Goal: Task Accomplishment & Management: Complete application form

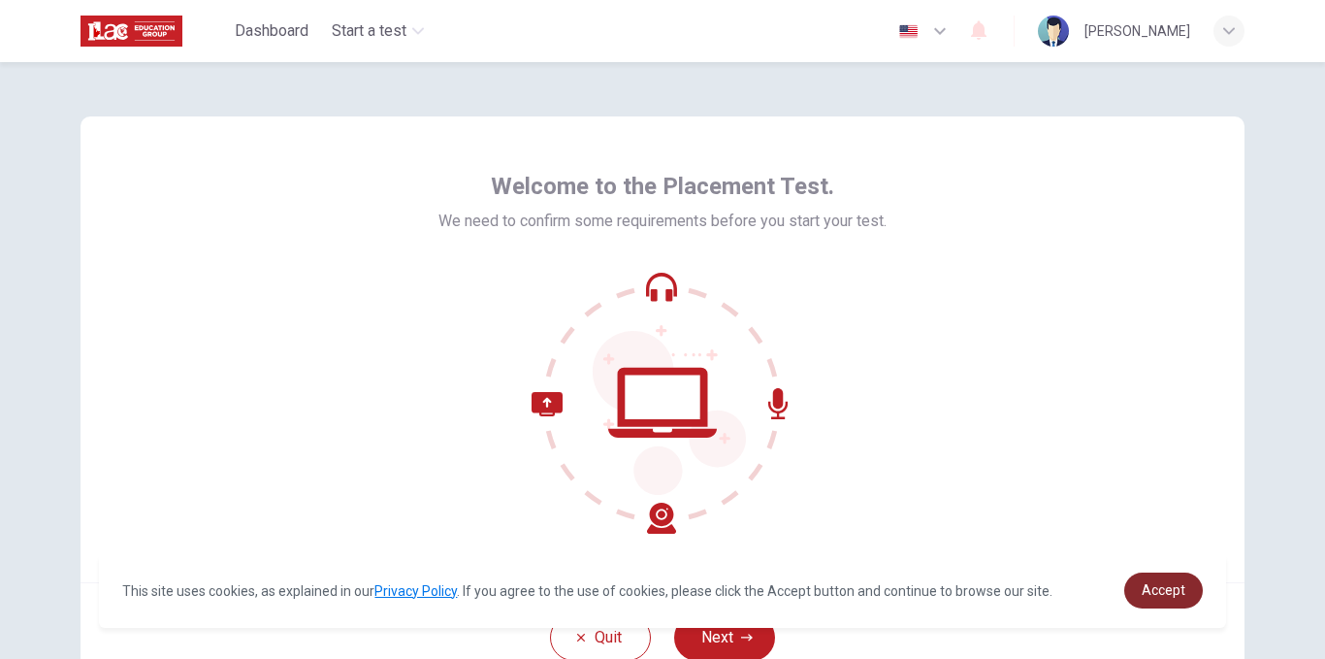
click at [1151, 587] on span "Accept" at bounding box center [1164, 590] width 44 height 16
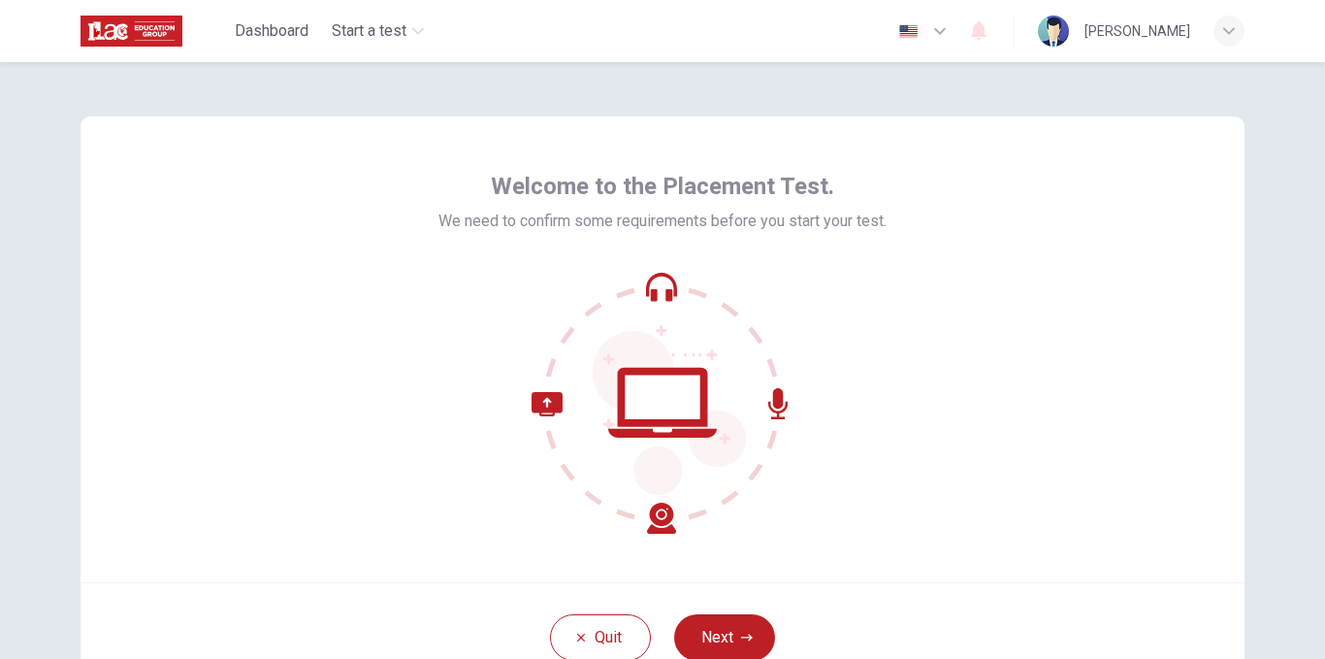
click at [1167, 587] on span "Accept" at bounding box center [1164, 590] width 44 height 16
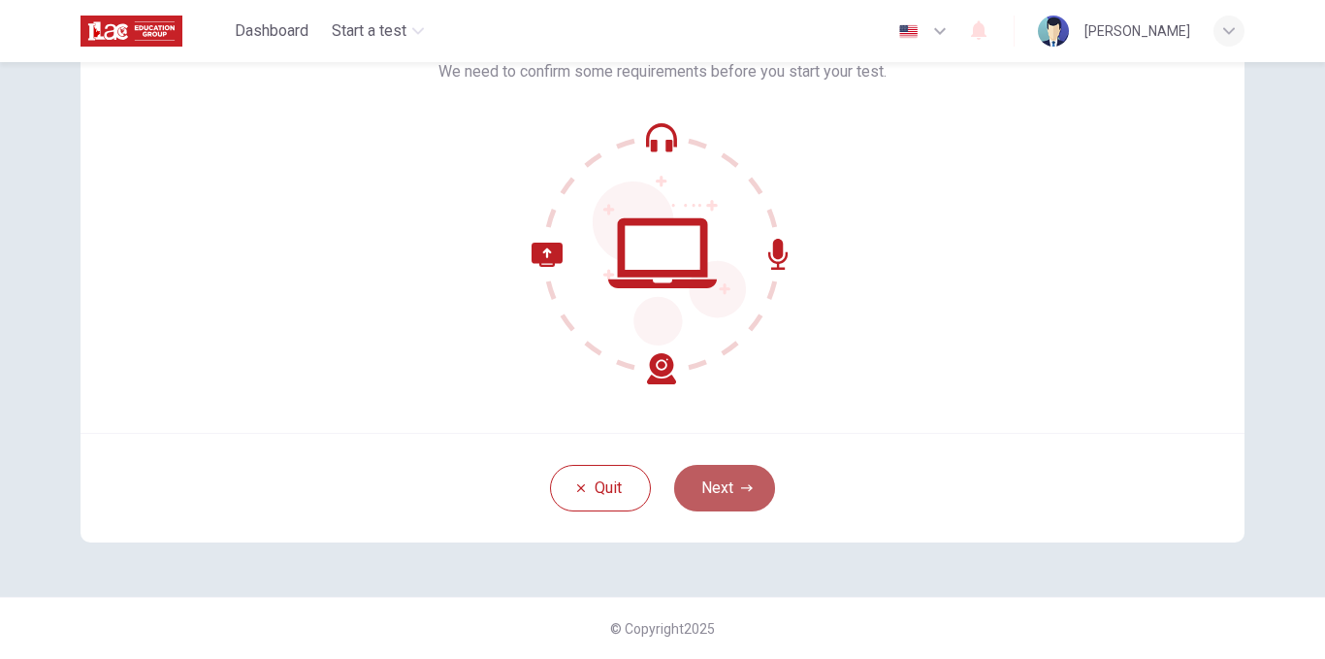
click at [725, 477] on button "Next" at bounding box center [724, 488] width 101 height 47
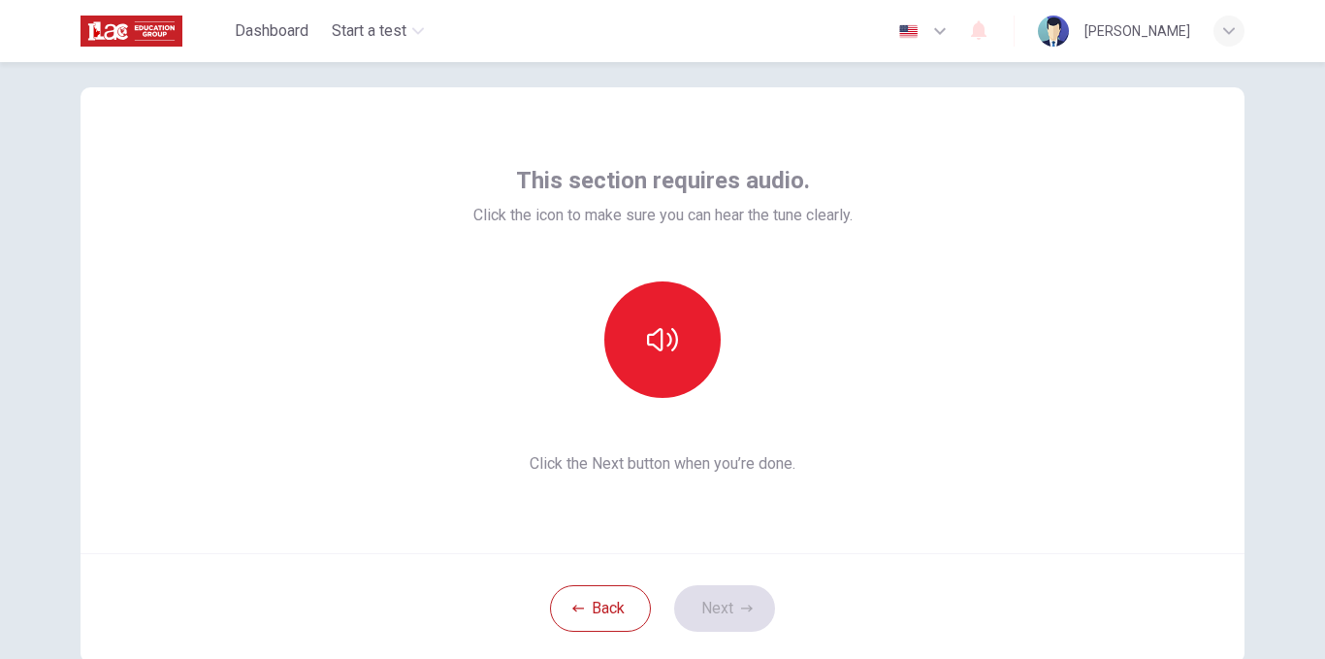
scroll to position [20, 0]
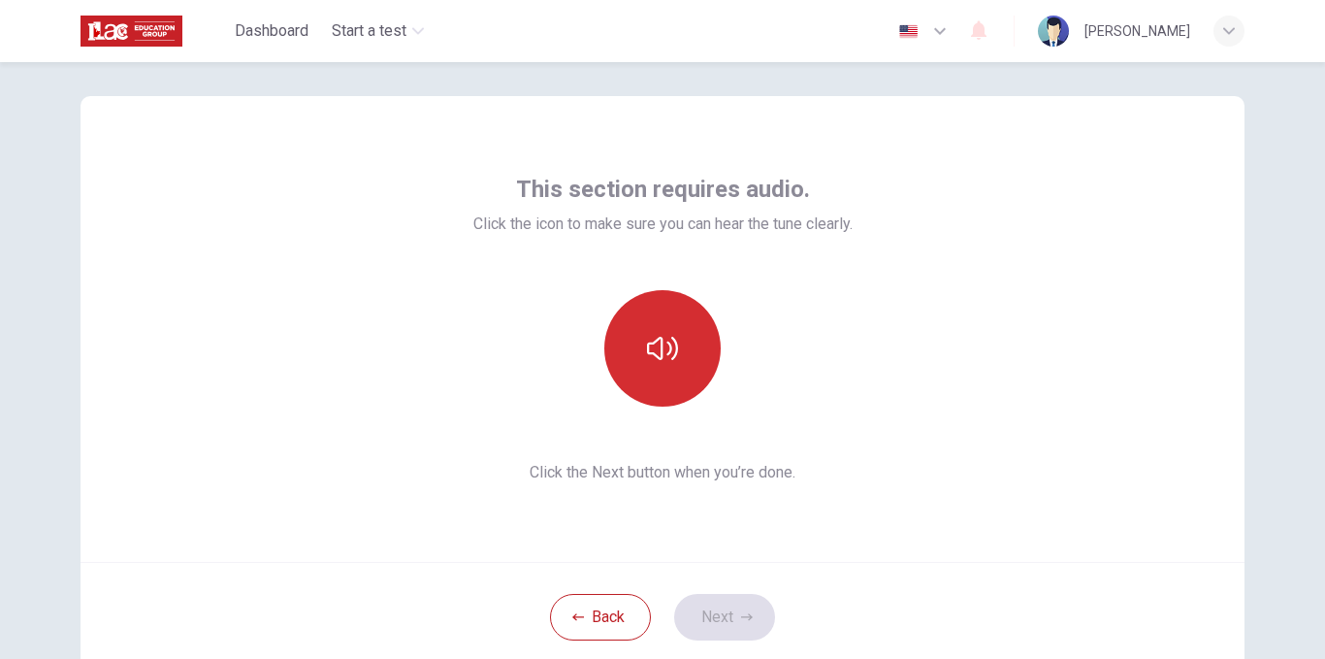
click at [653, 348] on icon "button" at bounding box center [662, 348] width 31 height 31
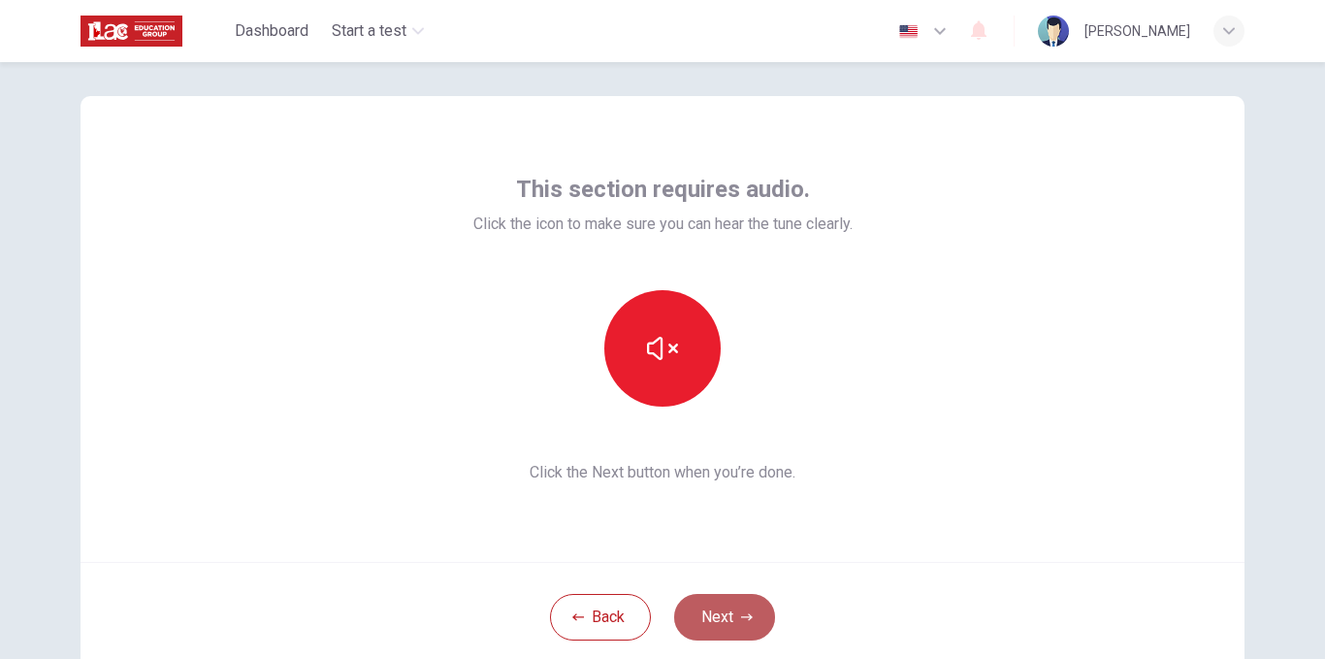
click at [712, 602] on button "Next" at bounding box center [724, 617] width 101 height 47
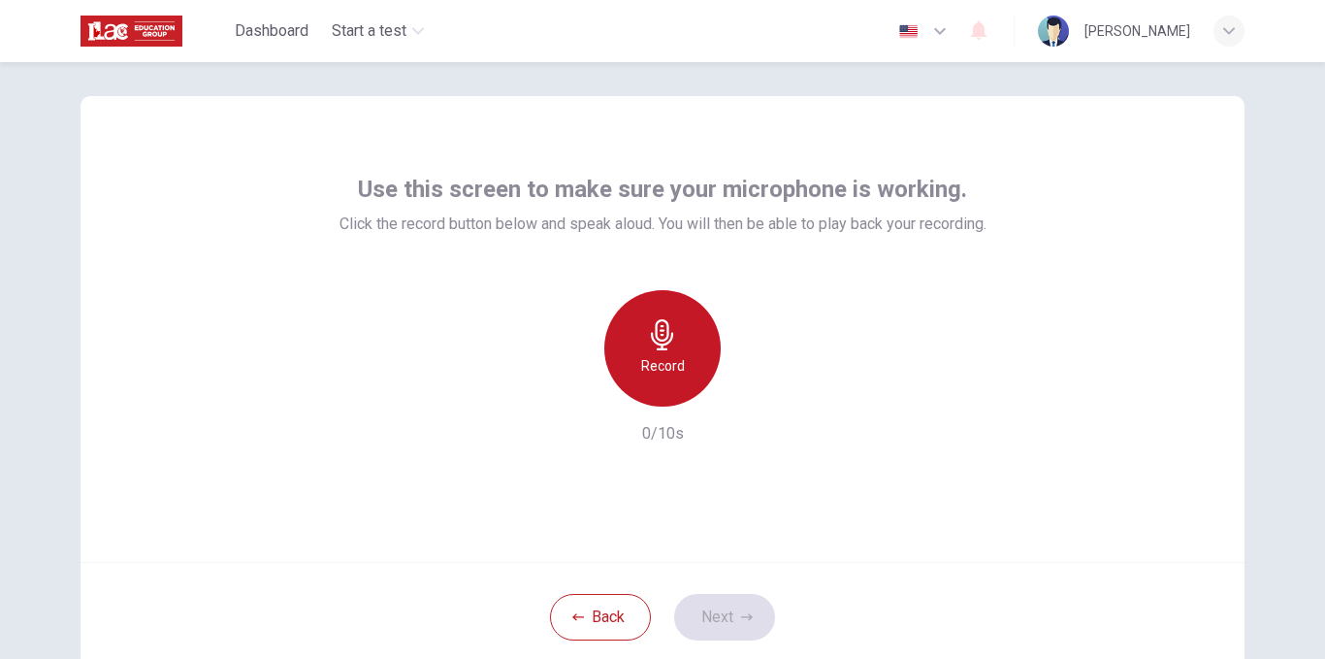
click at [661, 346] on icon "button" at bounding box center [662, 334] width 31 height 31
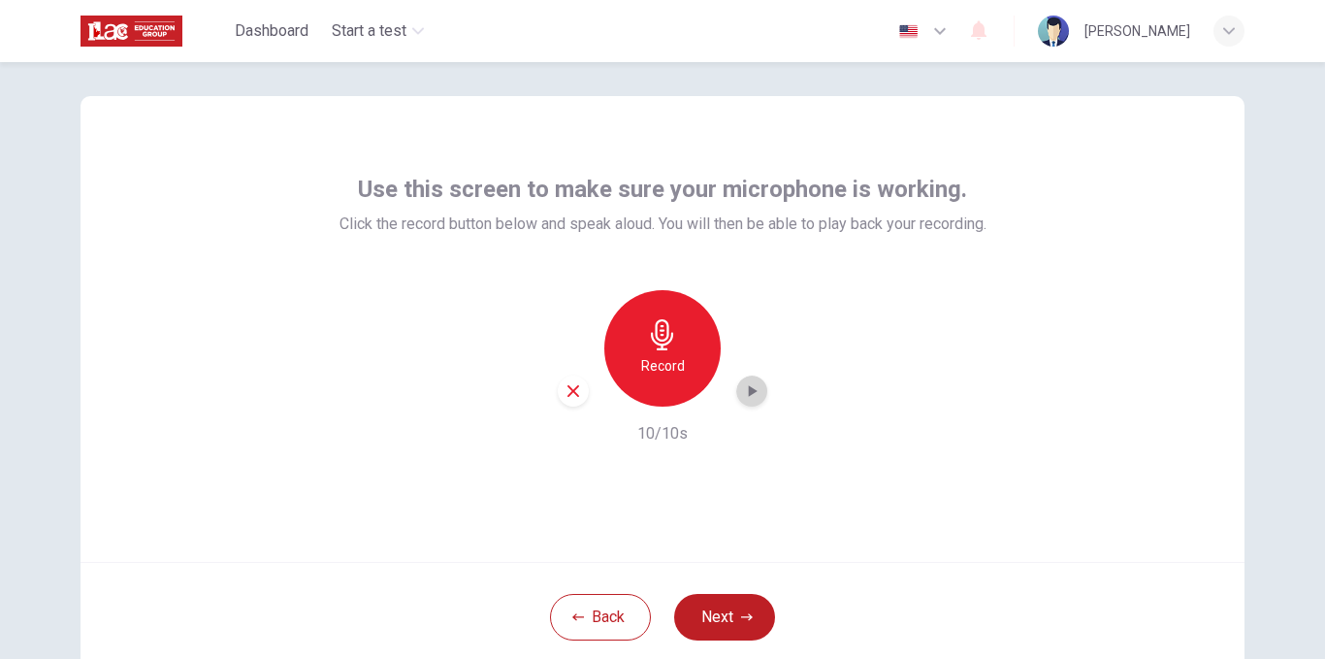
click at [743, 395] on icon "button" at bounding box center [751, 390] width 19 height 19
click at [749, 393] on icon "button" at bounding box center [752, 391] width 14 height 15
click at [717, 605] on button "Next" at bounding box center [724, 617] width 101 height 47
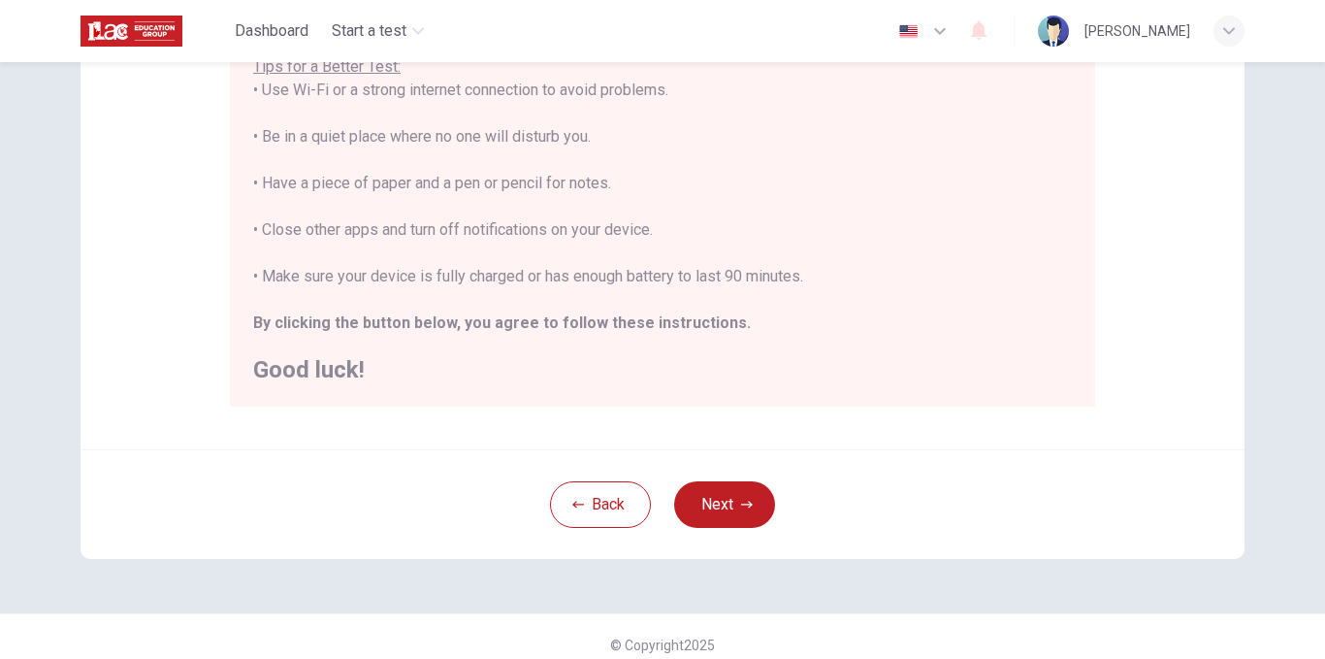
scroll to position [420, 0]
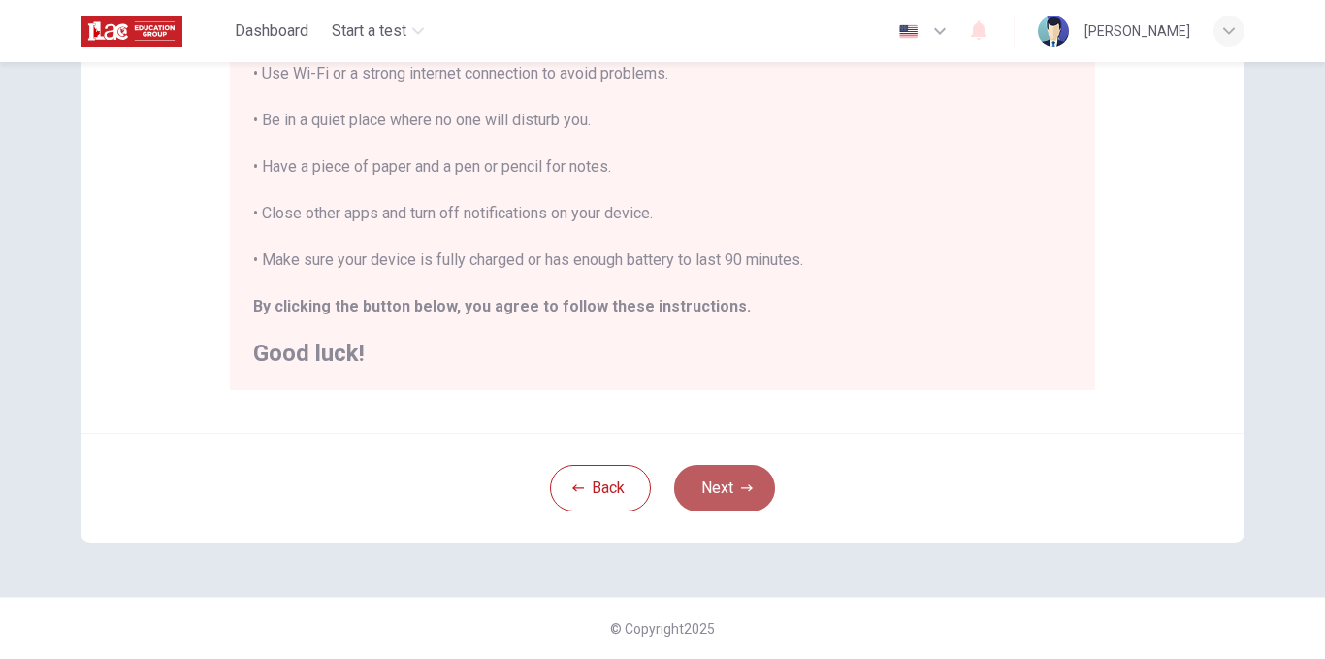
click at [693, 483] on button "Next" at bounding box center [724, 488] width 101 height 47
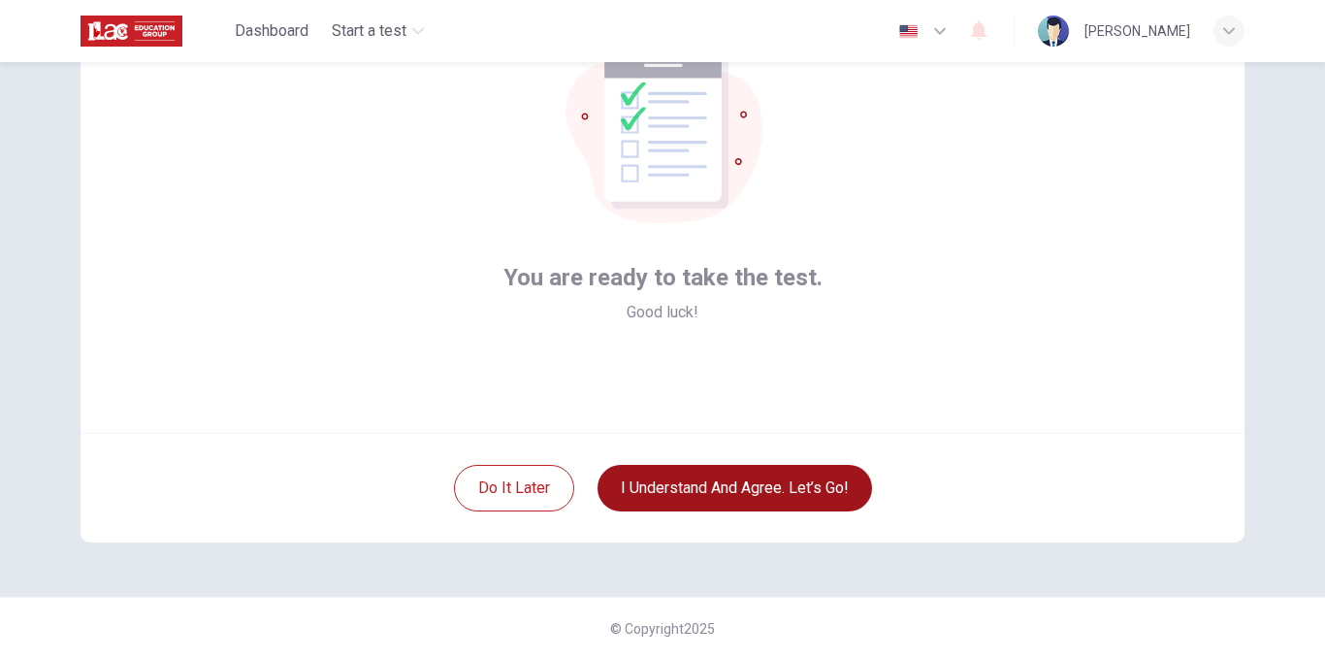
scroll to position [149, 0]
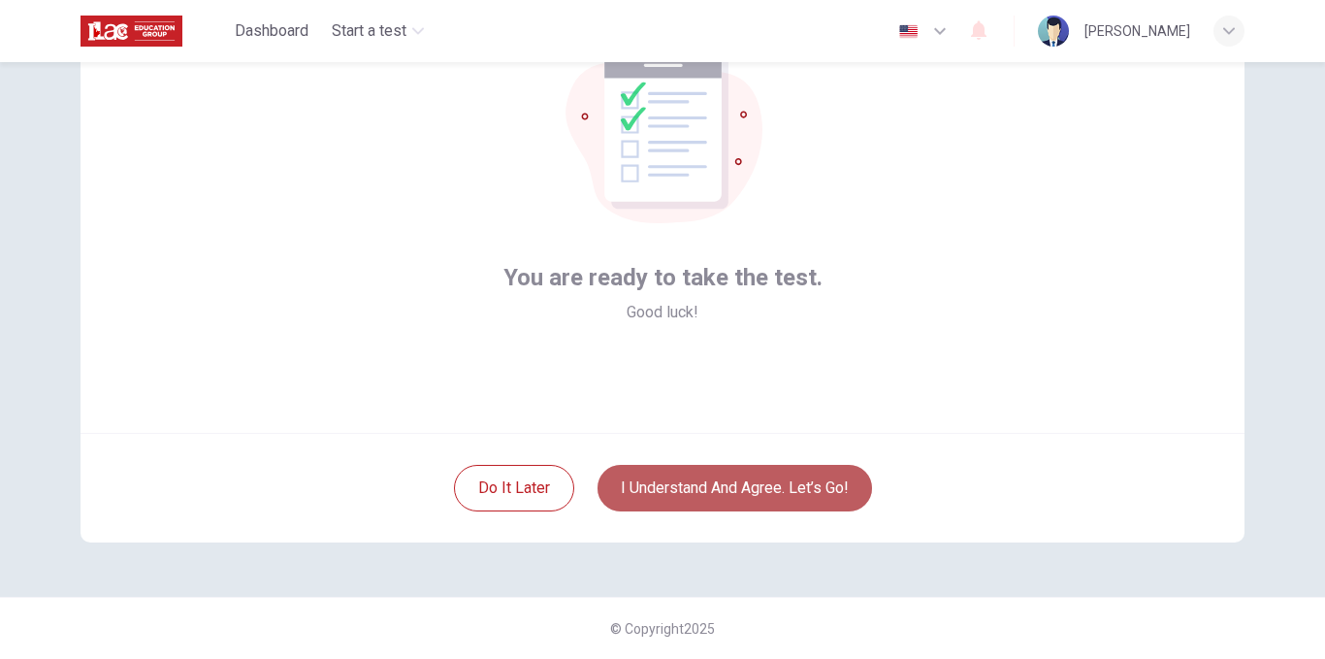
click at [693, 483] on button "I understand and agree. Let’s go!" at bounding box center [735, 488] width 275 height 47
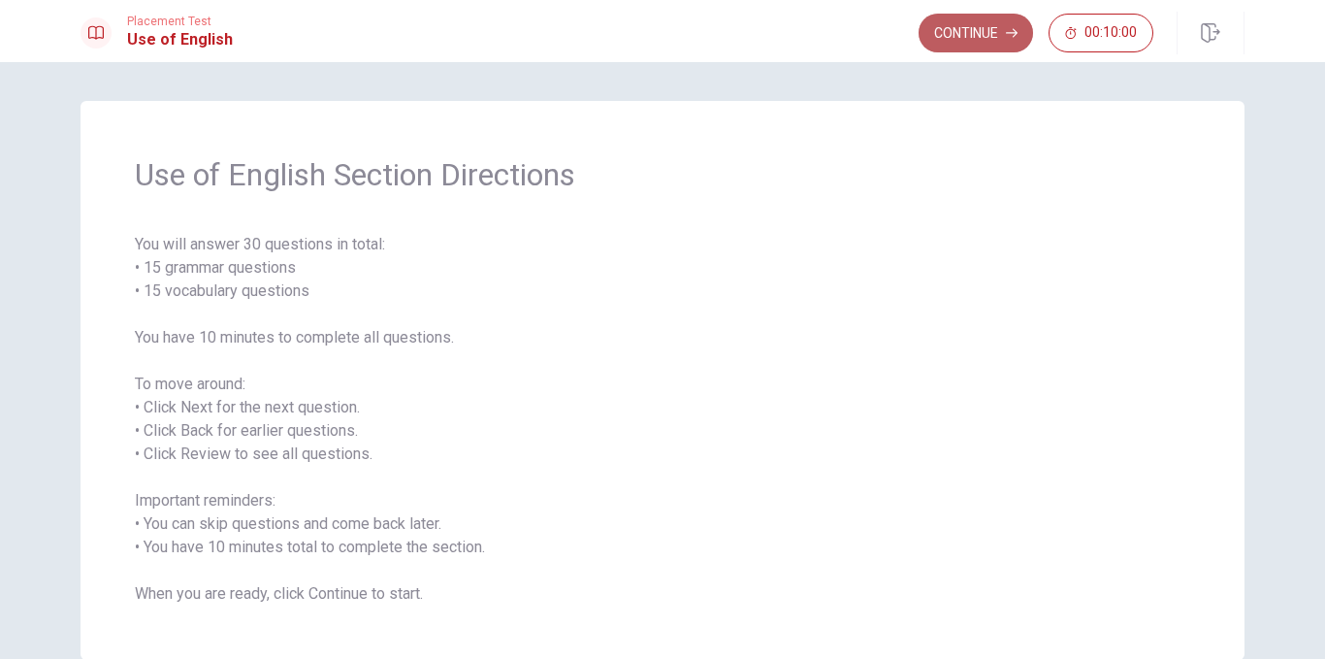
click at [981, 23] on button "Continue" at bounding box center [976, 33] width 114 height 39
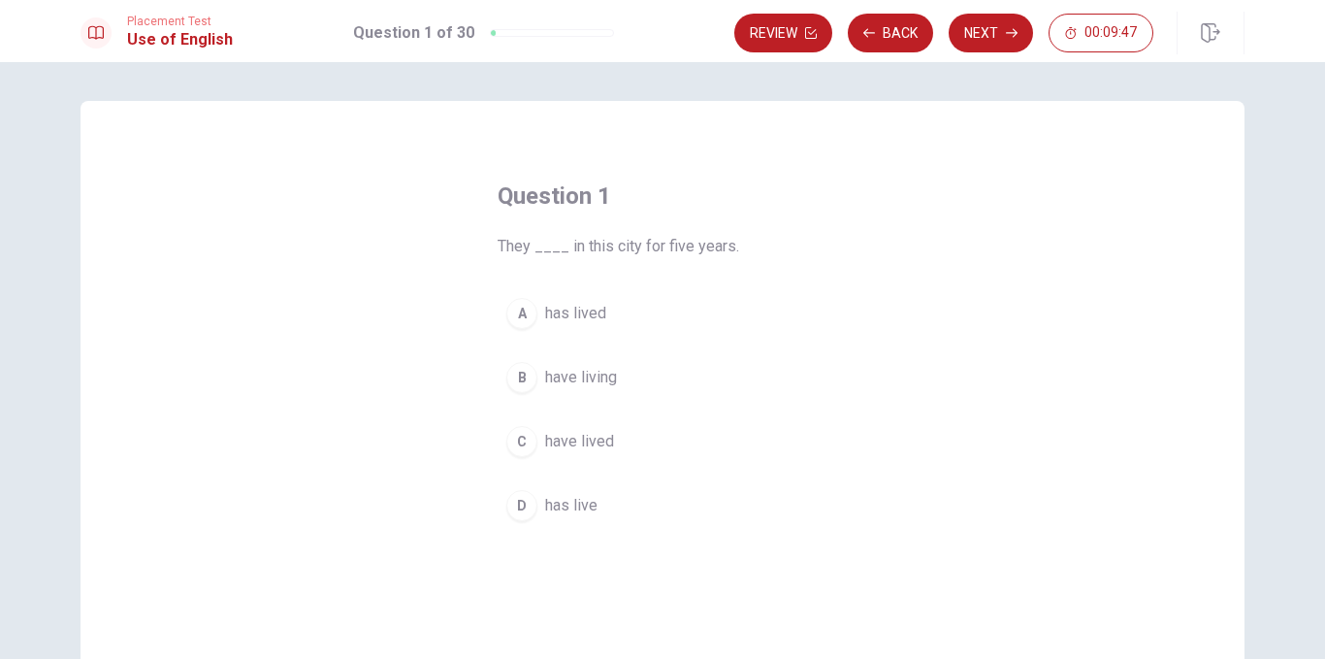
click at [519, 379] on div "B" at bounding box center [521, 377] width 31 height 31
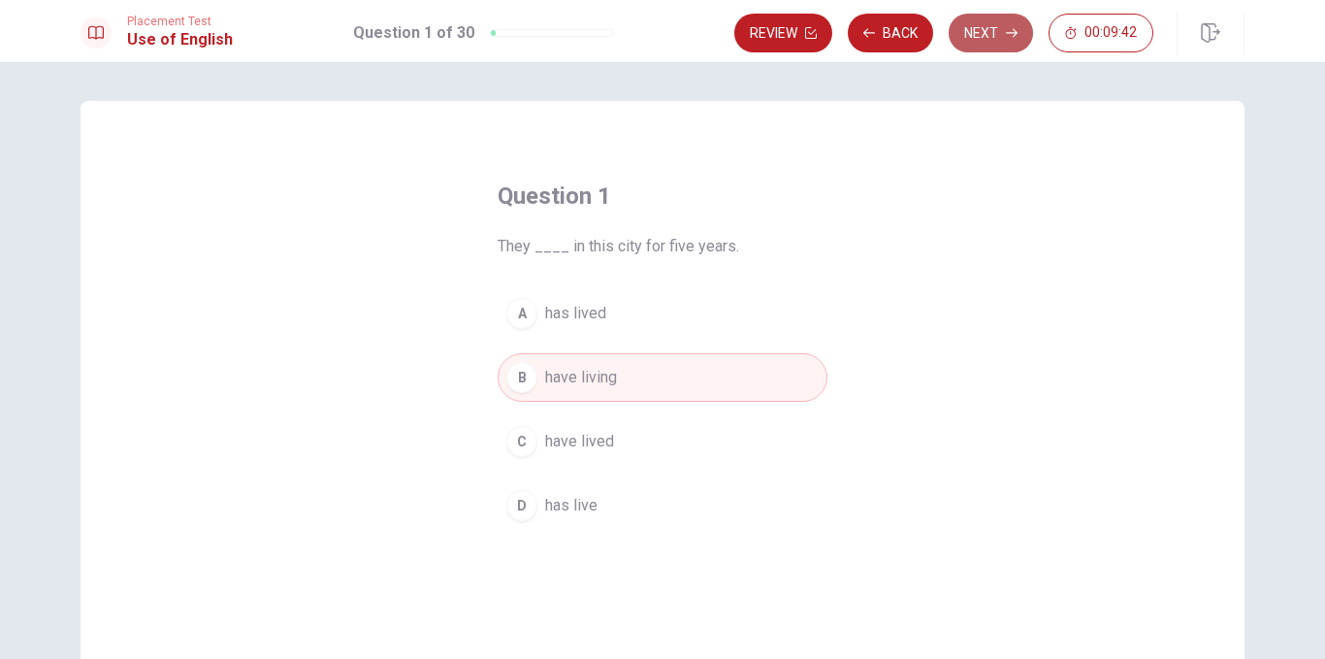
click at [987, 29] on button "Next" at bounding box center [991, 33] width 84 height 39
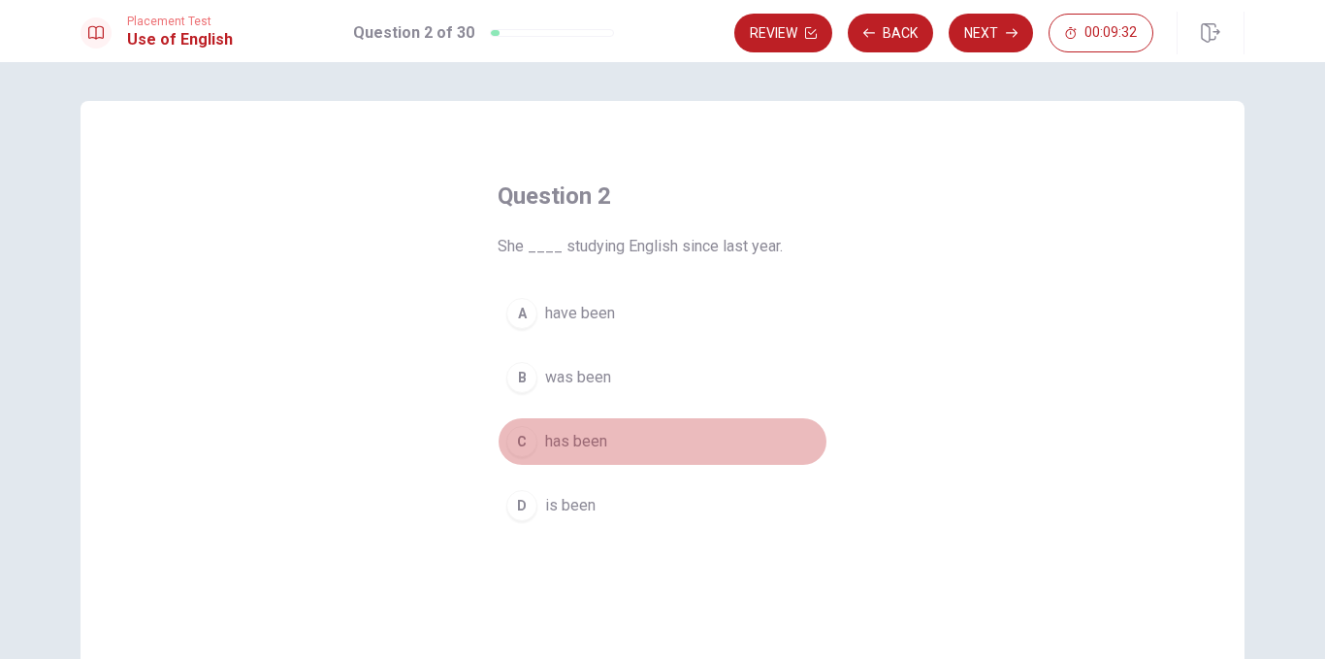
click at [506, 439] on div "C" at bounding box center [521, 441] width 31 height 31
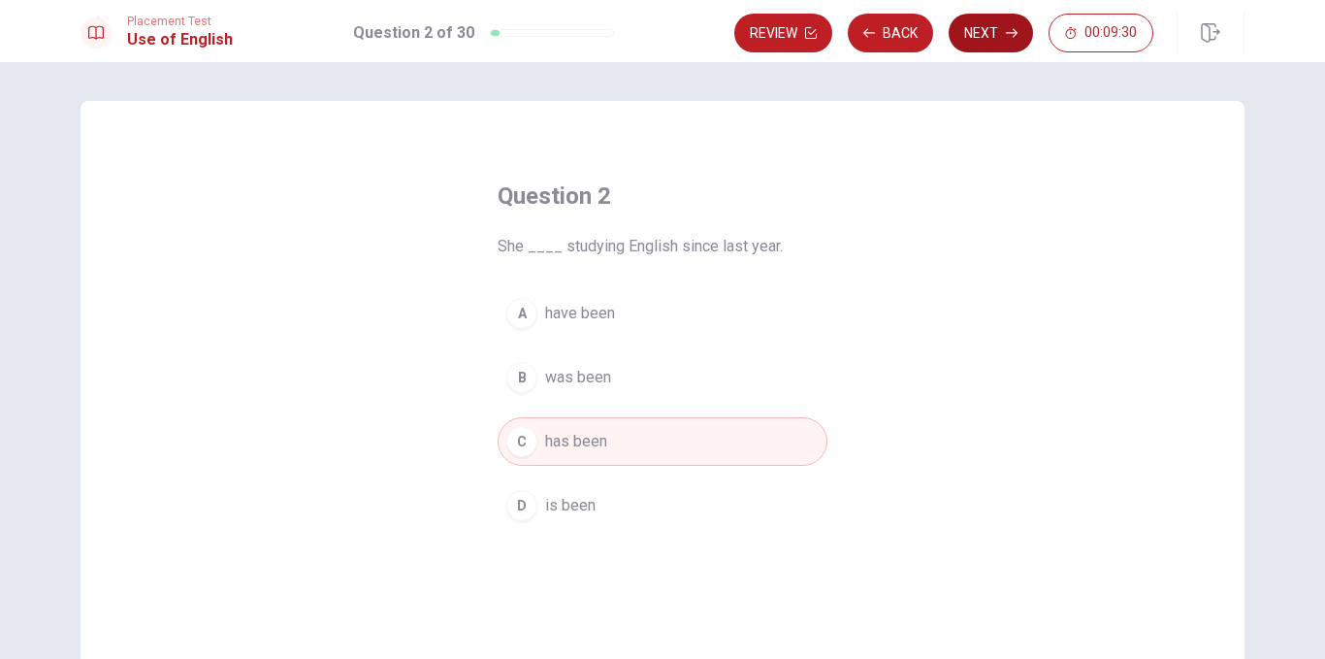
click at [998, 24] on button "Next" at bounding box center [991, 33] width 84 height 39
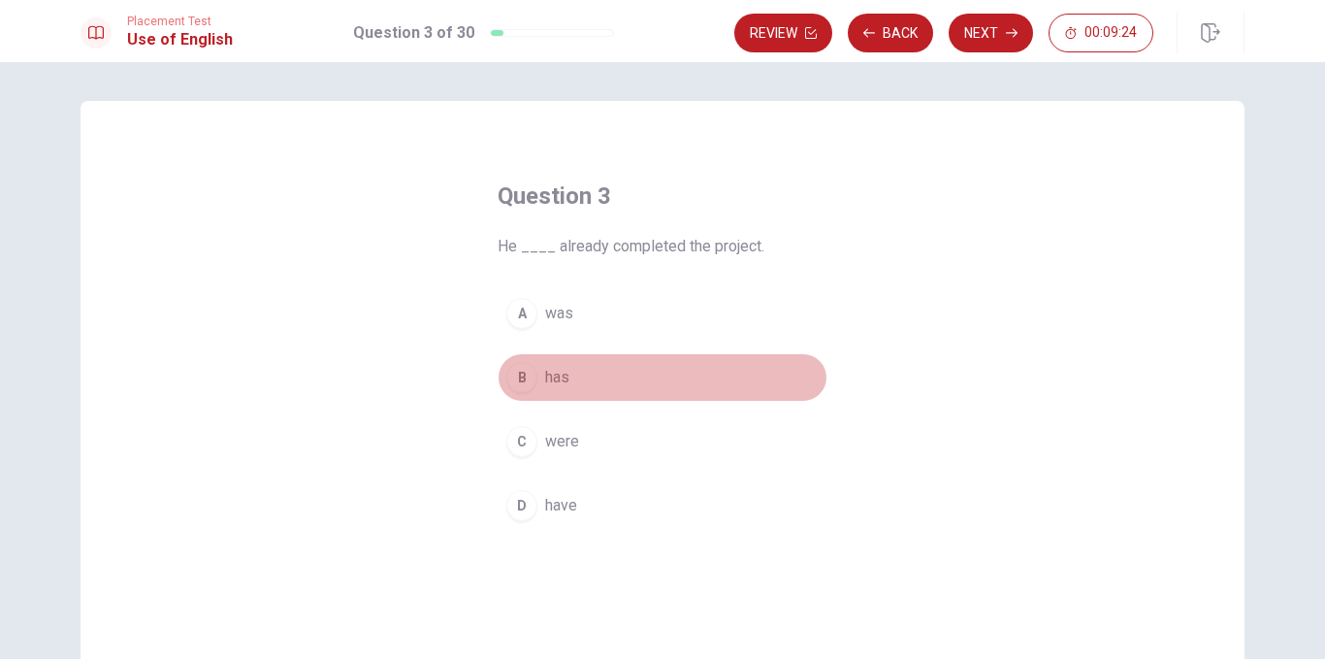
click at [512, 384] on div "B" at bounding box center [521, 377] width 31 height 31
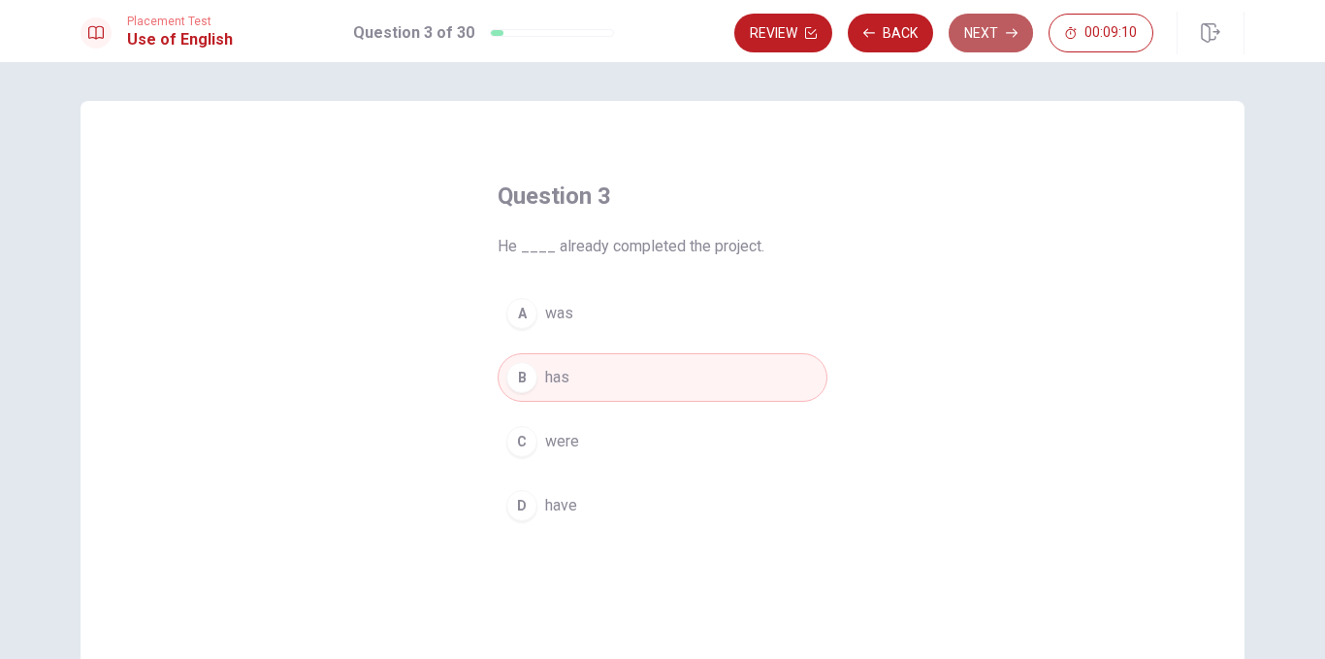
click at [986, 34] on button "Next" at bounding box center [991, 33] width 84 height 39
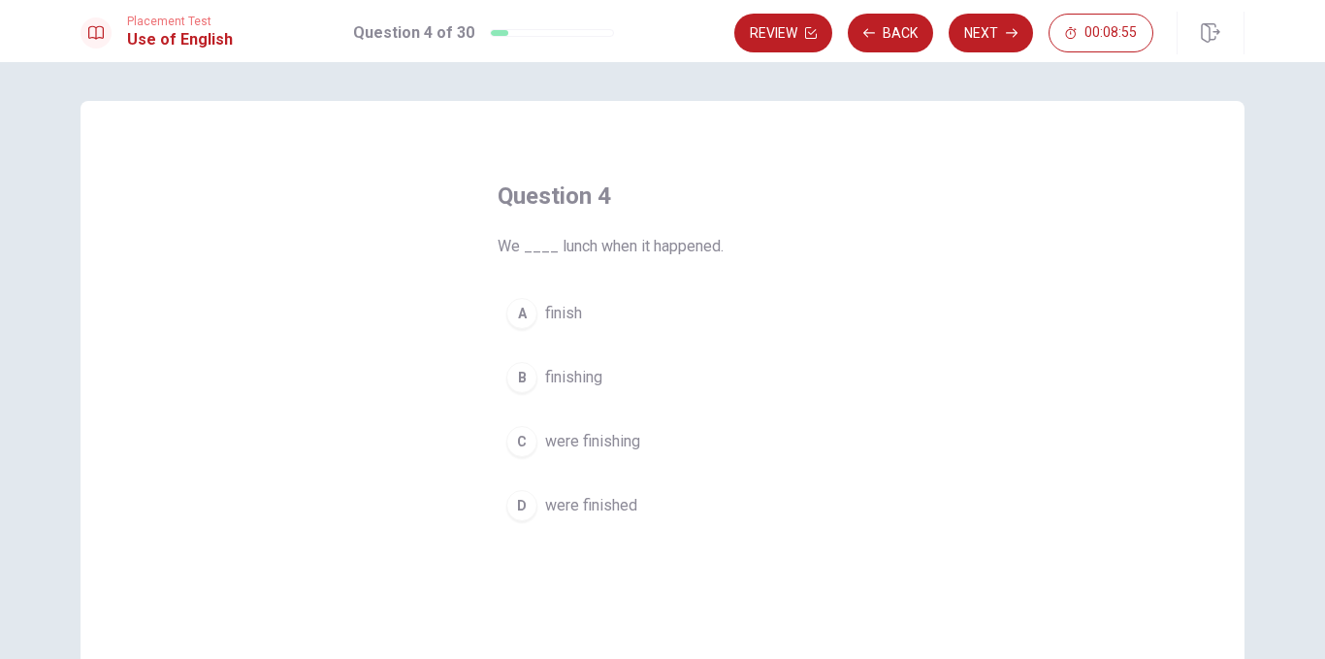
click at [512, 520] on div "D" at bounding box center [521, 505] width 31 height 31
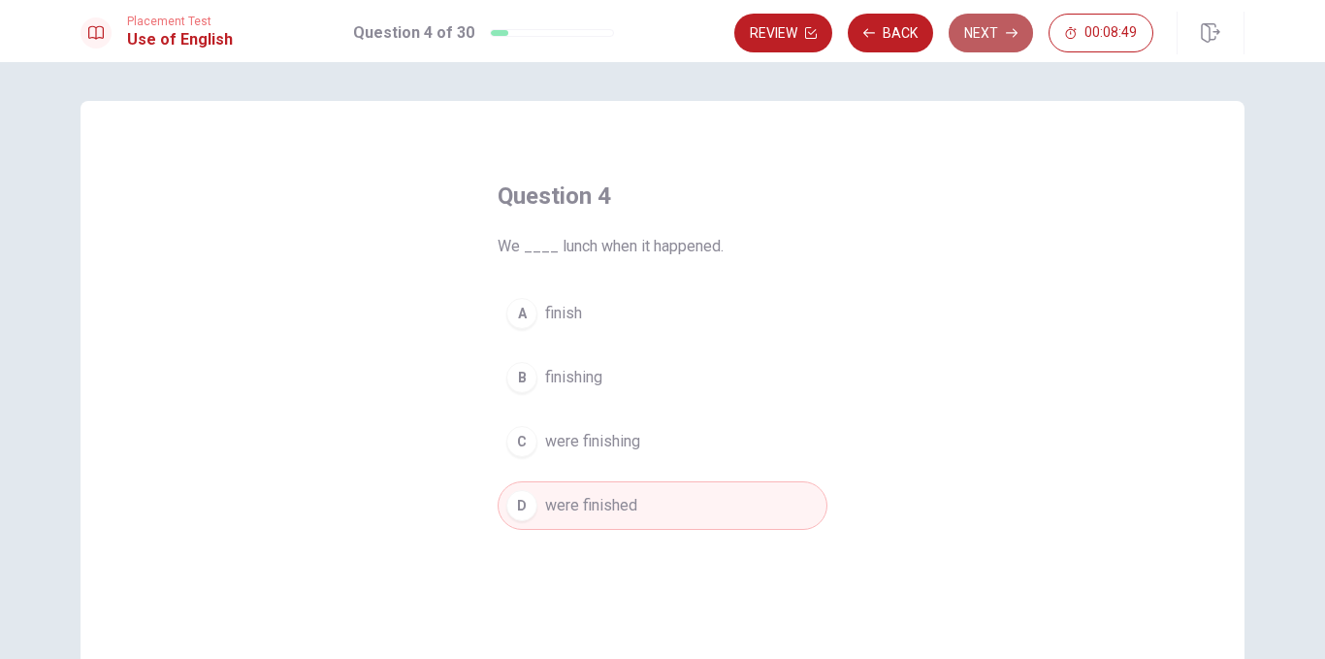
click at [976, 21] on button "Next" at bounding box center [991, 33] width 84 height 39
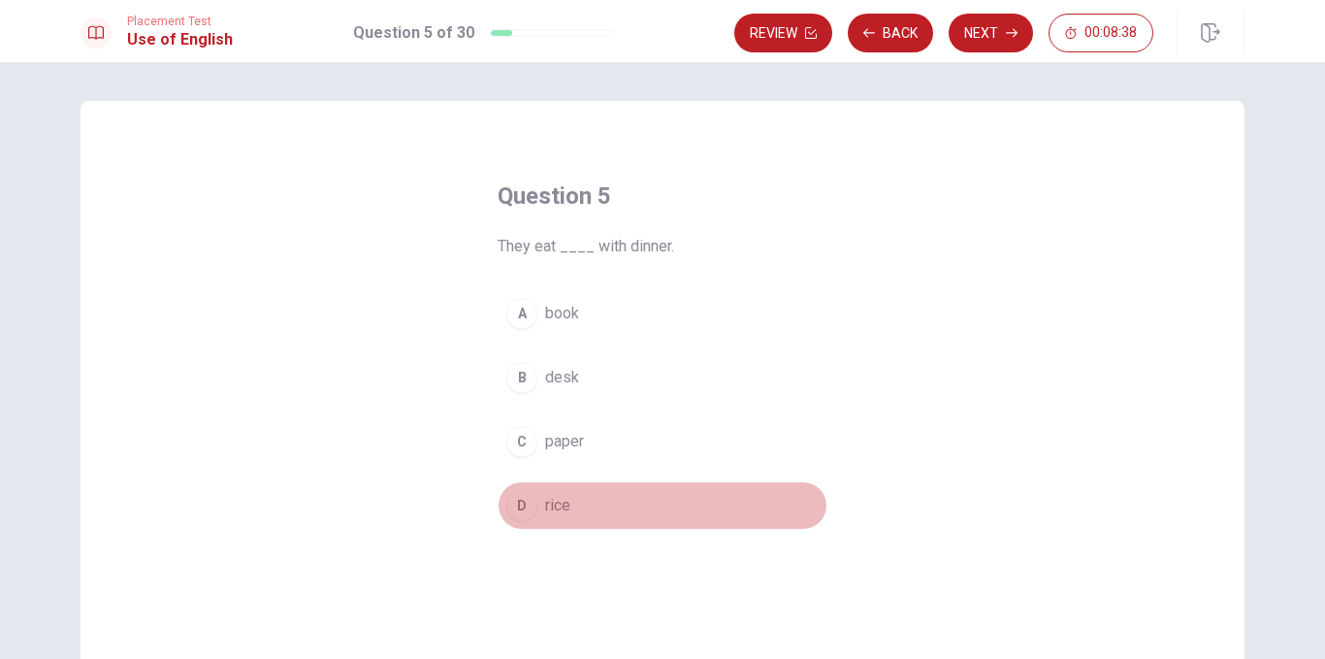
click at [516, 503] on div "D" at bounding box center [521, 505] width 31 height 31
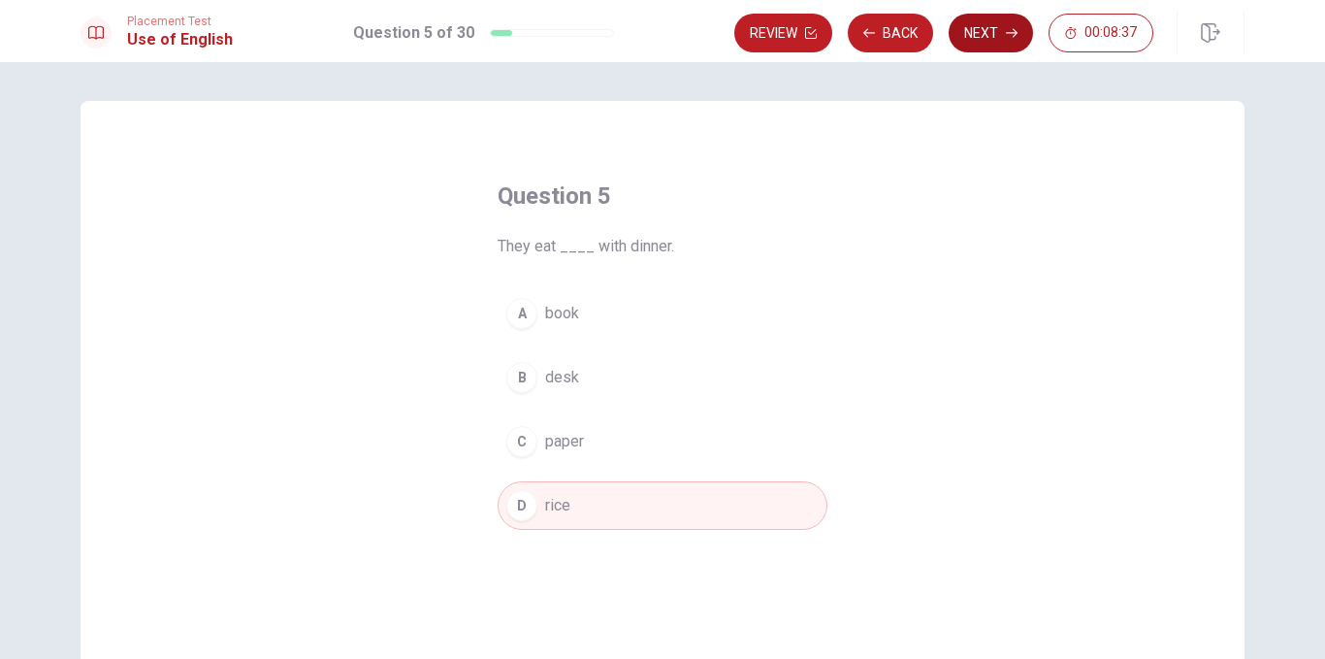
click at [988, 19] on button "Next" at bounding box center [991, 33] width 84 height 39
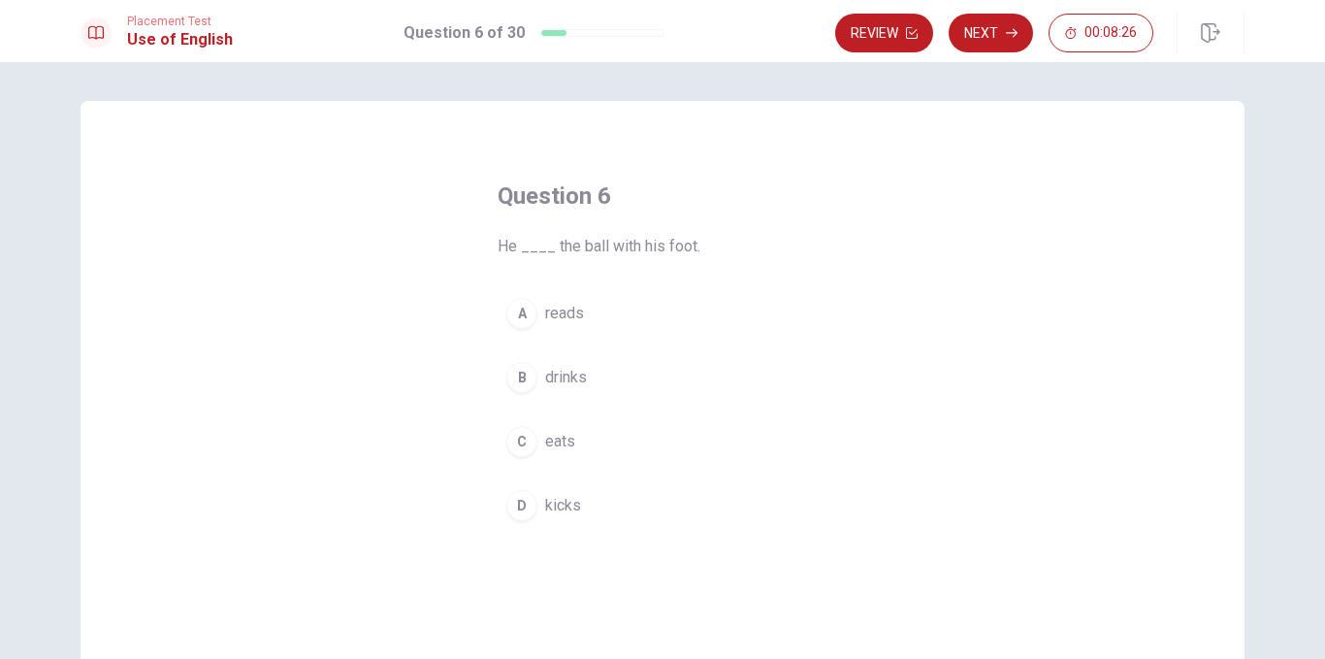
click at [529, 506] on div "D" at bounding box center [521, 505] width 31 height 31
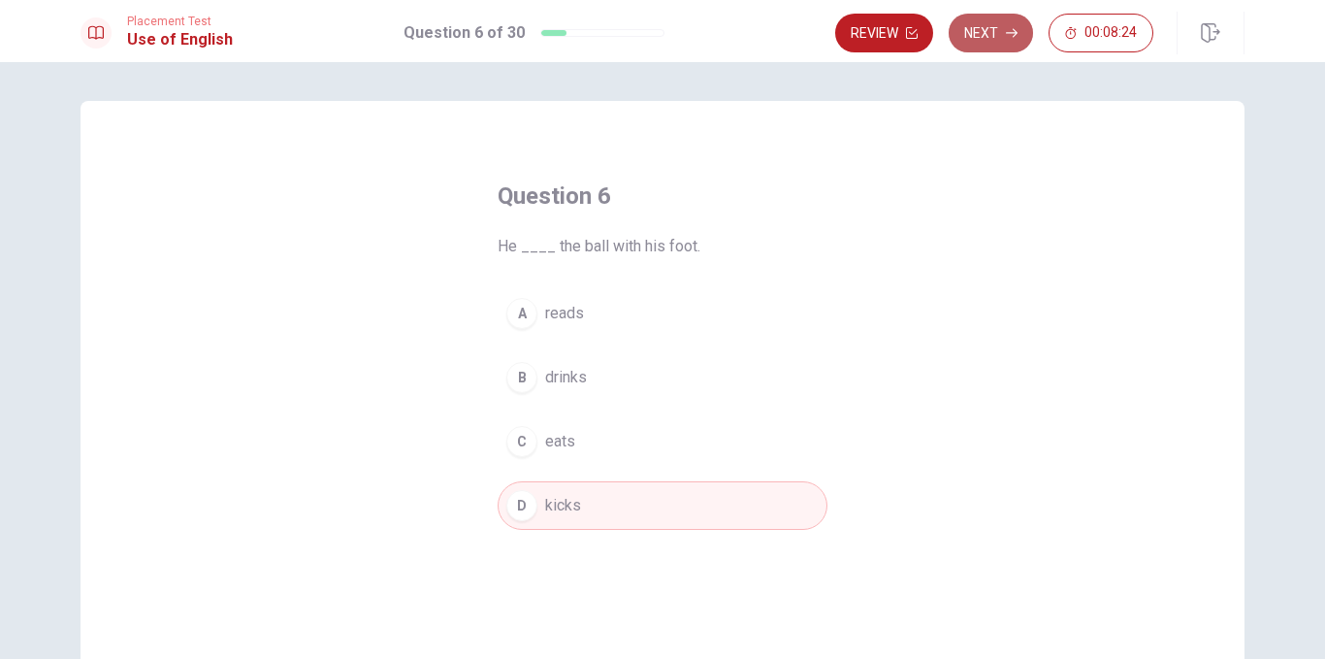
click at [1002, 29] on button "Next" at bounding box center [991, 33] width 84 height 39
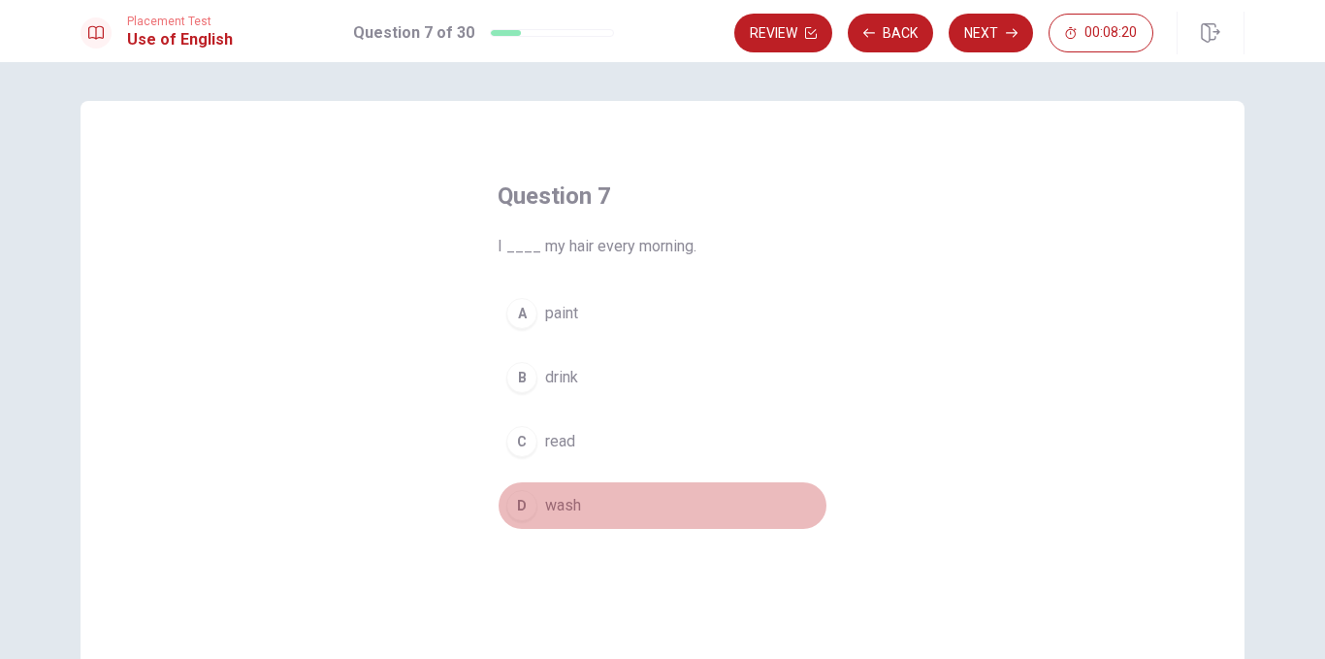
click at [506, 508] on div "D" at bounding box center [521, 505] width 31 height 31
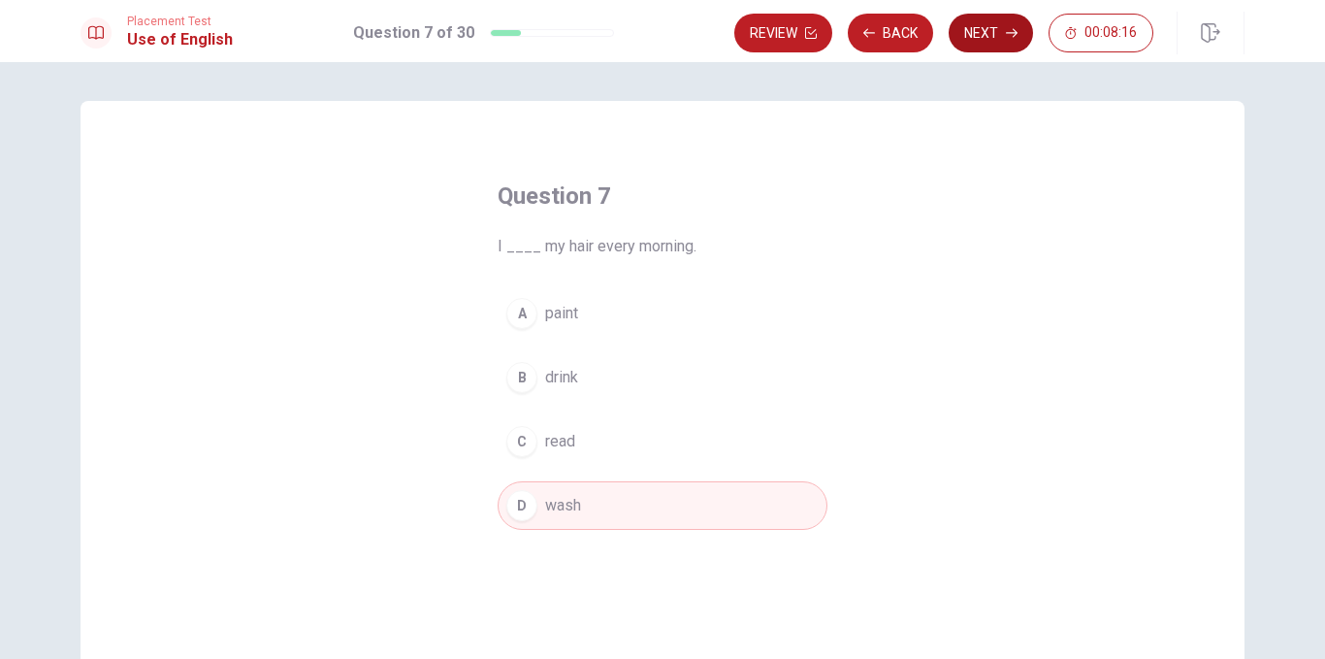
click at [1000, 32] on button "Next" at bounding box center [991, 33] width 84 height 39
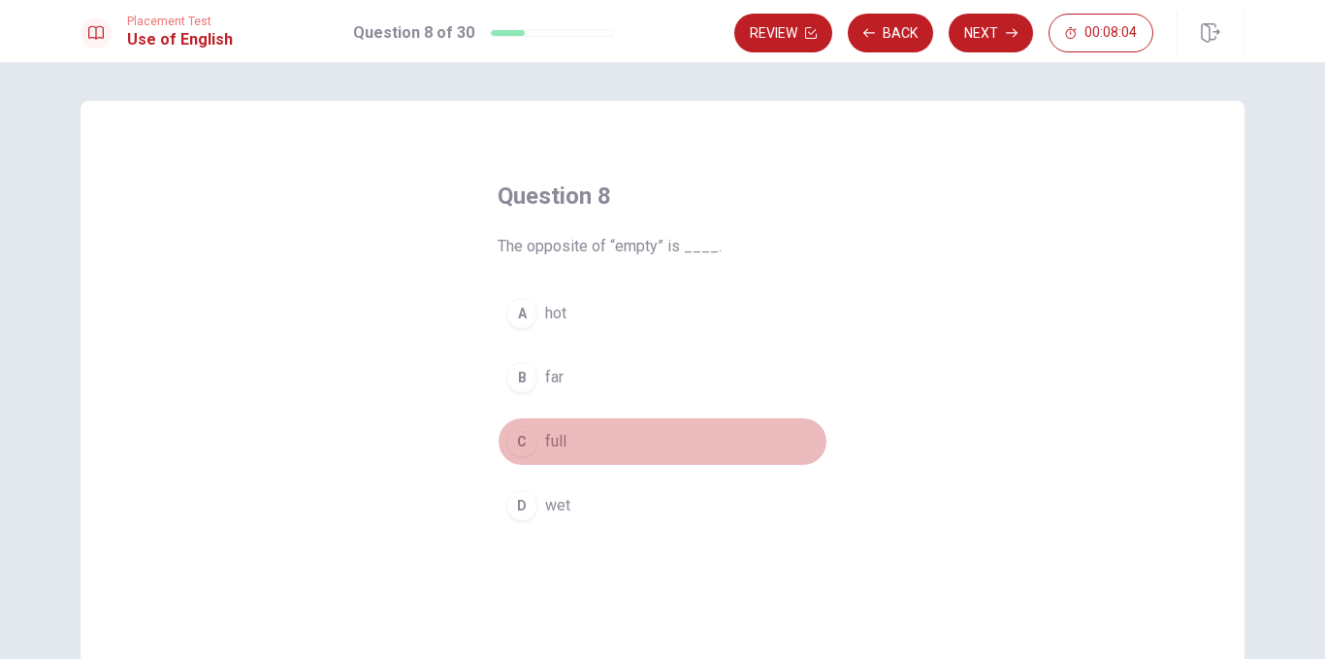
click at [517, 442] on div "C" at bounding box center [521, 441] width 31 height 31
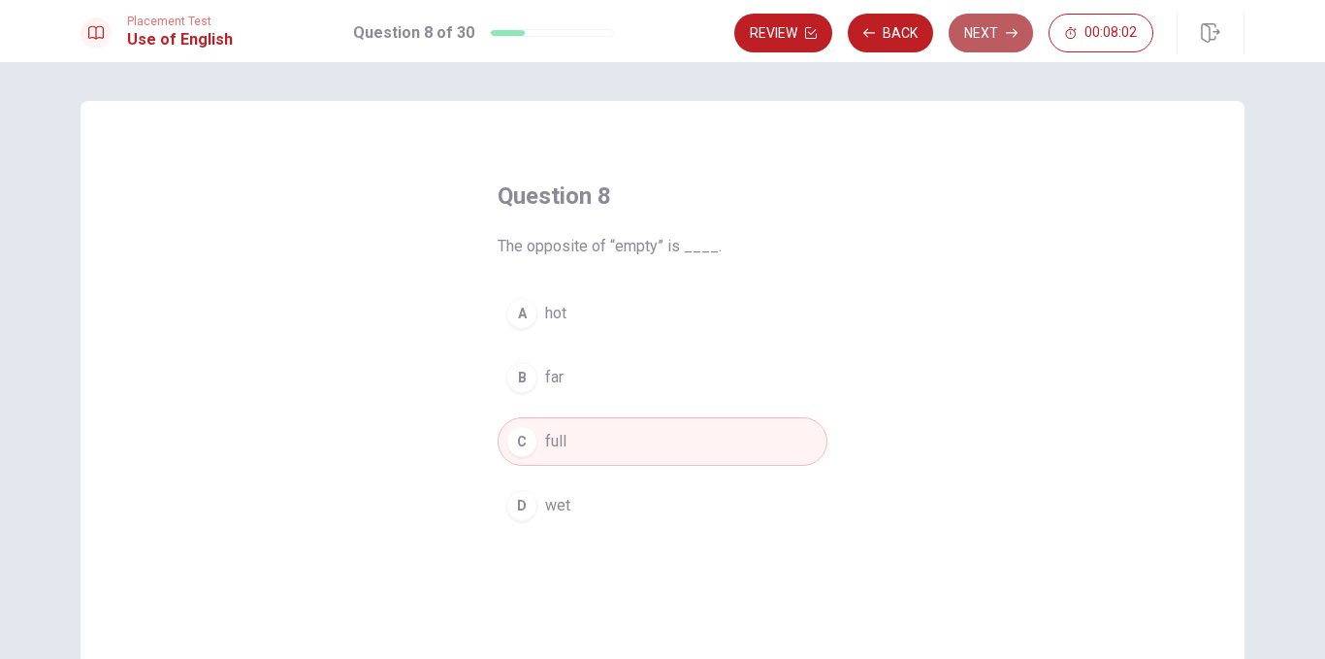
click at [1010, 30] on icon "button" at bounding box center [1012, 33] width 12 height 12
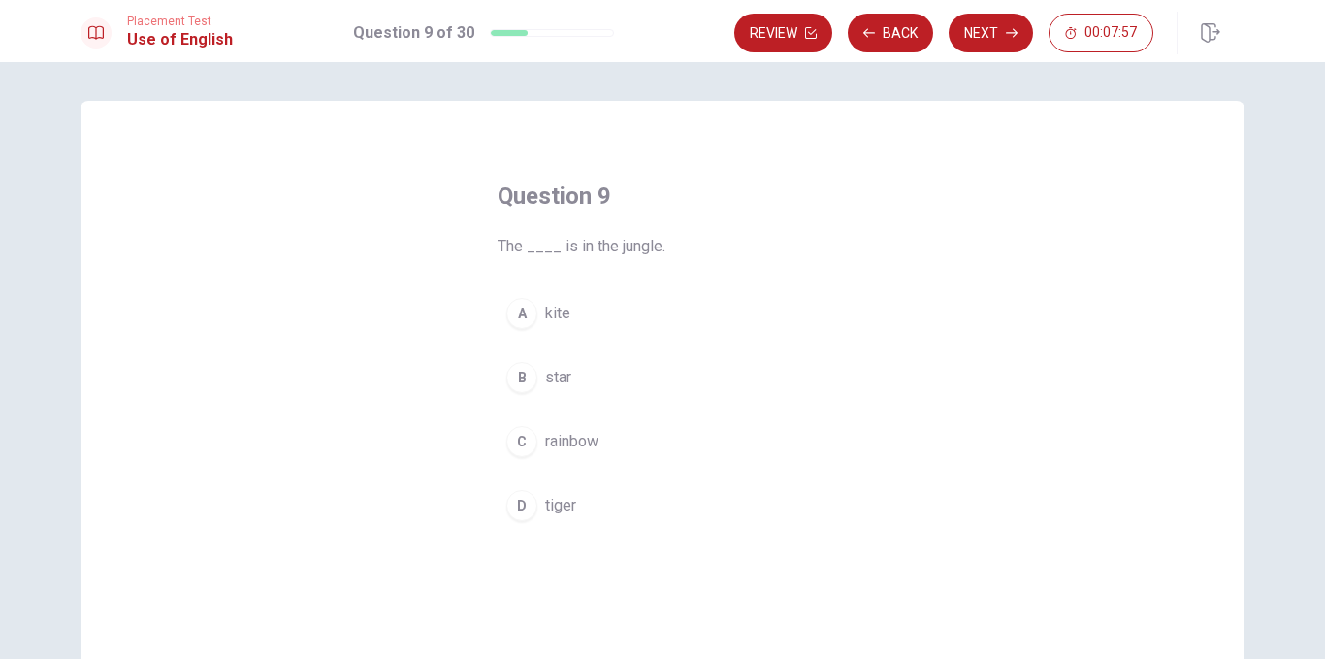
click at [508, 511] on div "D" at bounding box center [521, 505] width 31 height 31
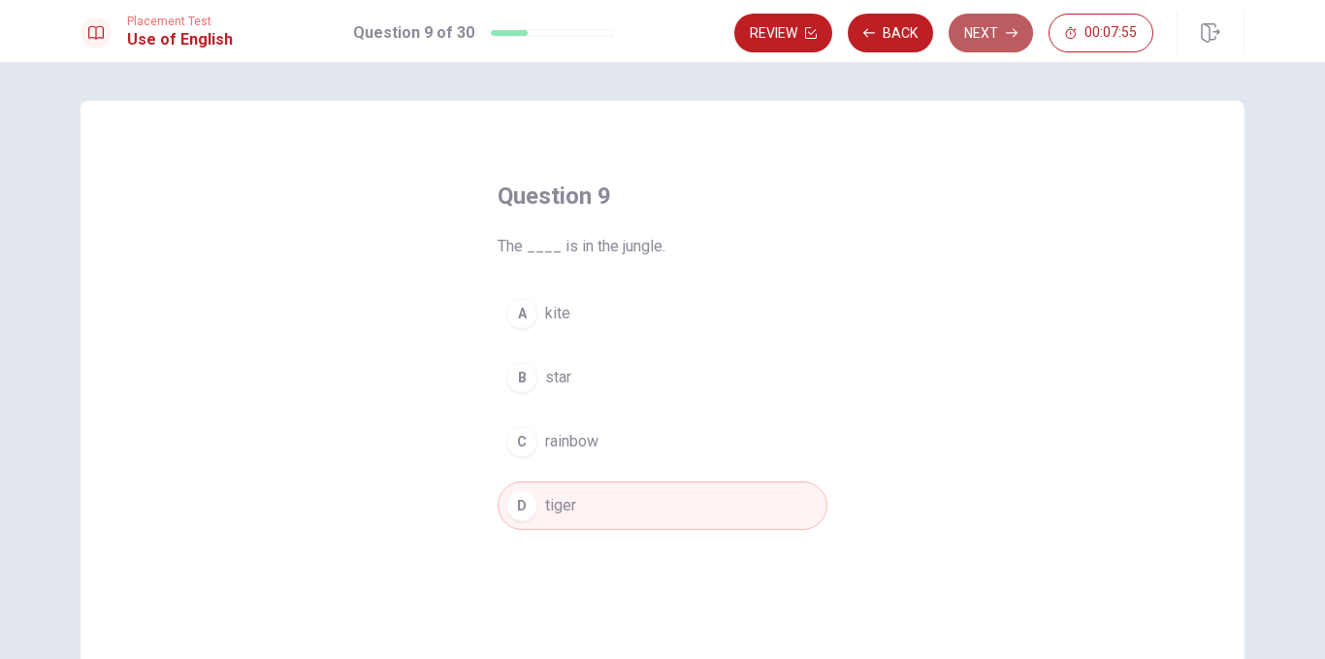
click at [981, 29] on button "Next" at bounding box center [991, 33] width 84 height 39
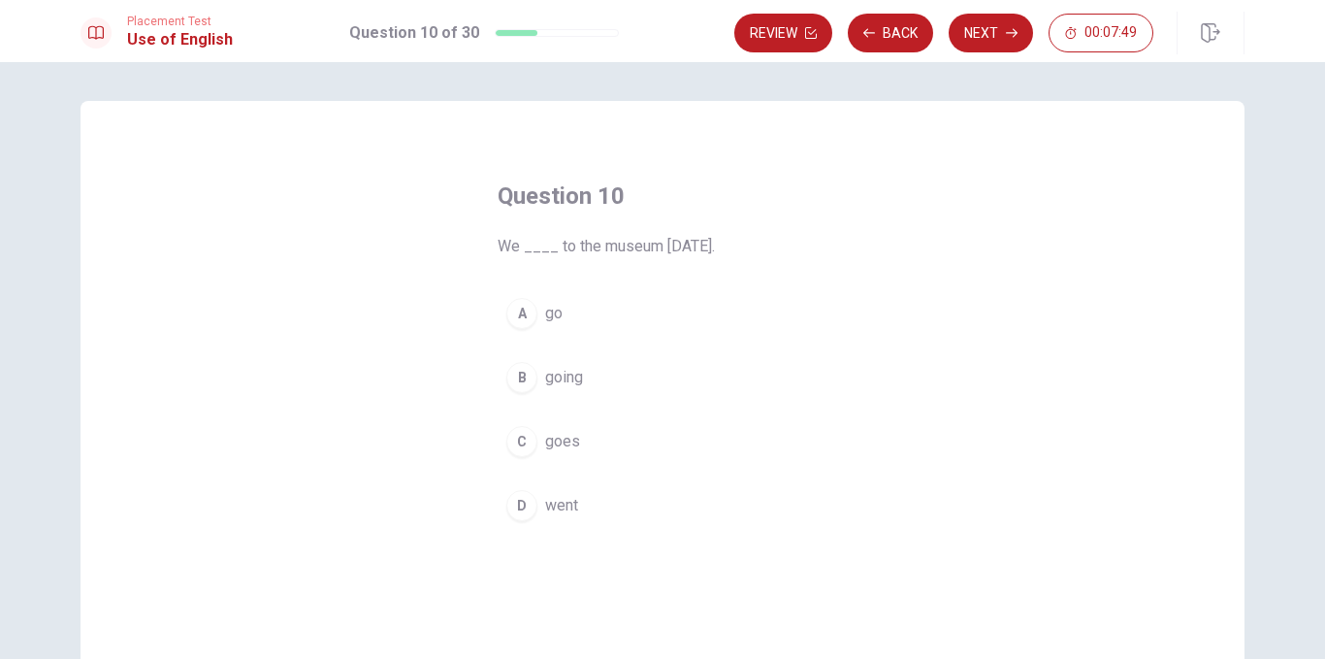
click at [523, 515] on div "D" at bounding box center [521, 505] width 31 height 31
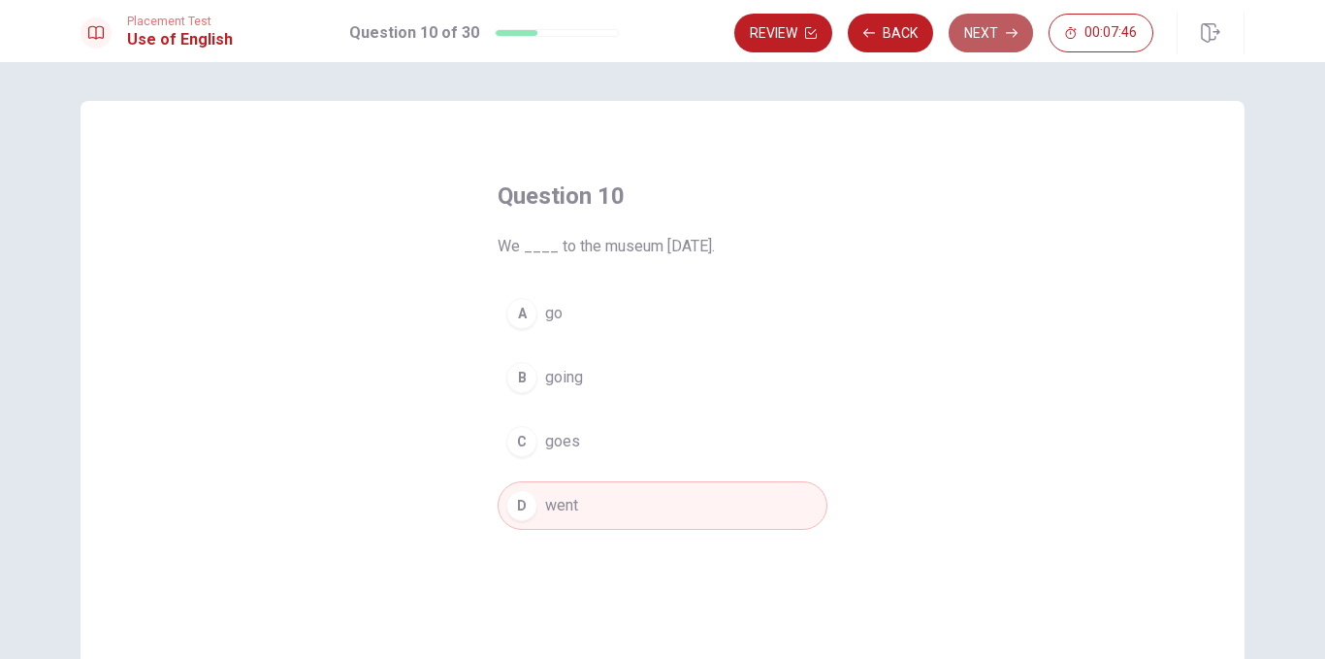
click at [993, 34] on button "Next" at bounding box center [991, 33] width 84 height 39
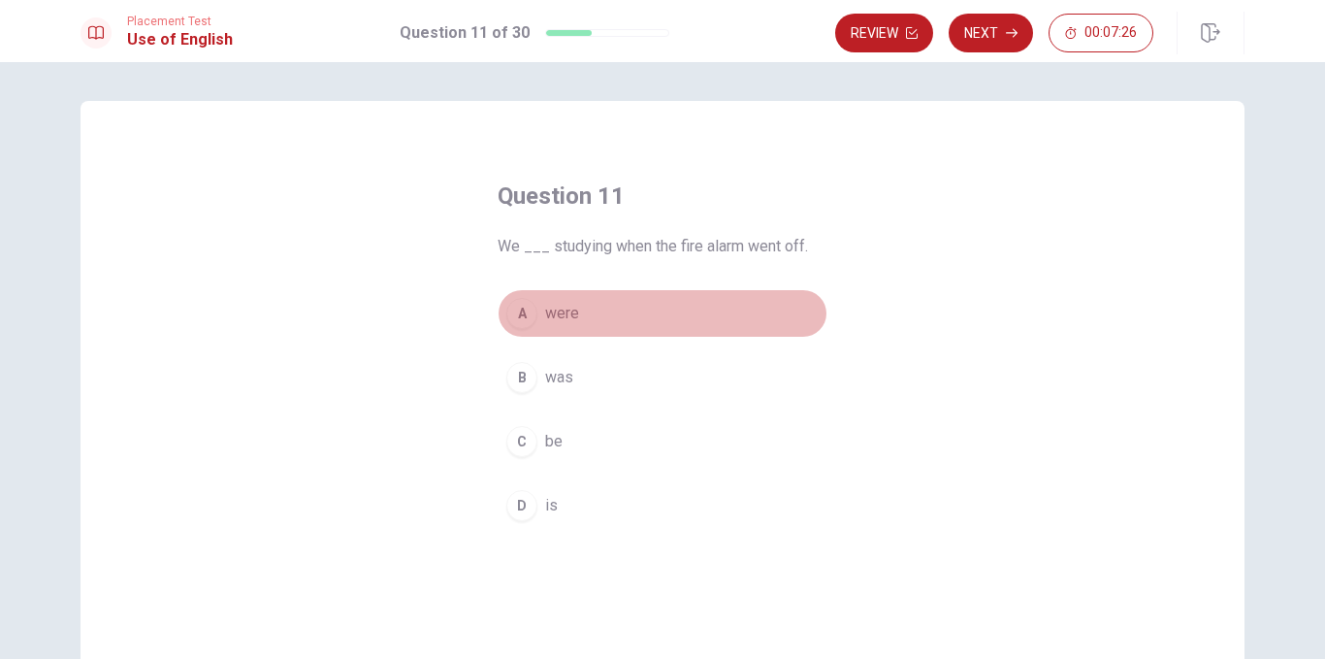
click at [559, 314] on span "were" at bounding box center [562, 313] width 34 height 23
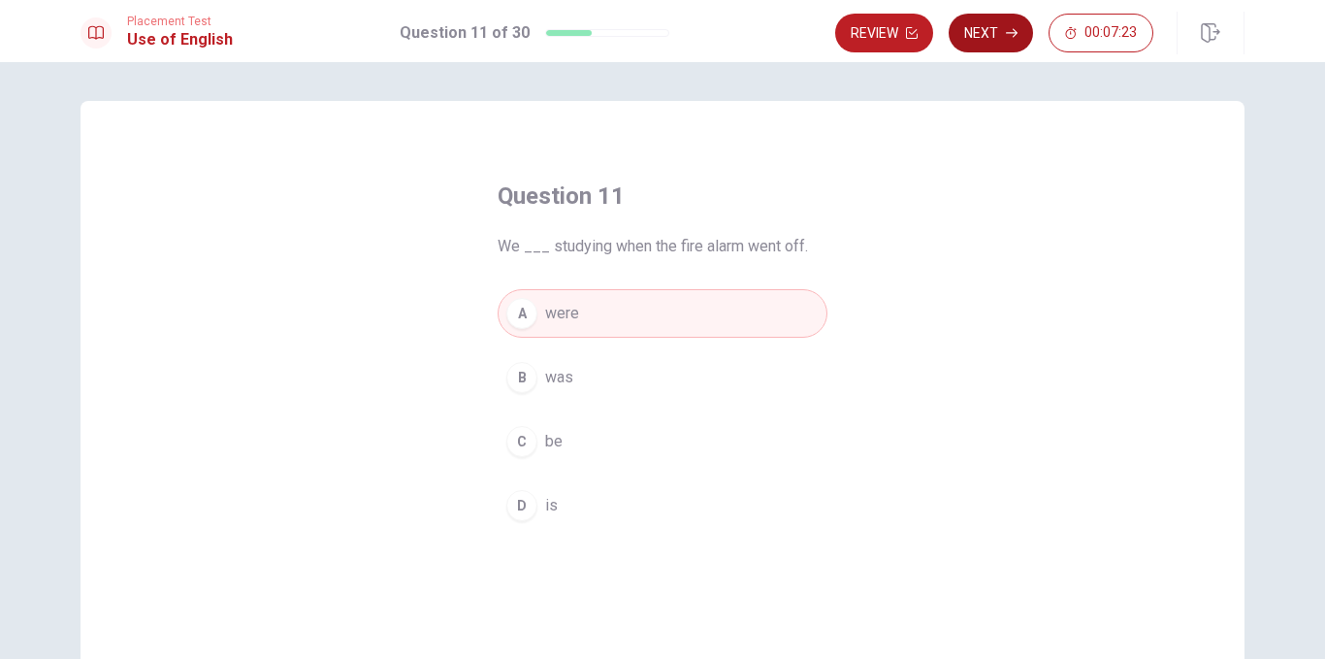
click at [982, 32] on button "Next" at bounding box center [991, 33] width 84 height 39
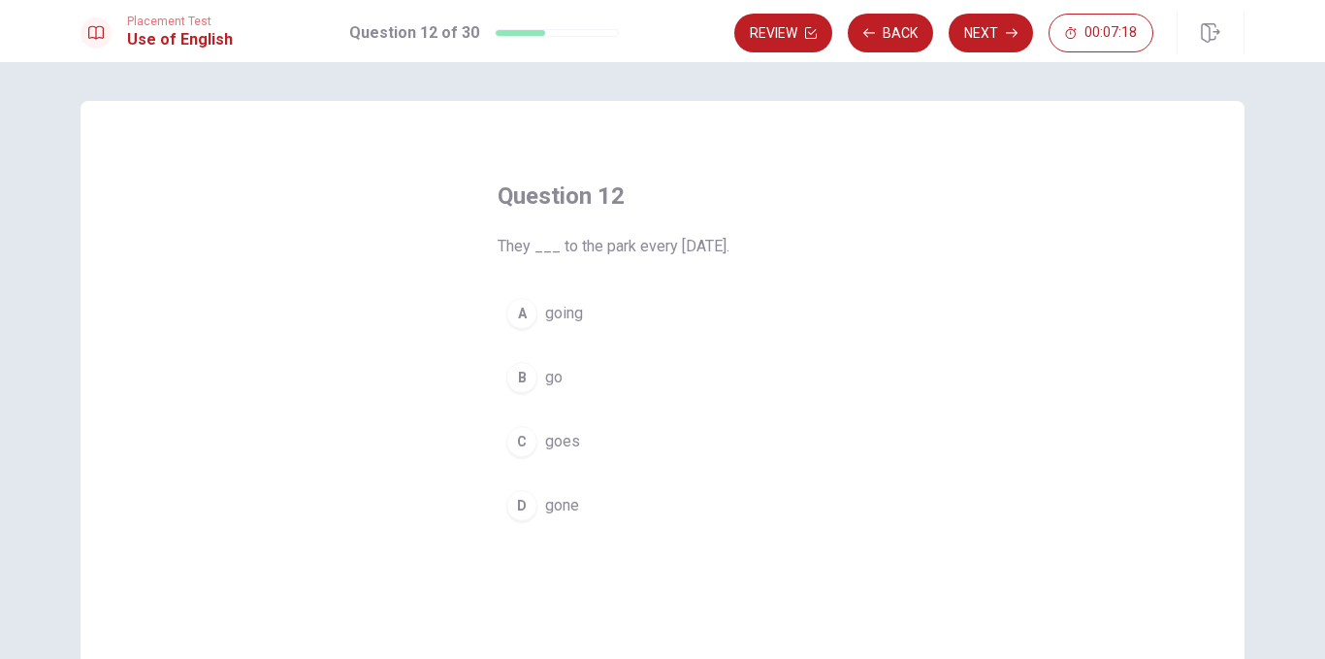
click at [545, 383] on span "go" at bounding box center [553, 377] width 17 height 23
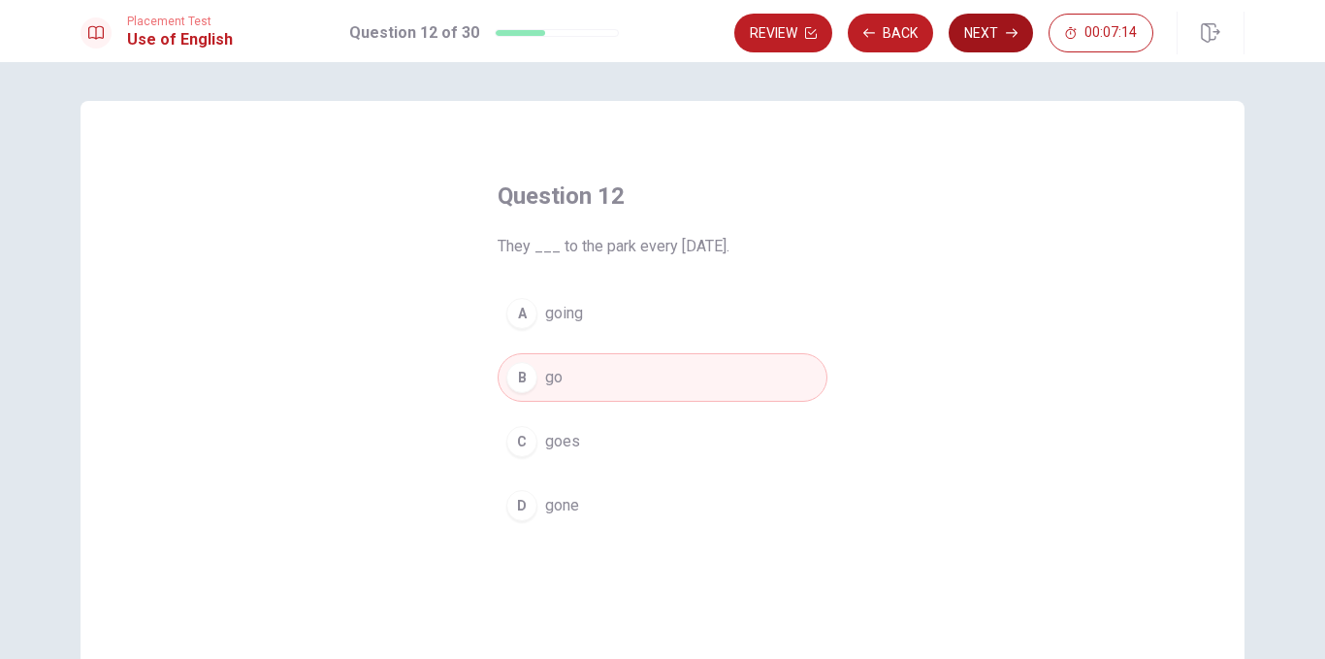
click at [960, 25] on button "Next" at bounding box center [991, 33] width 84 height 39
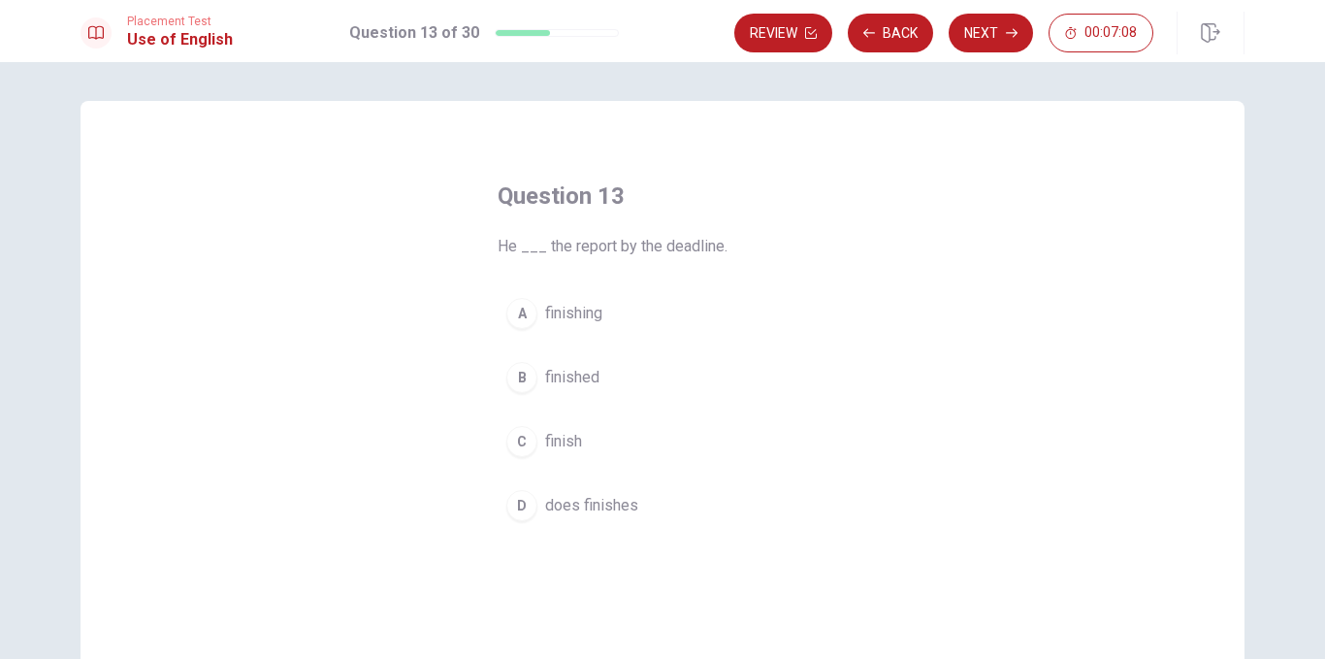
click at [583, 376] on span "finished" at bounding box center [572, 377] width 54 height 23
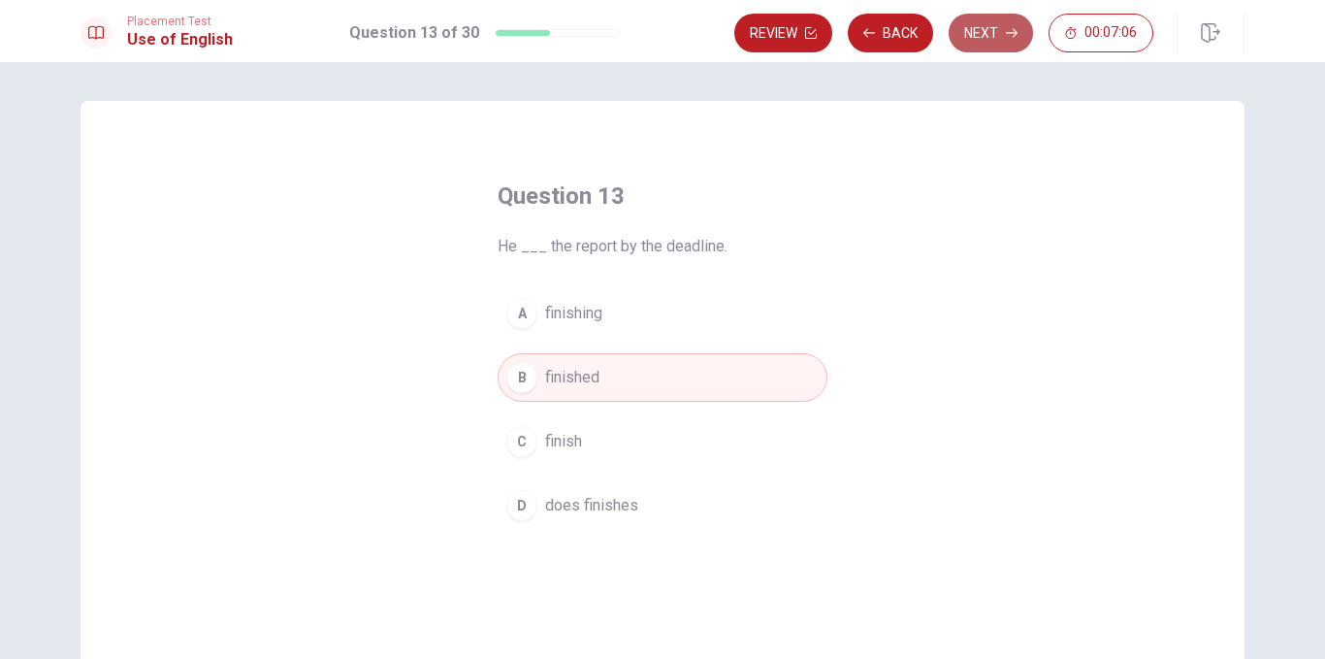
click at [1002, 39] on button "Next" at bounding box center [991, 33] width 84 height 39
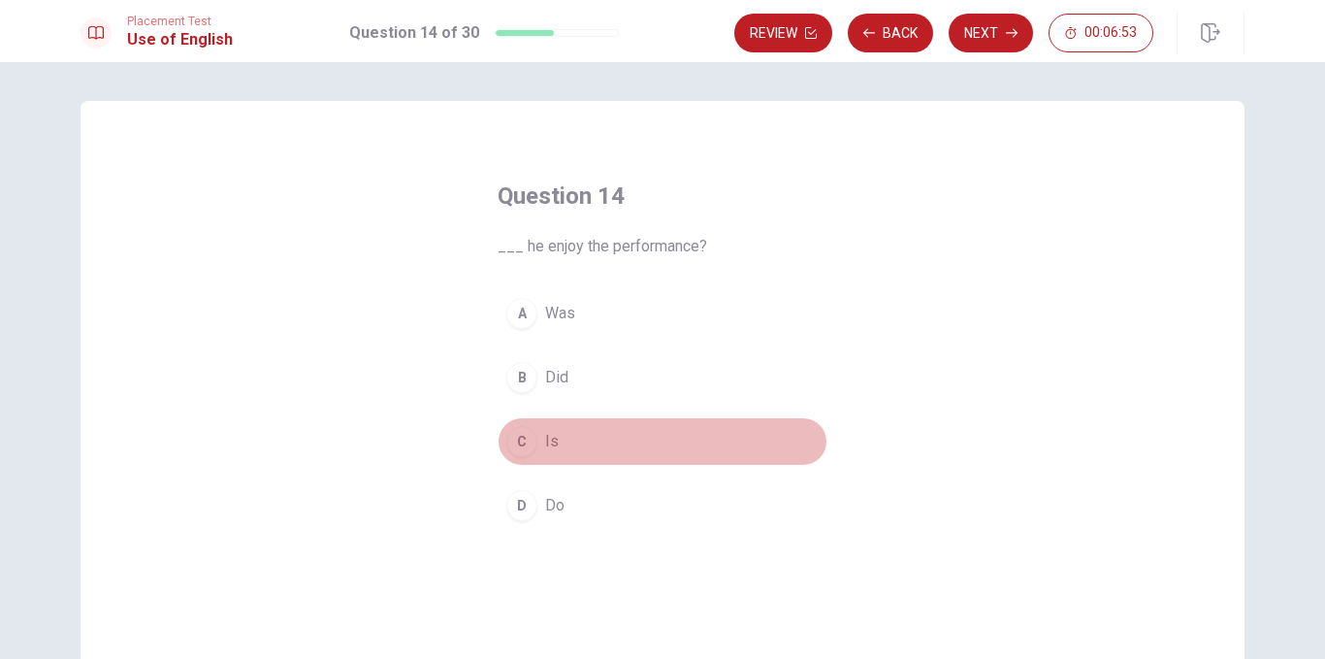
click at [545, 440] on span "Is" at bounding box center [552, 441] width 14 height 23
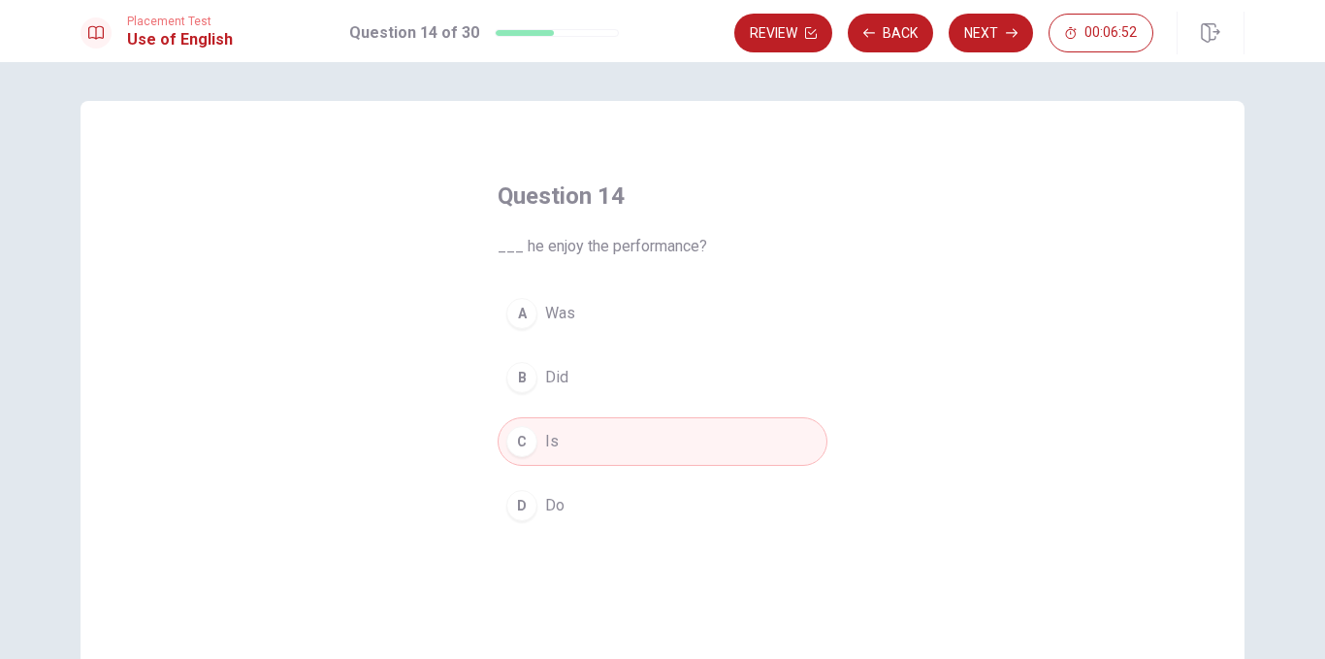
click at [512, 444] on div "C" at bounding box center [521, 441] width 31 height 31
click at [524, 444] on div "C" at bounding box center [521, 441] width 31 height 31
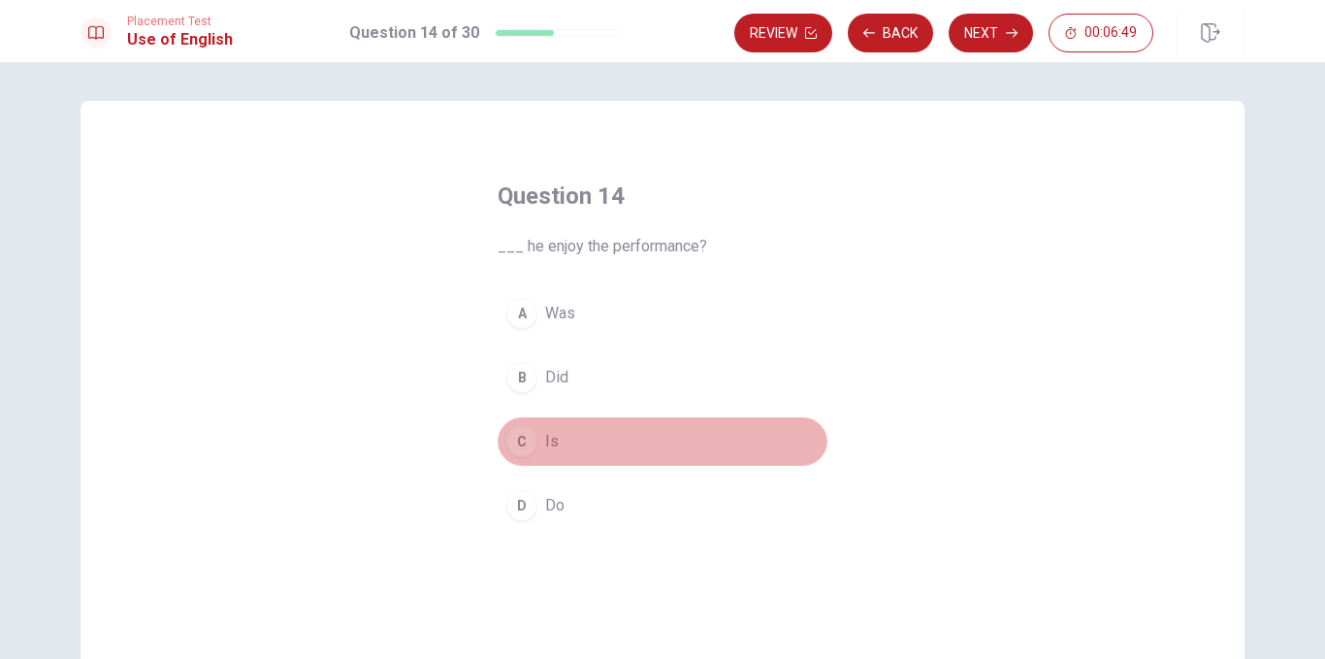
click at [513, 437] on div "C" at bounding box center [521, 441] width 31 height 31
click at [511, 447] on div "C" at bounding box center [521, 441] width 31 height 31
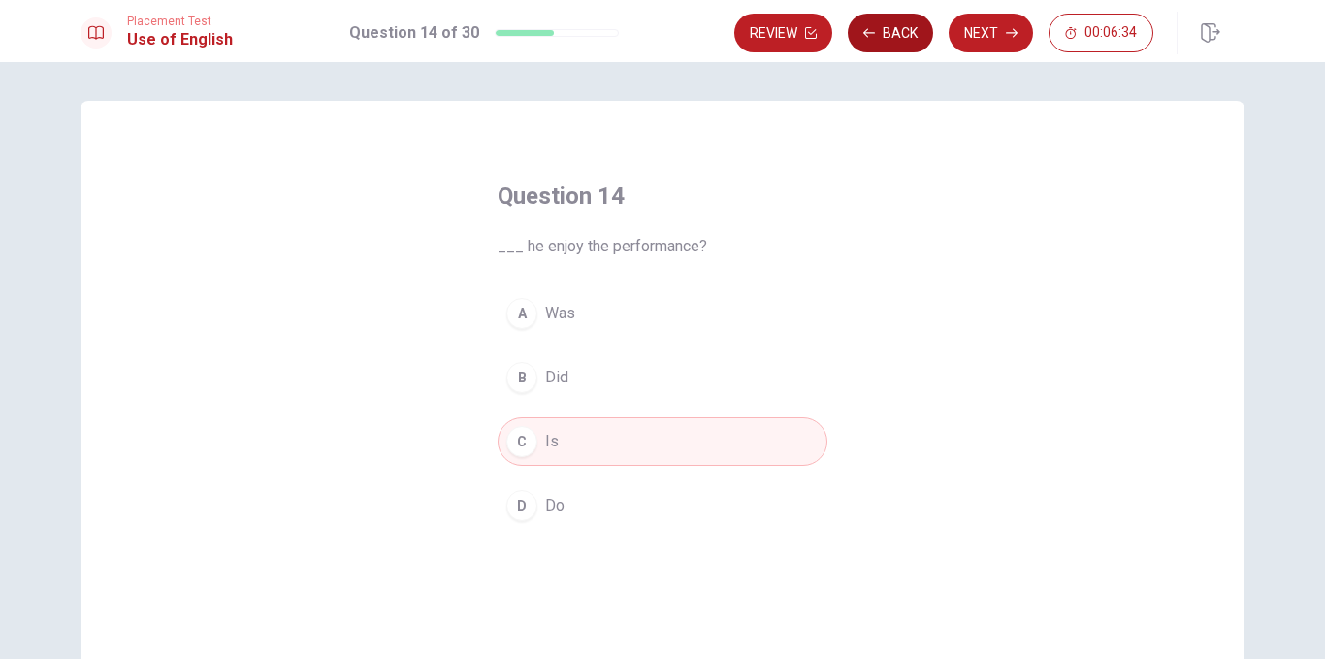
click at [900, 26] on button "Back" at bounding box center [890, 33] width 85 height 39
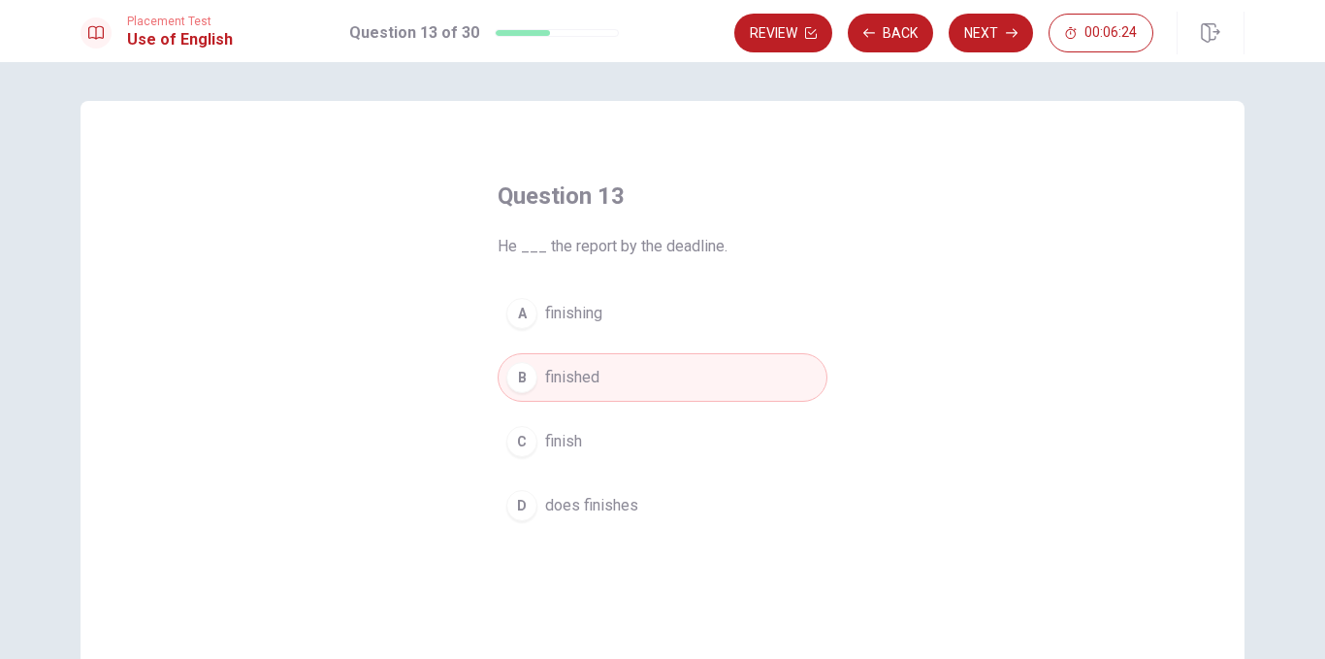
click at [510, 435] on div "C" at bounding box center [521, 441] width 31 height 31
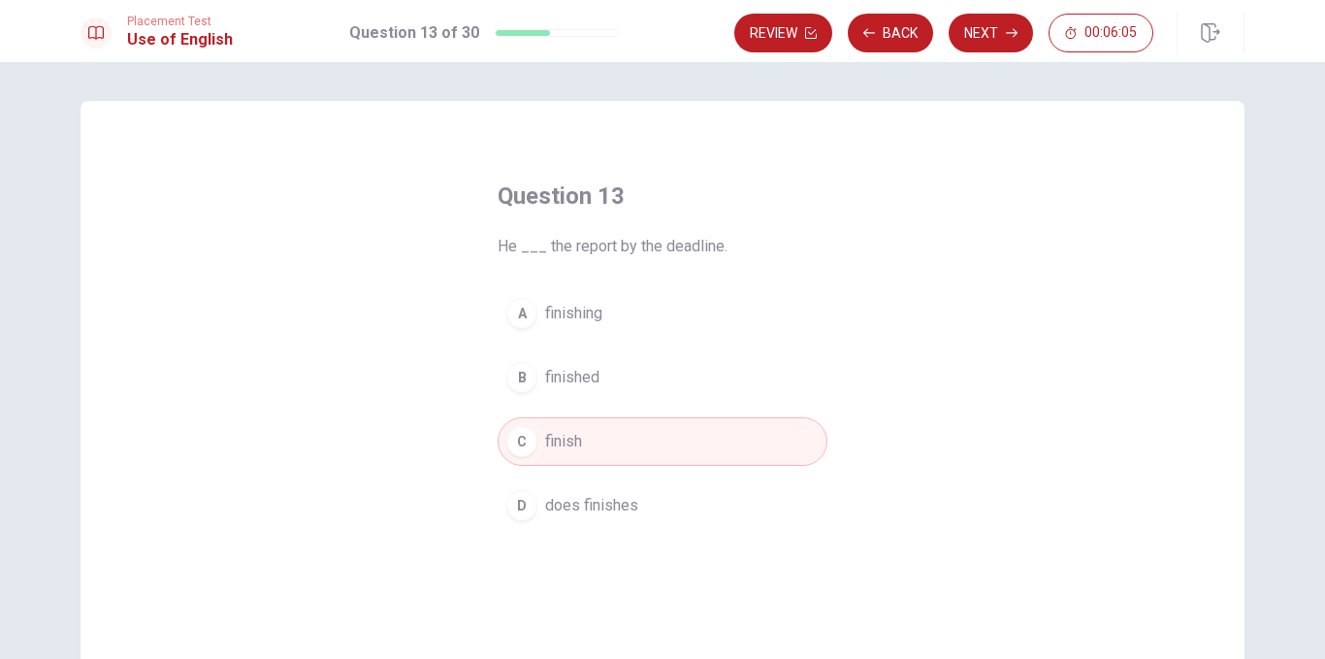
click at [631, 391] on button "B finished" at bounding box center [663, 377] width 330 height 49
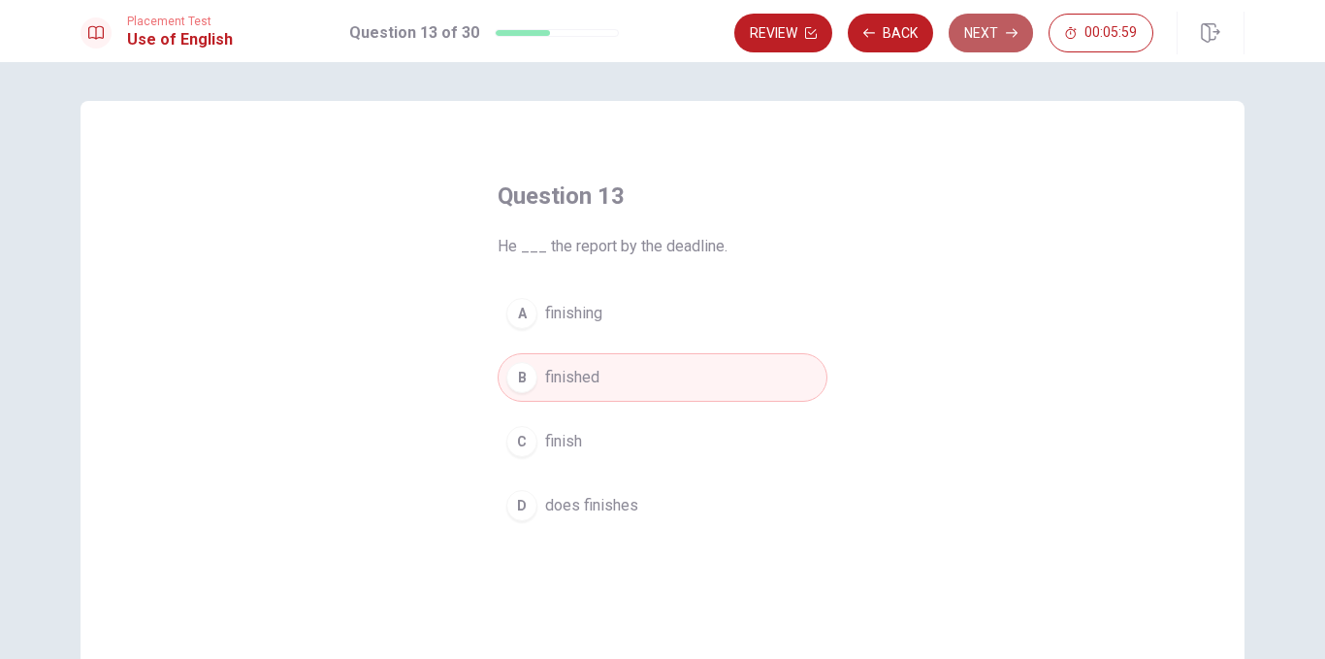
click at [980, 27] on button "Next" at bounding box center [991, 33] width 84 height 39
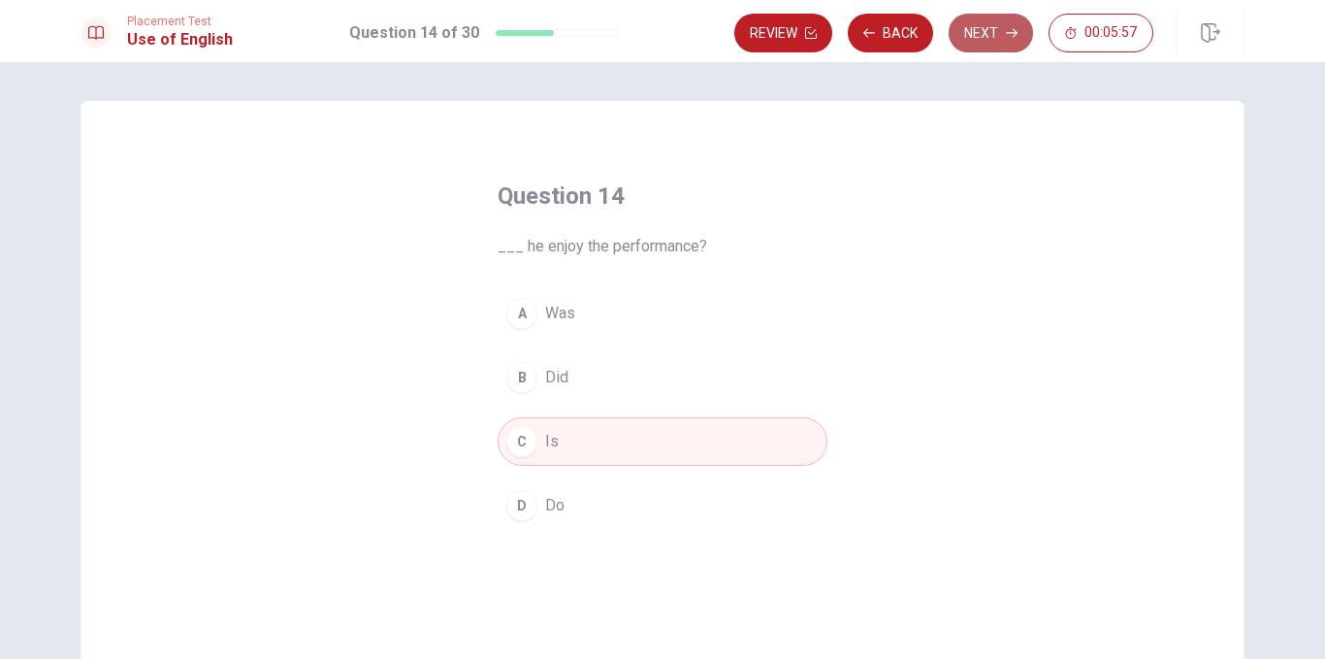
click at [993, 26] on button "Next" at bounding box center [991, 33] width 84 height 39
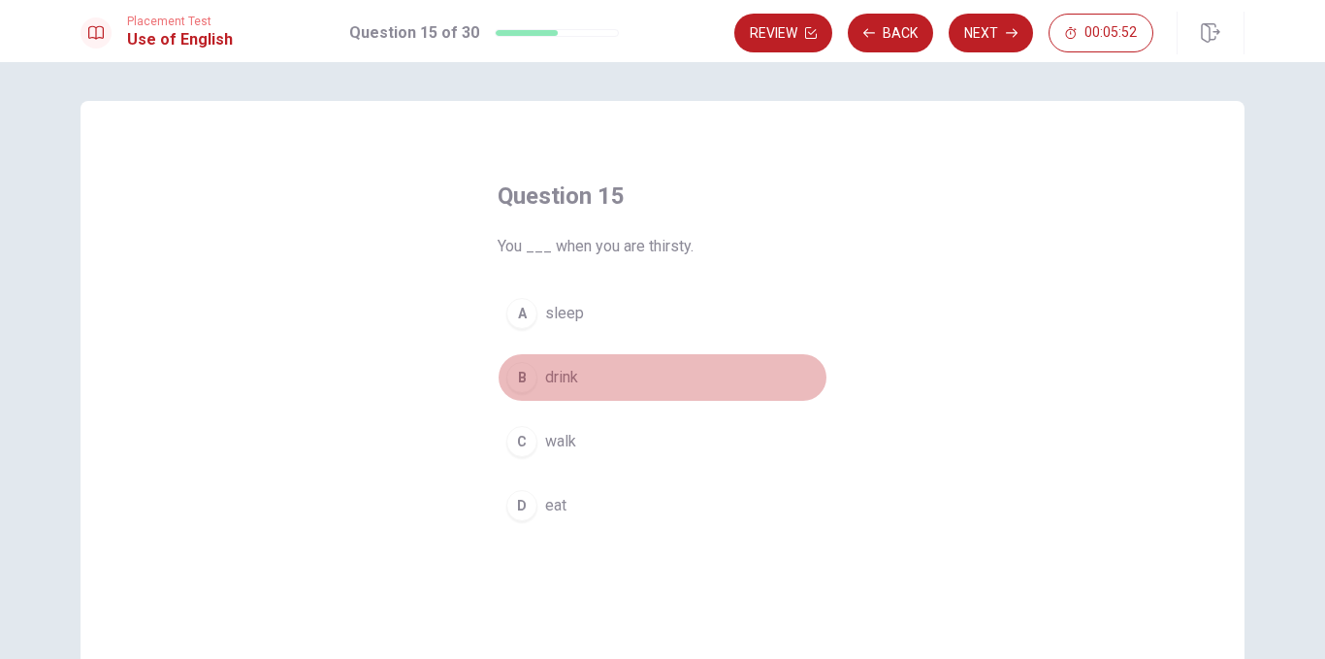
click at [577, 372] on button "B drink" at bounding box center [663, 377] width 330 height 49
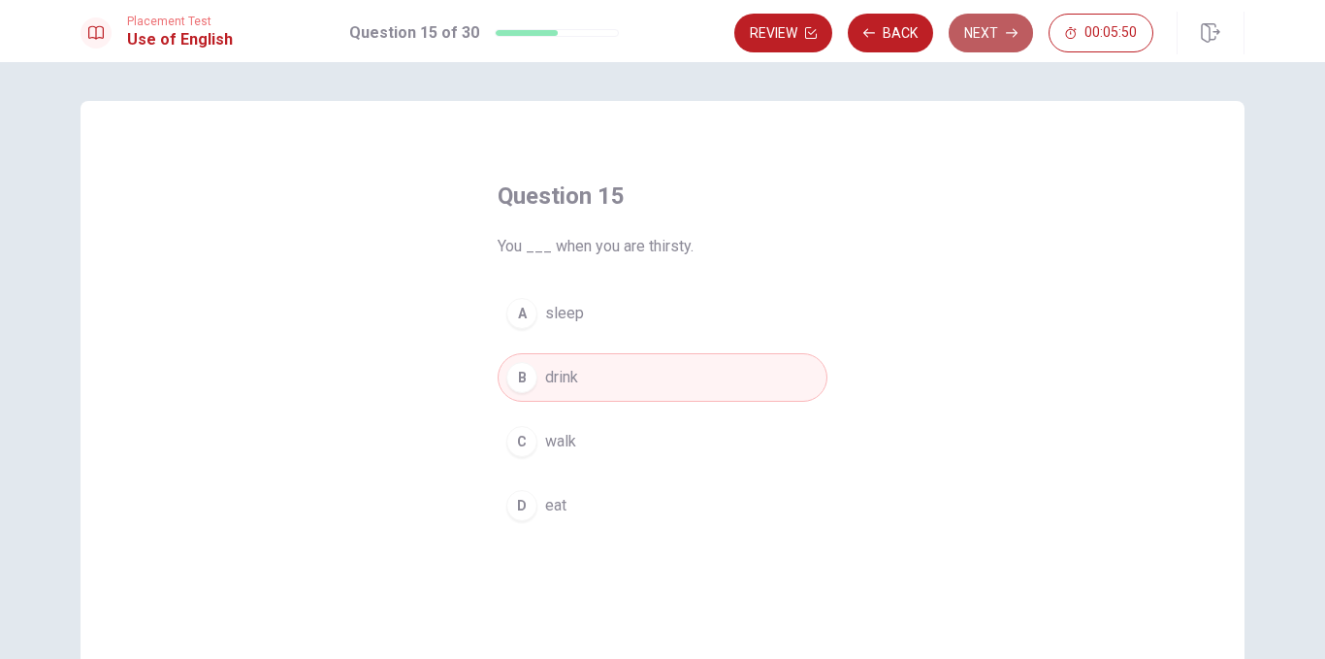
click at [986, 25] on button "Next" at bounding box center [991, 33] width 84 height 39
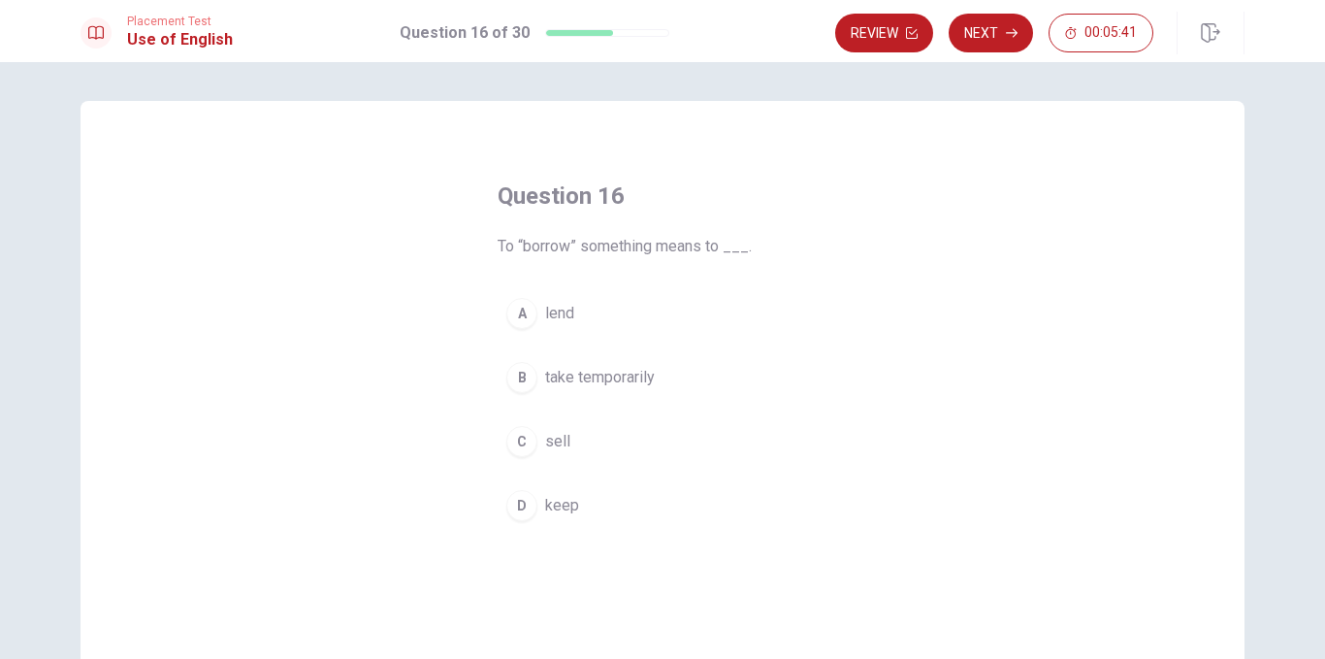
click at [552, 315] on span "lend" at bounding box center [559, 313] width 29 height 23
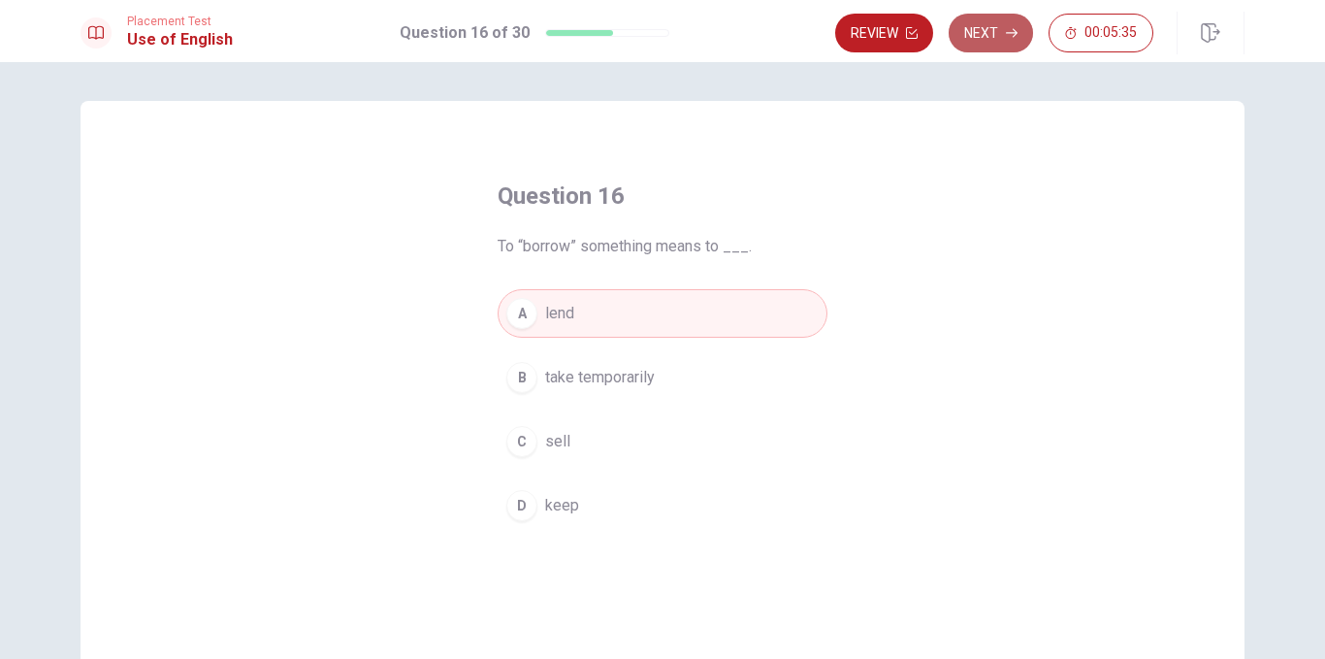
click at [1006, 35] on icon "button" at bounding box center [1012, 33] width 12 height 12
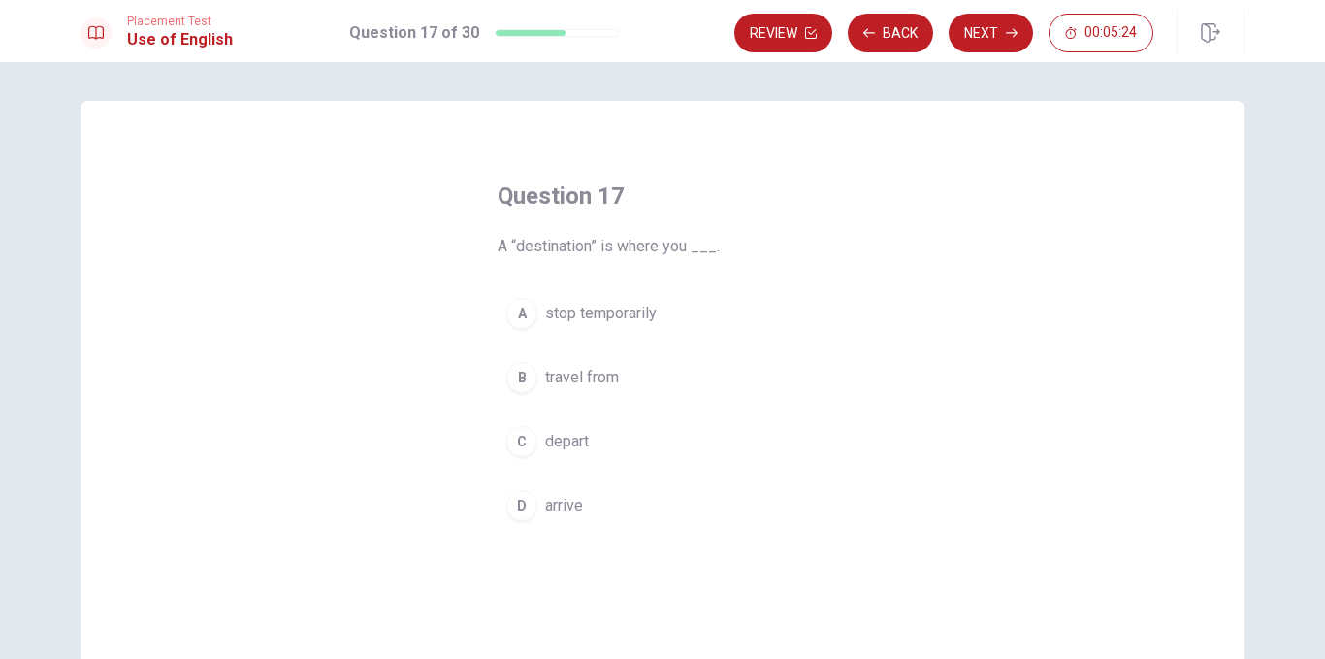
click at [561, 500] on span "arrive" at bounding box center [564, 505] width 38 height 23
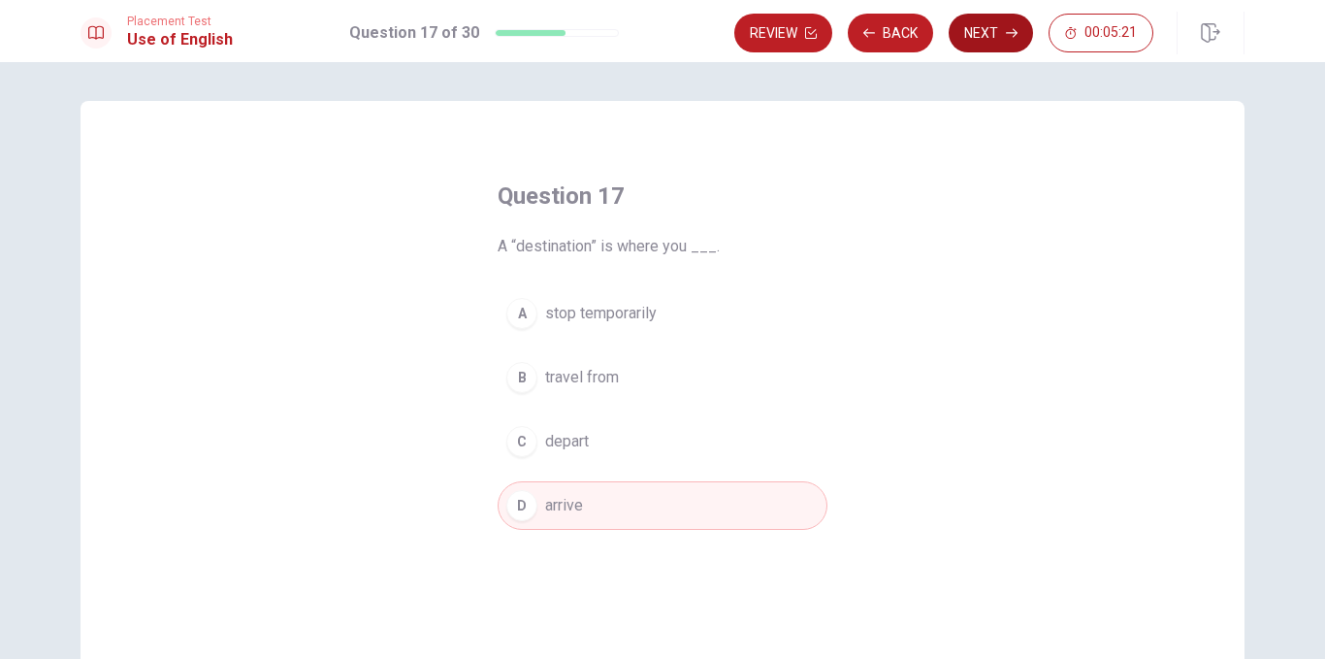
click at [982, 37] on button "Next" at bounding box center [991, 33] width 84 height 39
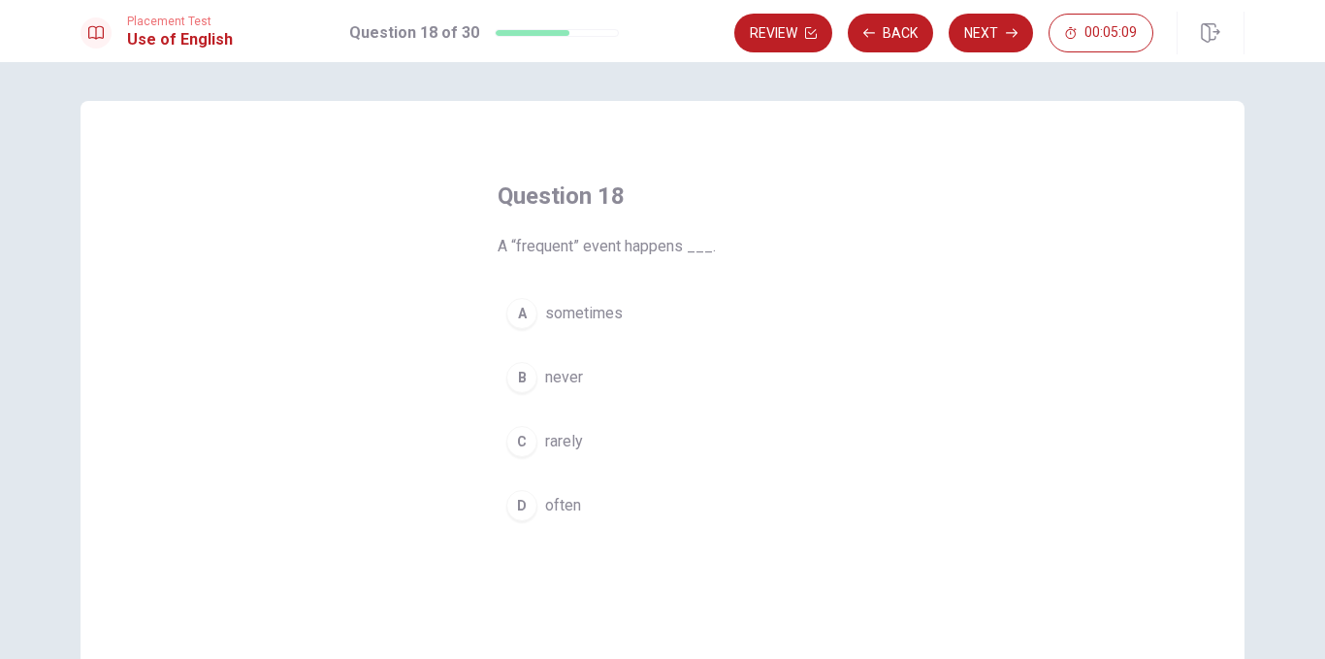
click at [556, 499] on span "often" at bounding box center [563, 505] width 36 height 23
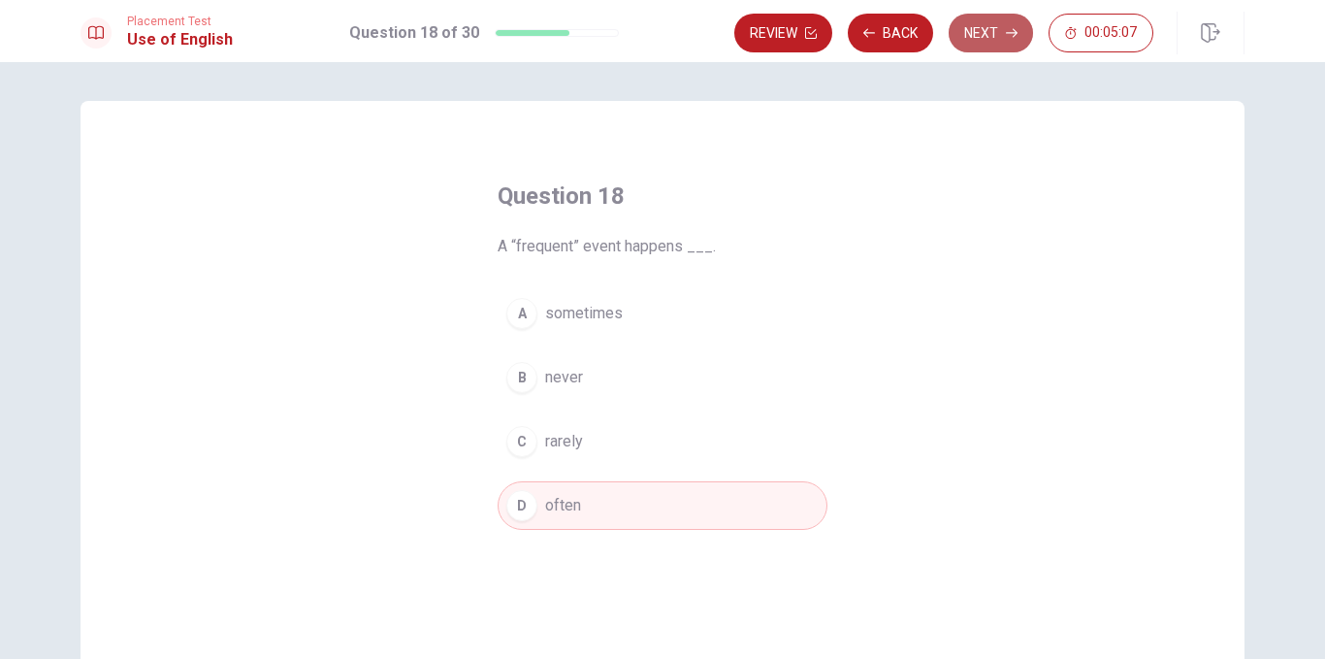
click at [1001, 19] on button "Next" at bounding box center [991, 33] width 84 height 39
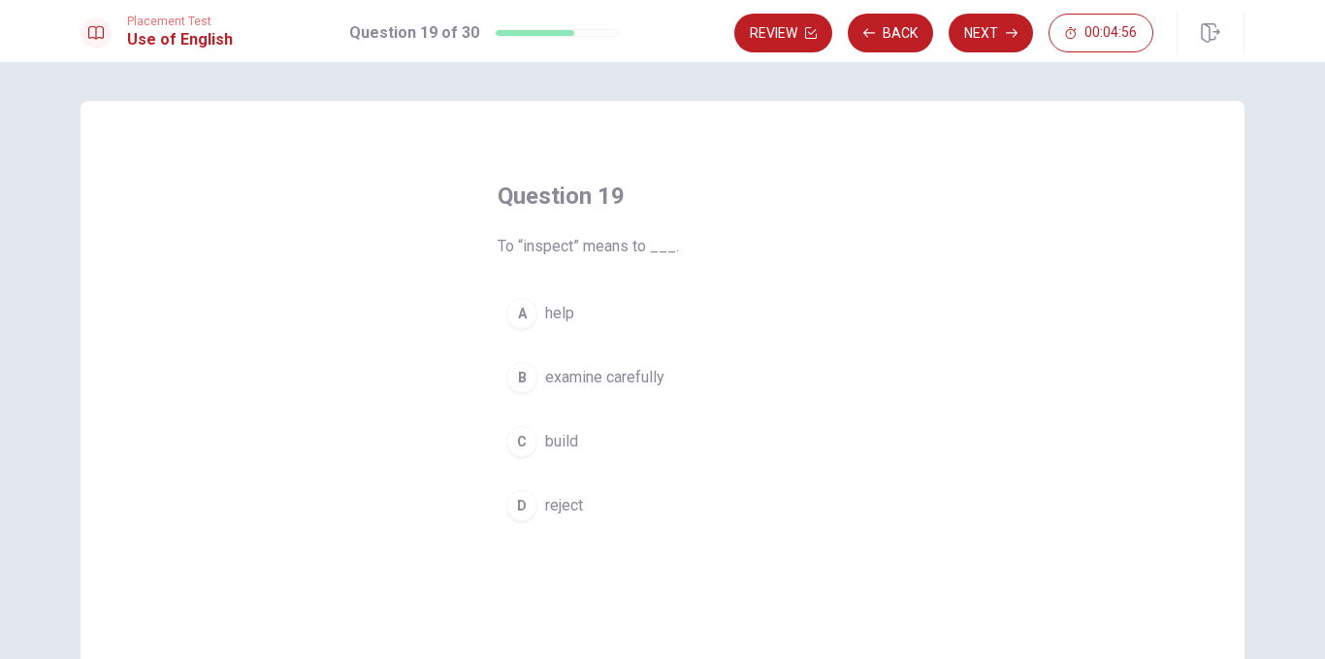
click at [622, 379] on span "examine carefully" at bounding box center [604, 377] width 119 height 23
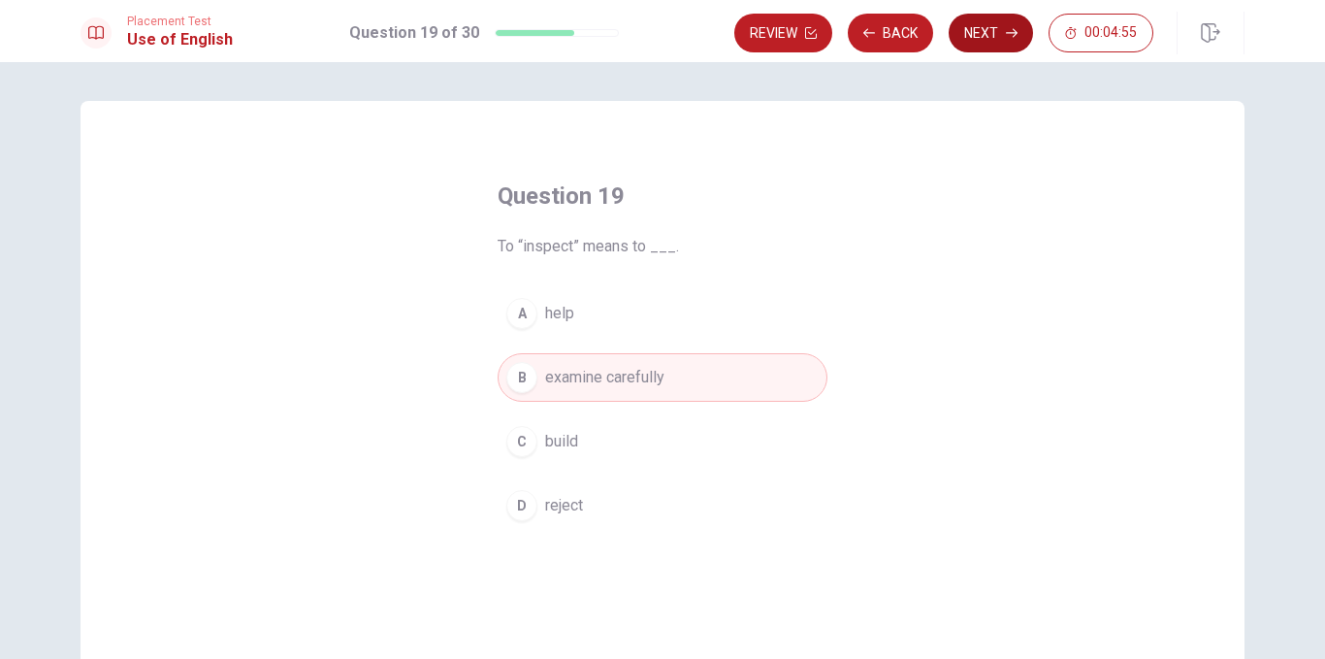
click at [982, 22] on button "Next" at bounding box center [991, 33] width 84 height 39
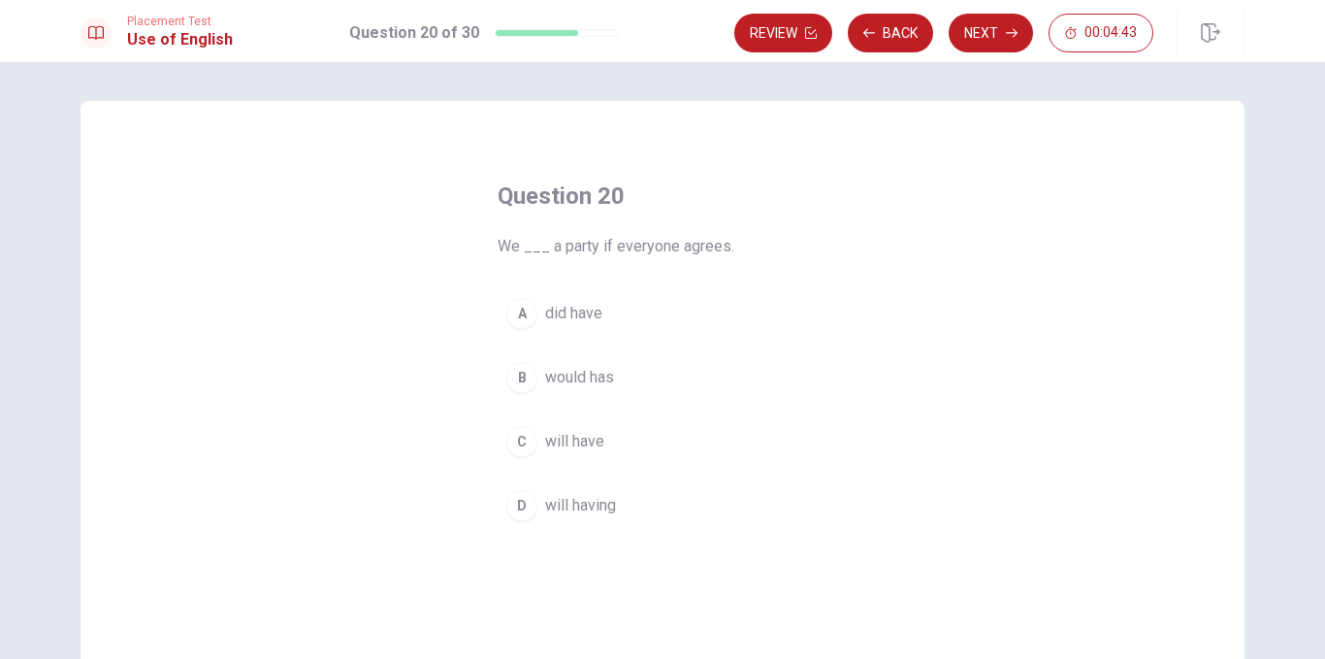
click at [578, 501] on span "will having" at bounding box center [580, 505] width 71 height 23
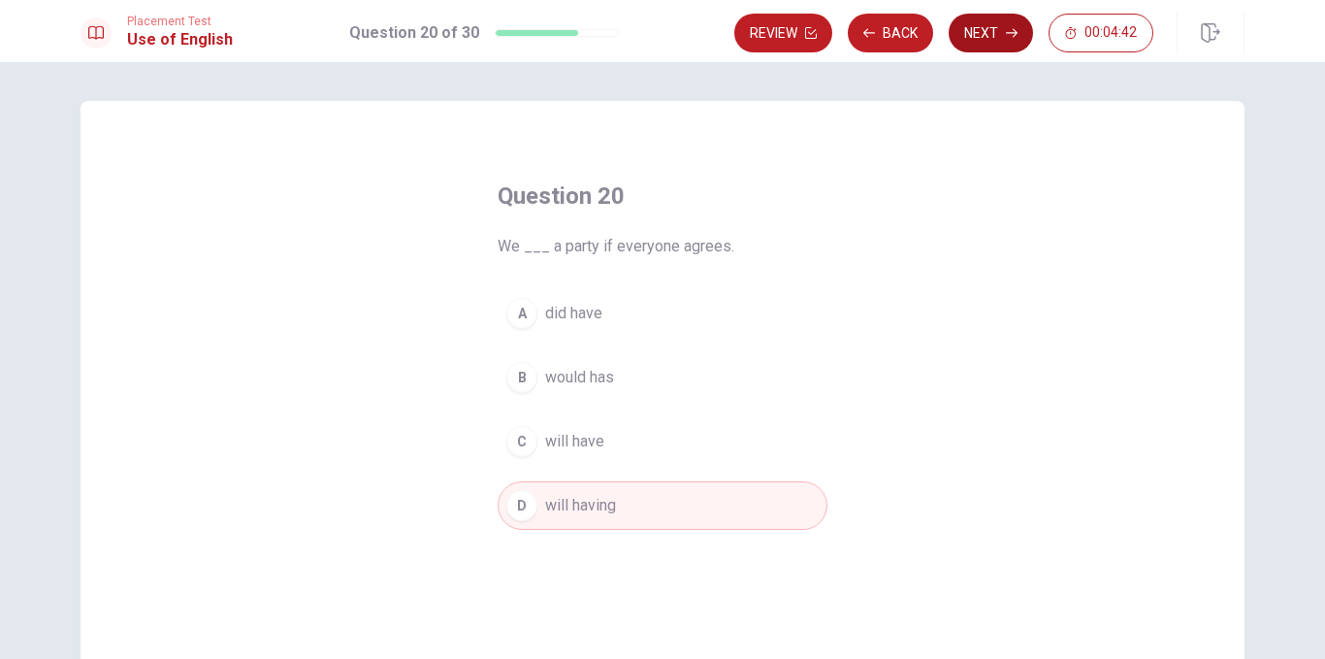
click at [1015, 25] on button "Next" at bounding box center [991, 33] width 84 height 39
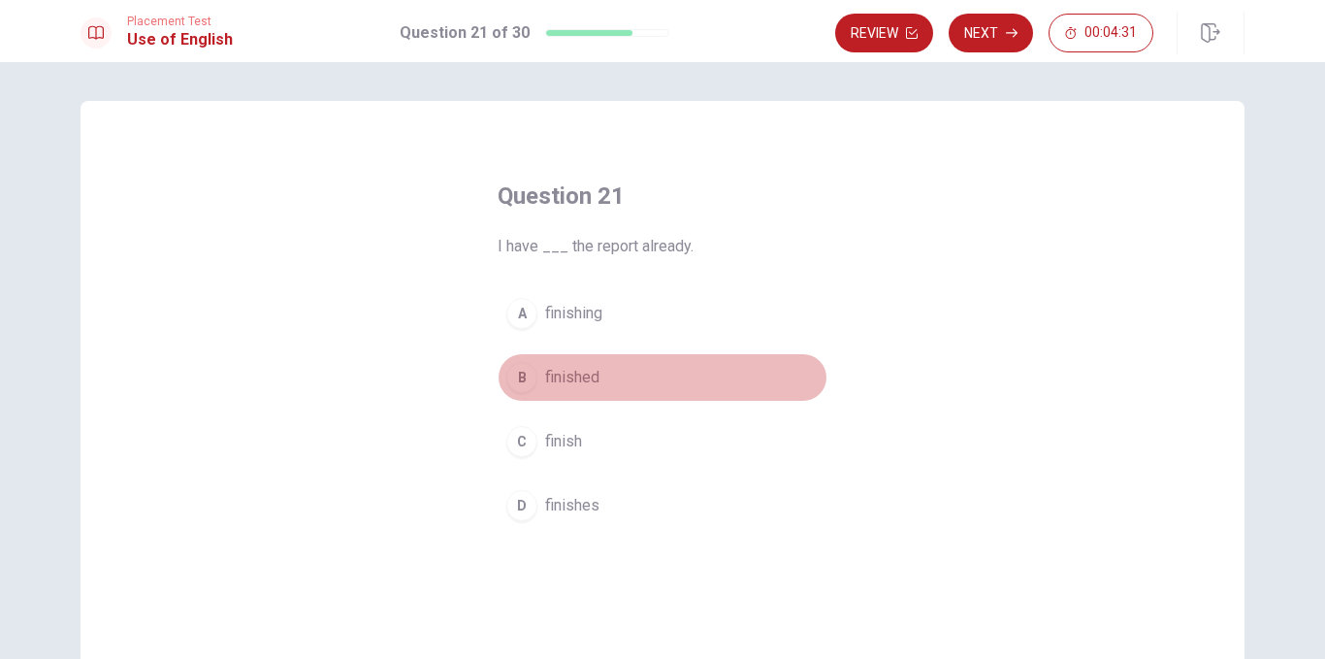
click at [575, 378] on span "finished" at bounding box center [572, 377] width 54 height 23
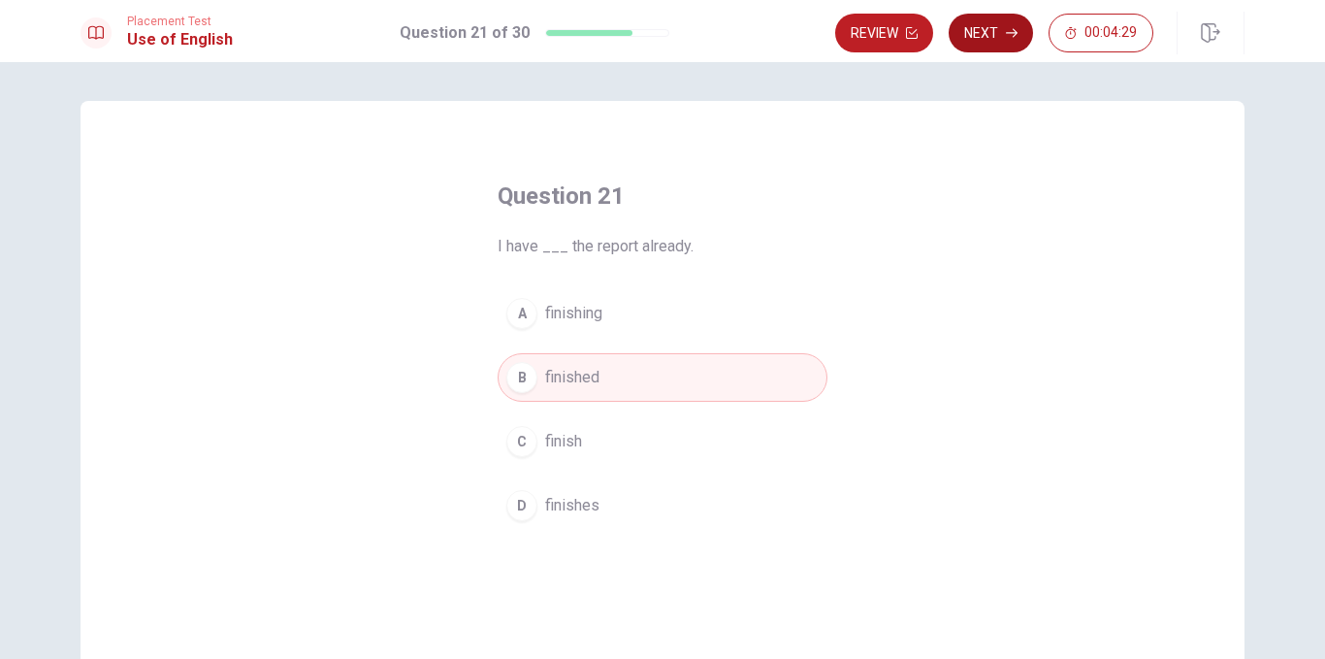
click at [999, 21] on button "Next" at bounding box center [991, 33] width 84 height 39
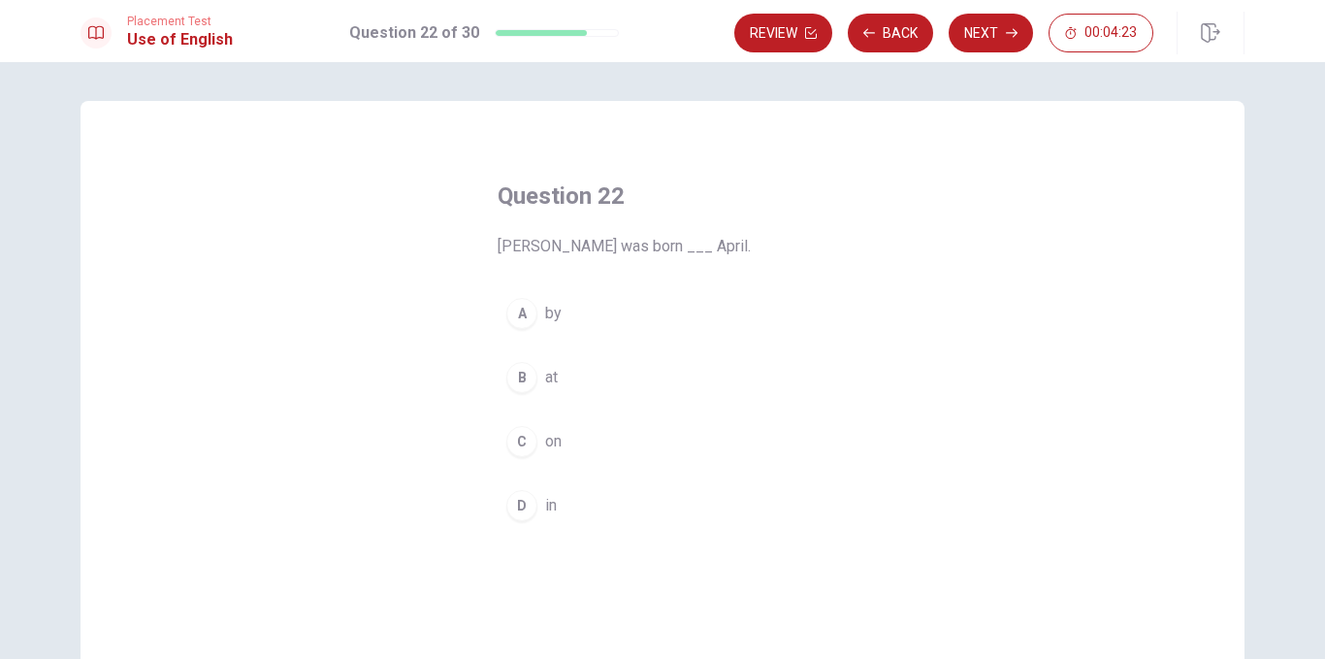
click at [550, 496] on span "in" at bounding box center [551, 505] width 12 height 23
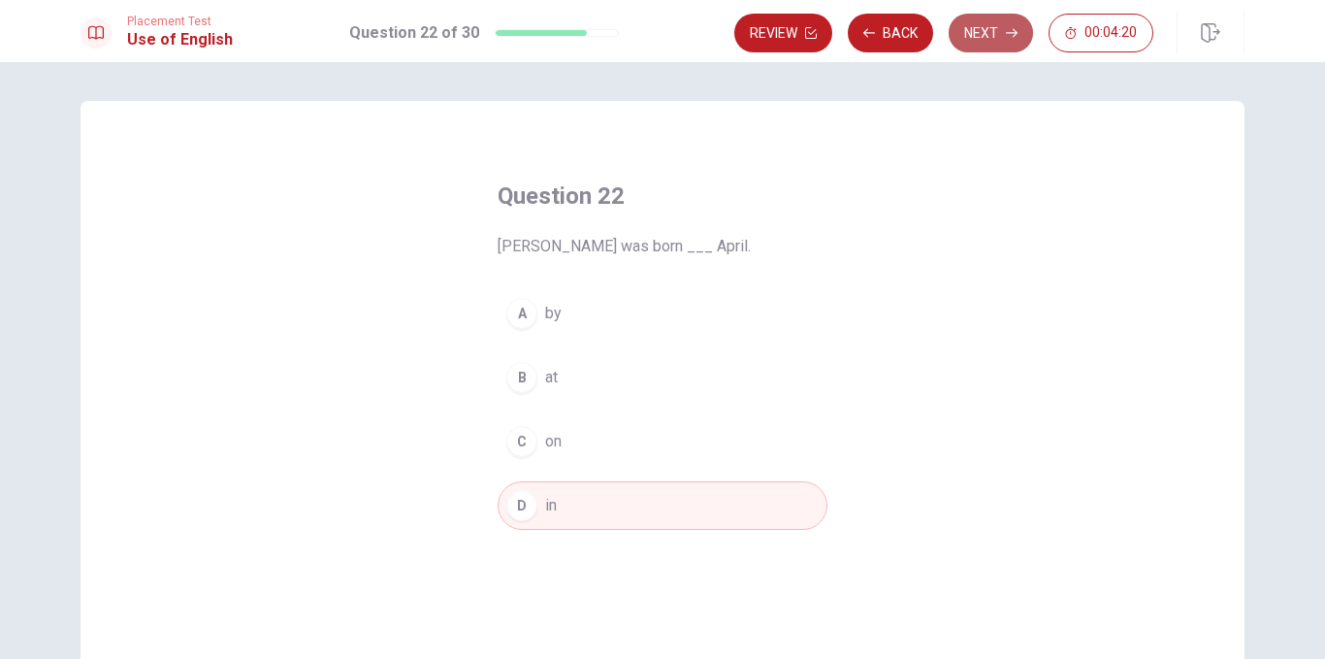
click at [980, 31] on button "Next" at bounding box center [991, 33] width 84 height 39
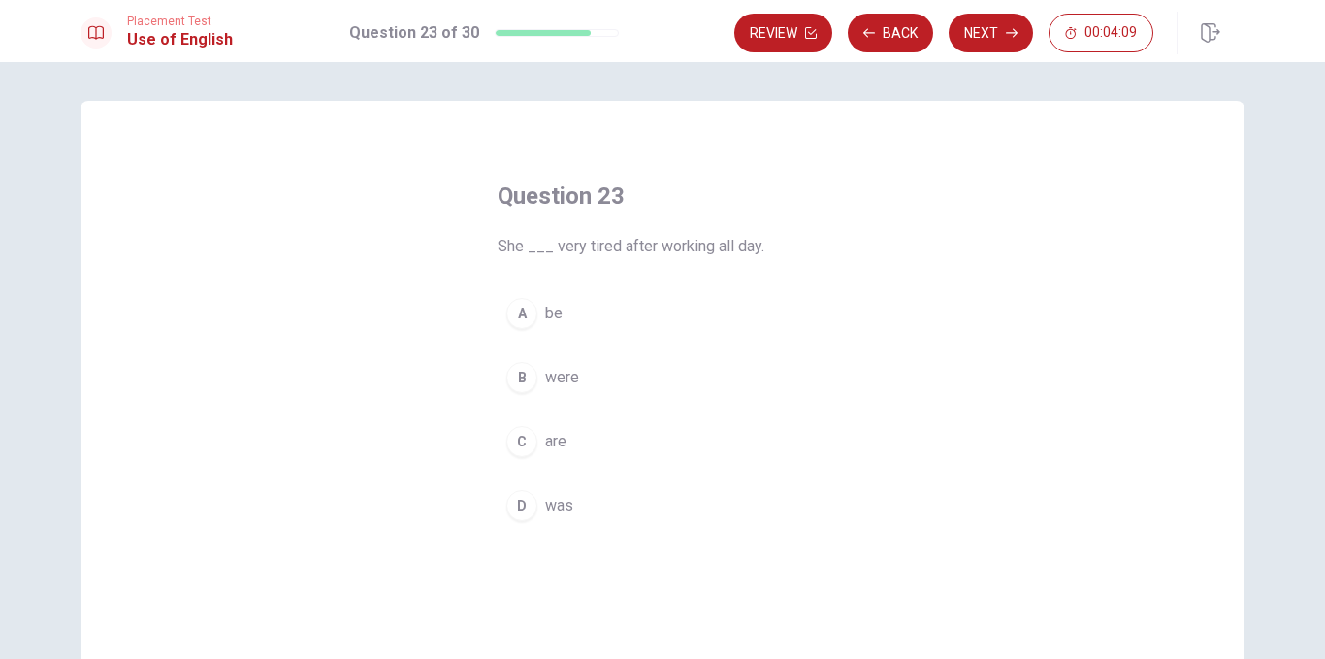
click at [550, 449] on span "are" at bounding box center [555, 441] width 21 height 23
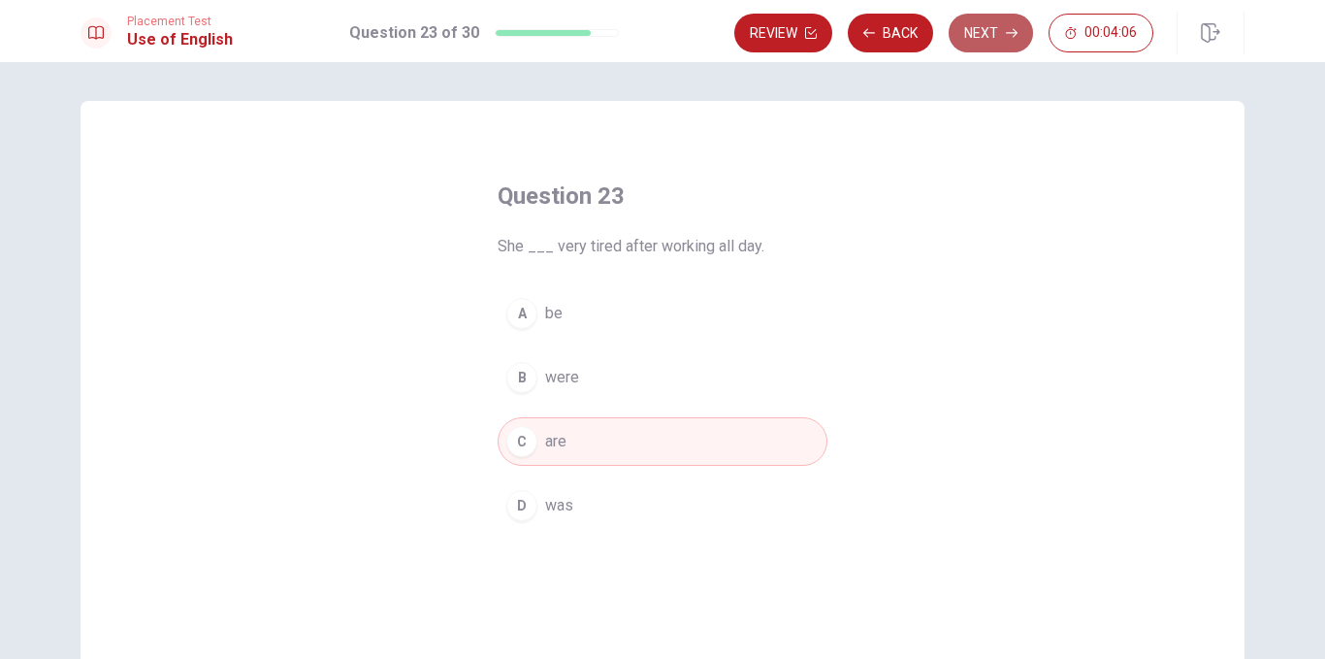
click at [990, 34] on button "Next" at bounding box center [991, 33] width 84 height 39
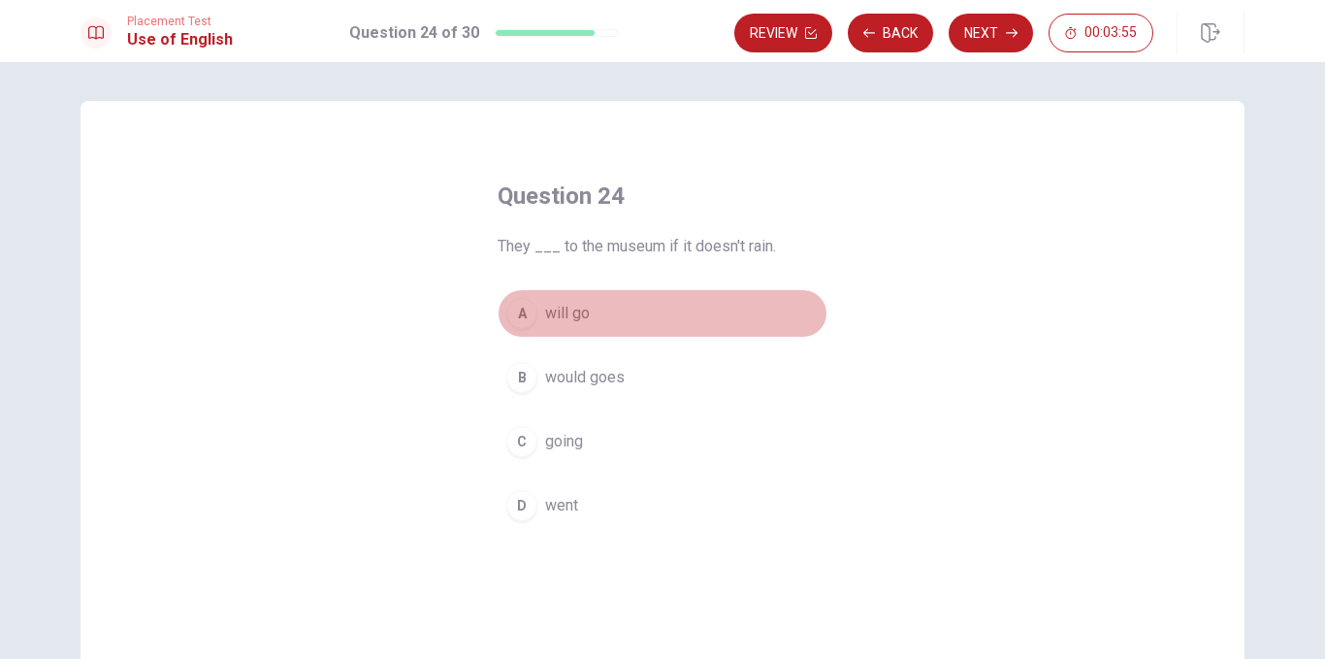
click at [569, 323] on span "will go" at bounding box center [567, 313] width 45 height 23
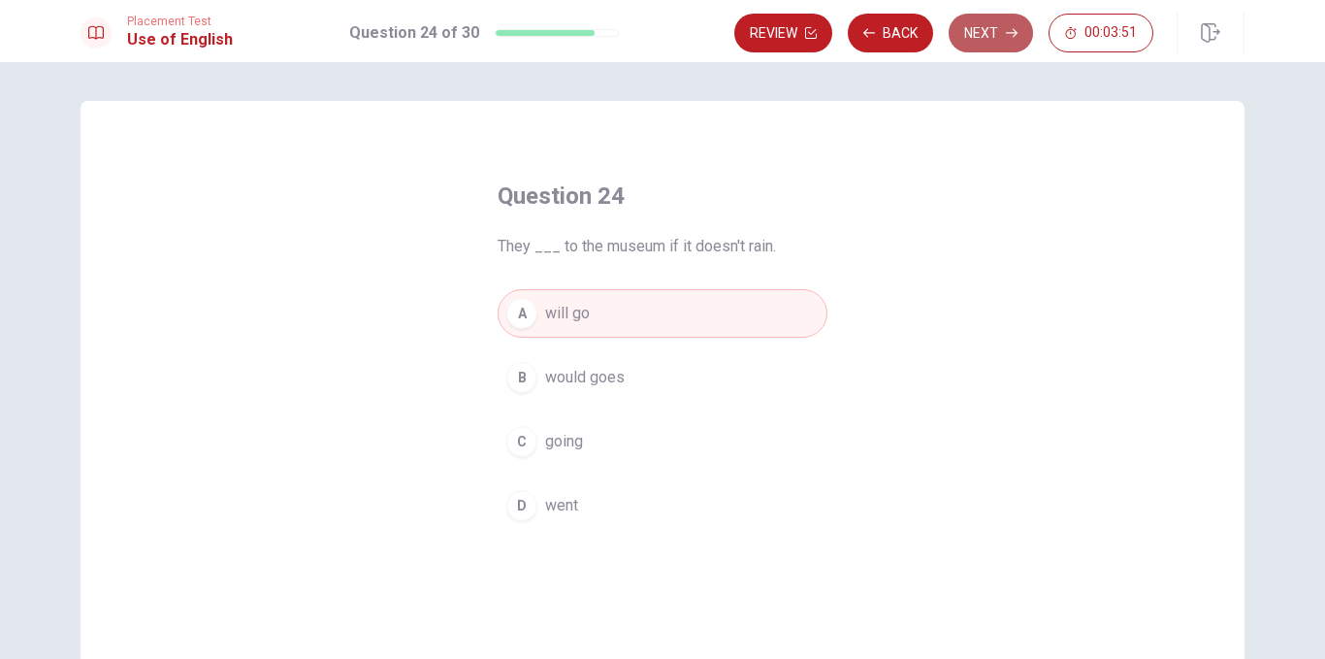
click at [979, 35] on button "Next" at bounding box center [991, 33] width 84 height 39
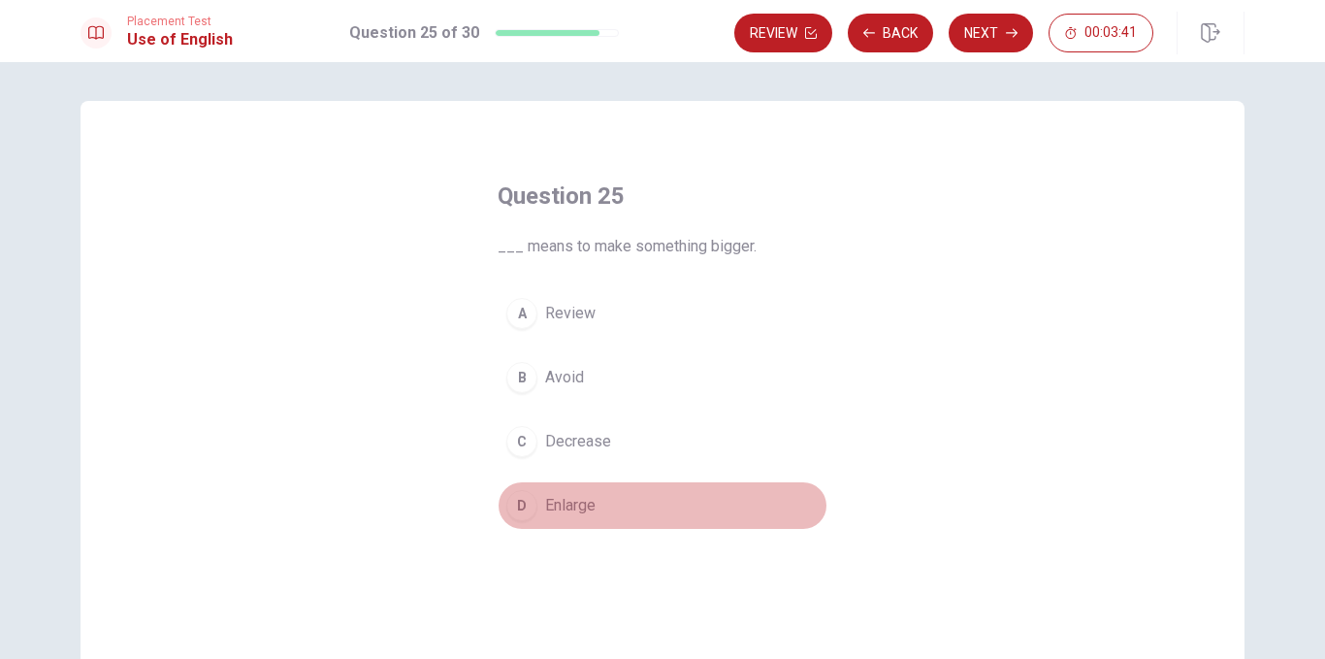
click at [582, 512] on span "Enlarge" at bounding box center [570, 505] width 50 height 23
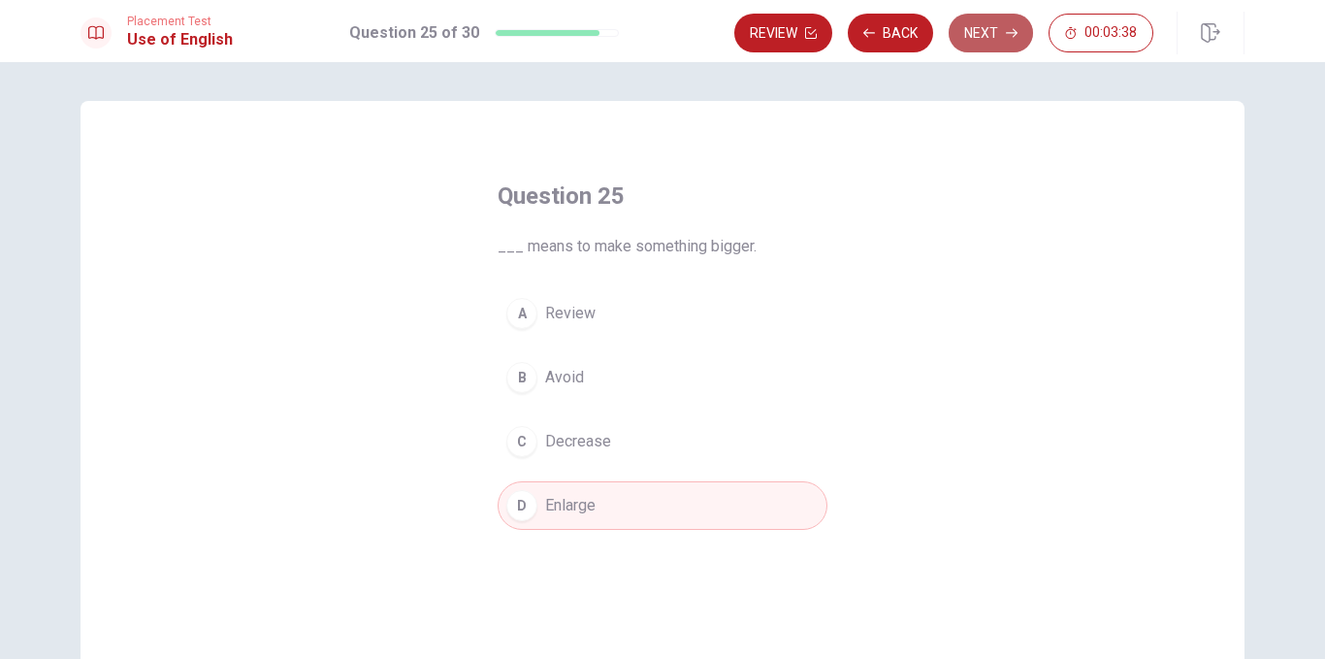
click at [994, 25] on button "Next" at bounding box center [991, 33] width 84 height 39
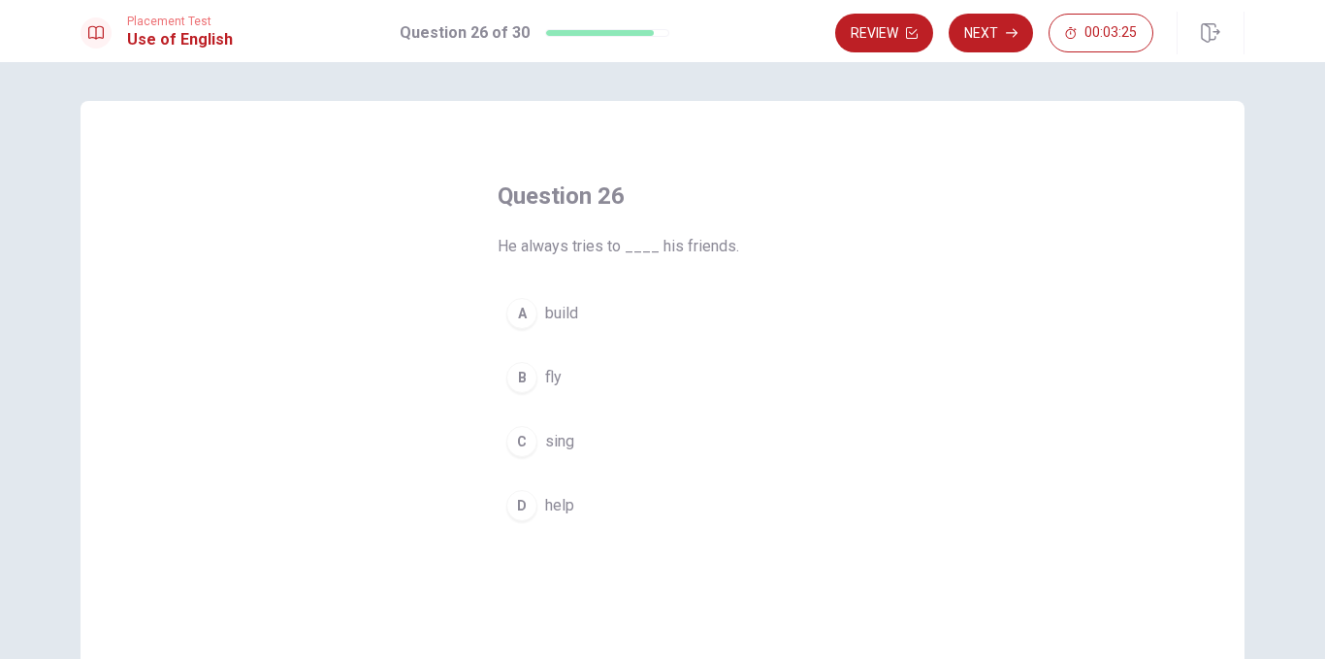
click at [552, 507] on span "help" at bounding box center [559, 505] width 29 height 23
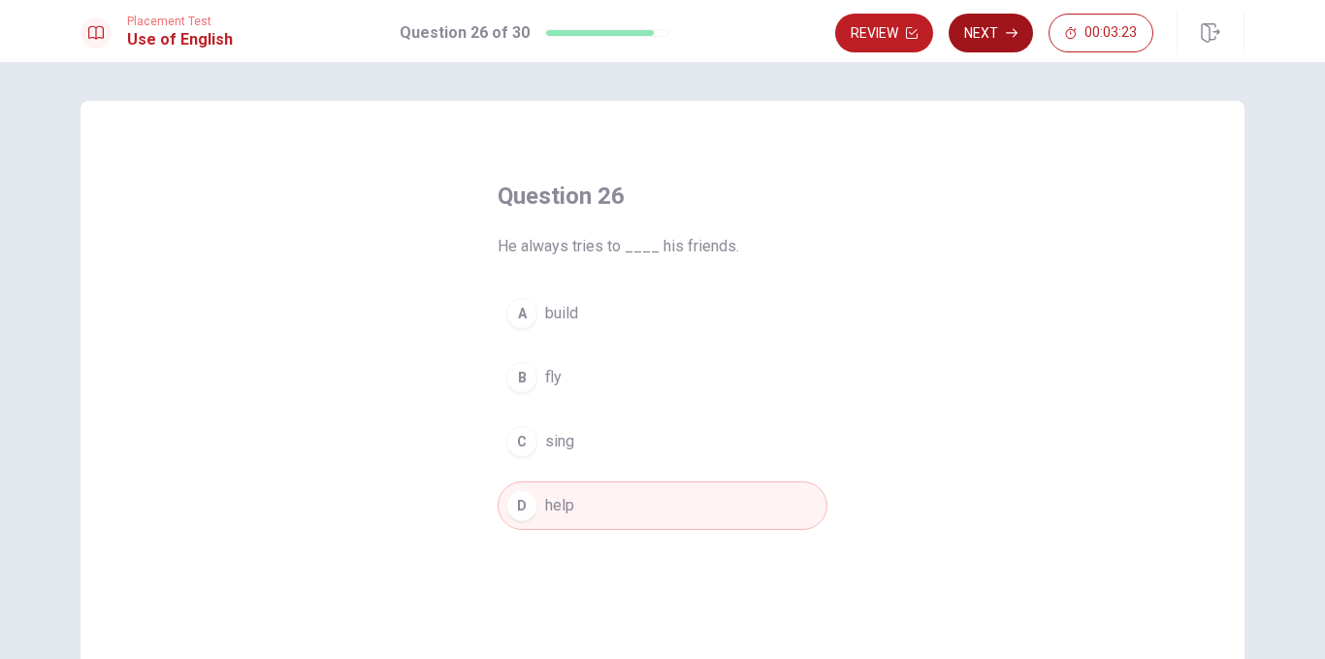
click at [985, 33] on button "Next" at bounding box center [991, 33] width 84 height 39
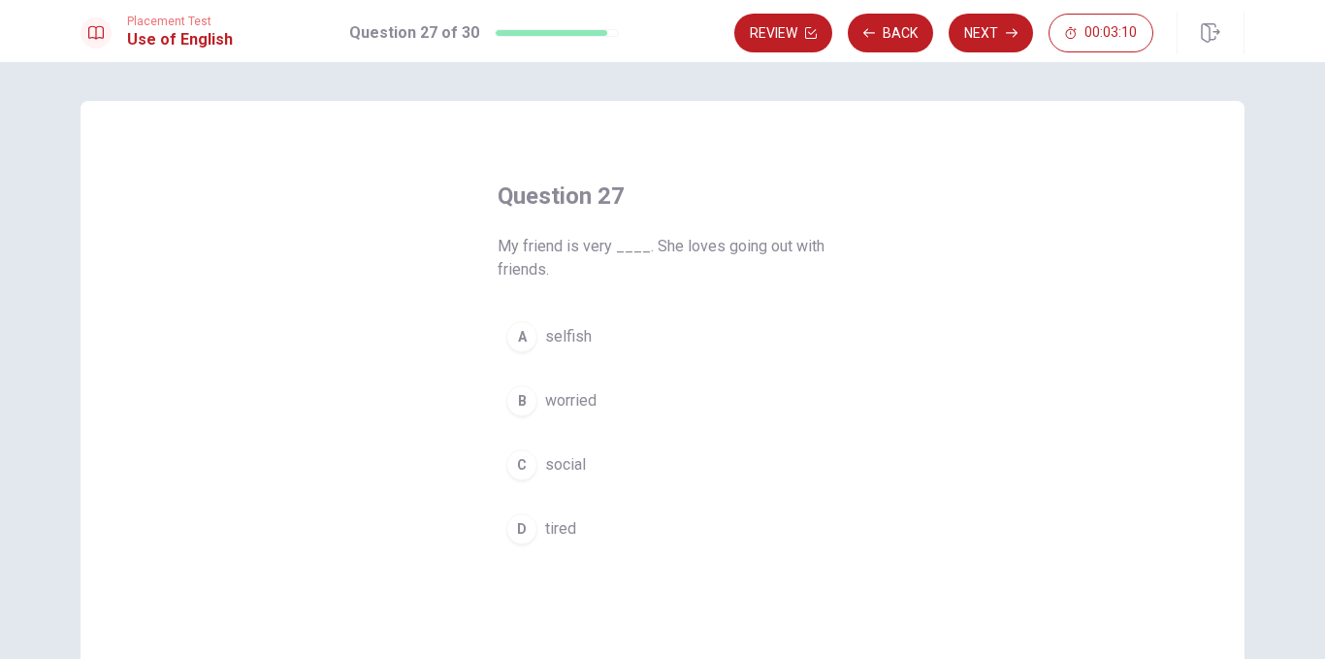
click at [545, 463] on span "social" at bounding box center [565, 464] width 41 height 23
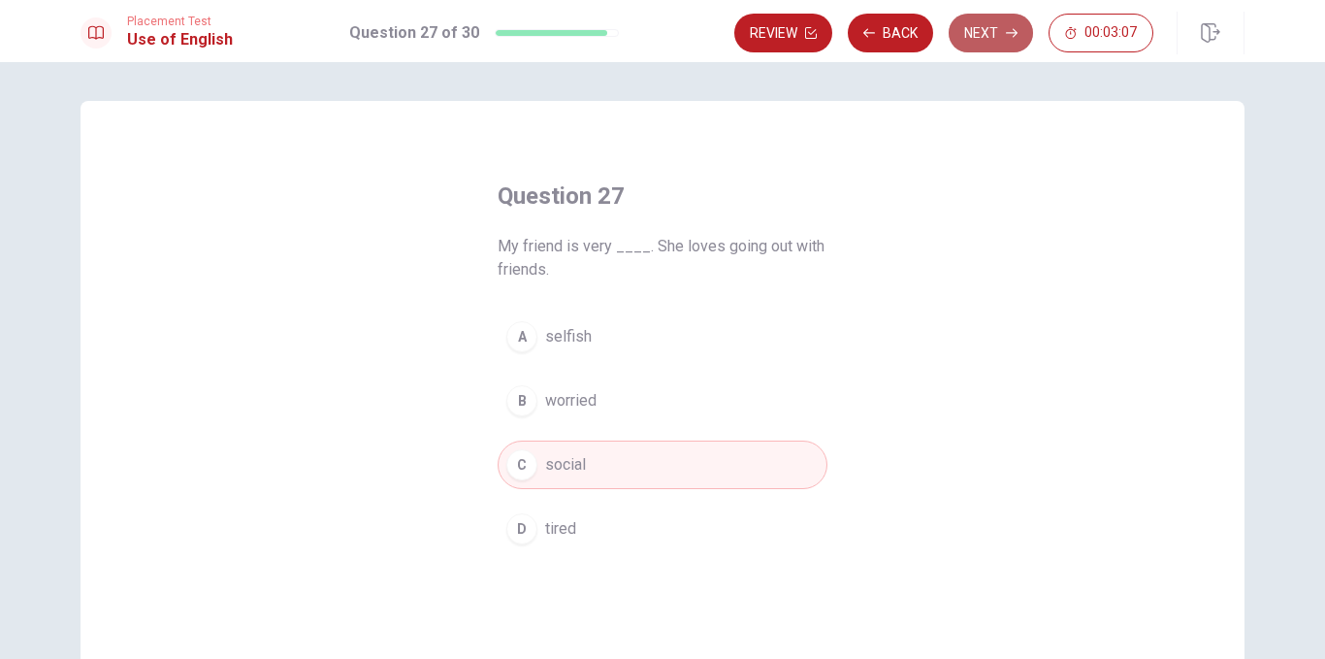
click at [996, 23] on button "Next" at bounding box center [991, 33] width 84 height 39
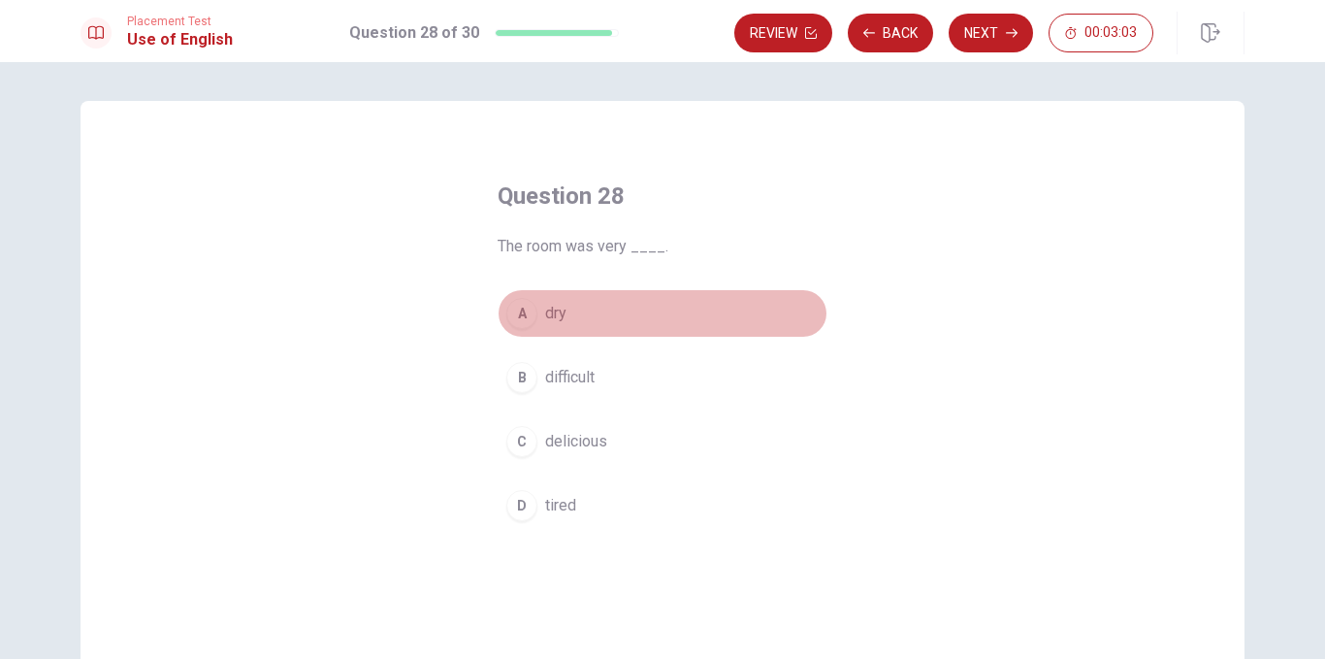
click at [558, 312] on span "dry" at bounding box center [555, 313] width 21 height 23
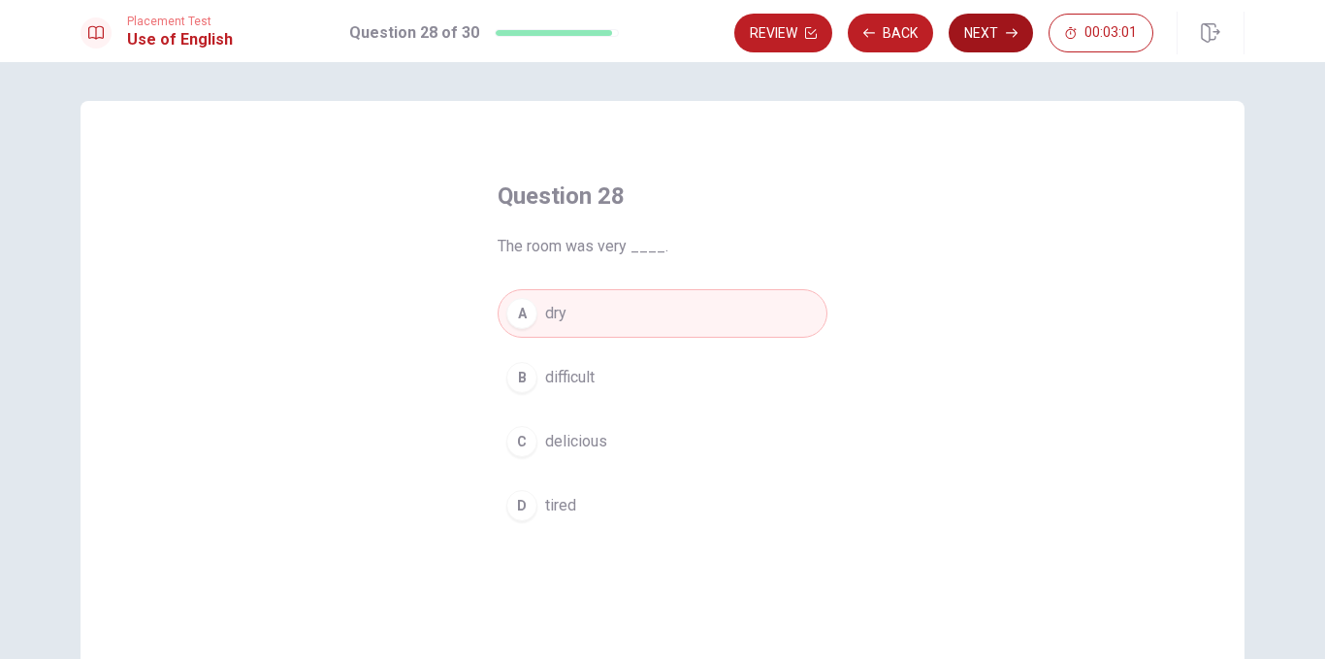
click at [994, 27] on button "Next" at bounding box center [991, 33] width 84 height 39
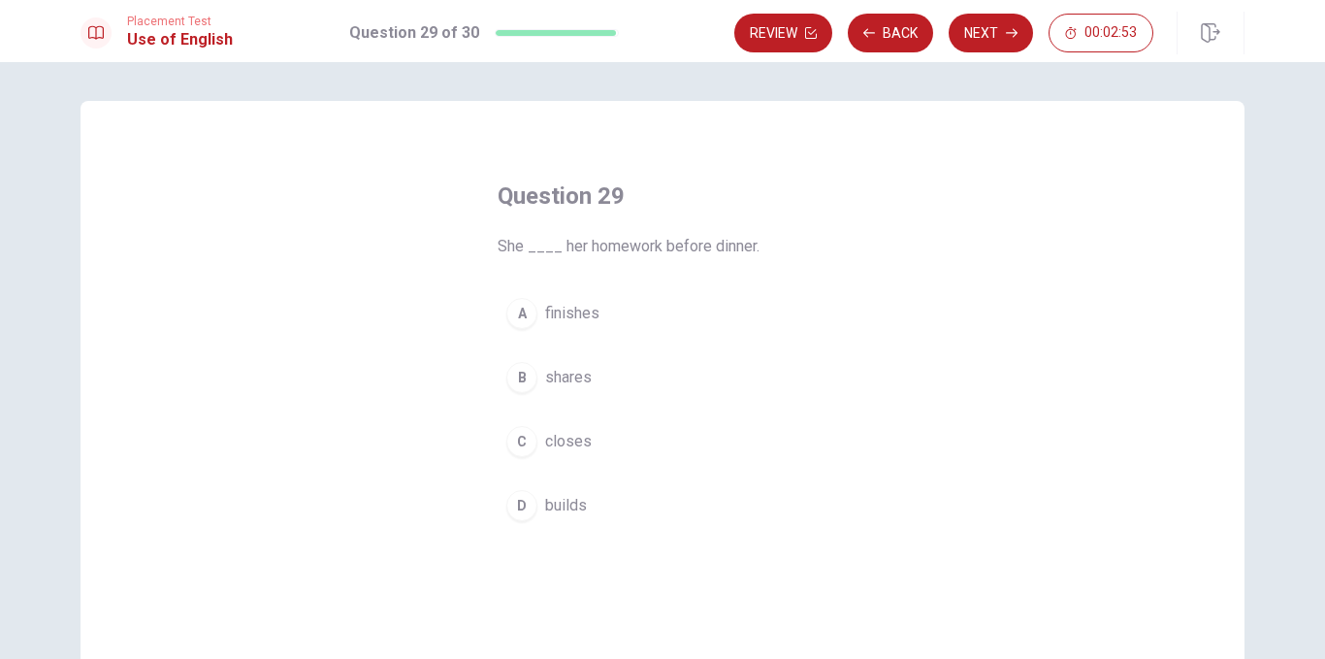
click at [570, 312] on span "finishes" at bounding box center [572, 313] width 54 height 23
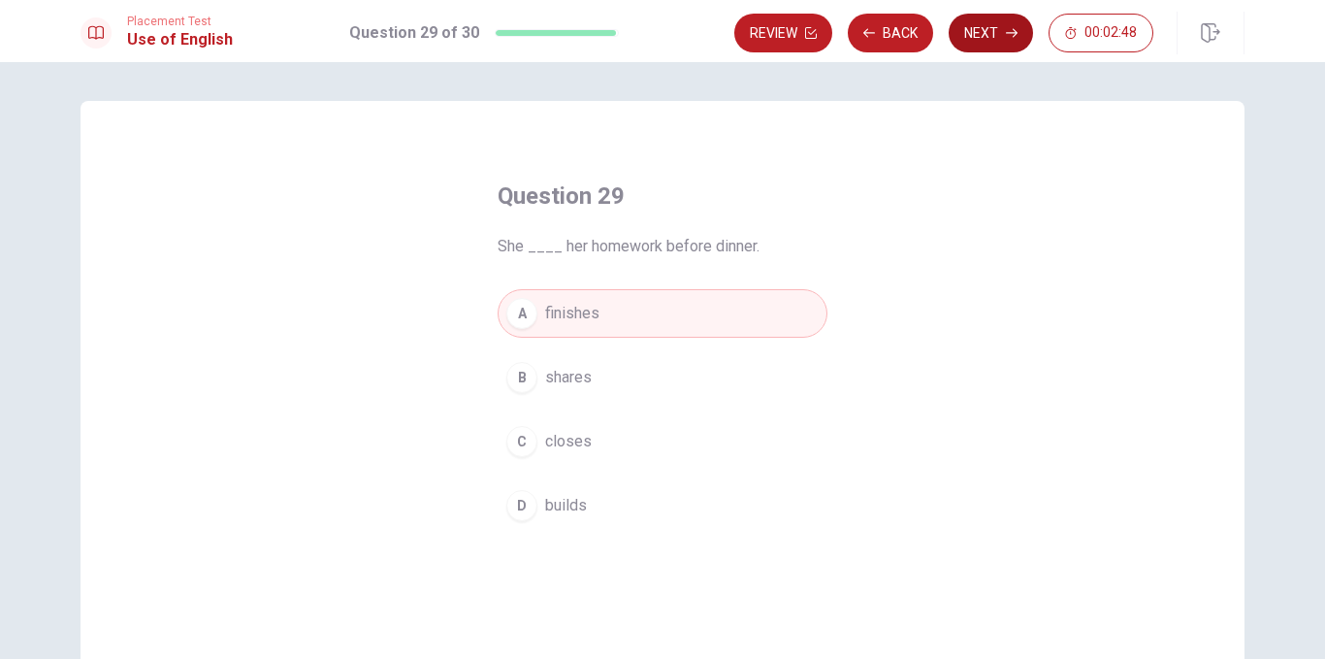
click at [994, 29] on button "Next" at bounding box center [991, 33] width 84 height 39
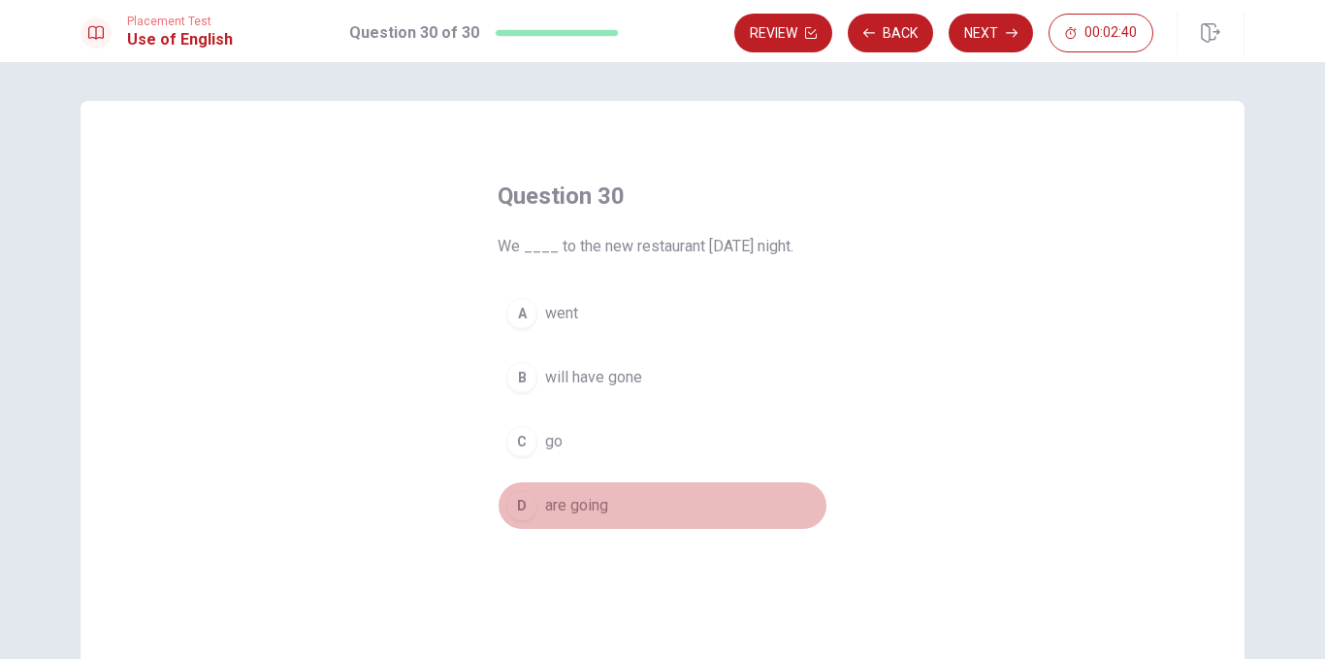
click at [586, 507] on span "are going" at bounding box center [576, 505] width 63 height 23
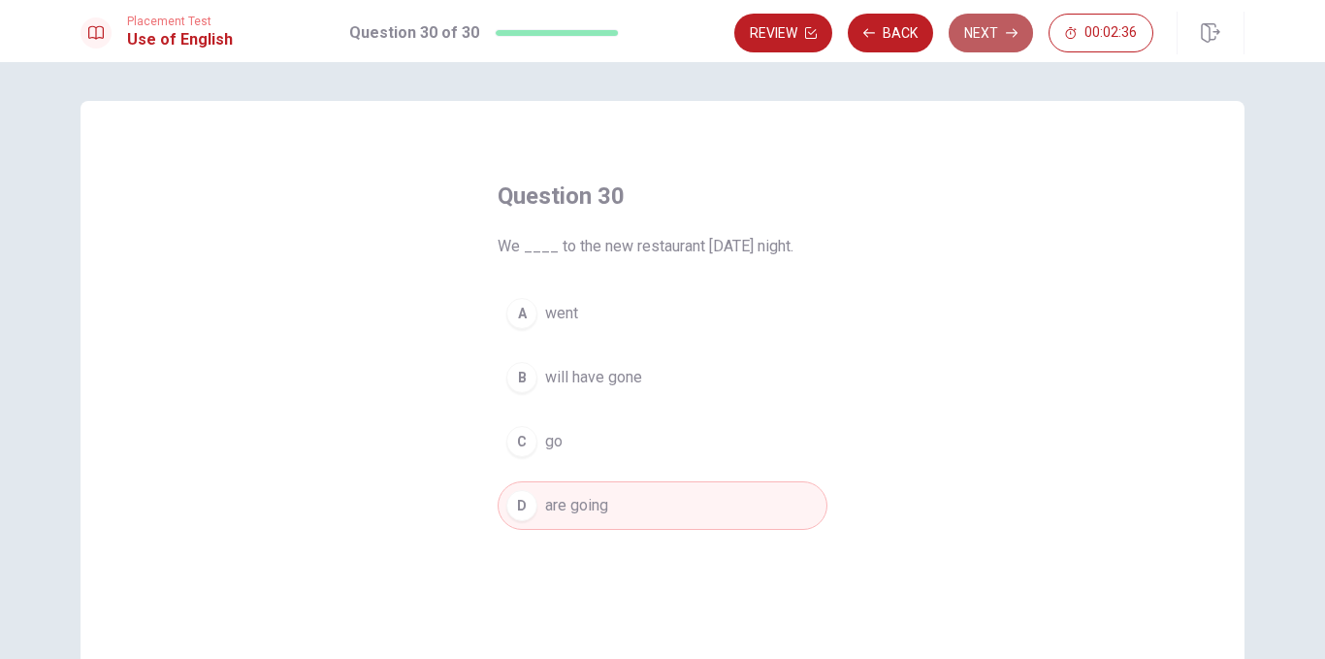
click at [1008, 41] on button "Next" at bounding box center [991, 33] width 84 height 39
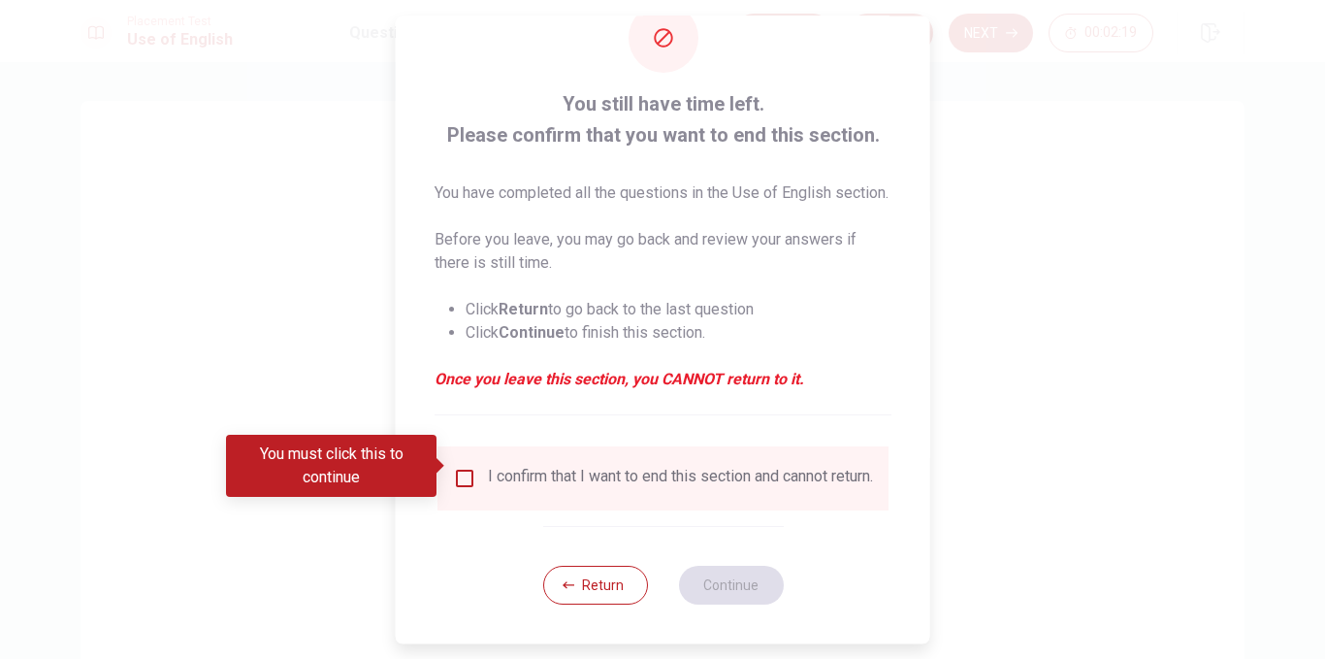
scroll to position [88, 0]
click at [592, 595] on button "Return" at bounding box center [594, 585] width 105 height 39
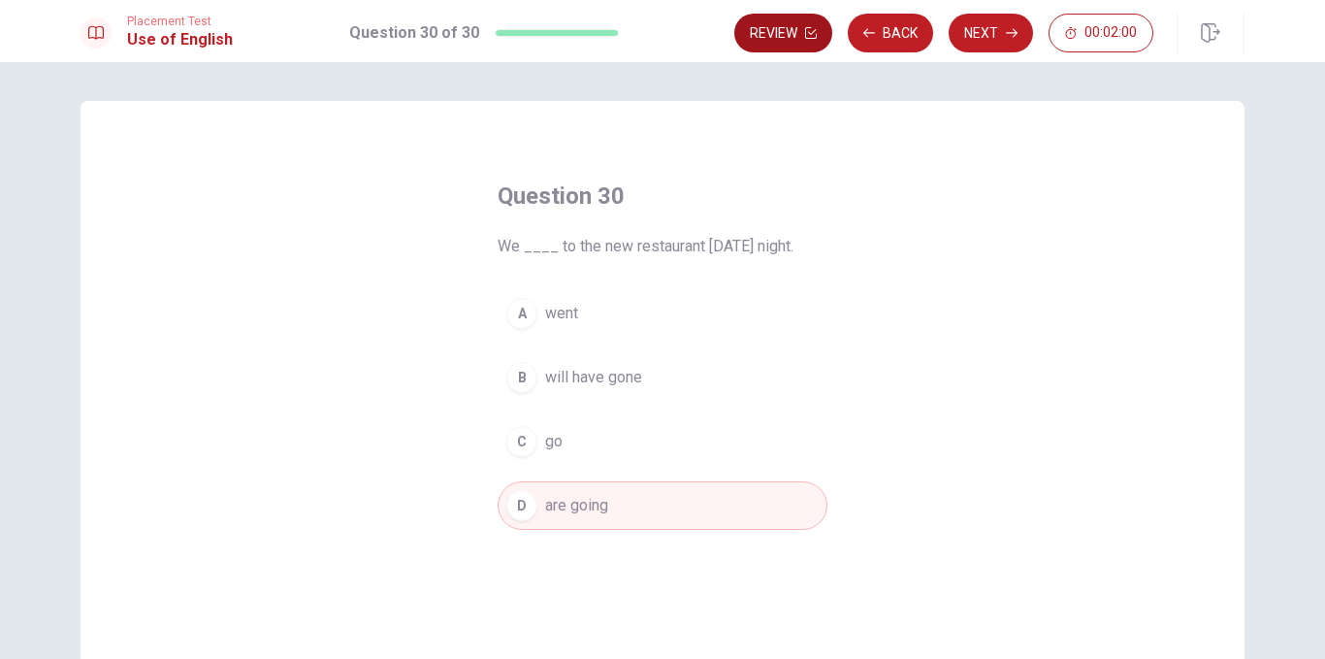
click at [803, 33] on button "Review" at bounding box center [783, 33] width 98 height 39
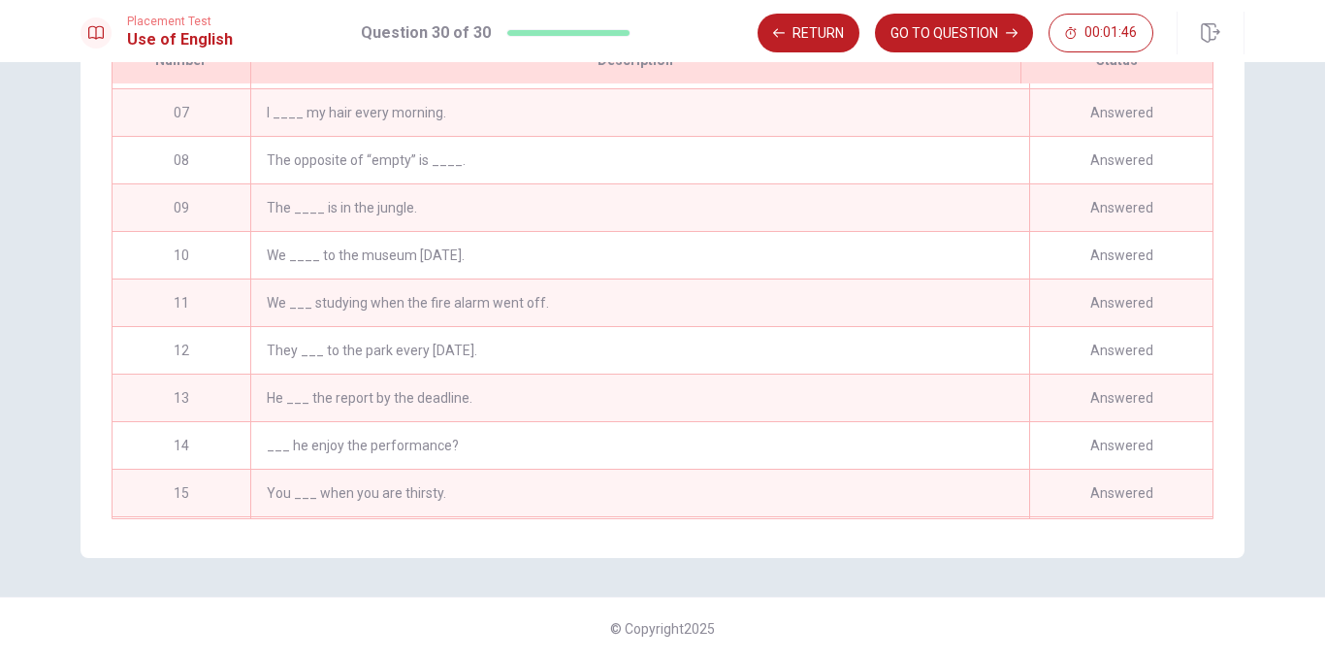
scroll to position [0, 0]
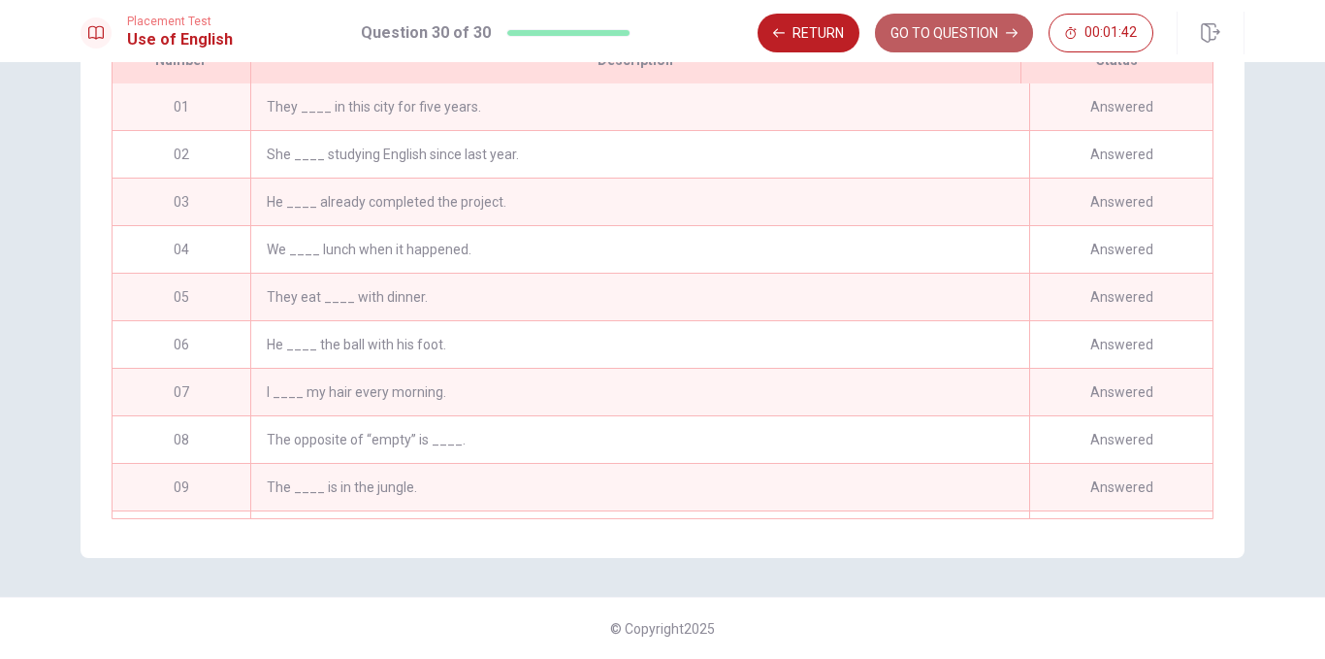
click at [941, 19] on button "GO TO QUESTION" at bounding box center [954, 33] width 158 height 39
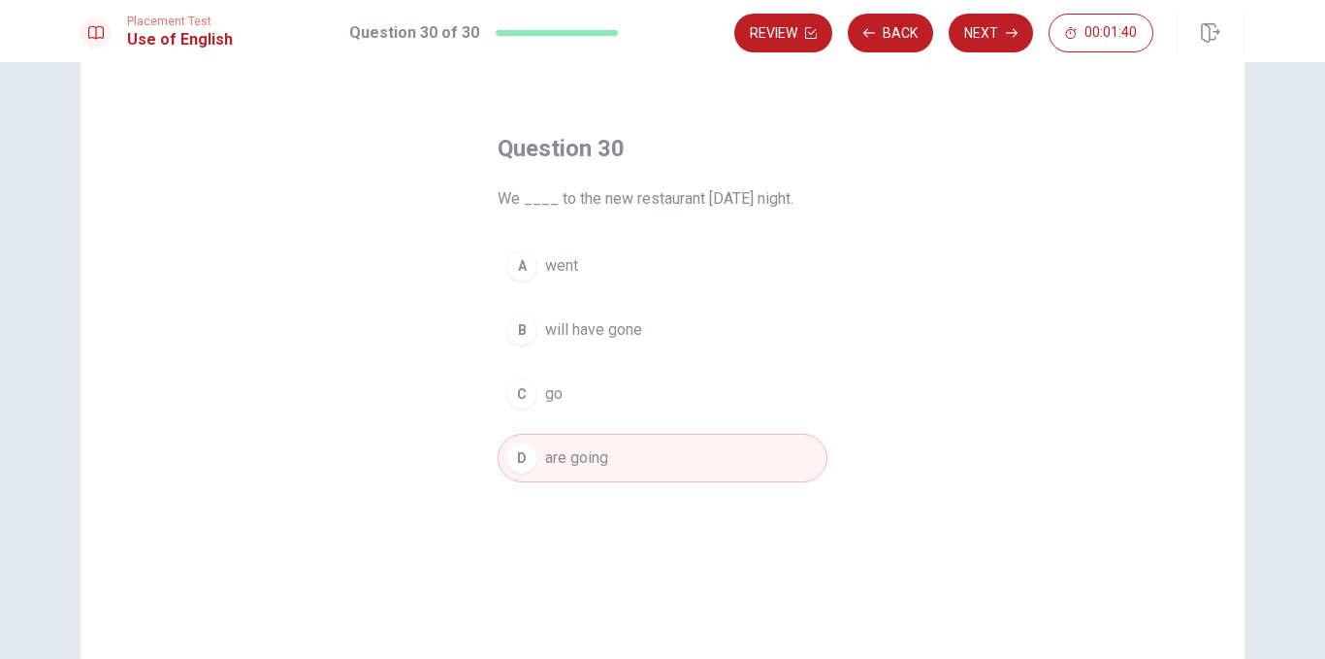
scroll to position [4, 0]
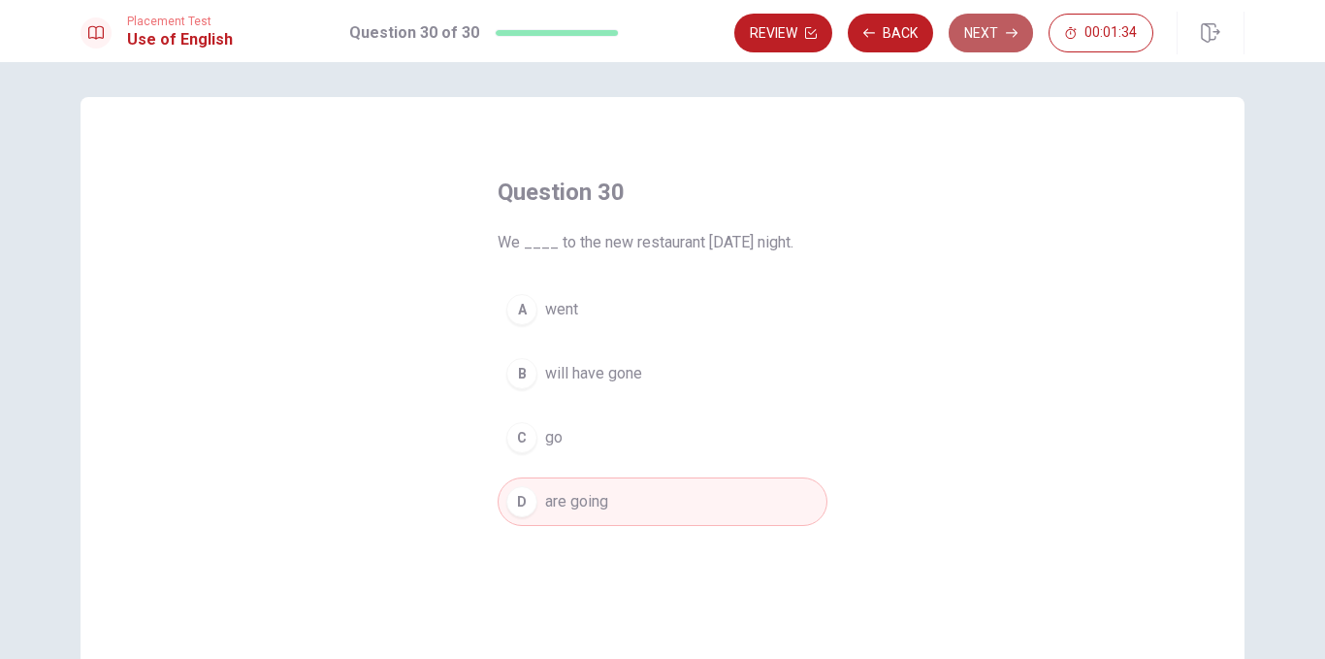
click at [1003, 21] on button "Next" at bounding box center [991, 33] width 84 height 39
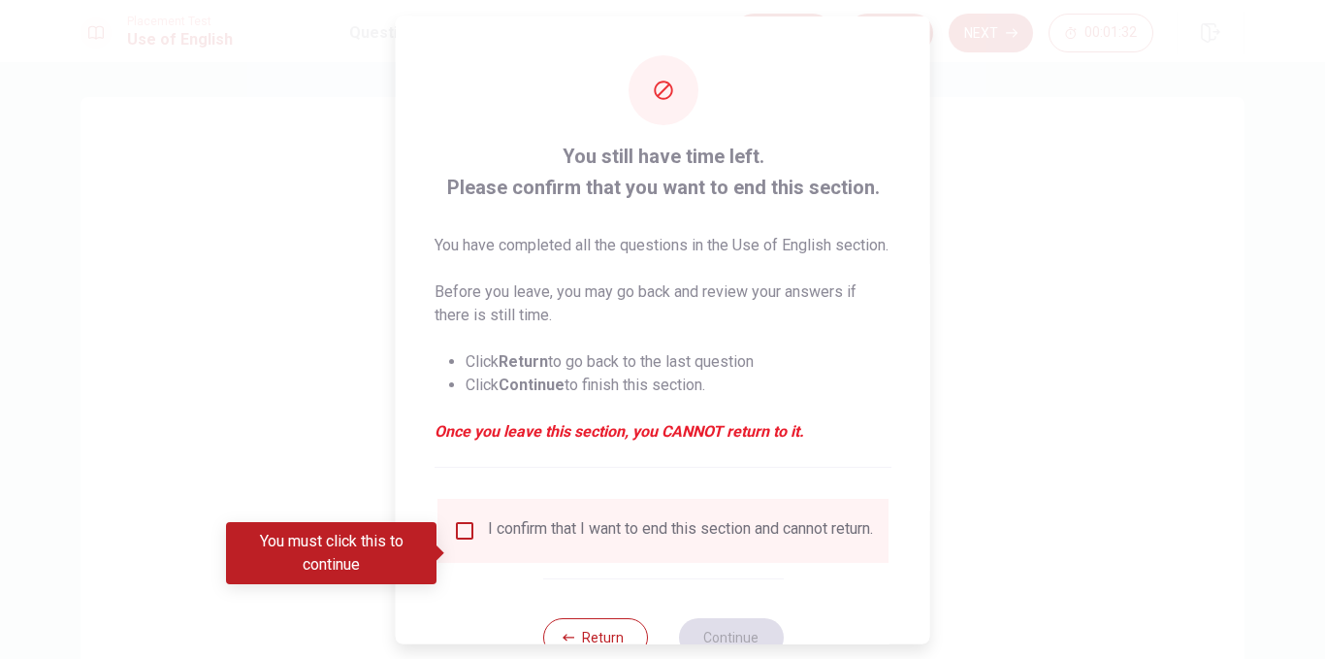
click at [476, 541] on div "I confirm that I want to end this section and cannot return." at bounding box center [663, 529] width 420 height 23
click at [469, 541] on input "You must click this to continue" at bounding box center [464, 529] width 23 height 23
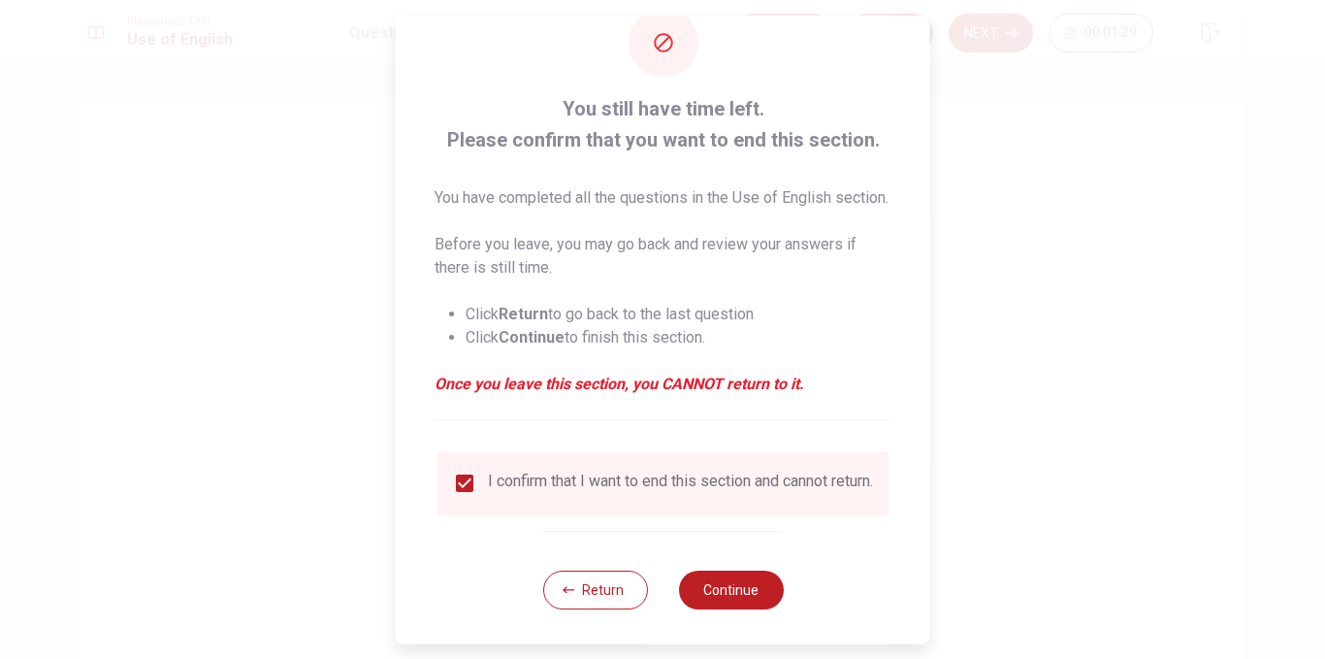
scroll to position [88, 0]
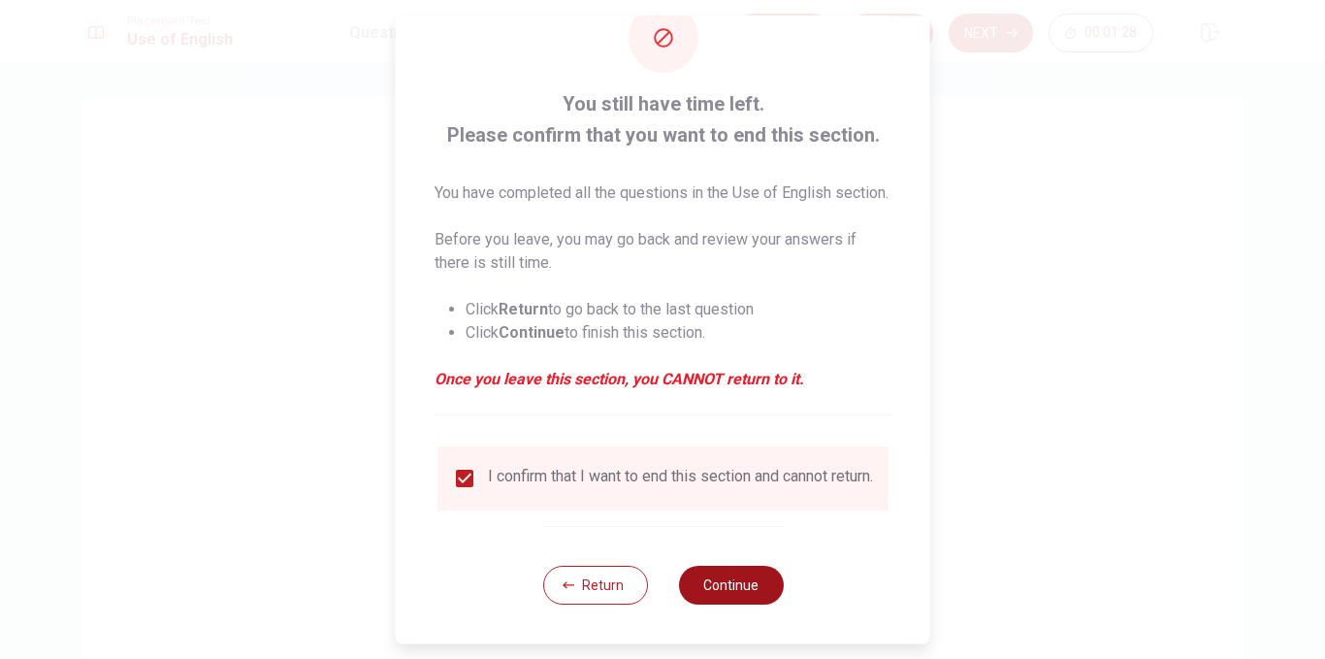
click at [728, 568] on button "Continue" at bounding box center [730, 585] width 105 height 39
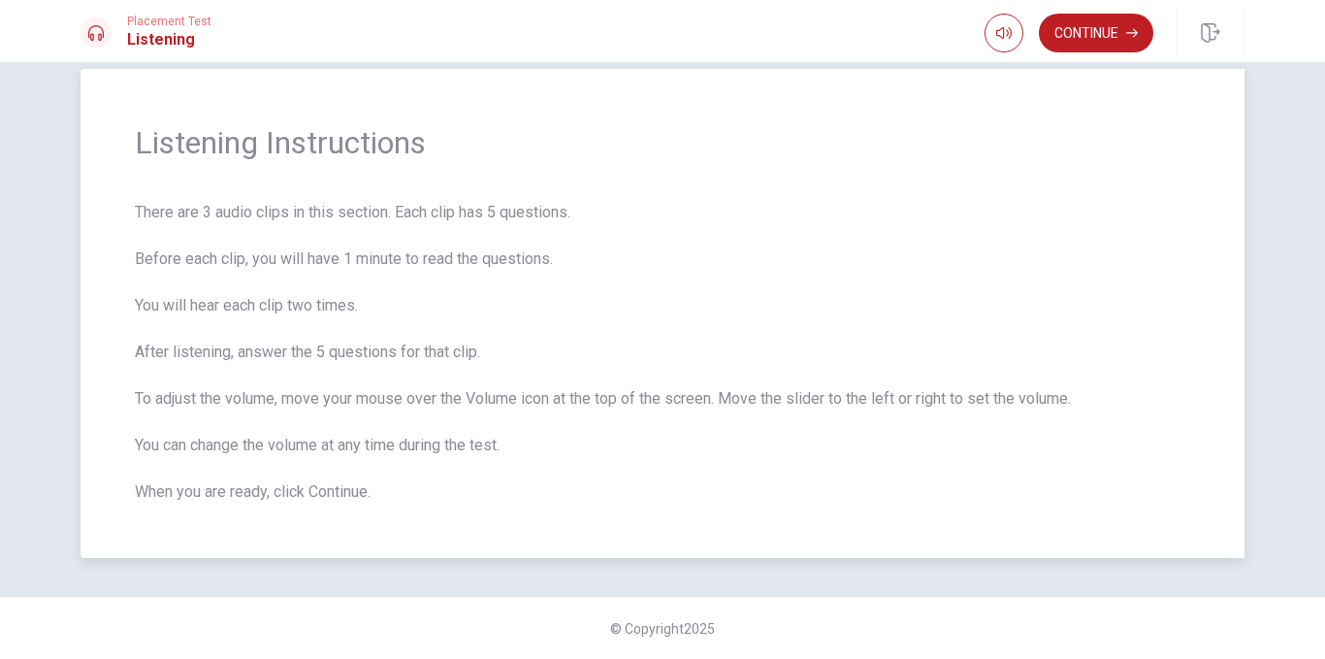
scroll to position [0, 0]
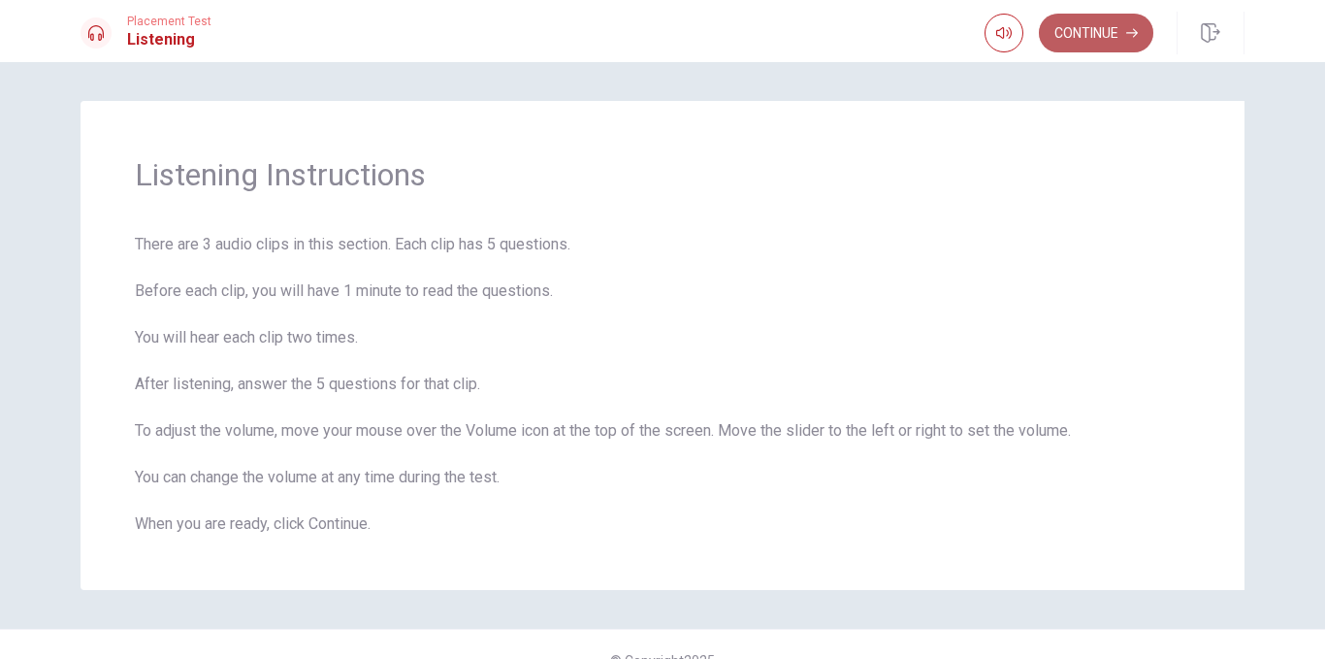
click at [1090, 29] on button "Continue" at bounding box center [1096, 33] width 114 height 39
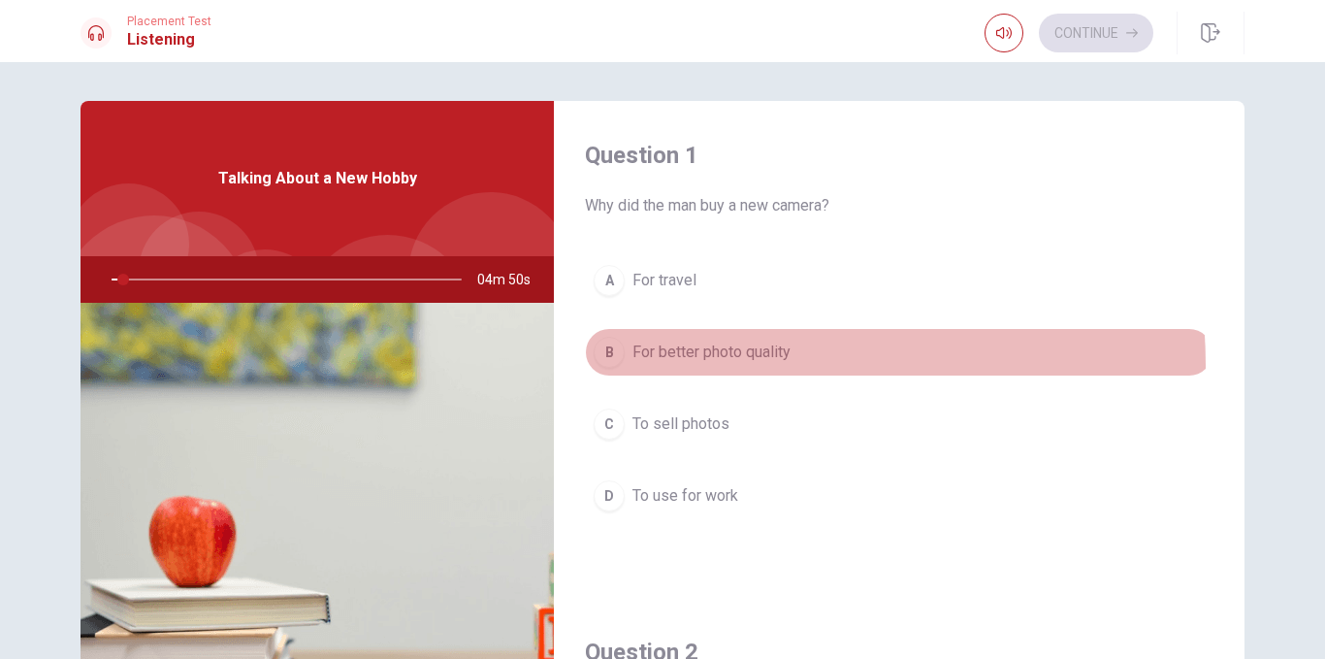
click at [744, 365] on button "B For better photo quality" at bounding box center [899, 352] width 629 height 49
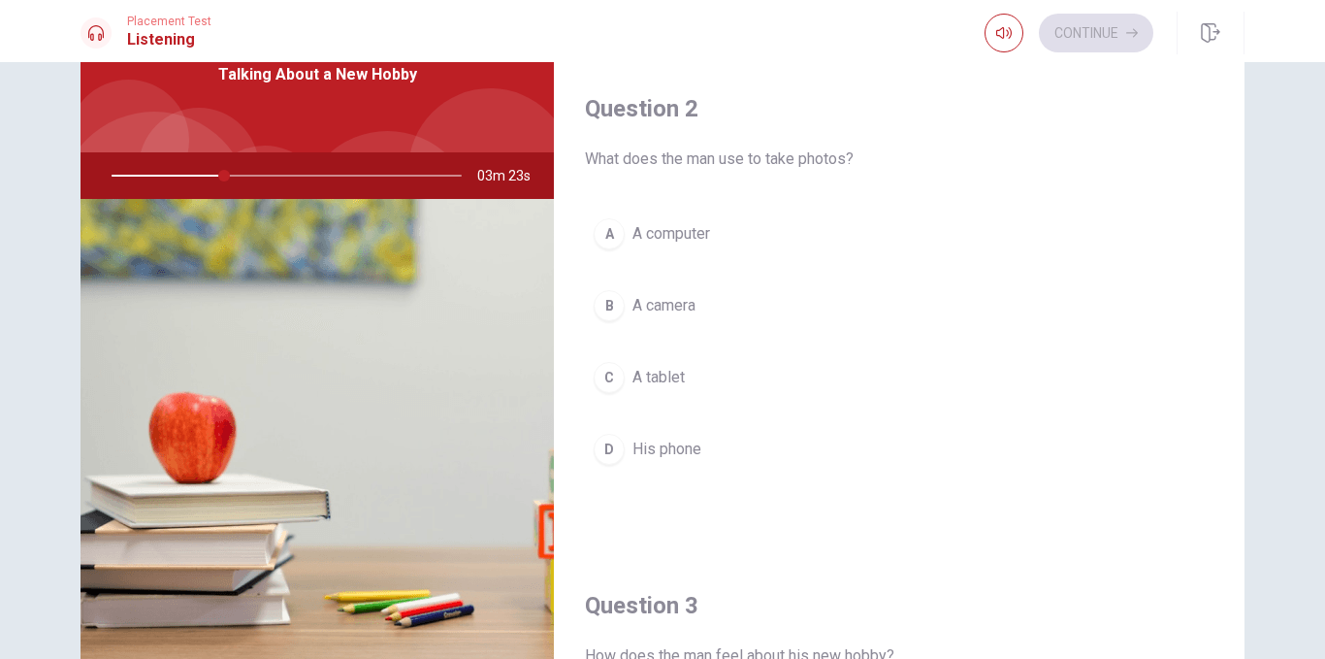
scroll to position [459, 0]
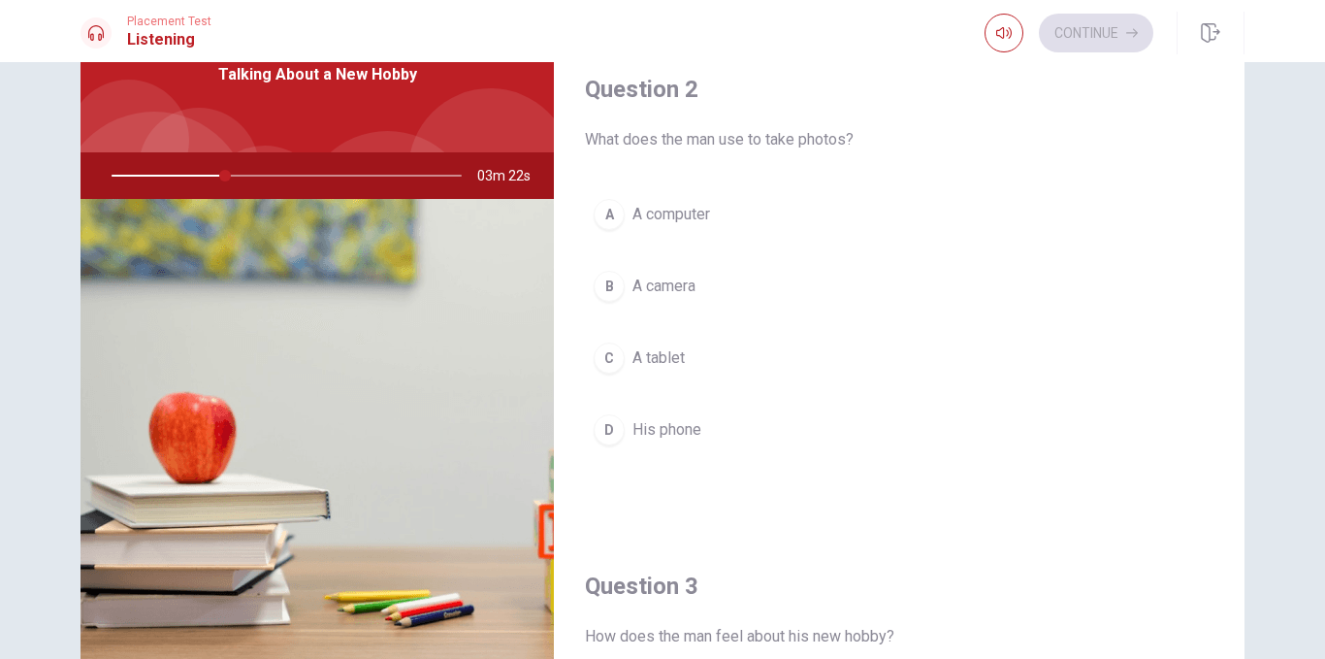
click at [682, 301] on button "B A camera" at bounding box center [899, 286] width 629 height 49
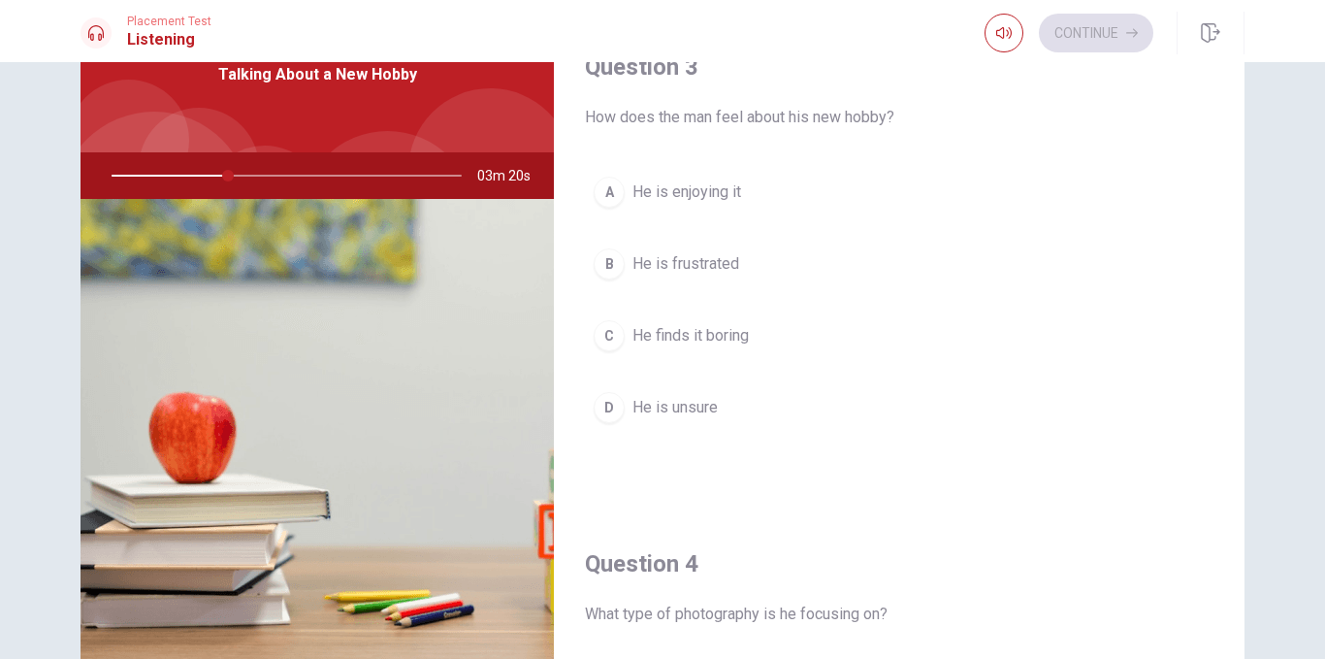
scroll to position [1002, 0]
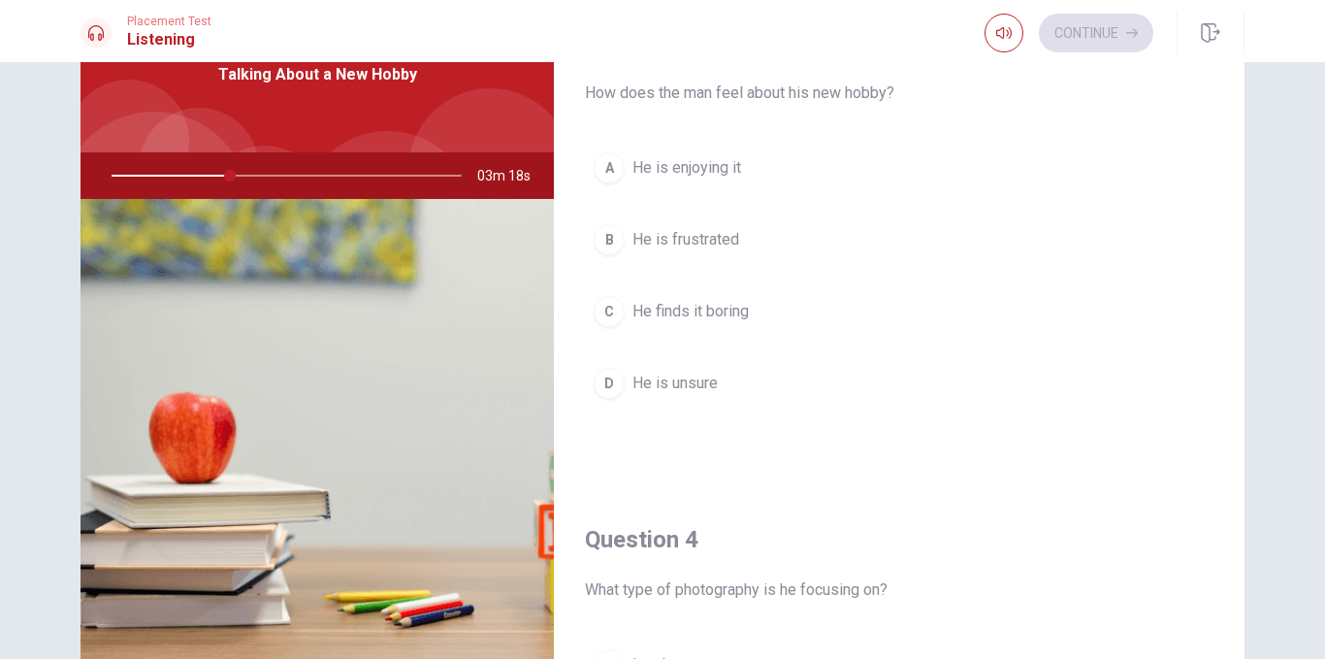
click at [721, 152] on button "A He is enjoying it" at bounding box center [899, 168] width 629 height 49
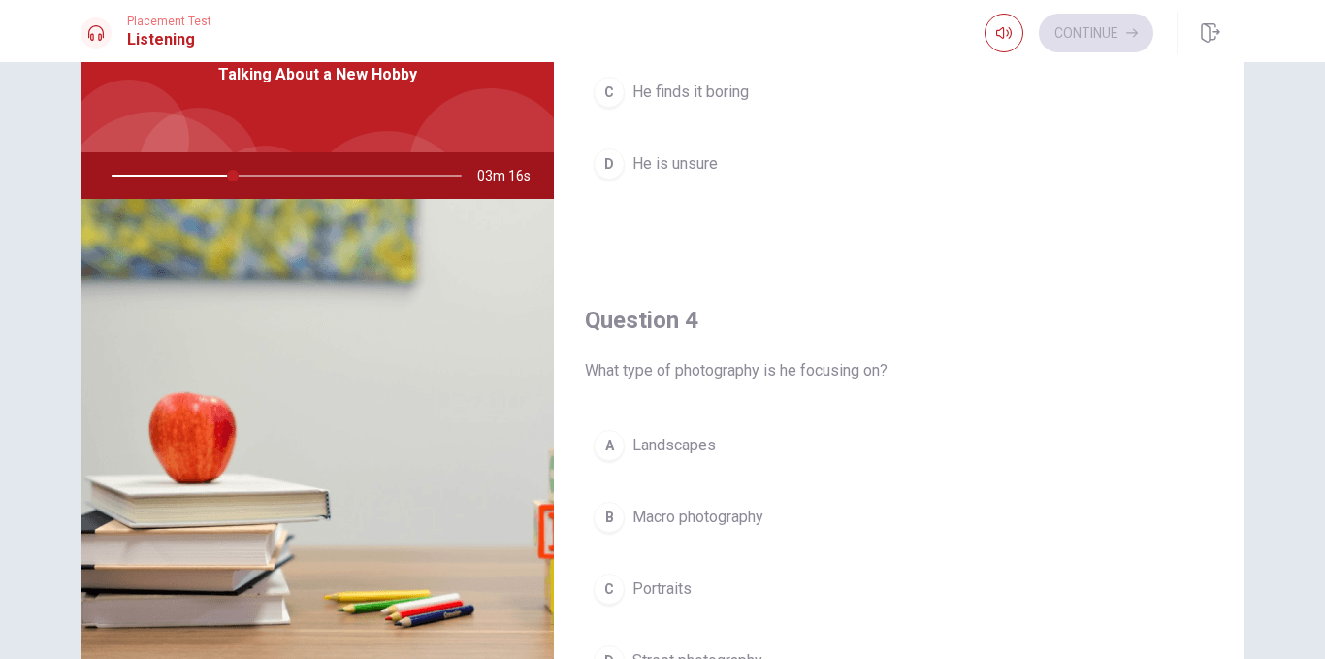
scroll to position [1235, 0]
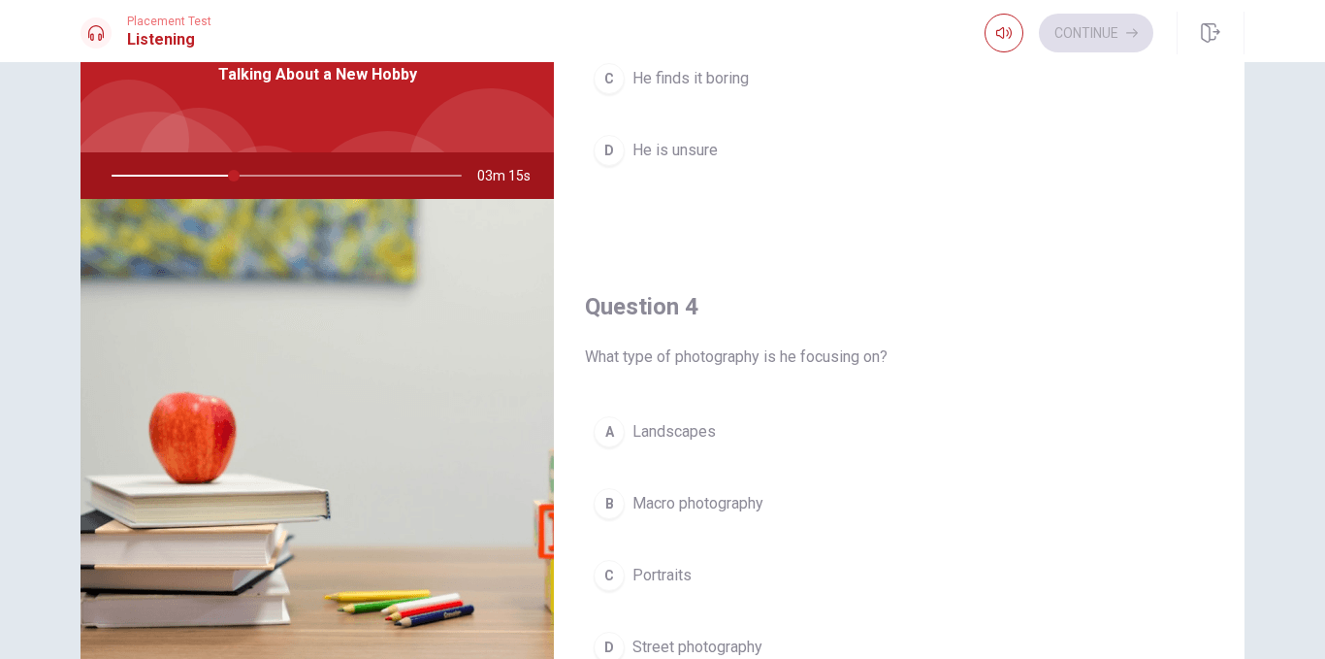
click at [690, 433] on span "Landscapes" at bounding box center [673, 431] width 83 height 23
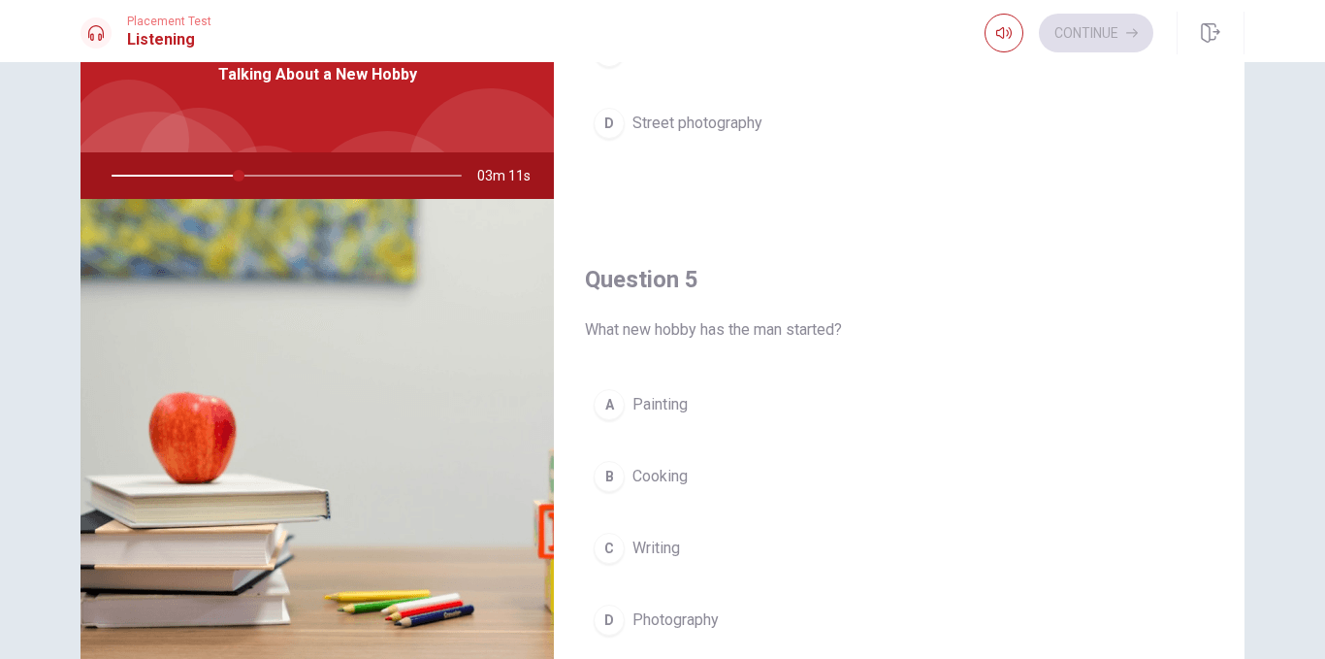
scroll to position [1809, 0]
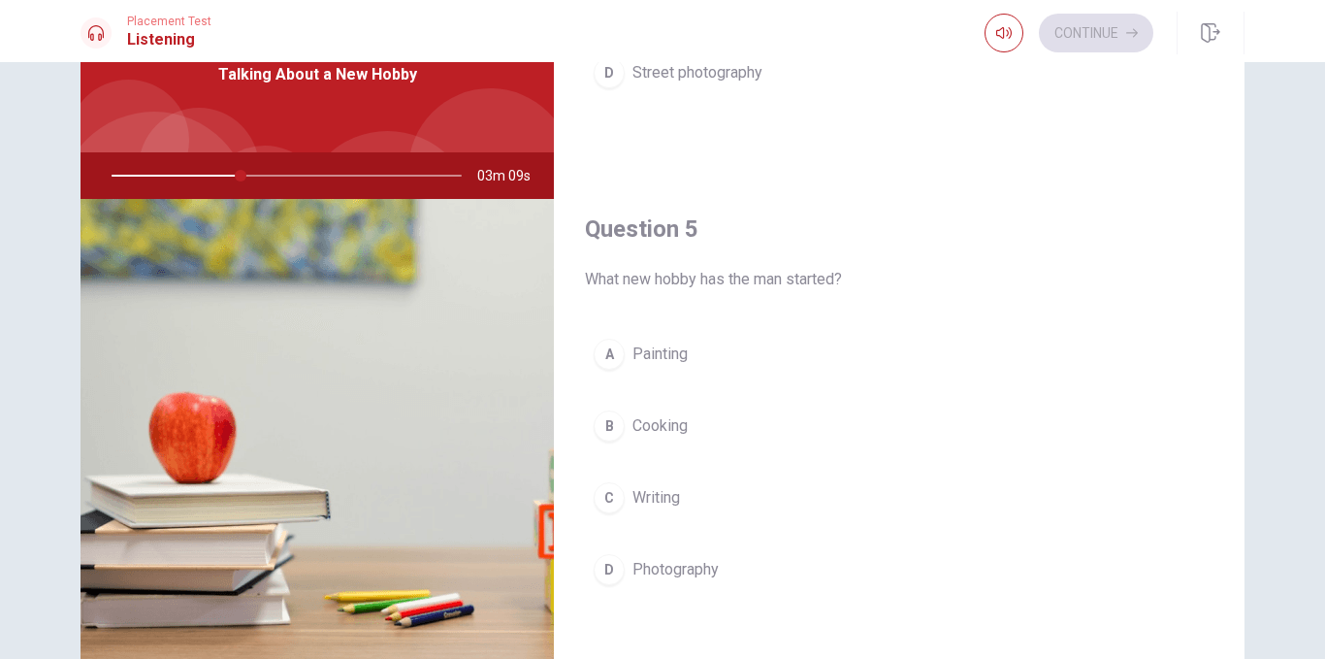
click at [655, 577] on span "Photography" at bounding box center [675, 569] width 86 height 23
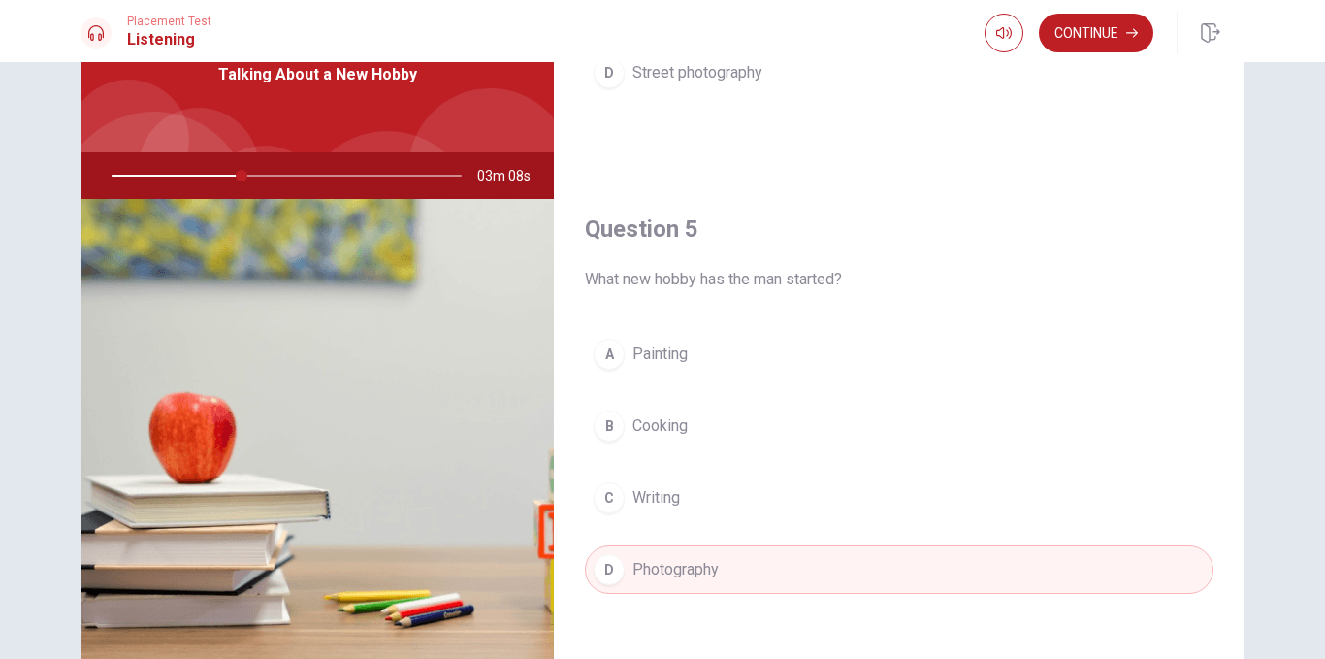
click at [763, 346] on button "A Painting" at bounding box center [899, 354] width 629 height 49
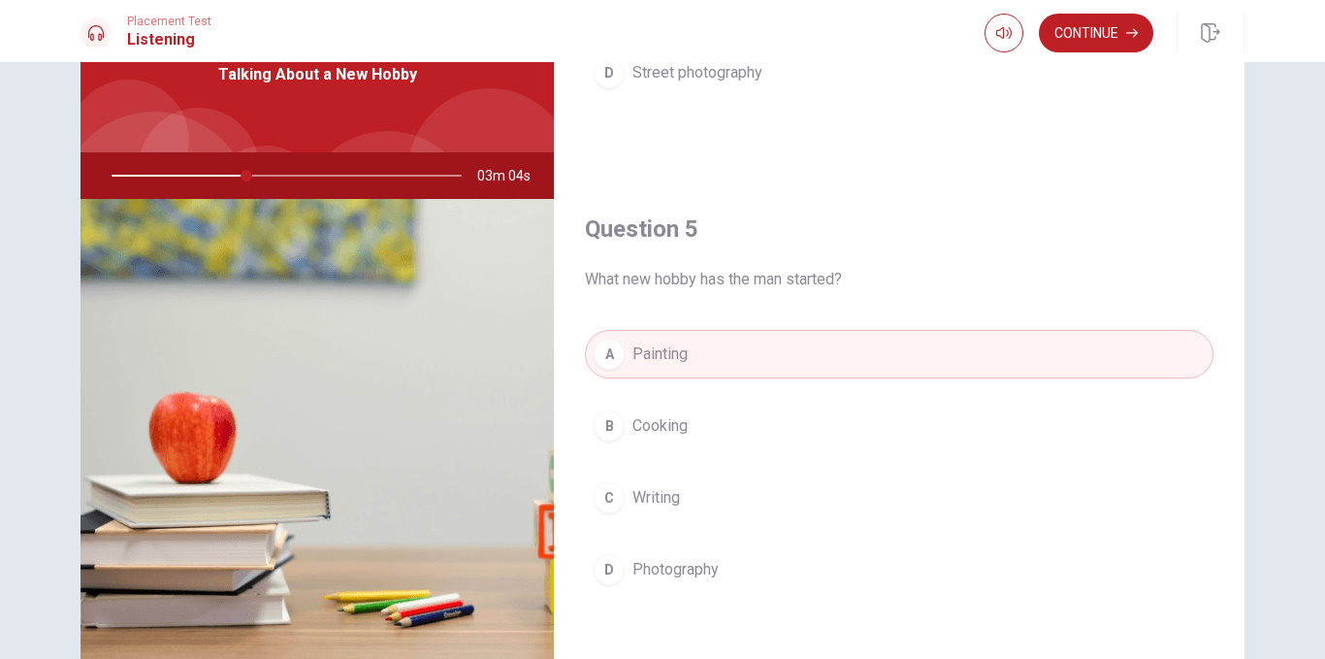
click at [714, 569] on span "Photography" at bounding box center [675, 569] width 86 height 23
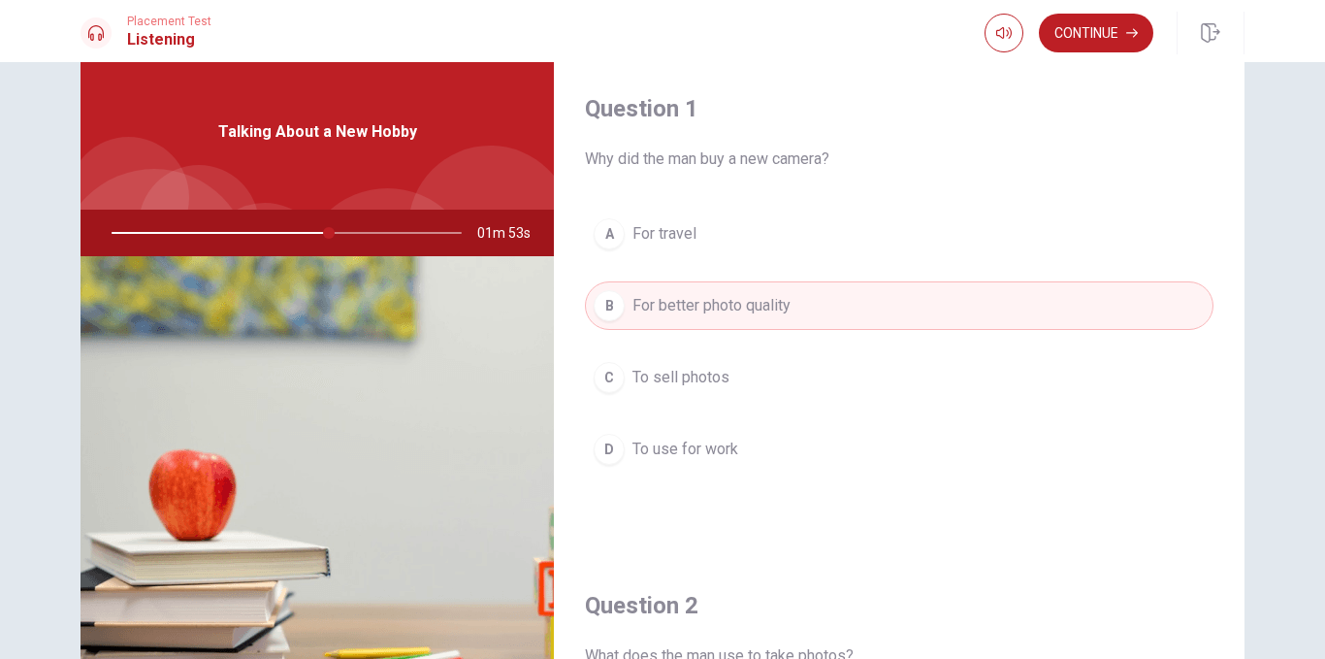
scroll to position [0, 0]
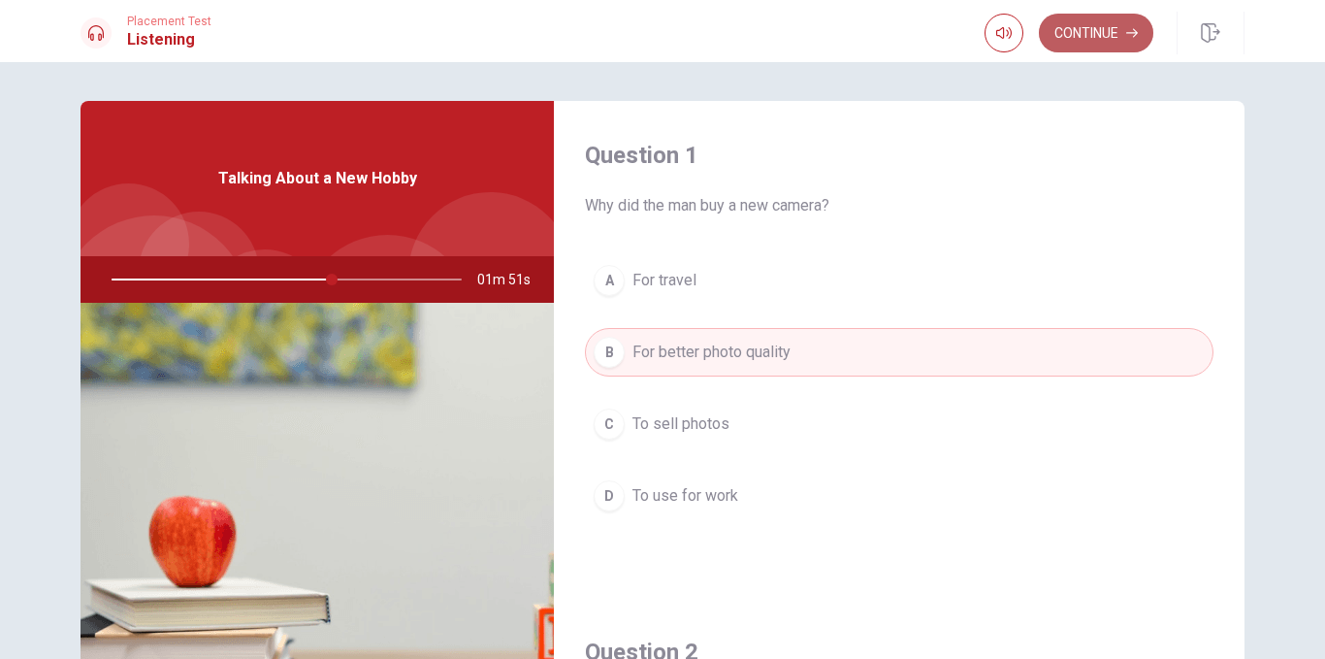
click at [1110, 22] on button "Continue" at bounding box center [1096, 33] width 114 height 39
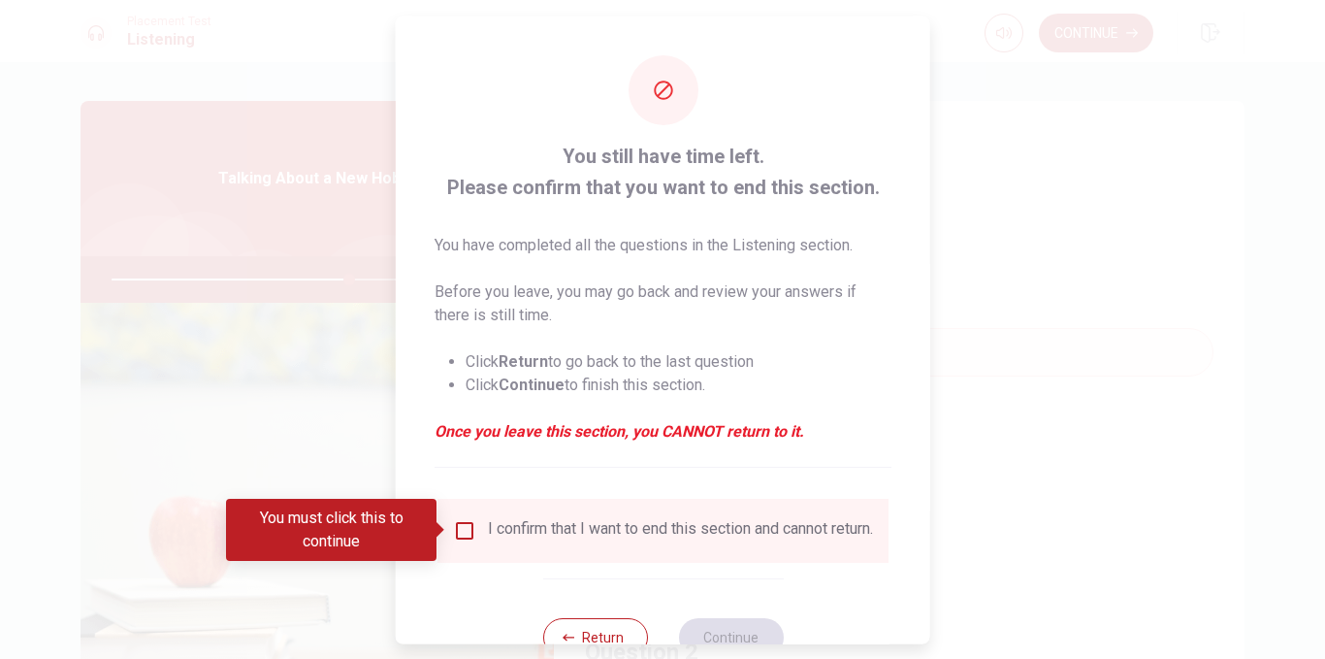
click at [449, 535] on div "You must click this to continue" at bounding box center [338, 530] width 224 height 62
click at [458, 531] on input "You must click this to continue" at bounding box center [464, 529] width 23 height 23
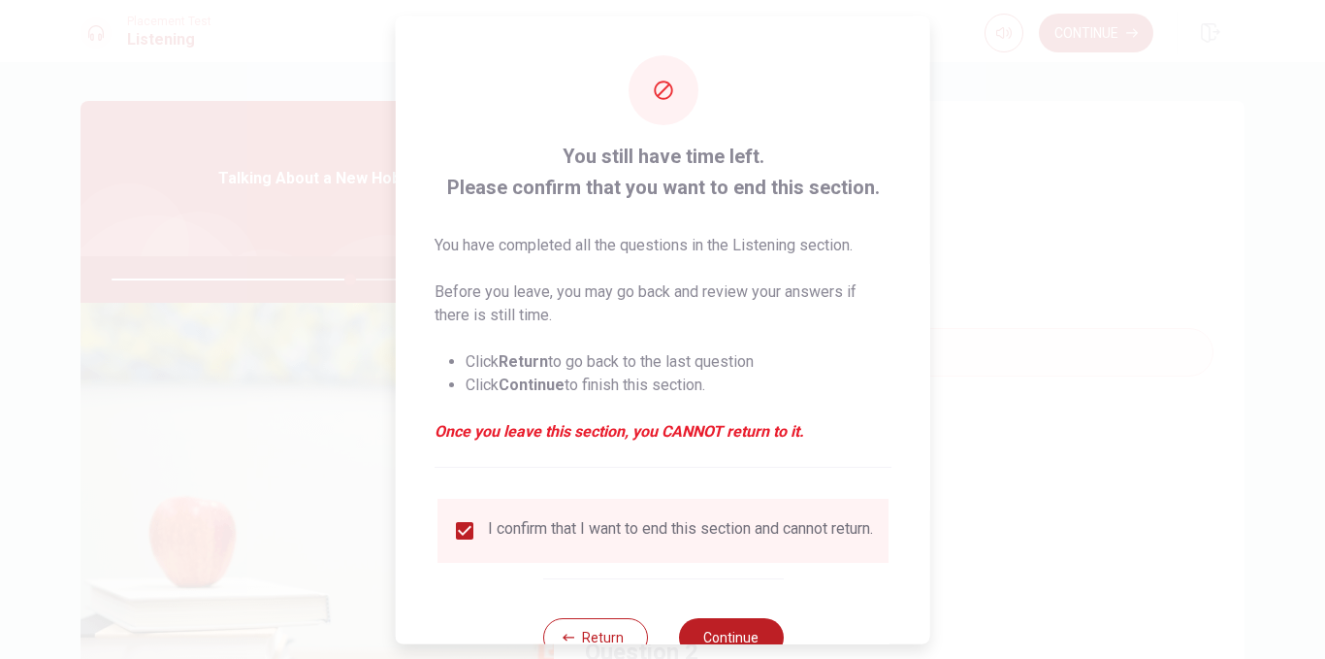
scroll to position [65, 0]
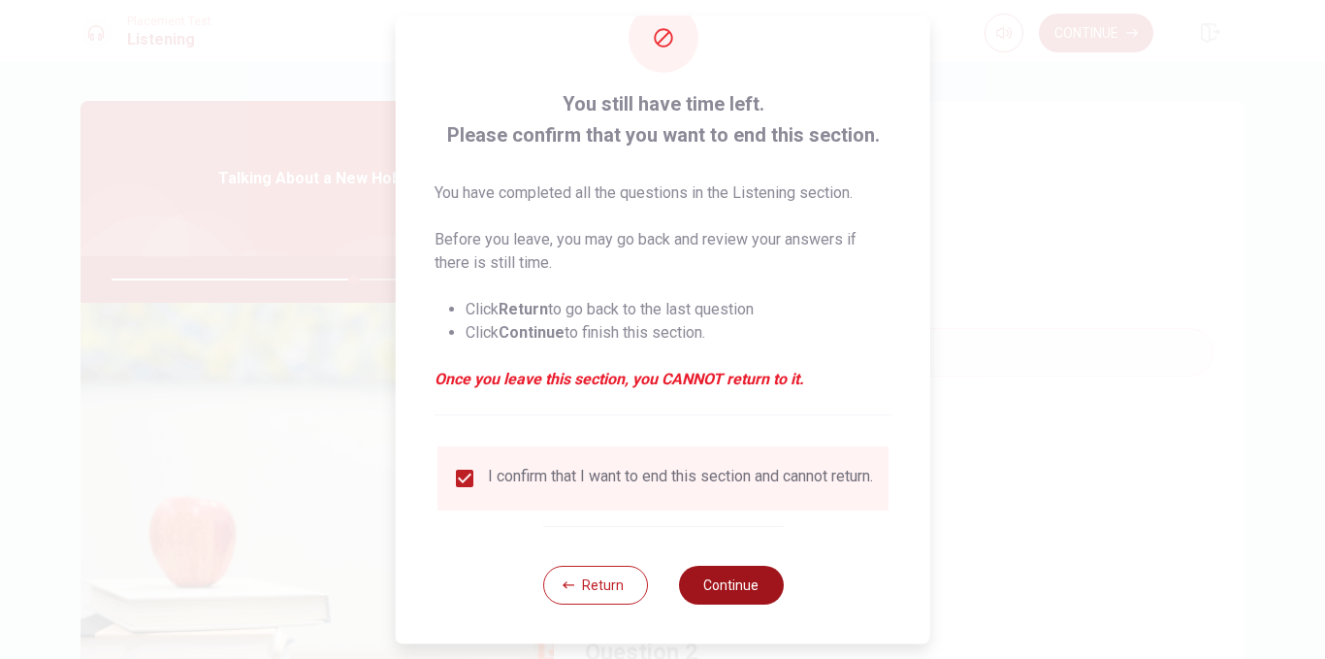
click at [723, 594] on button "Continue" at bounding box center [730, 585] width 105 height 39
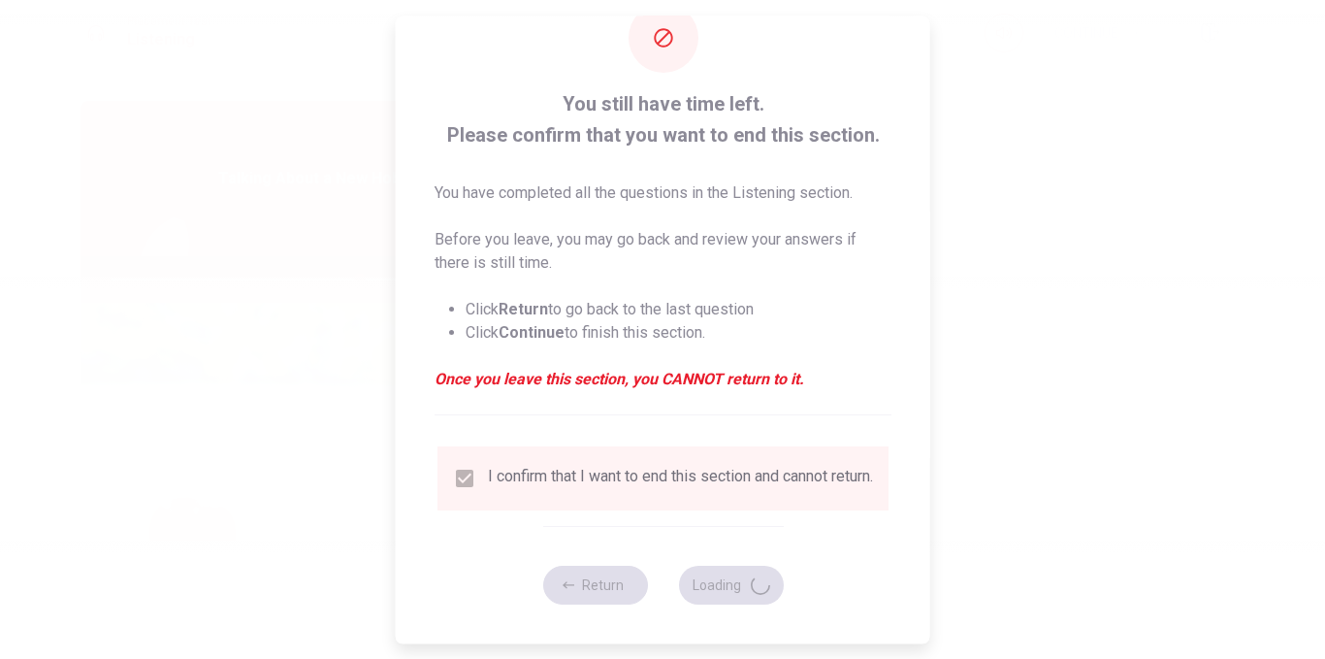
type input "71"
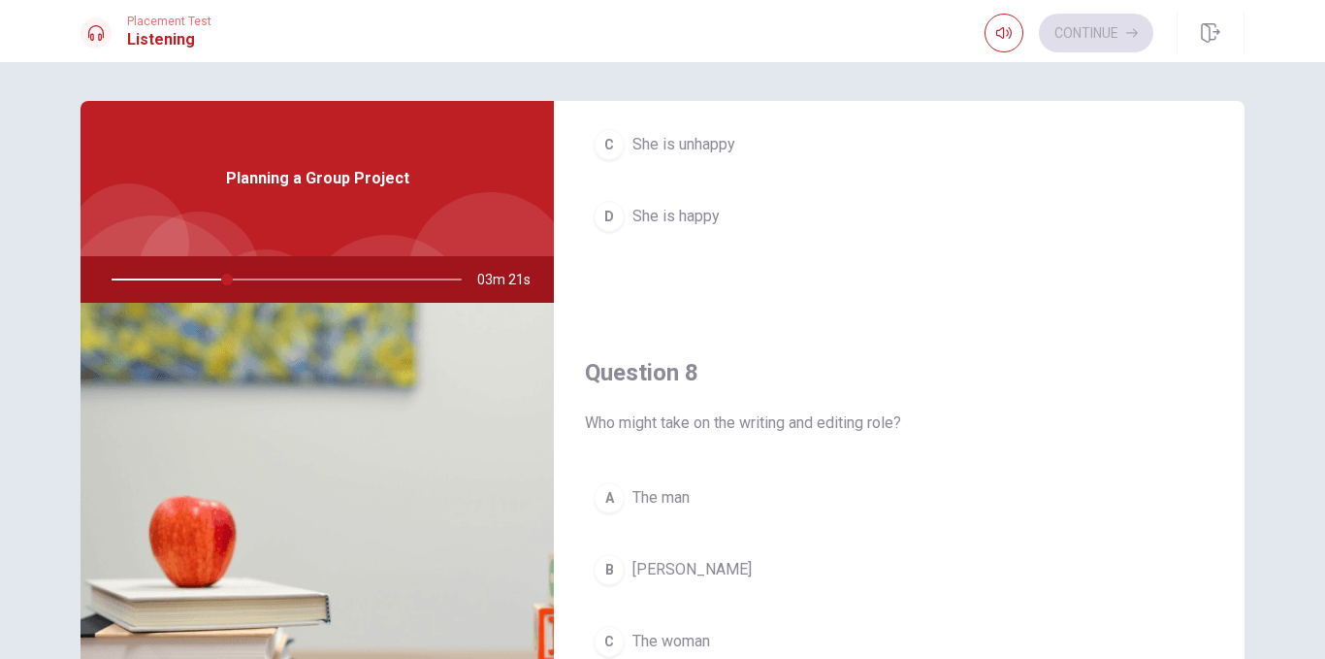
scroll to position [0, 0]
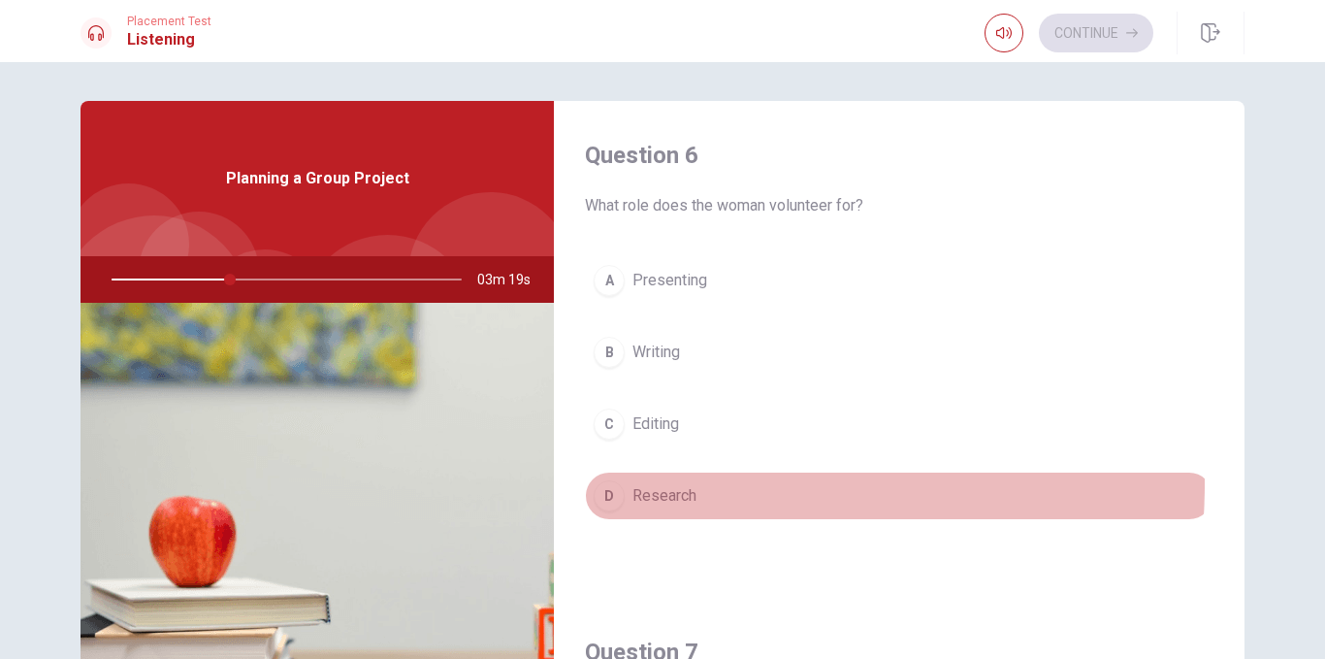
click at [671, 484] on span "Research" at bounding box center [664, 495] width 64 height 23
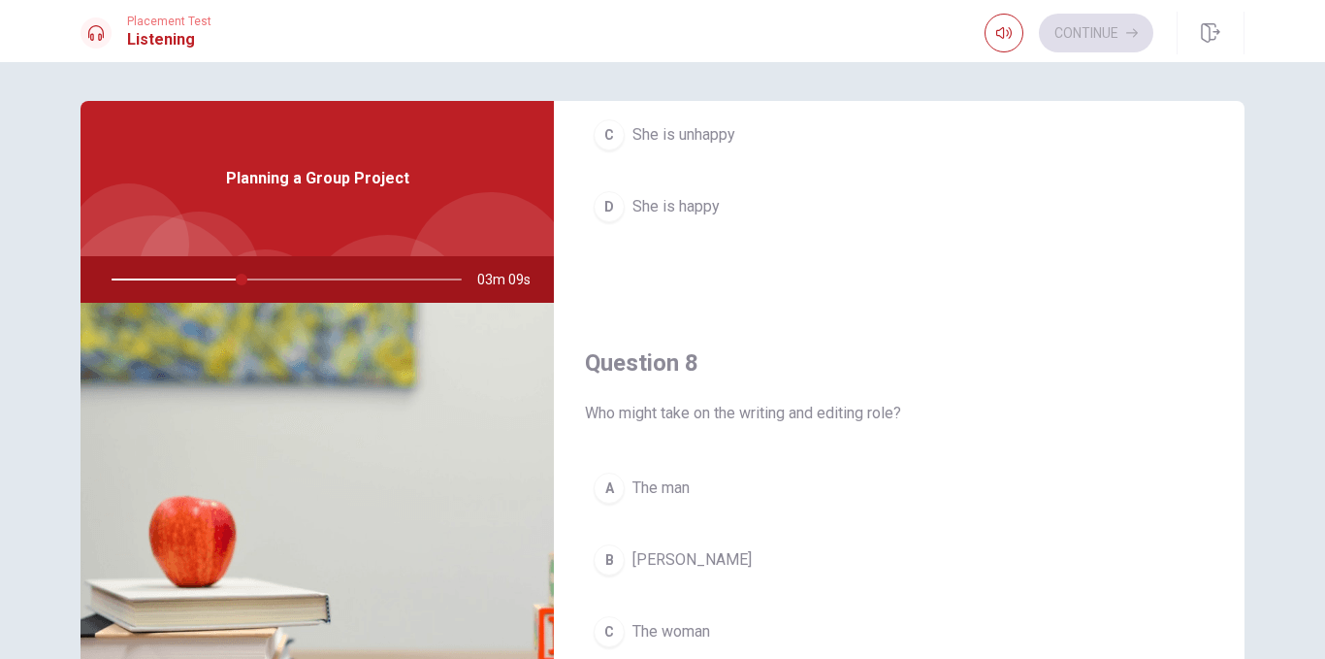
scroll to position [802, 0]
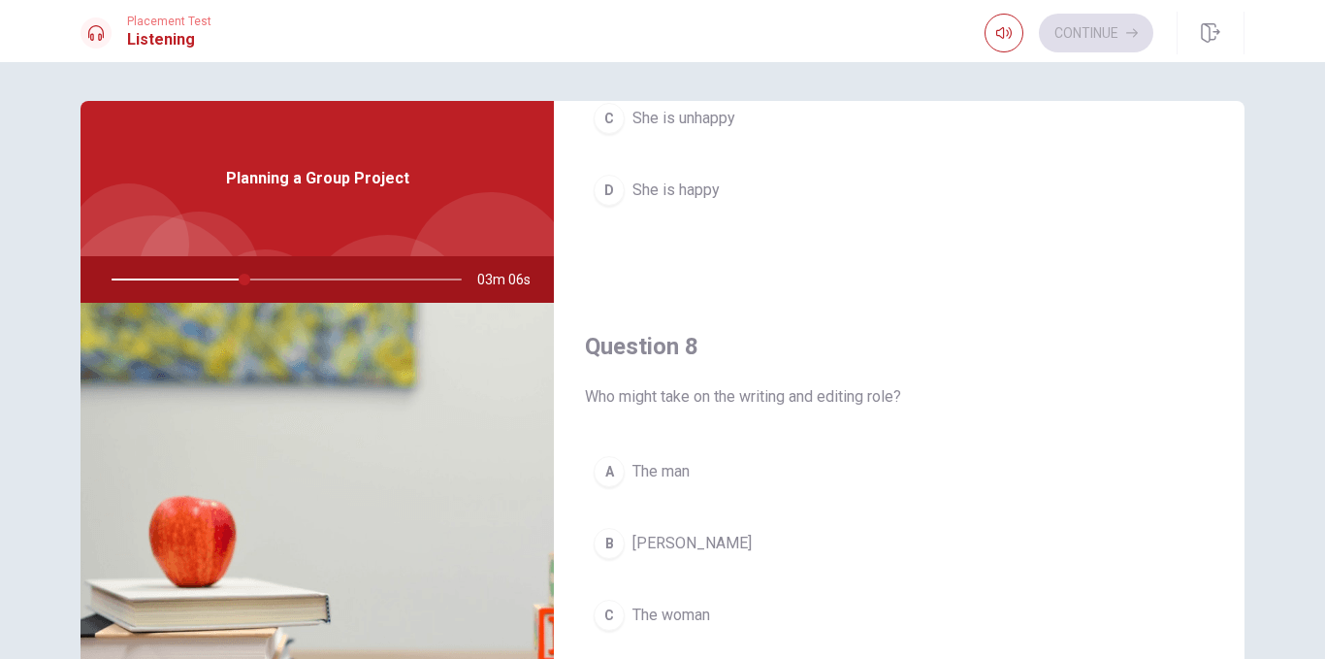
click at [671, 539] on button "B [PERSON_NAME]" at bounding box center [899, 543] width 629 height 49
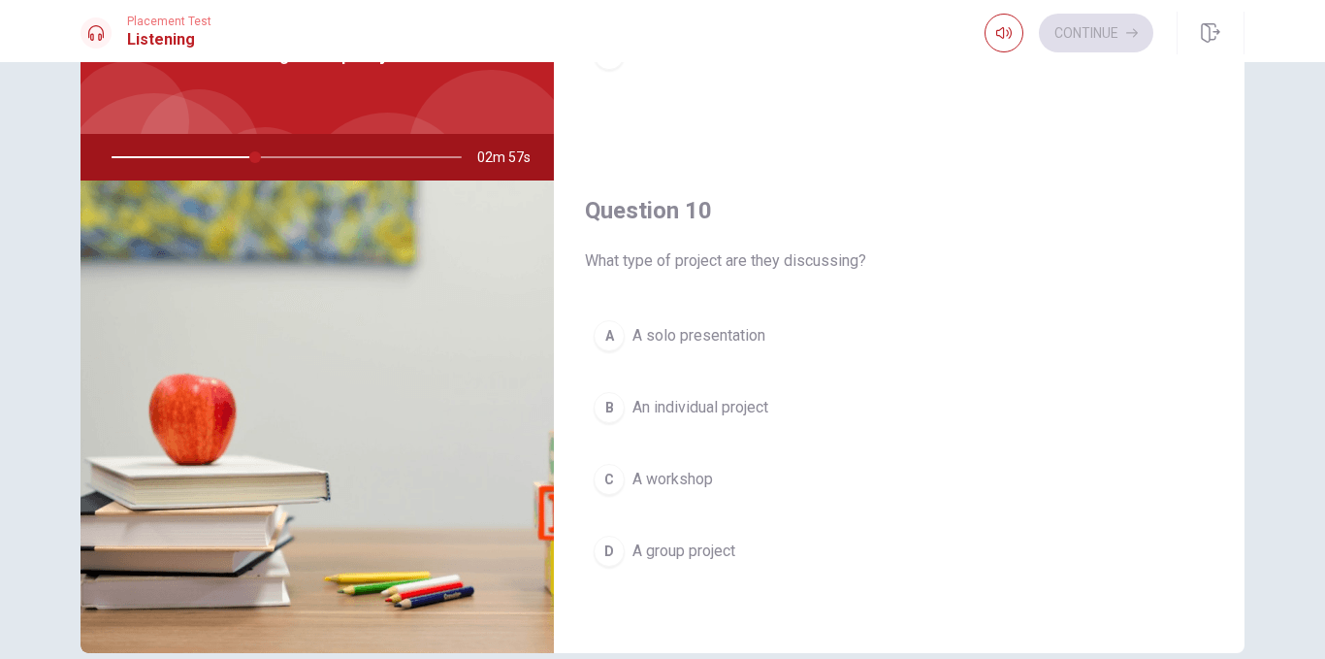
scroll to position [217, 0]
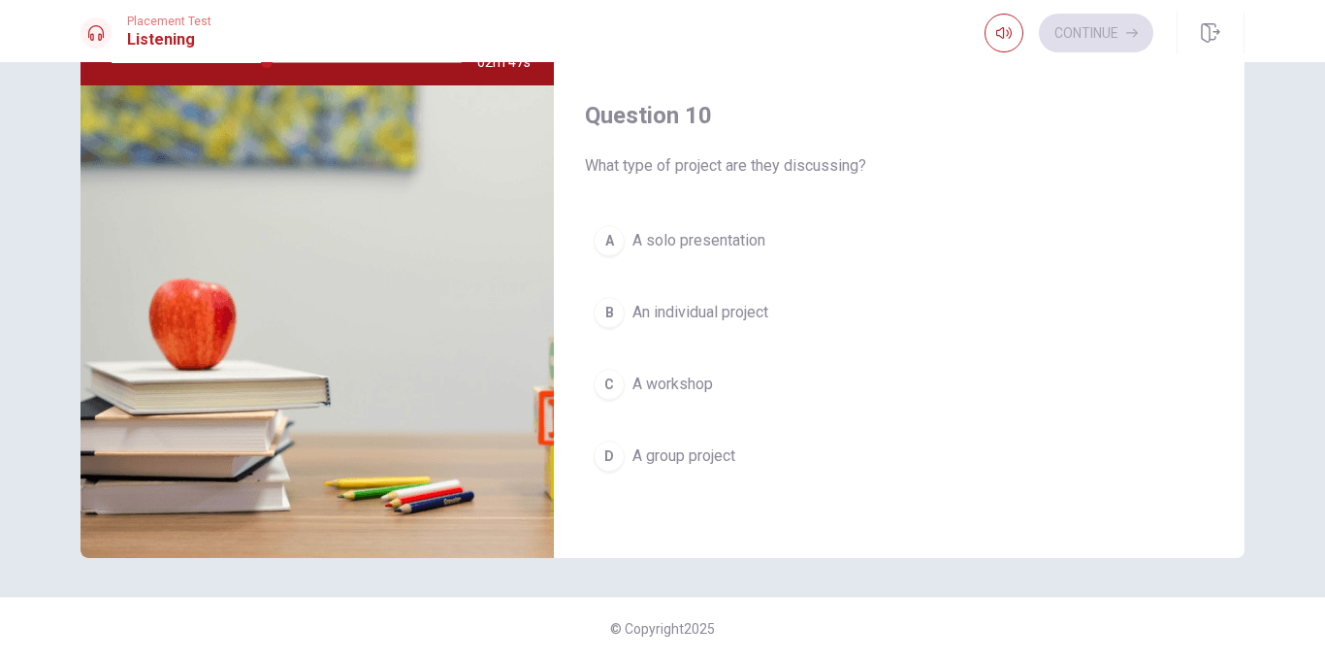
click at [722, 243] on span "A solo presentation" at bounding box center [698, 240] width 133 height 23
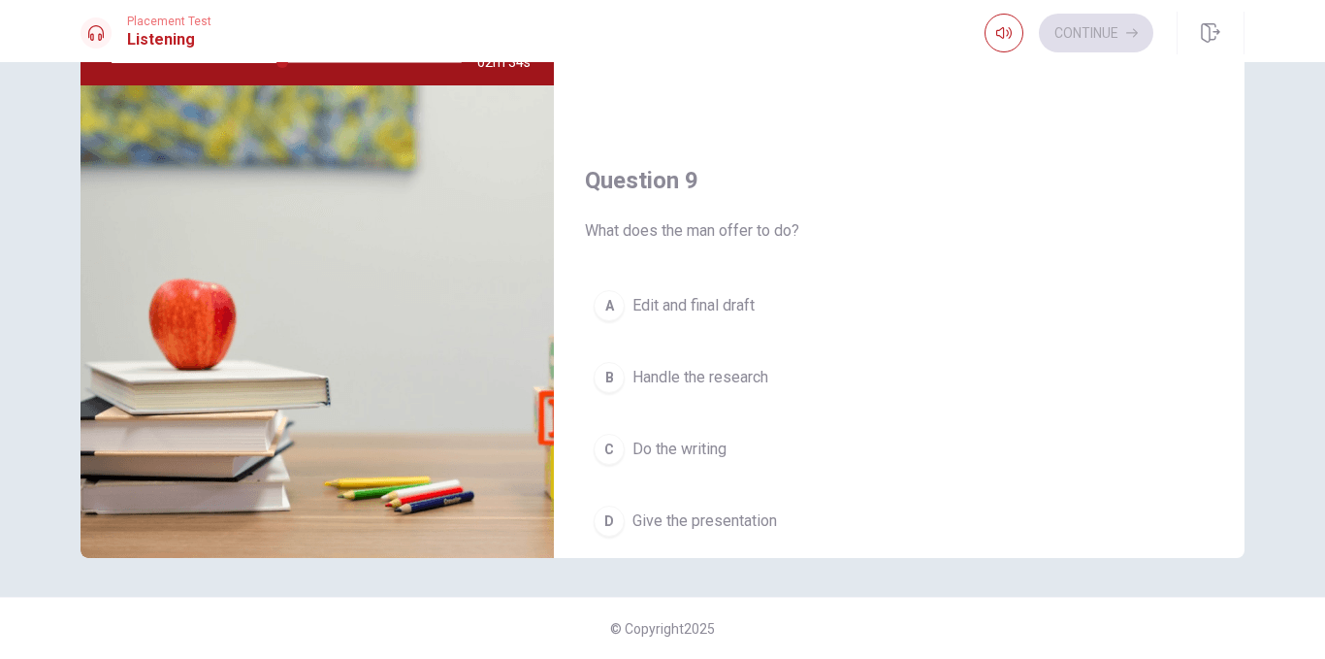
scroll to position [1312, 0]
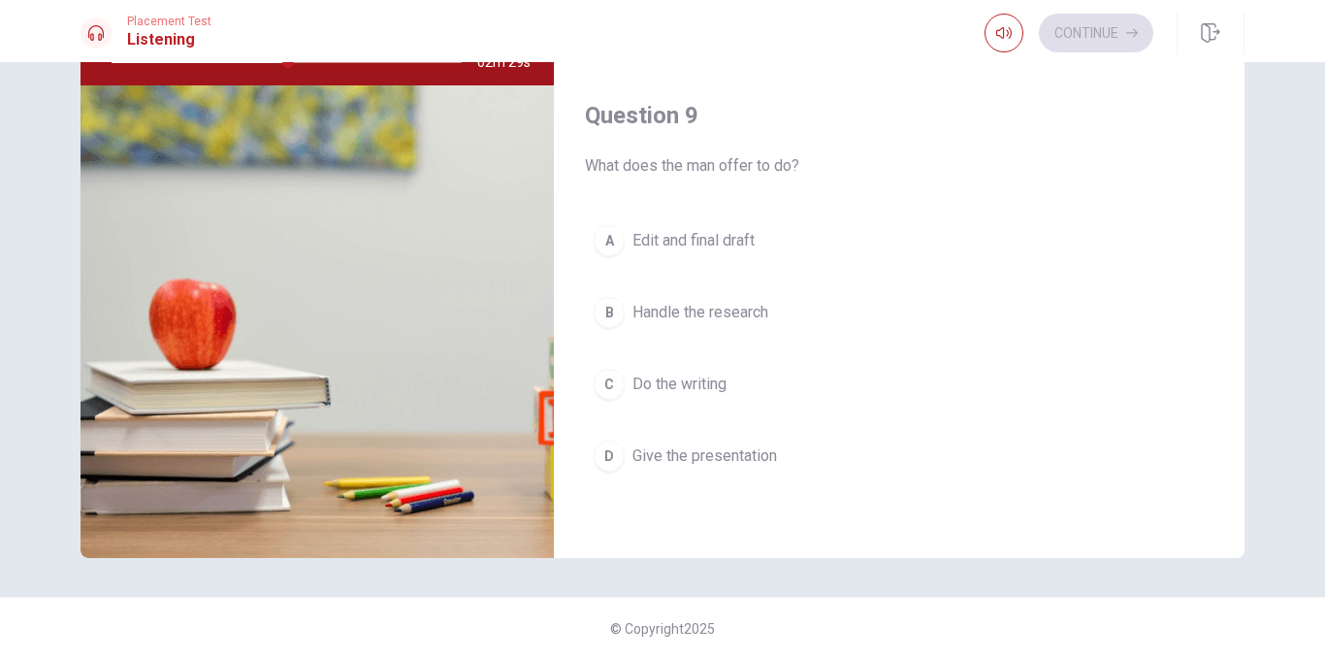
click at [694, 460] on span "Give the presentation" at bounding box center [704, 455] width 145 height 23
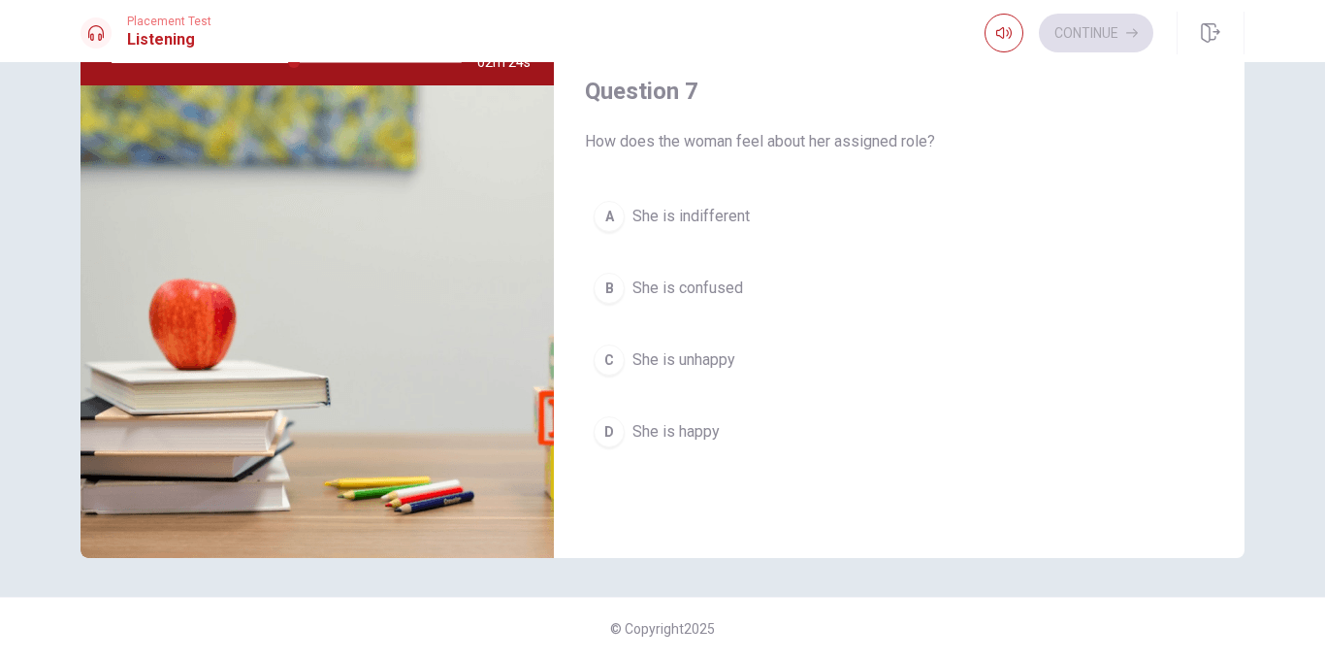
scroll to position [349, 0]
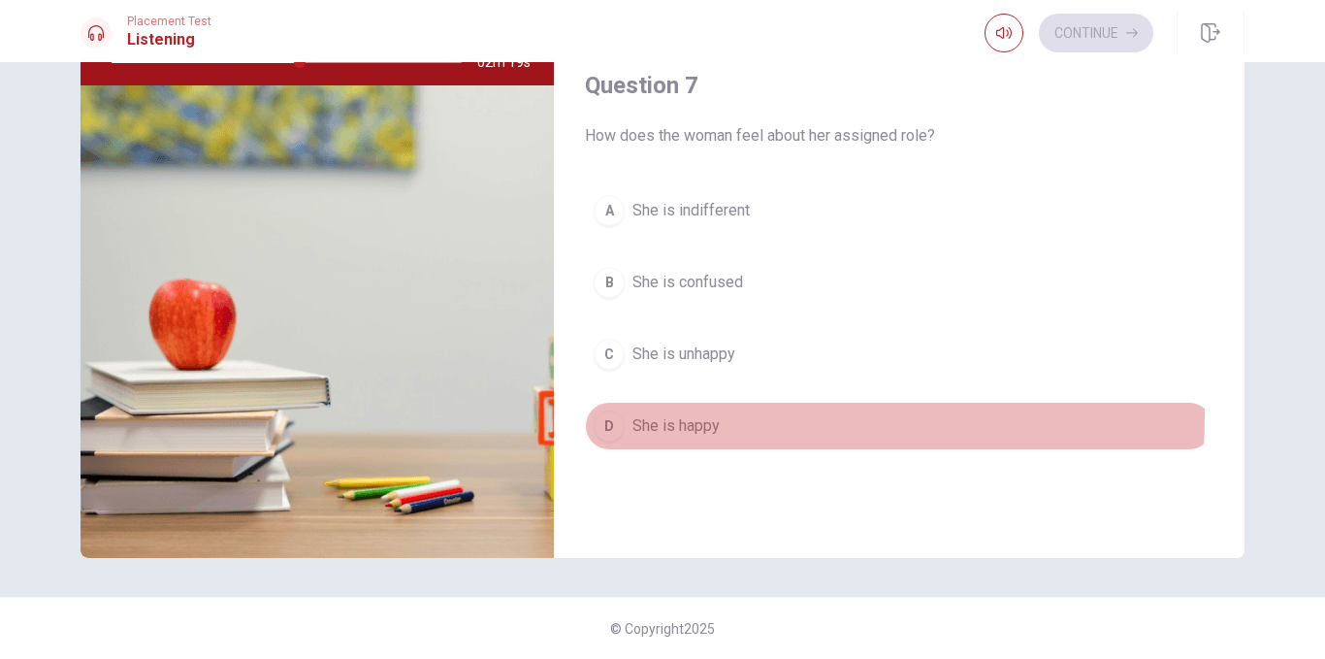
click at [677, 416] on span "She is happy" at bounding box center [675, 425] width 87 height 23
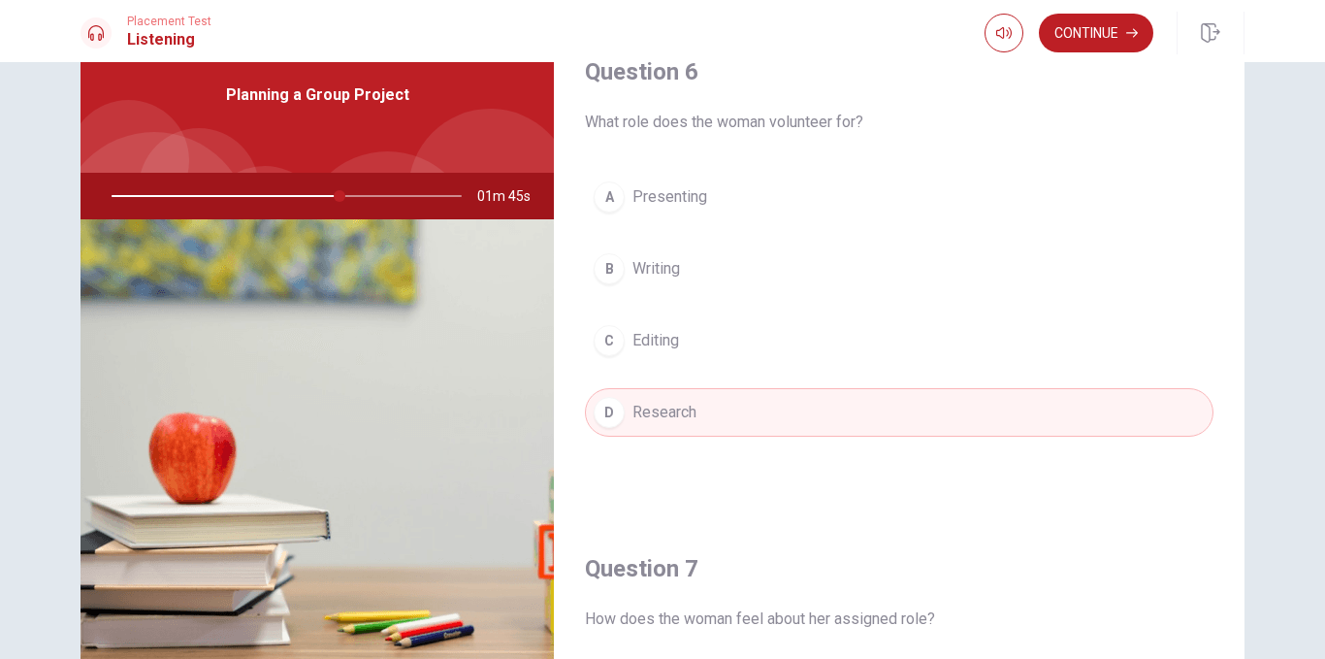
scroll to position [0, 0]
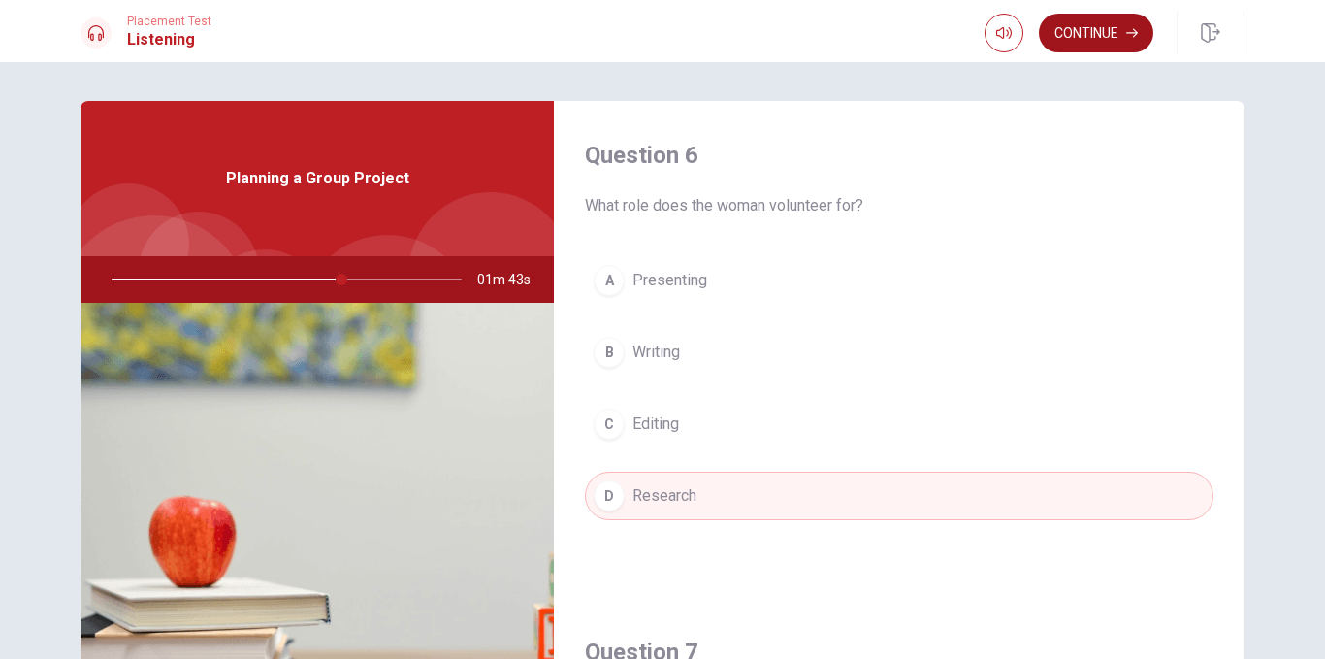
click at [1079, 32] on button "Continue" at bounding box center [1096, 33] width 114 height 39
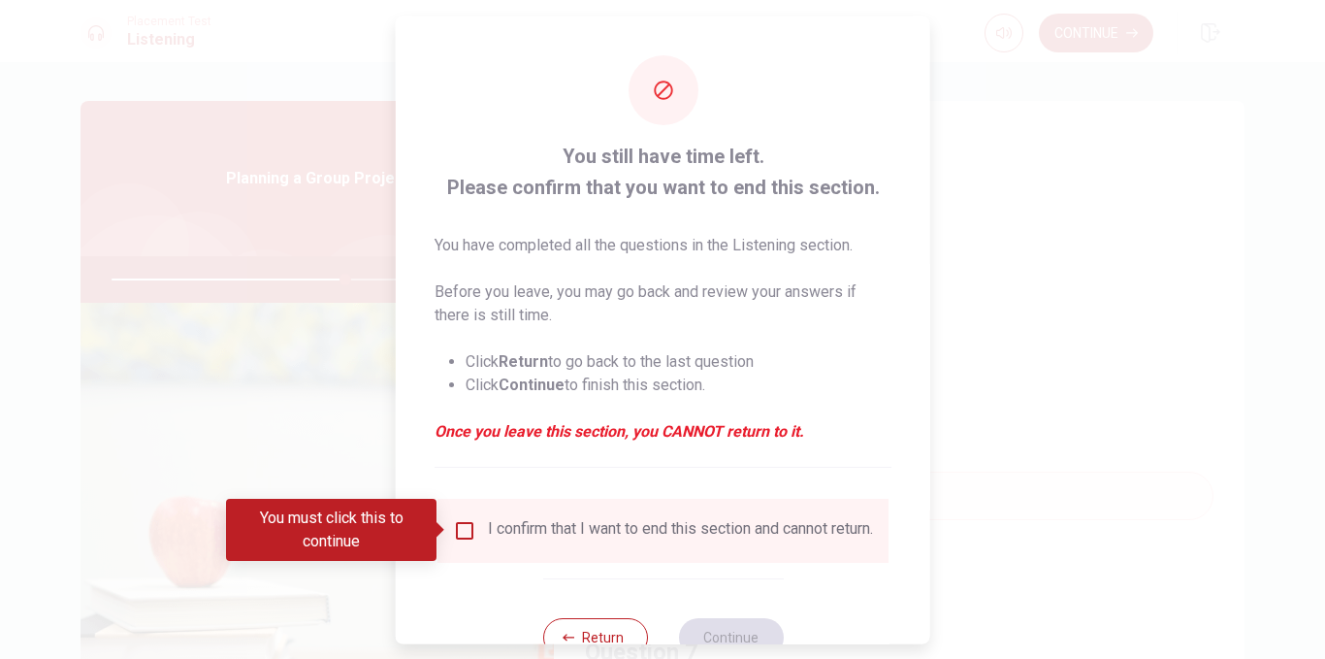
click at [464, 536] on input "You must click this to continue" at bounding box center [464, 529] width 23 height 23
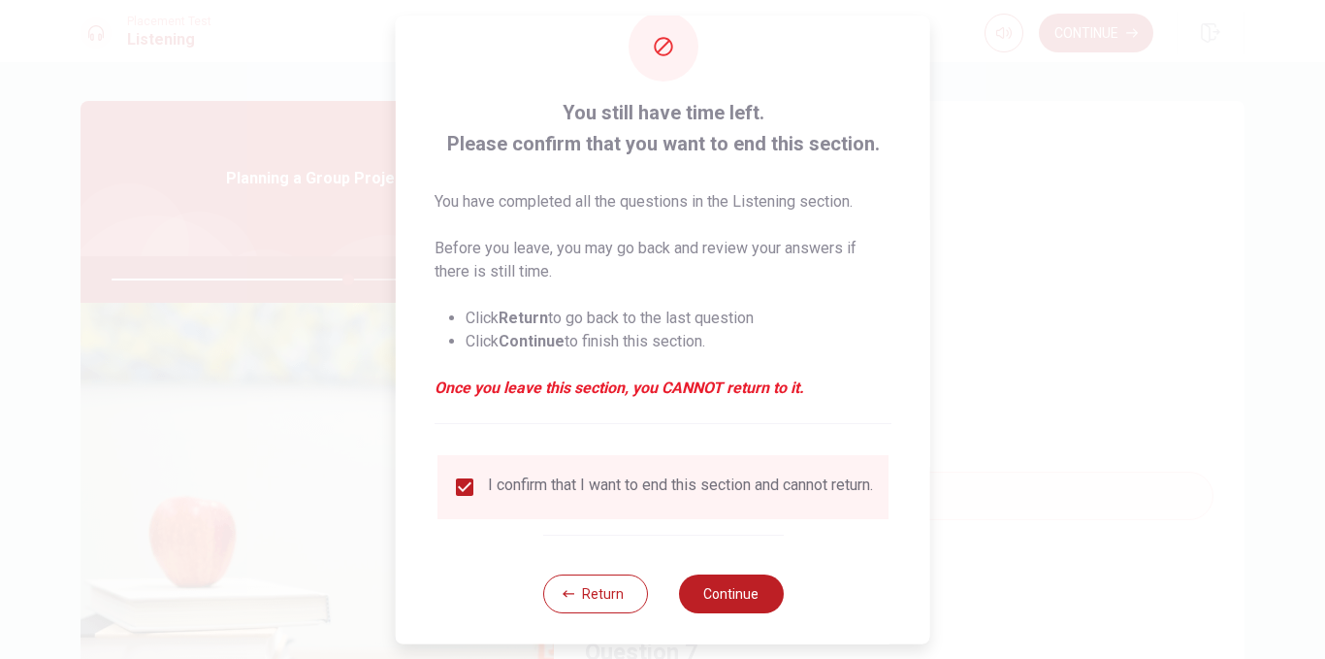
scroll to position [65, 0]
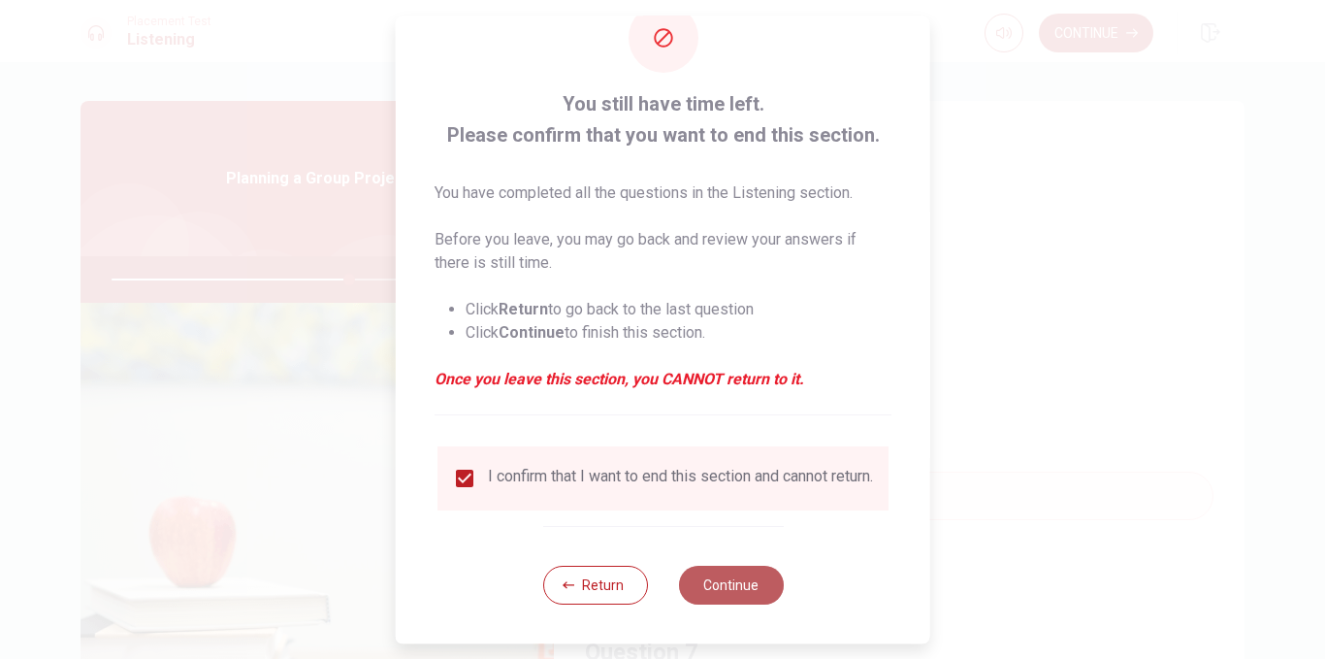
click at [712, 578] on button "Continue" at bounding box center [730, 585] width 105 height 39
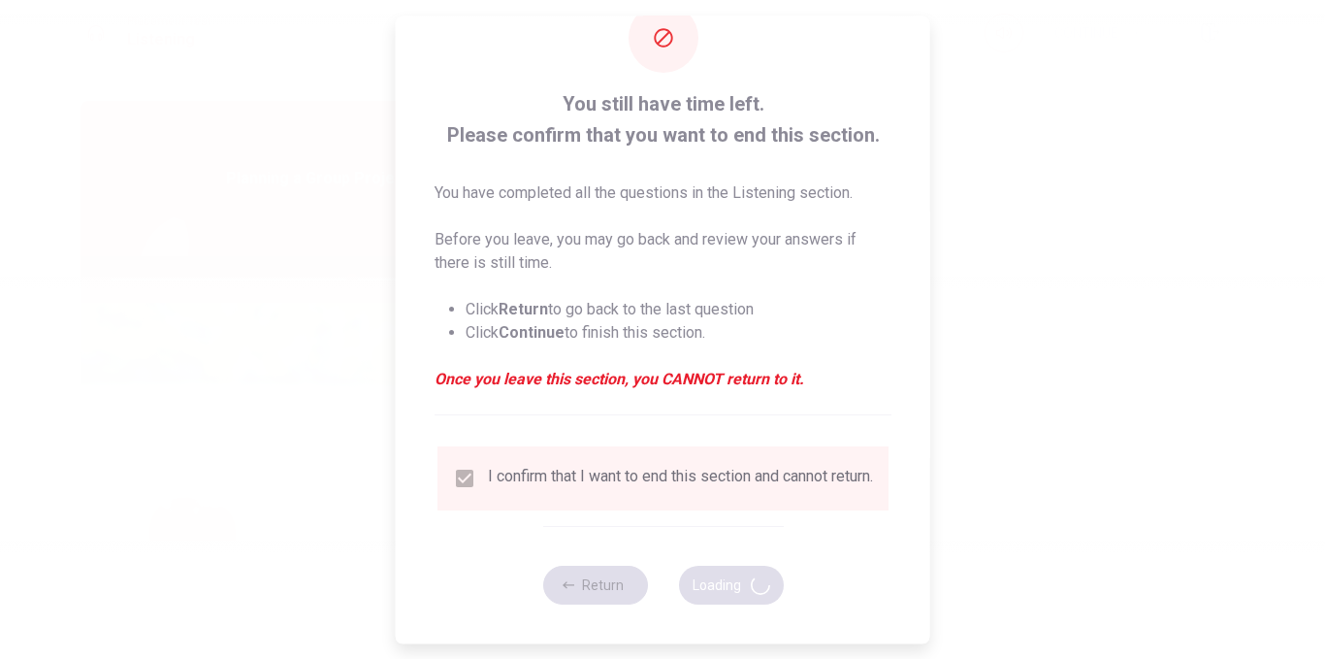
type input "69"
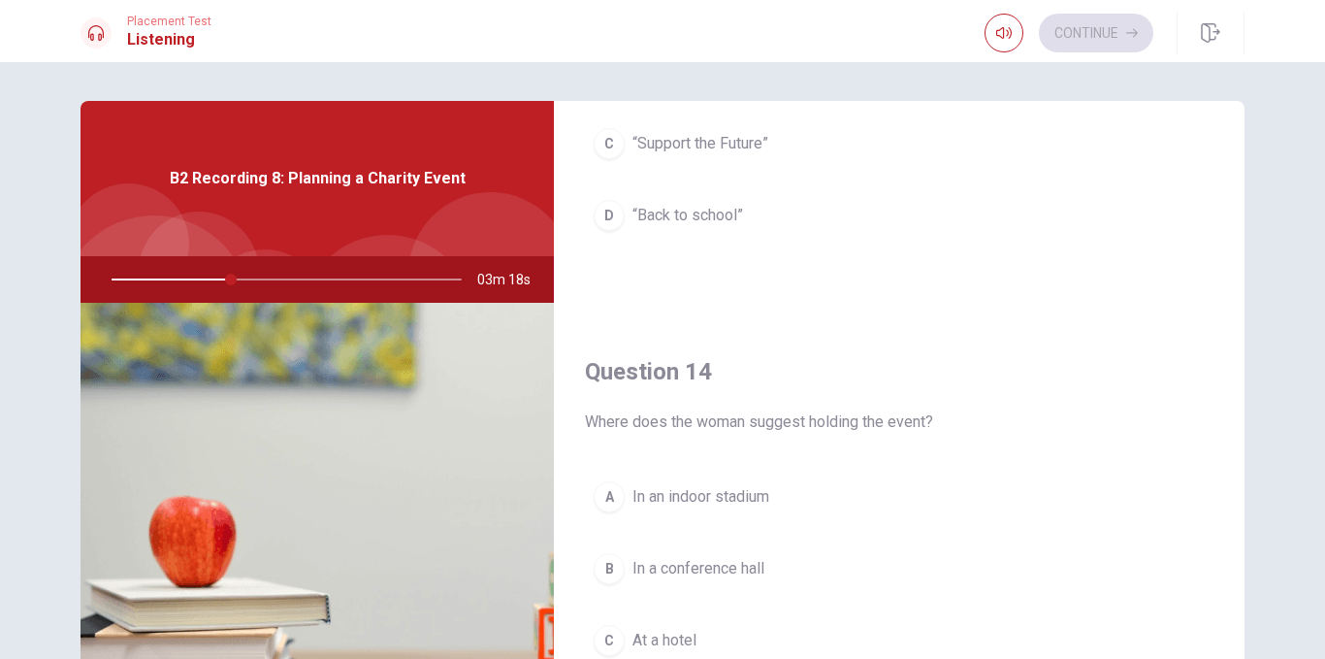
scroll to position [1404, 0]
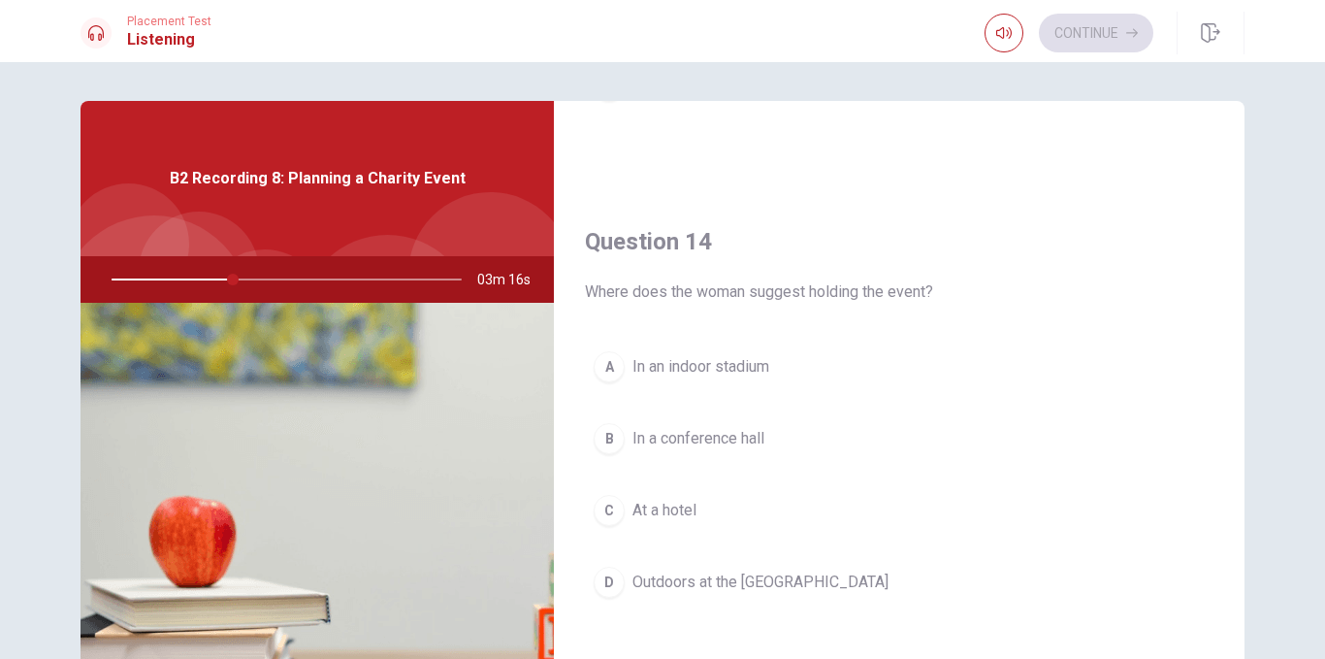
click at [684, 585] on span "Outdoors at the [GEOGRAPHIC_DATA]" at bounding box center [760, 581] width 256 height 23
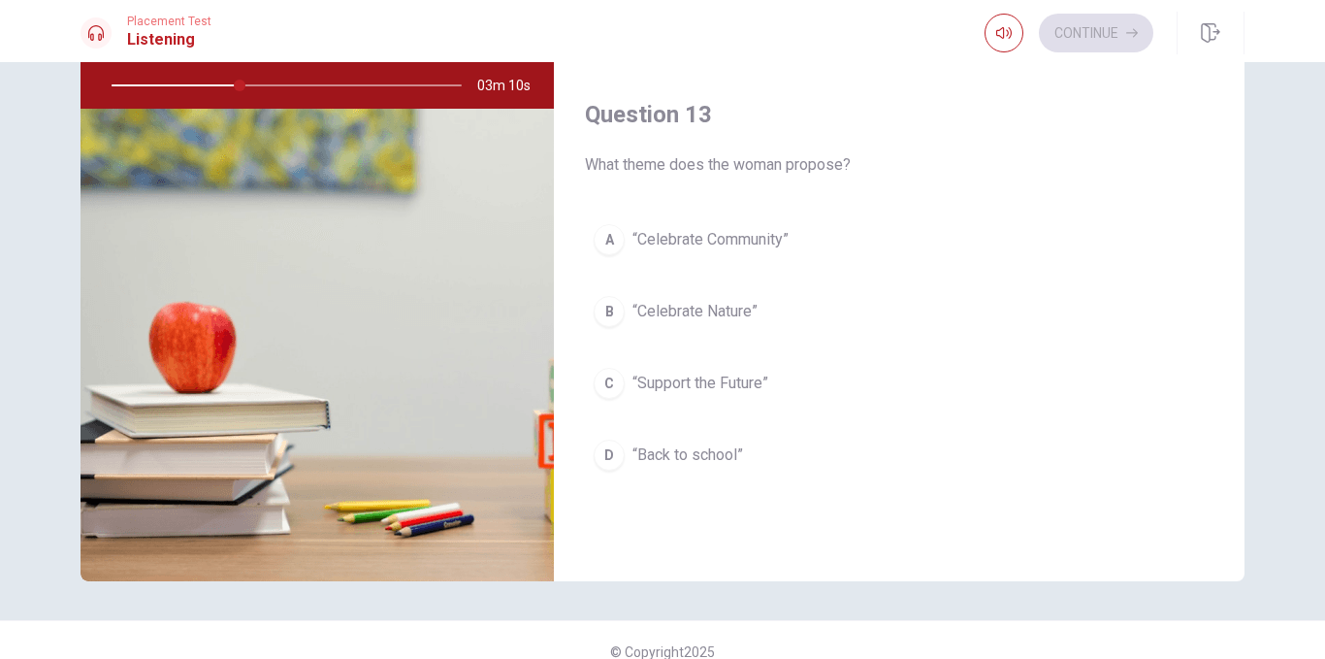
scroll to position [820, 0]
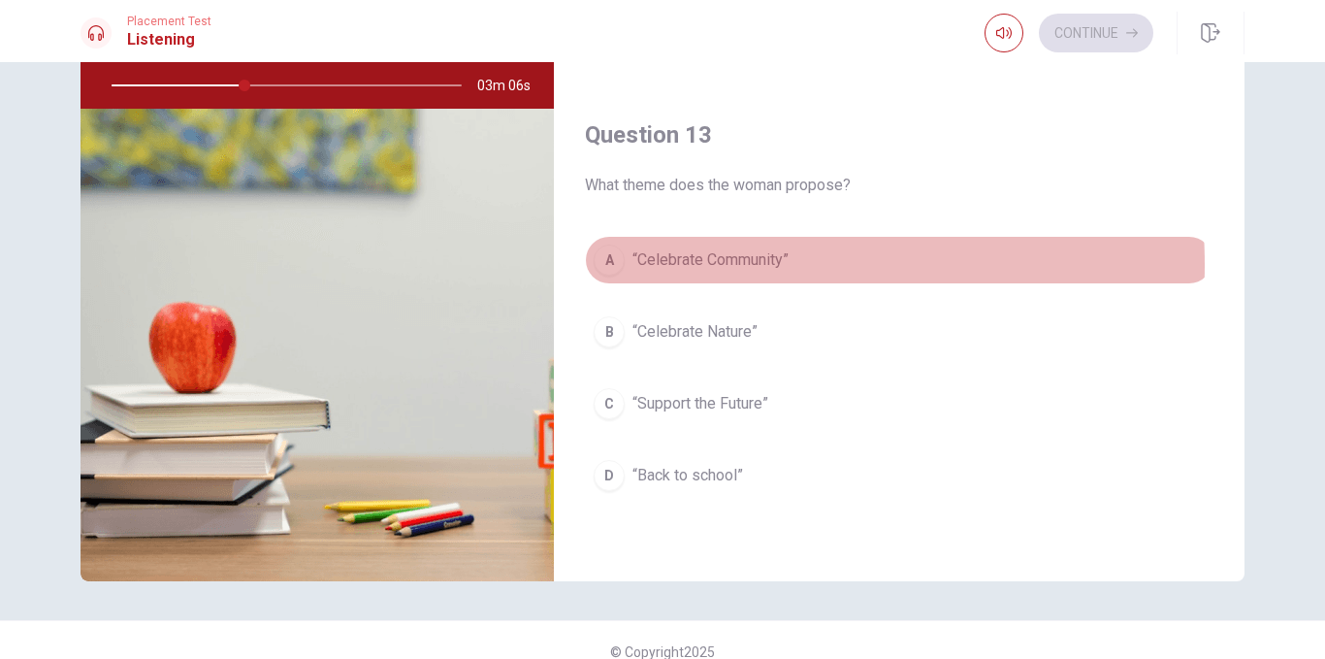
click at [710, 265] on span "“Celebrate Community”" at bounding box center [710, 259] width 156 height 23
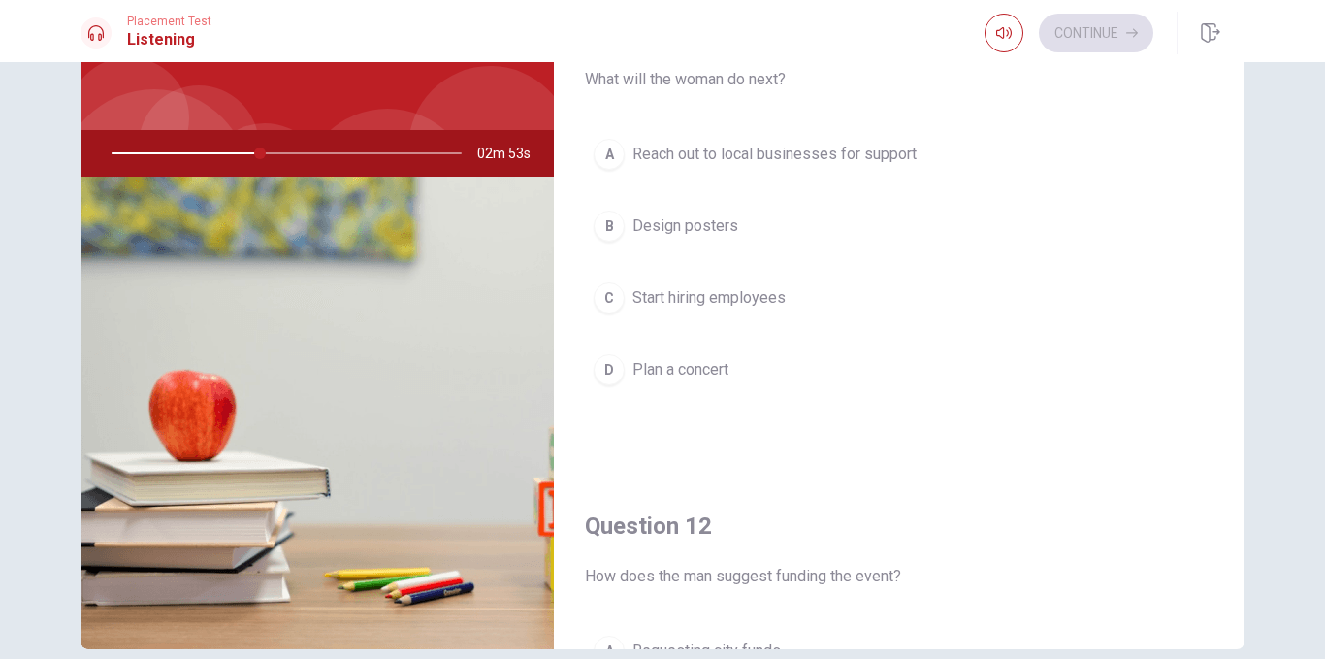
scroll to position [32, 0]
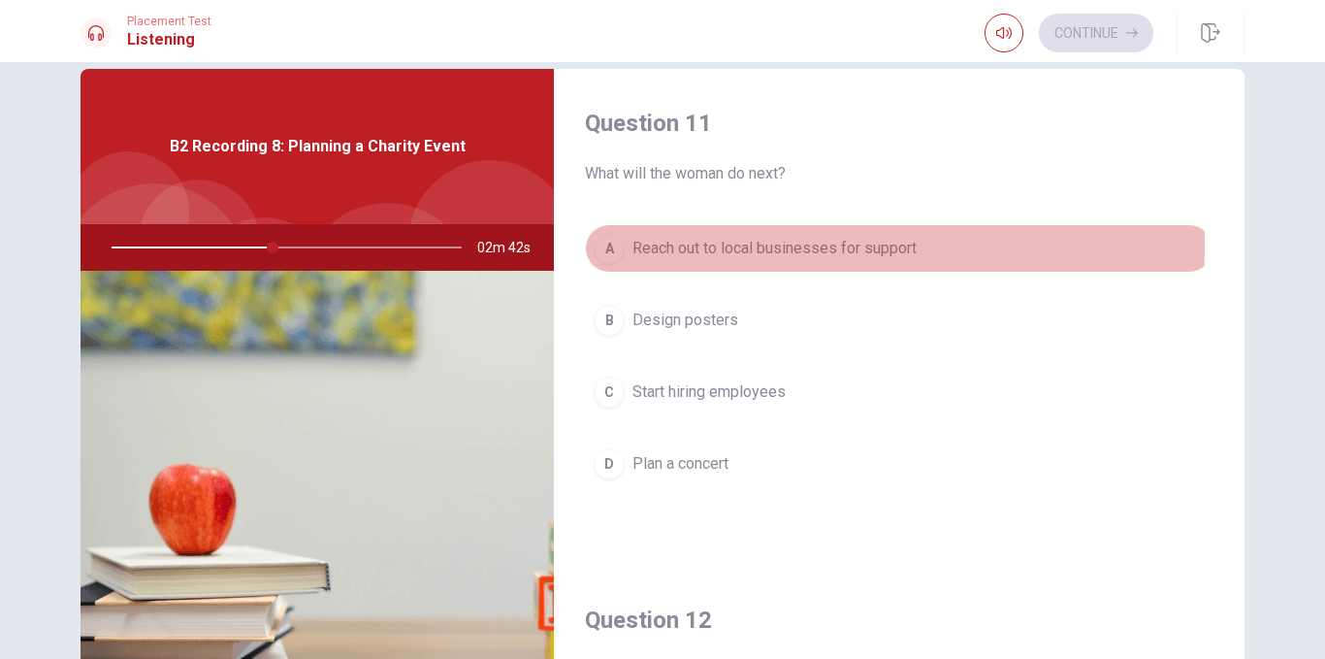
click at [728, 245] on span "Reach out to local businesses for support" at bounding box center [774, 248] width 284 height 23
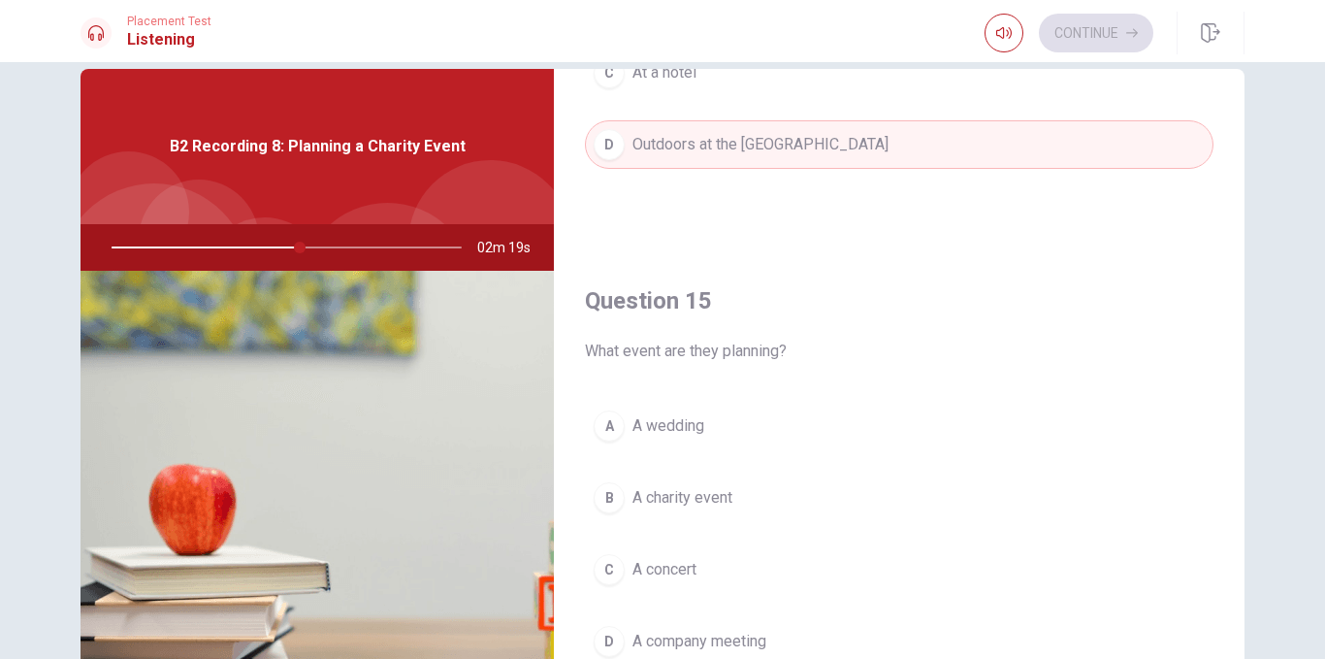
scroll to position [136, 0]
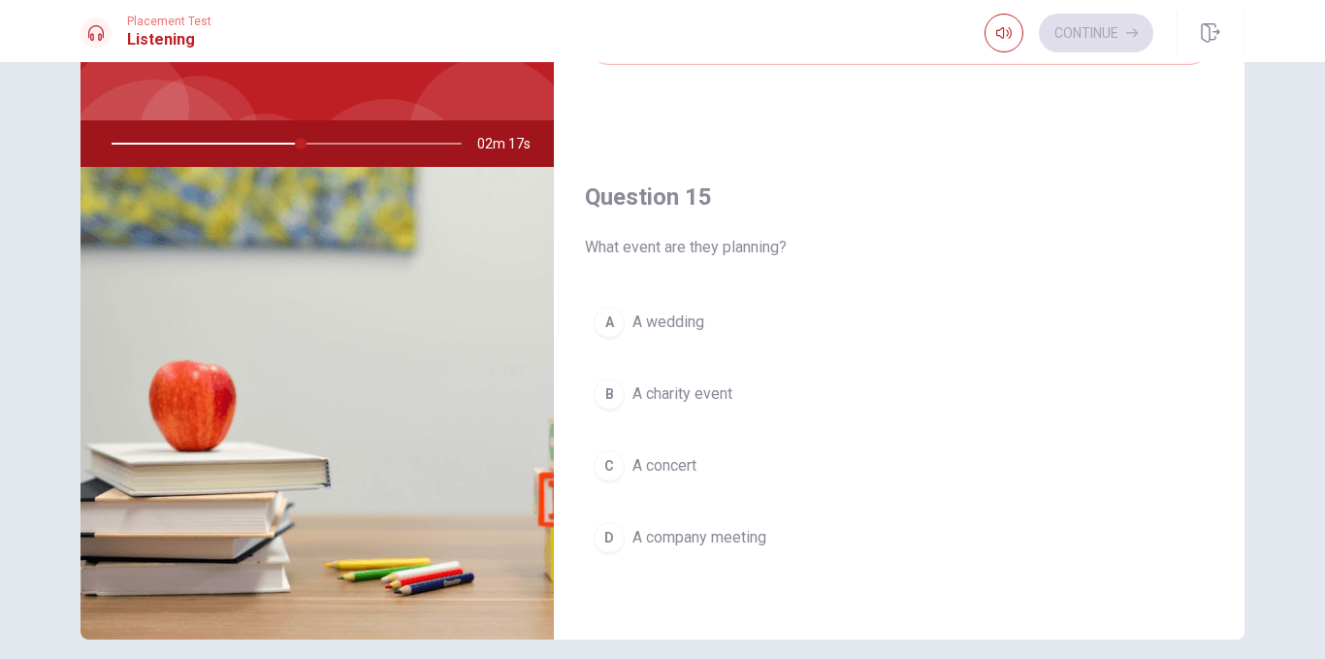
click at [681, 399] on span "A charity event" at bounding box center [682, 393] width 100 height 23
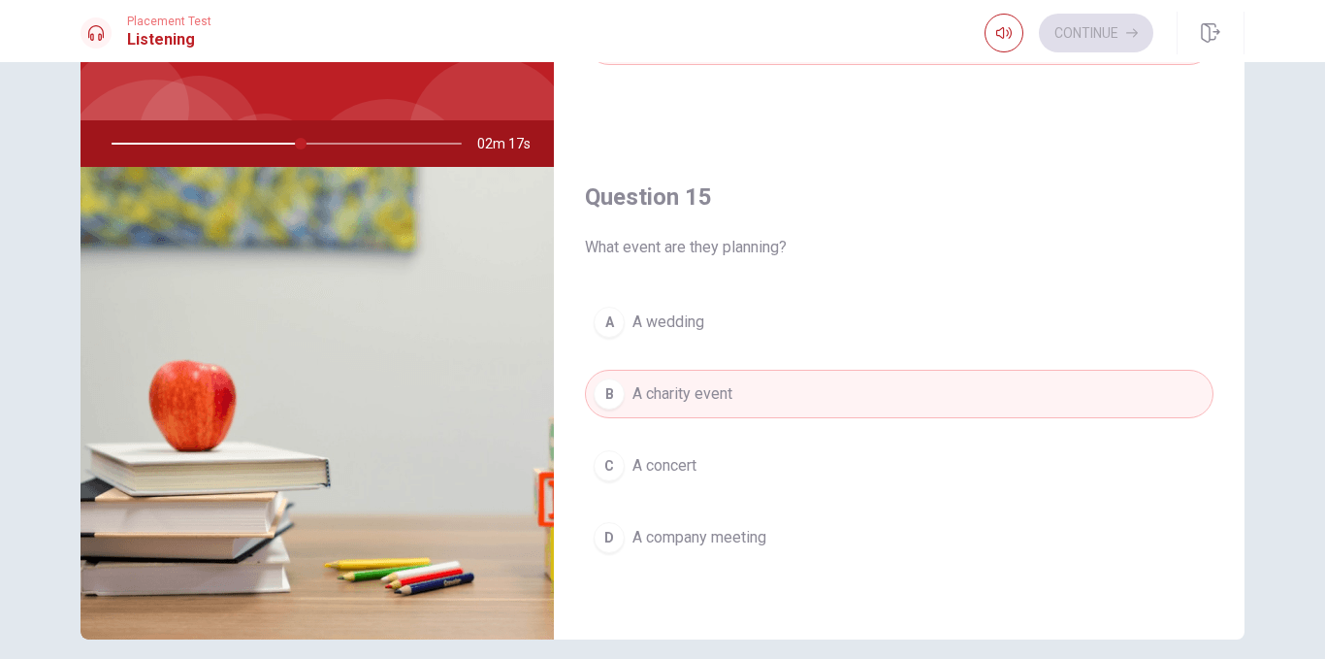
click at [681, 399] on span "A charity event" at bounding box center [682, 393] width 100 height 23
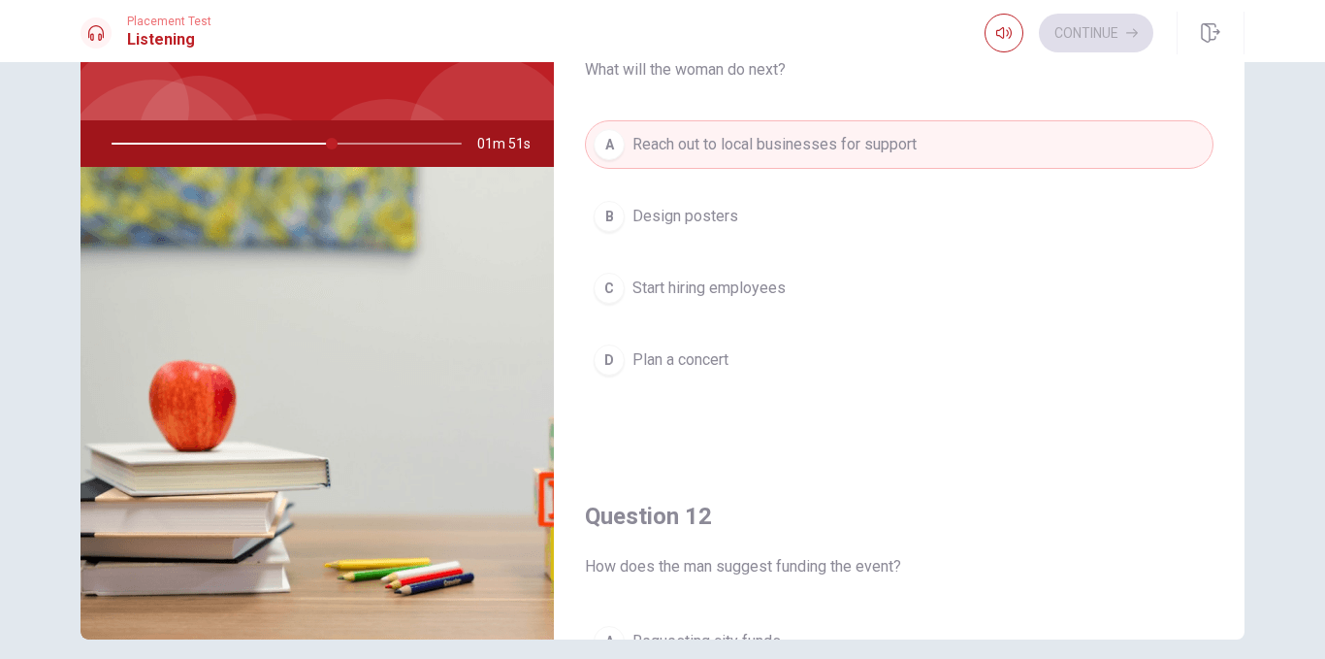
scroll to position [310, 0]
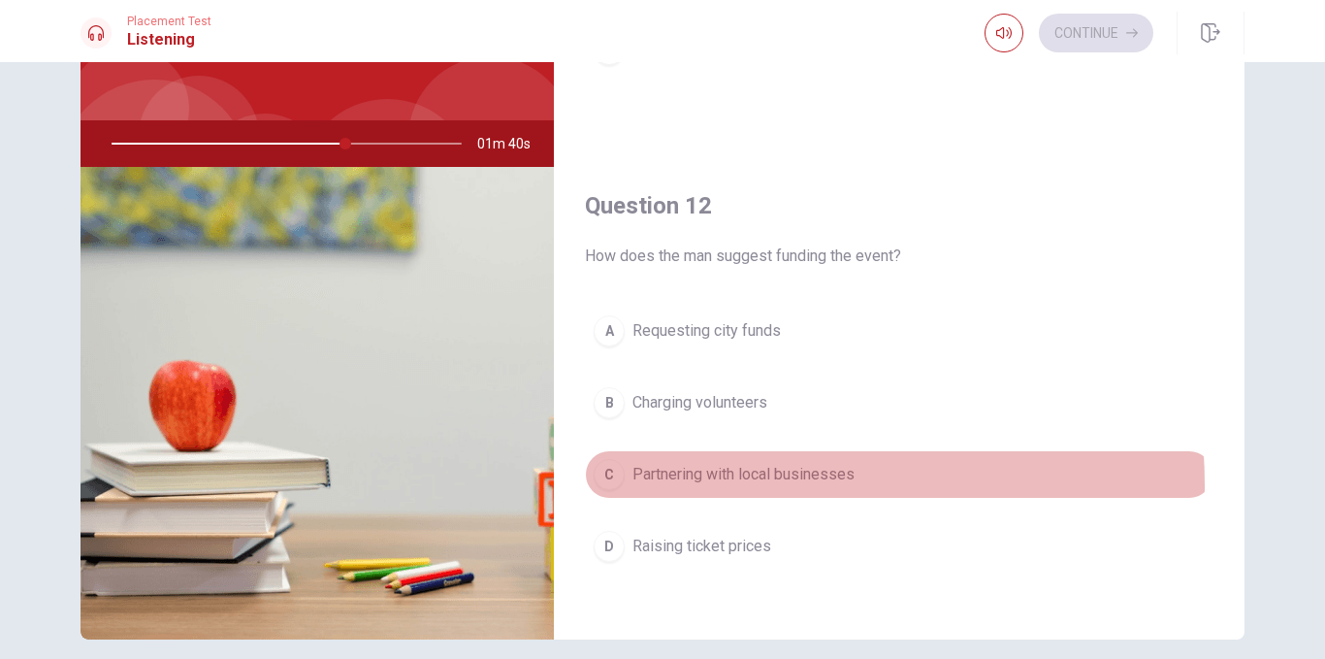
click at [716, 485] on span "Partnering with local businesses" at bounding box center [743, 474] width 222 height 23
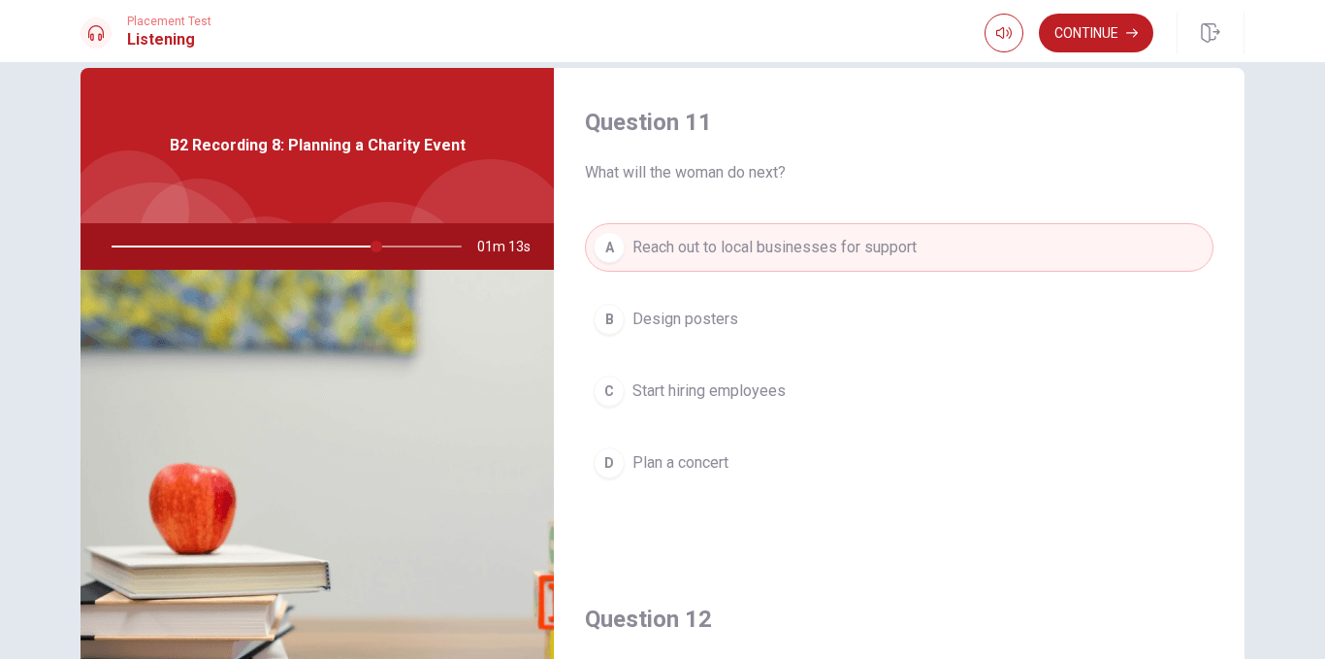
scroll to position [0, 0]
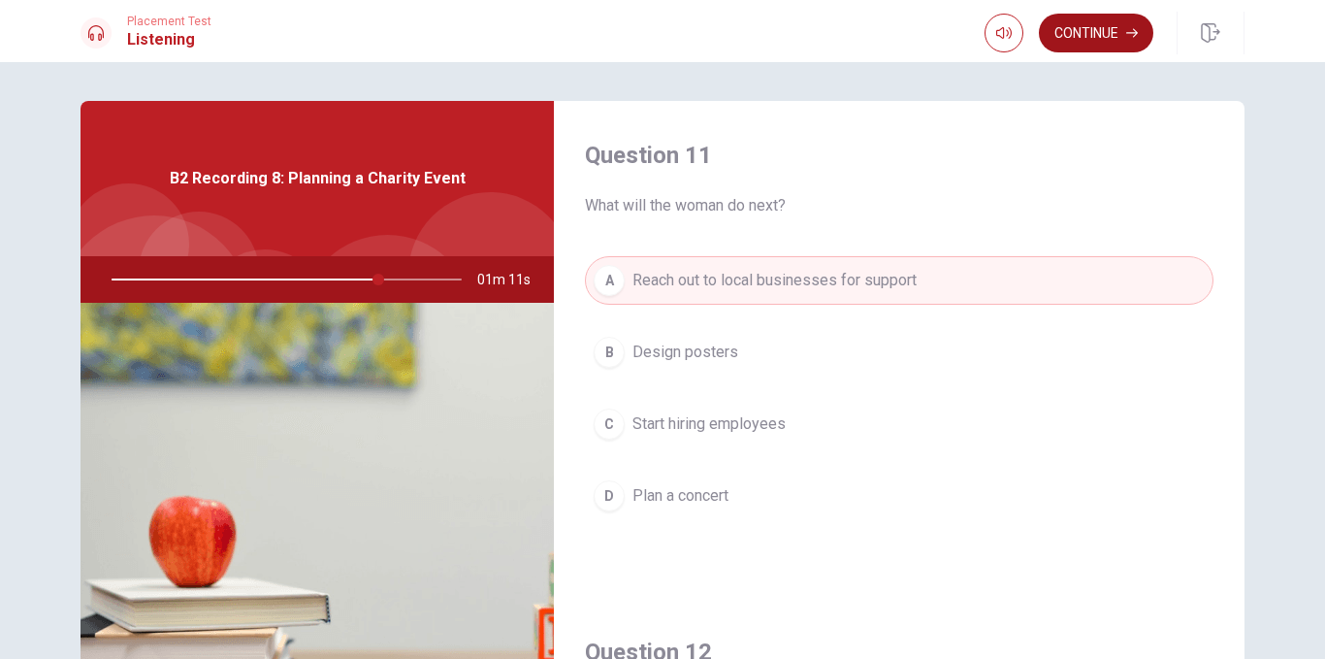
click at [1105, 36] on button "Continue" at bounding box center [1096, 33] width 114 height 39
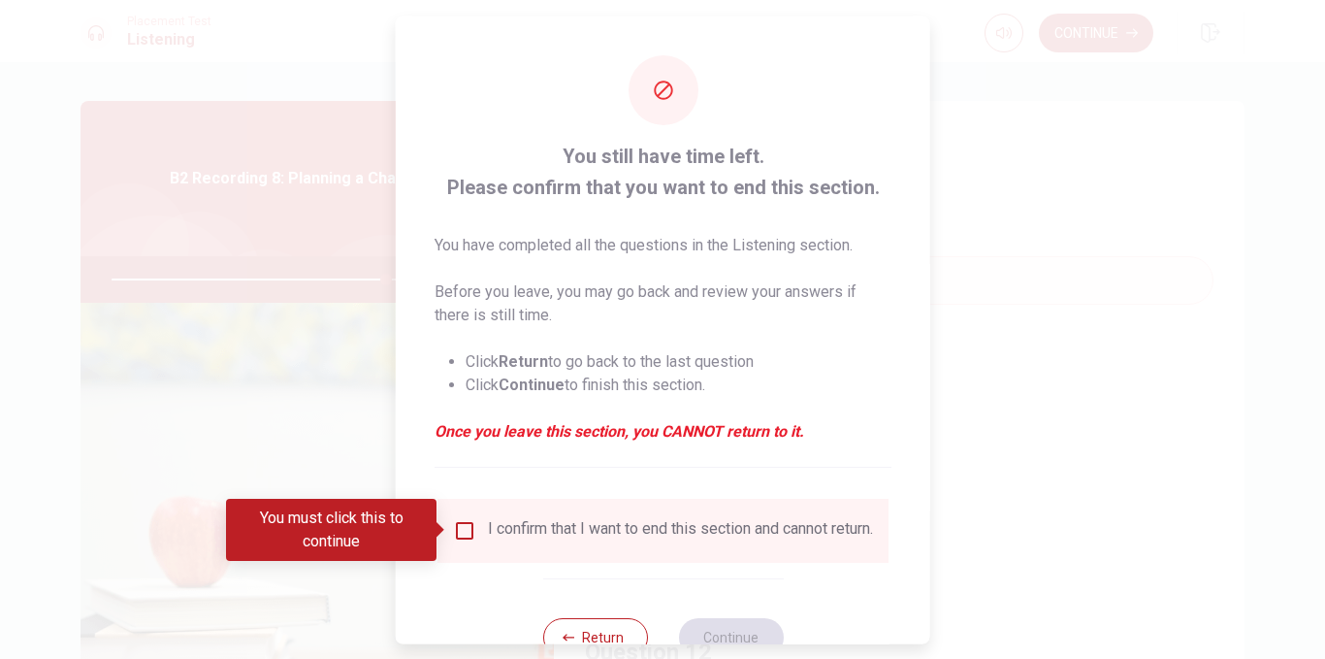
click at [465, 532] on input "You must click this to continue" at bounding box center [464, 529] width 23 height 23
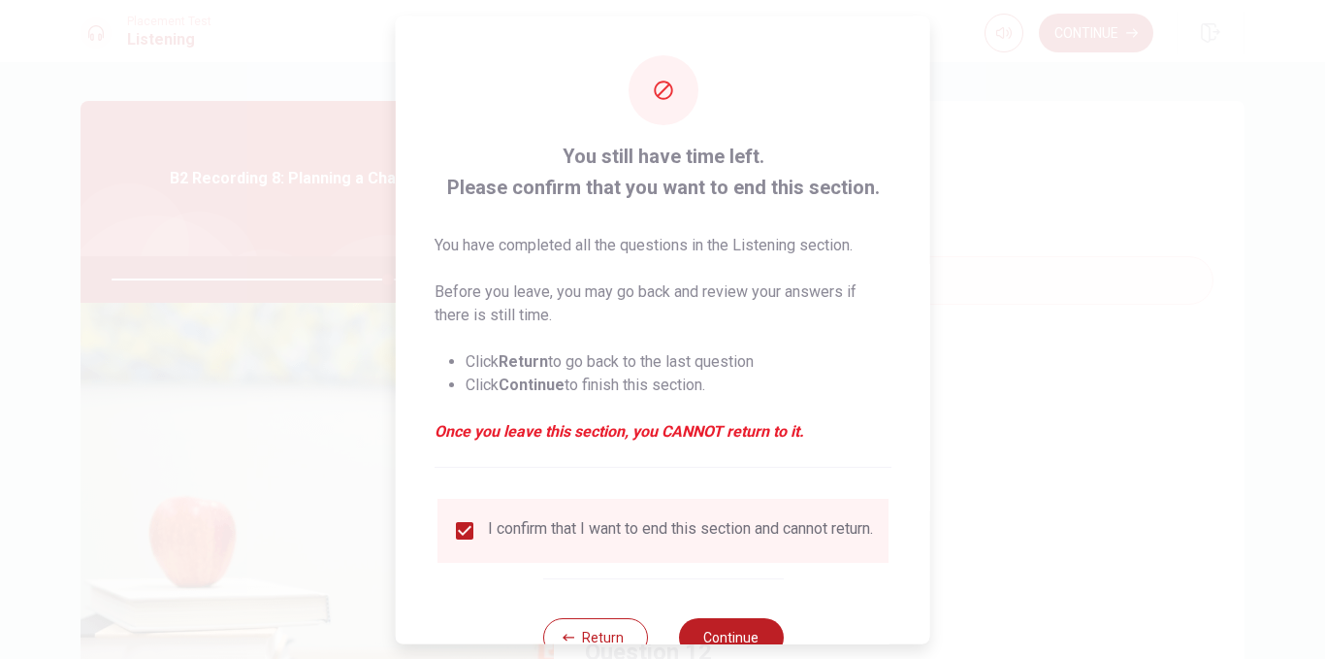
scroll to position [65, 0]
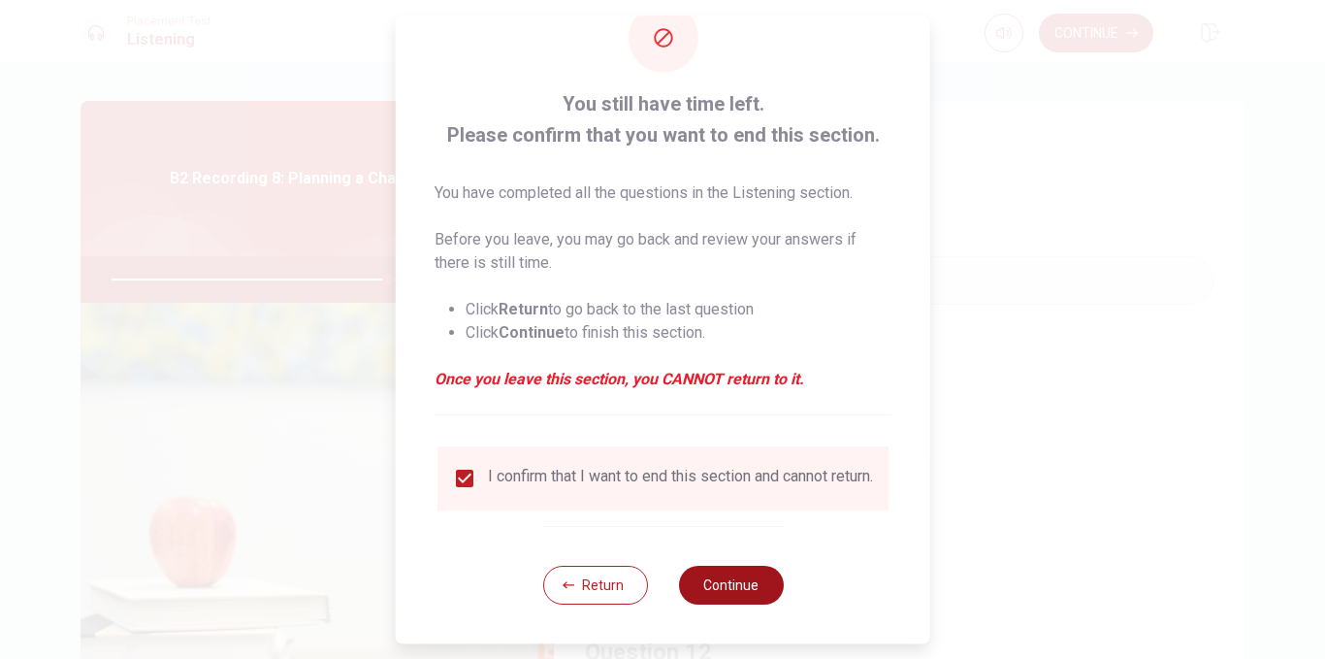
click at [739, 588] on button "Continue" at bounding box center [730, 585] width 105 height 39
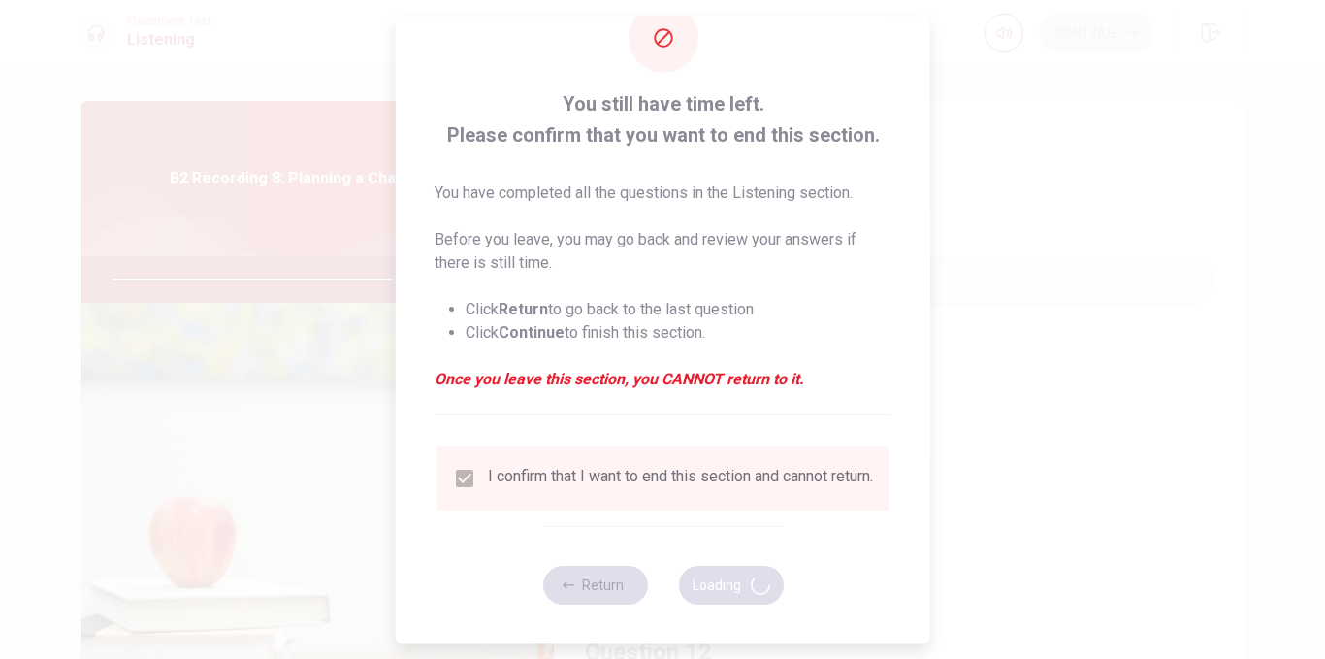
type input "82"
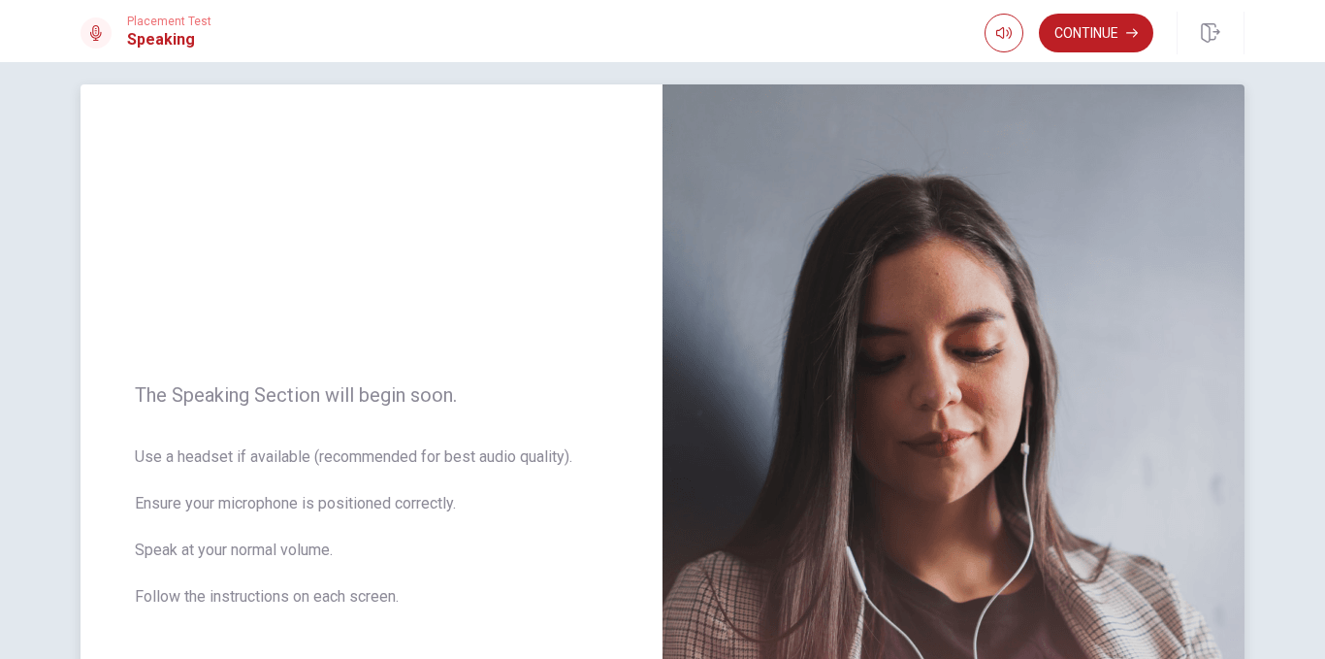
scroll to position [0, 0]
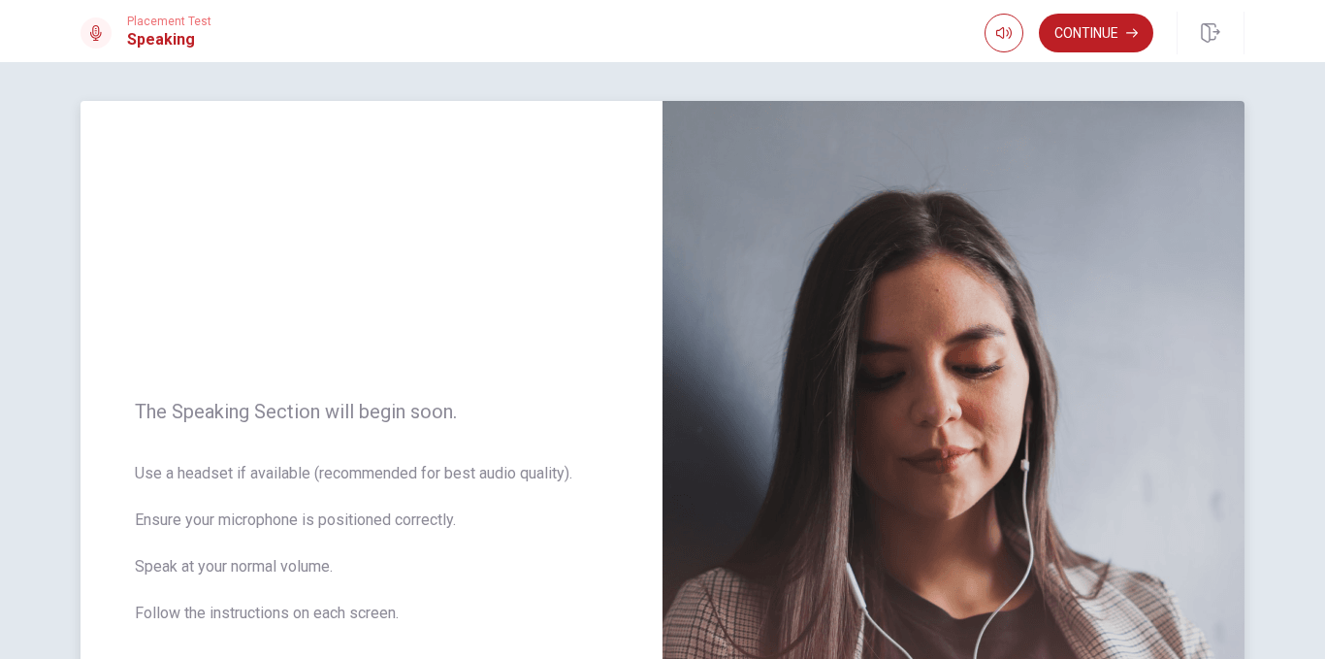
click at [918, 298] on img at bounding box center [954, 524] width 582 height 846
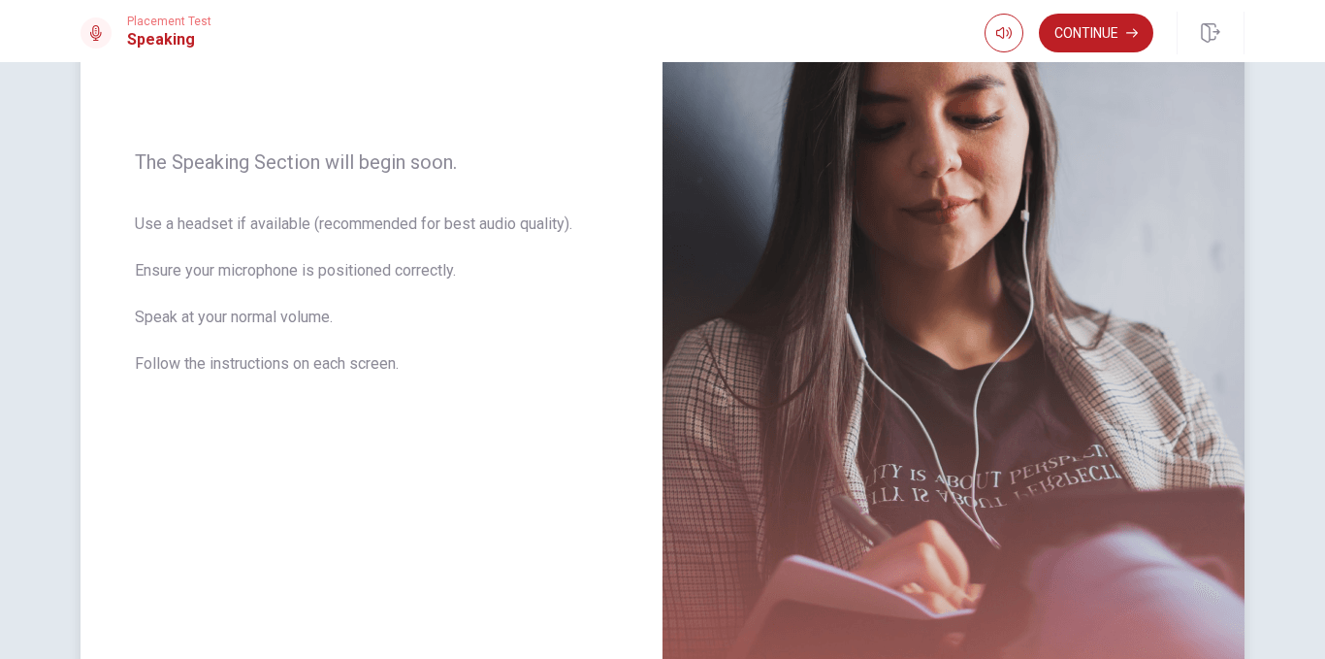
scroll to position [389, 0]
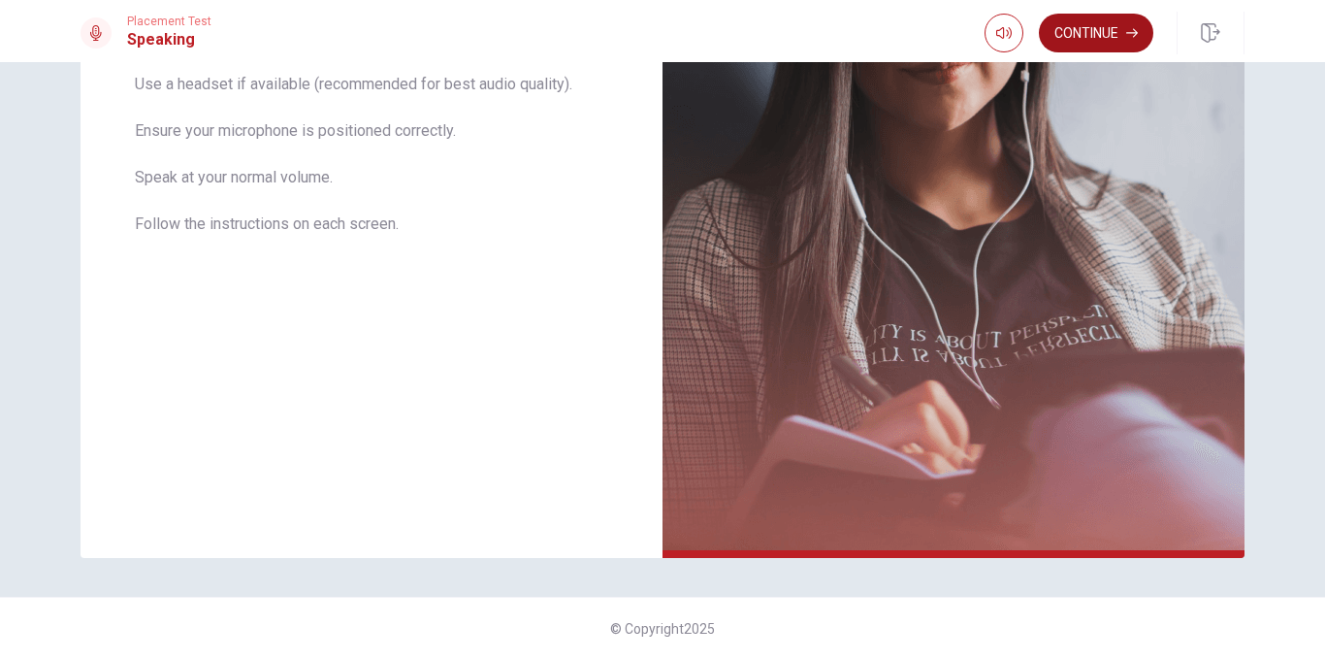
click at [1066, 29] on button "Continue" at bounding box center [1096, 33] width 114 height 39
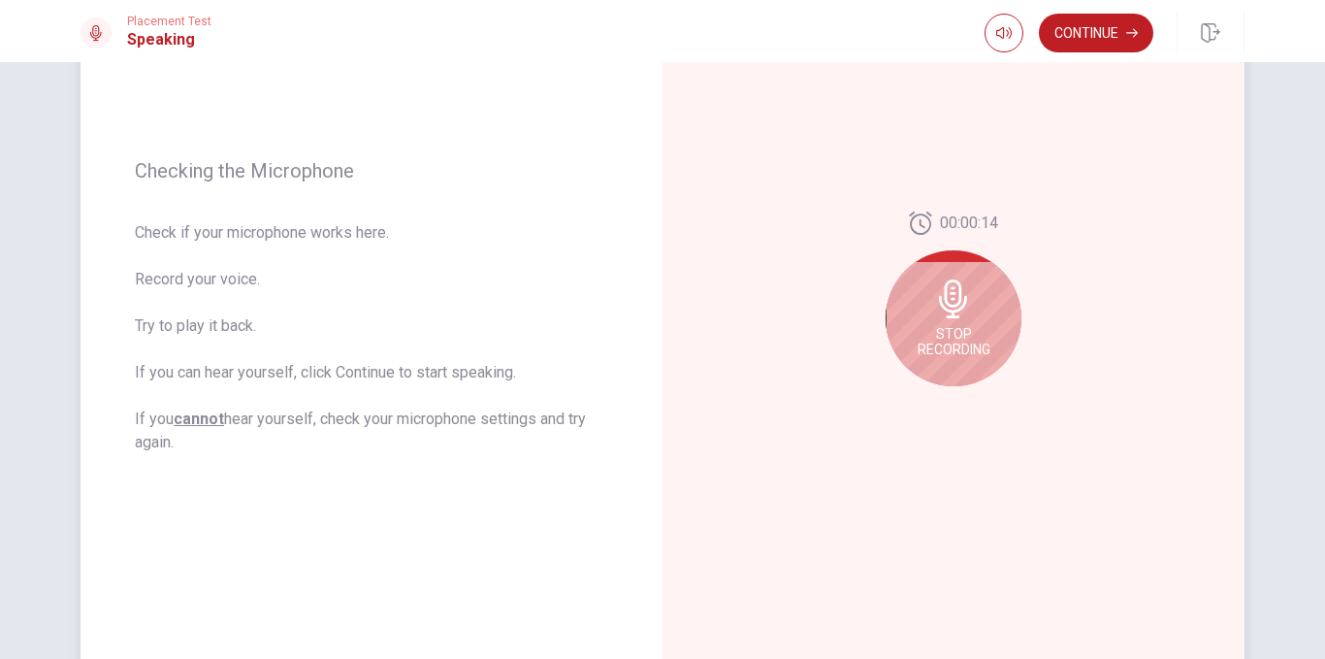
scroll to position [156, 0]
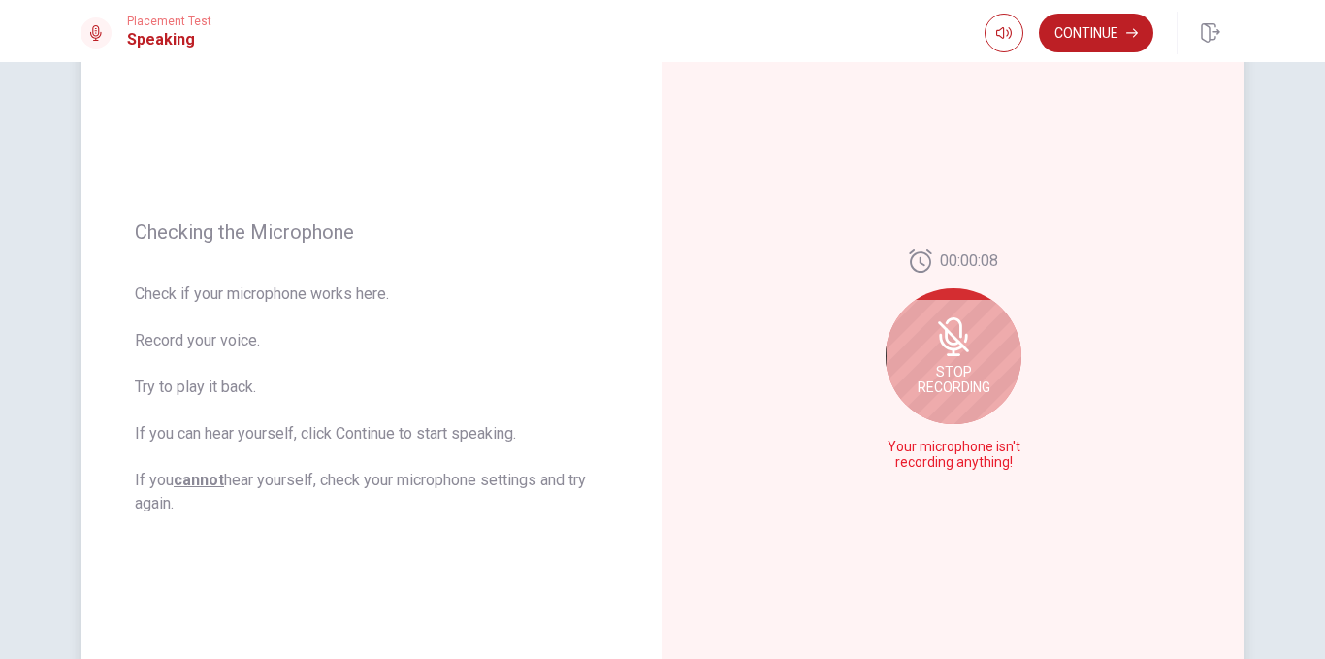
click at [950, 360] on div "Stop Recording" at bounding box center [954, 356] width 136 height 136
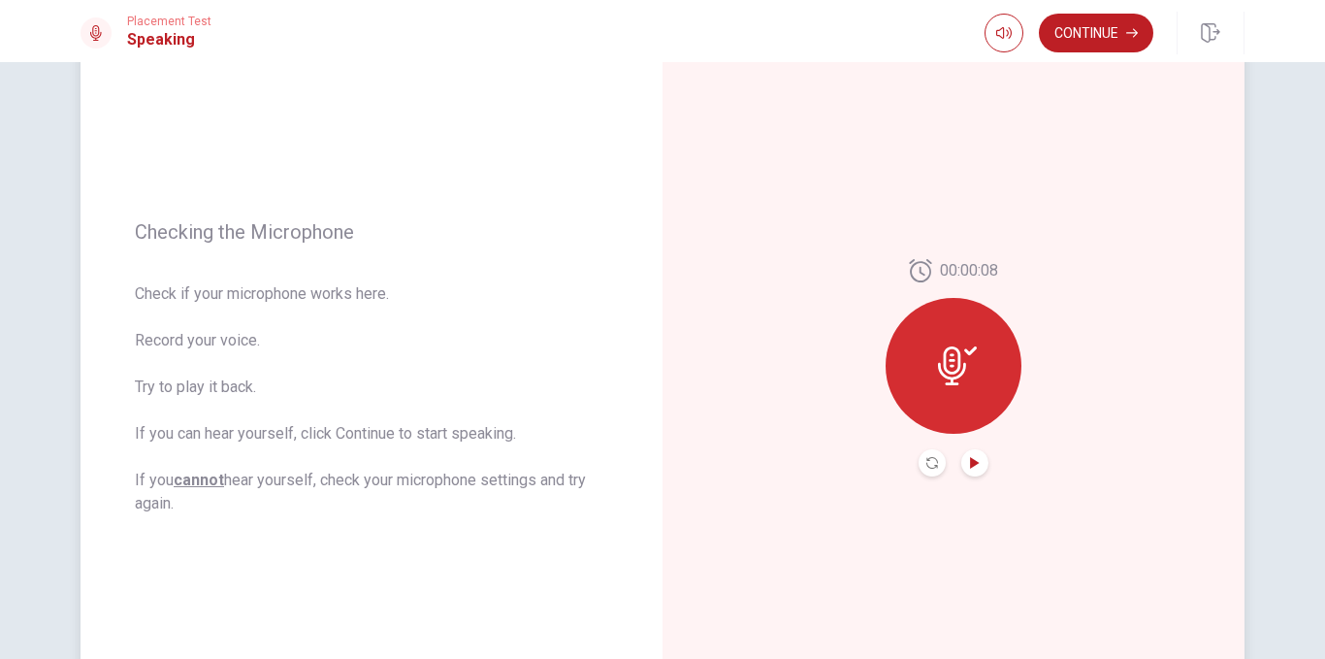
click at [969, 468] on icon "Play Audio" at bounding box center [975, 463] width 12 height 12
click at [922, 453] on button "Record Again" at bounding box center [932, 462] width 27 height 27
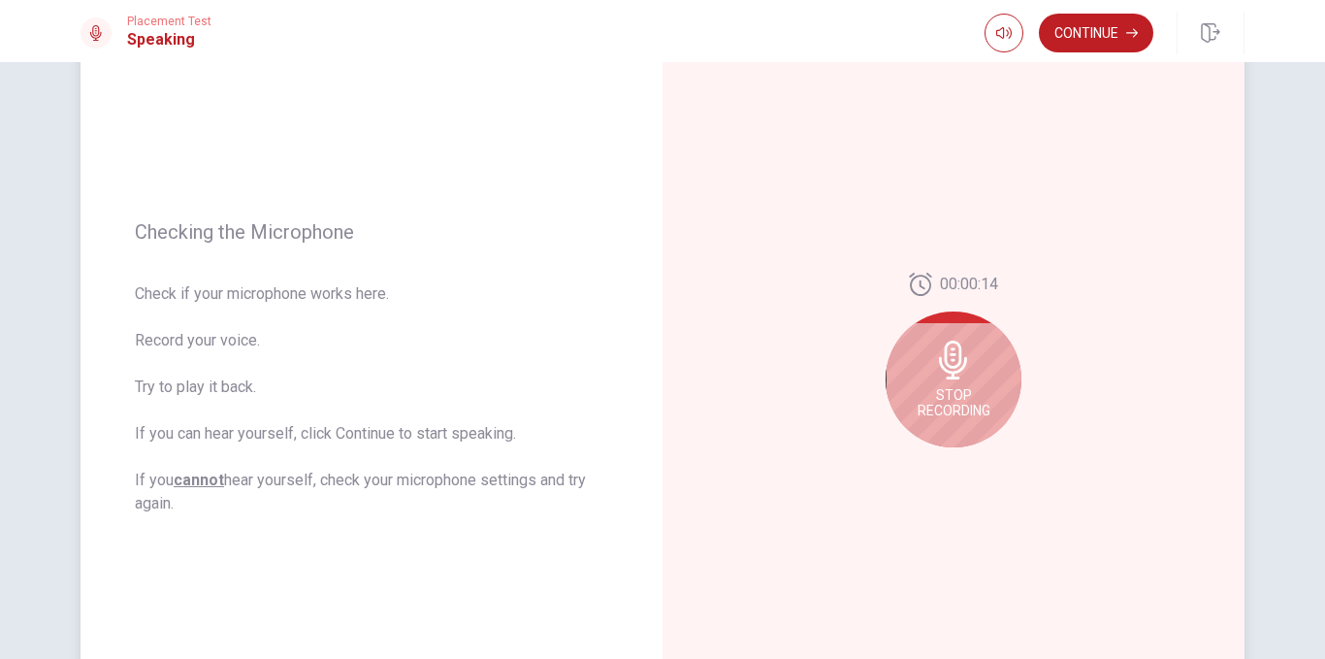
click at [957, 360] on icon at bounding box center [953, 359] width 28 height 39
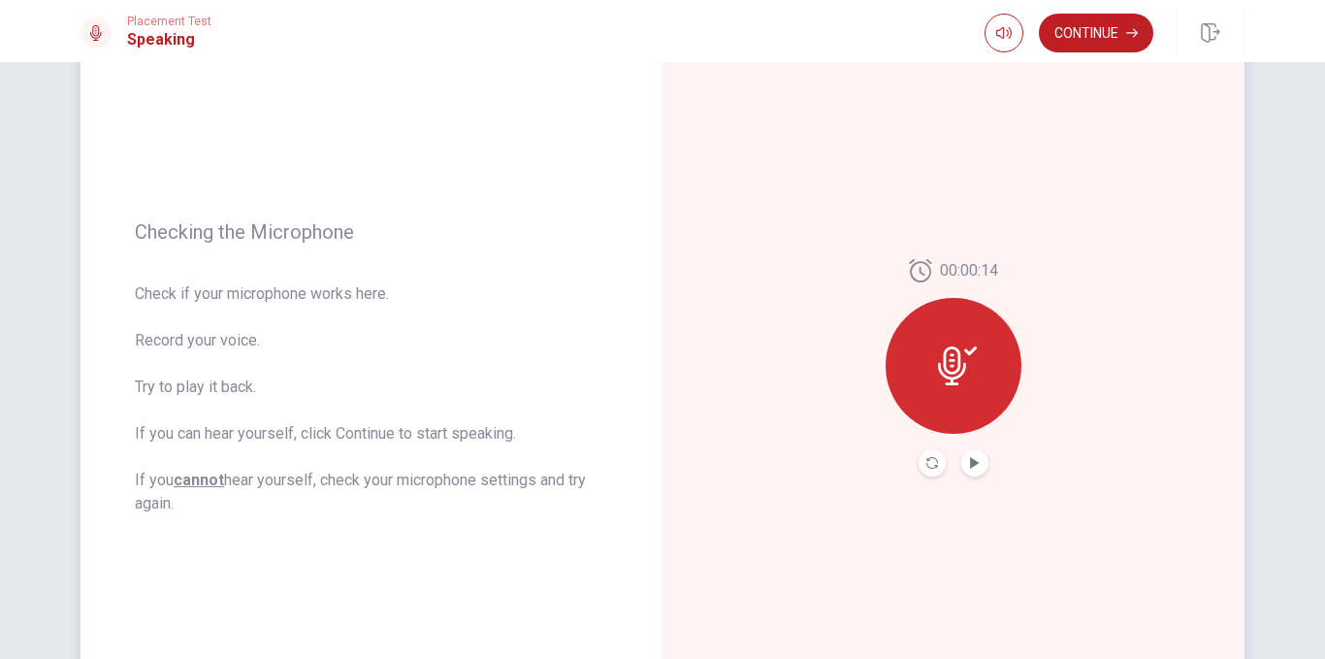
click at [942, 313] on div at bounding box center [954, 366] width 136 height 136
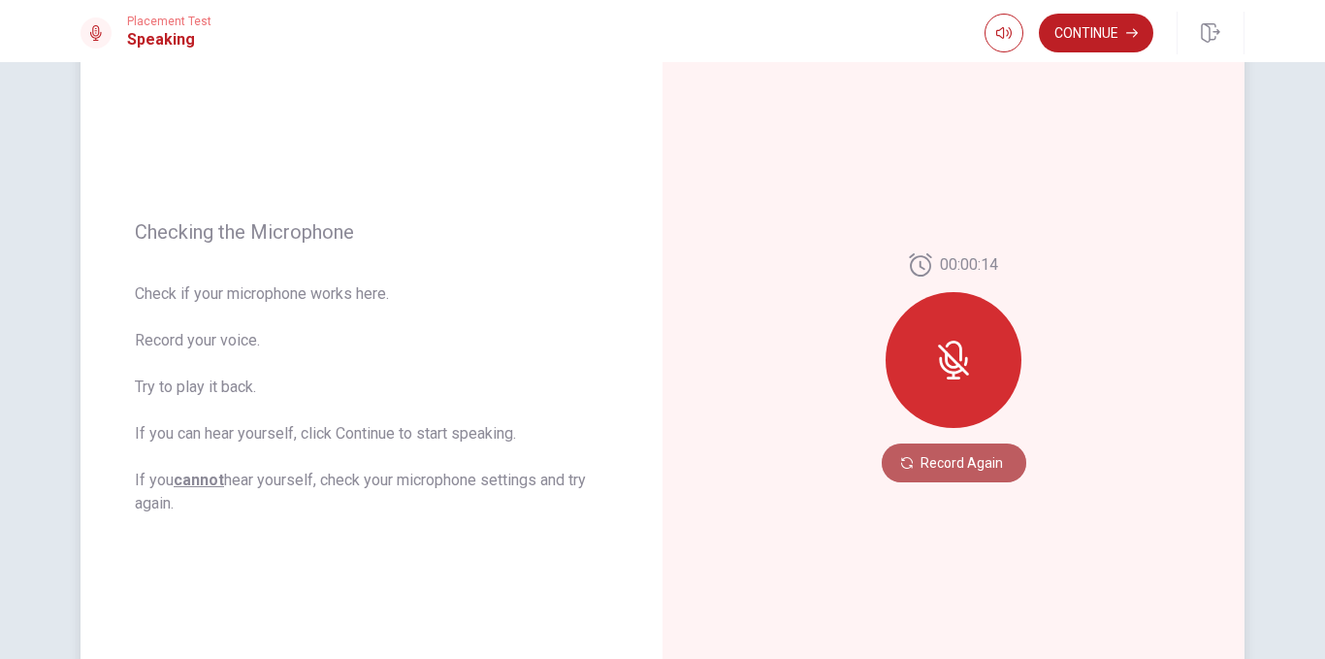
click at [941, 460] on button "Record Again" at bounding box center [954, 462] width 145 height 39
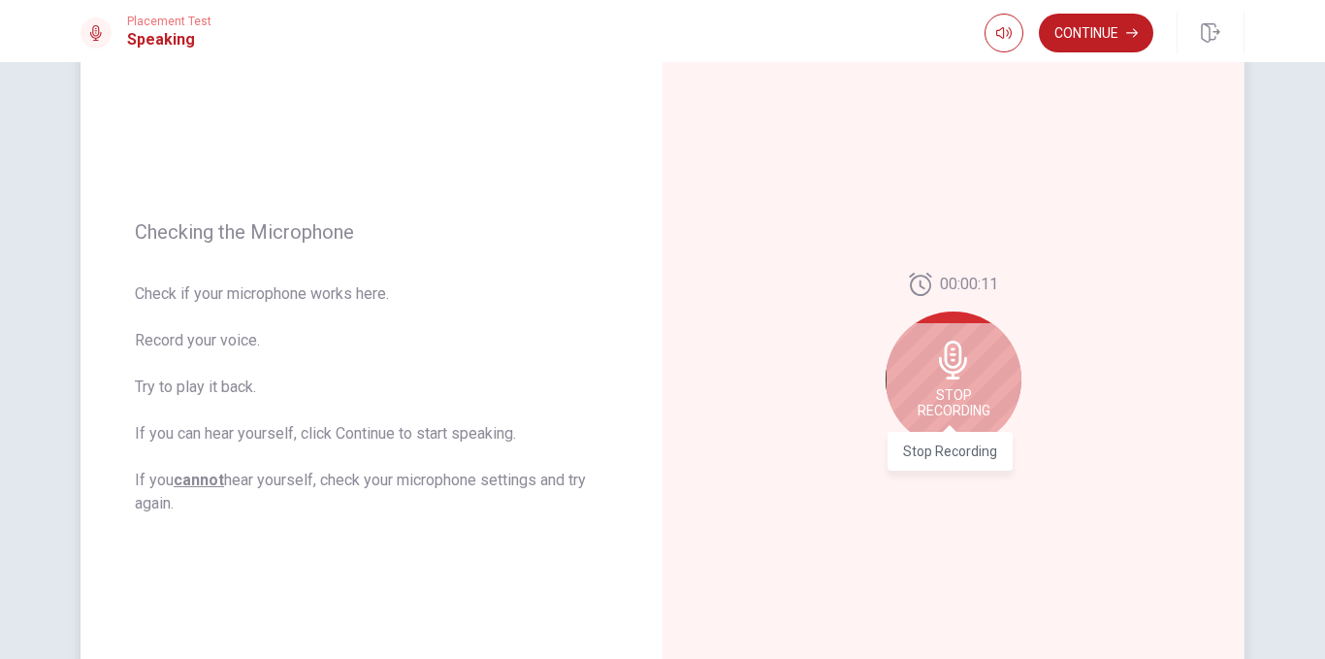
click at [943, 411] on span "Stop Recording" at bounding box center [954, 402] width 73 height 31
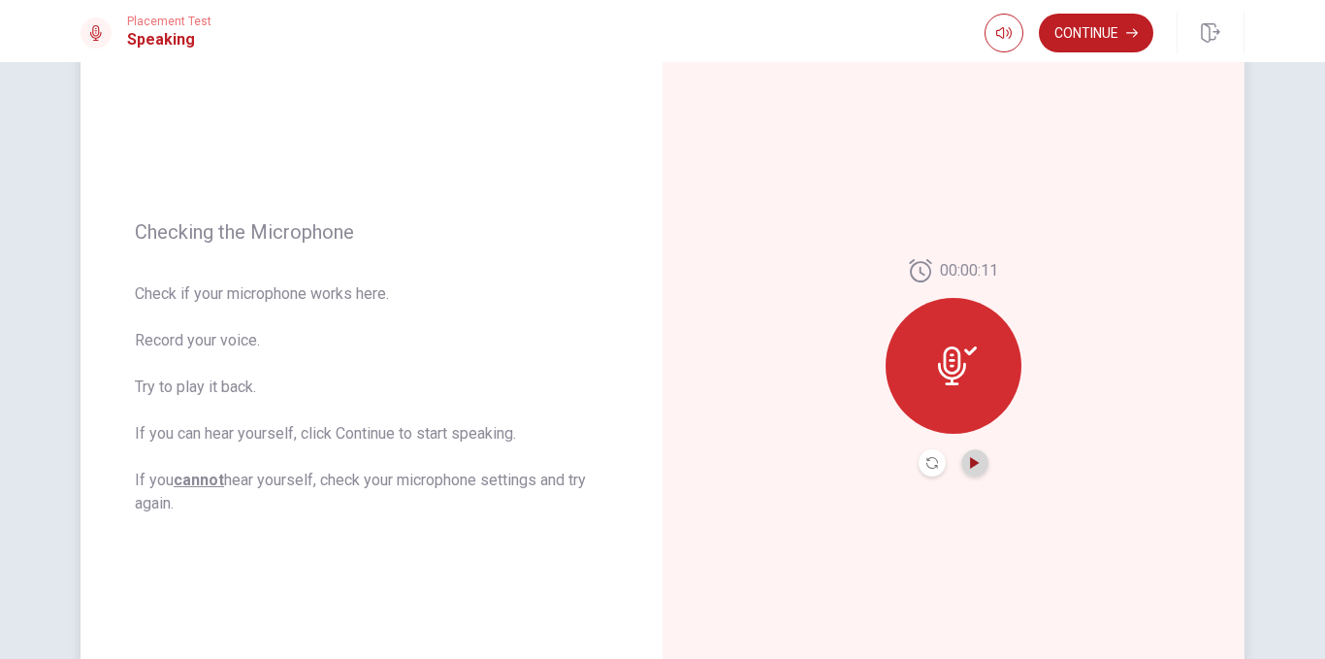
click at [973, 459] on icon "Play Audio" at bounding box center [975, 463] width 12 height 12
click at [1097, 37] on button "Continue" at bounding box center [1096, 33] width 114 height 39
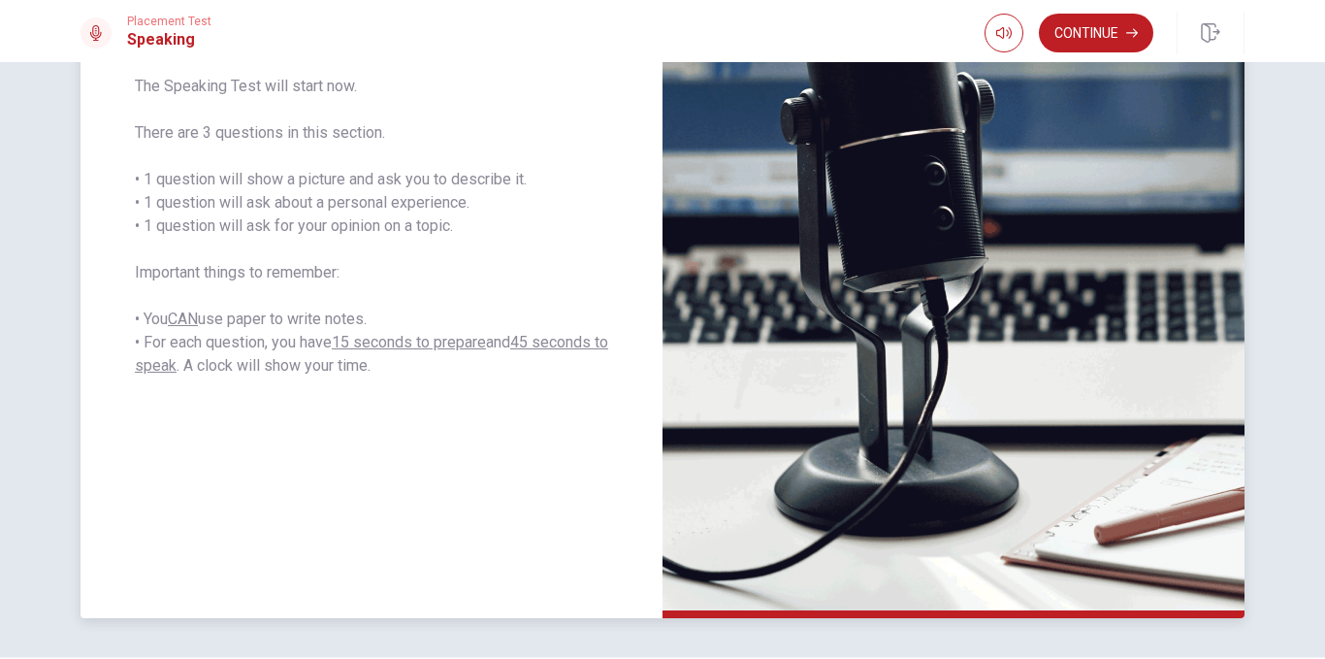
scroll to position [382, 0]
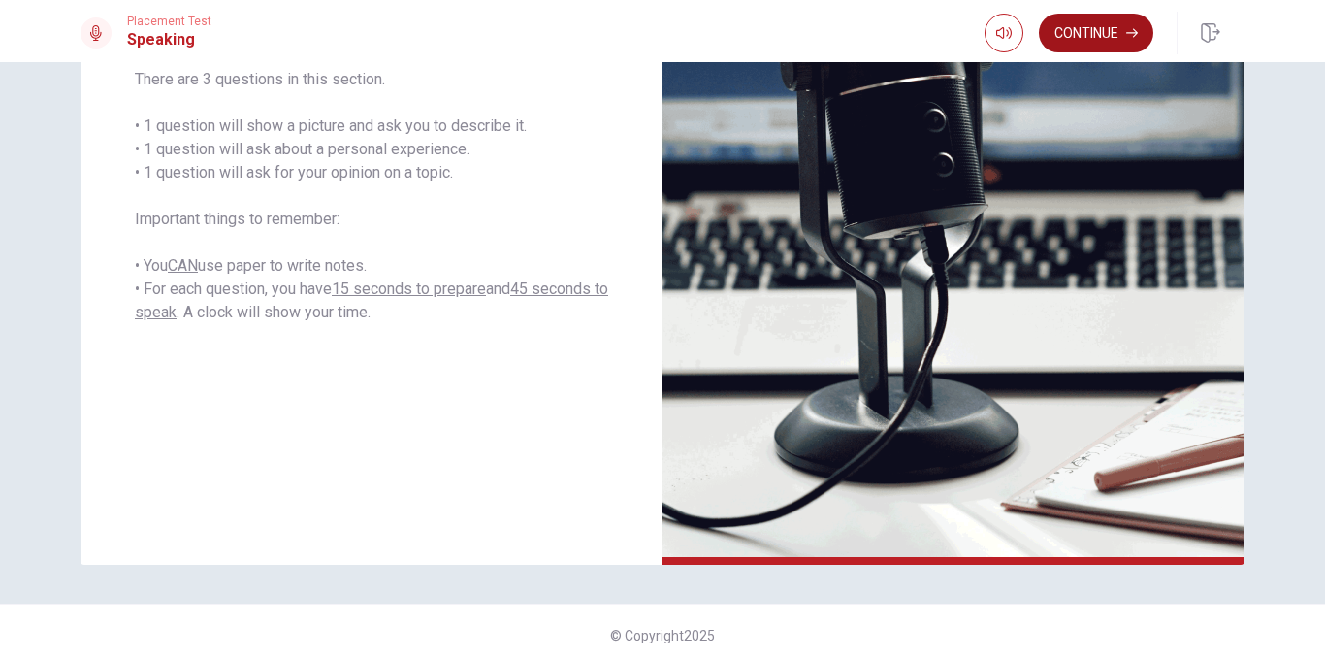
click at [1098, 25] on button "Continue" at bounding box center [1096, 33] width 114 height 39
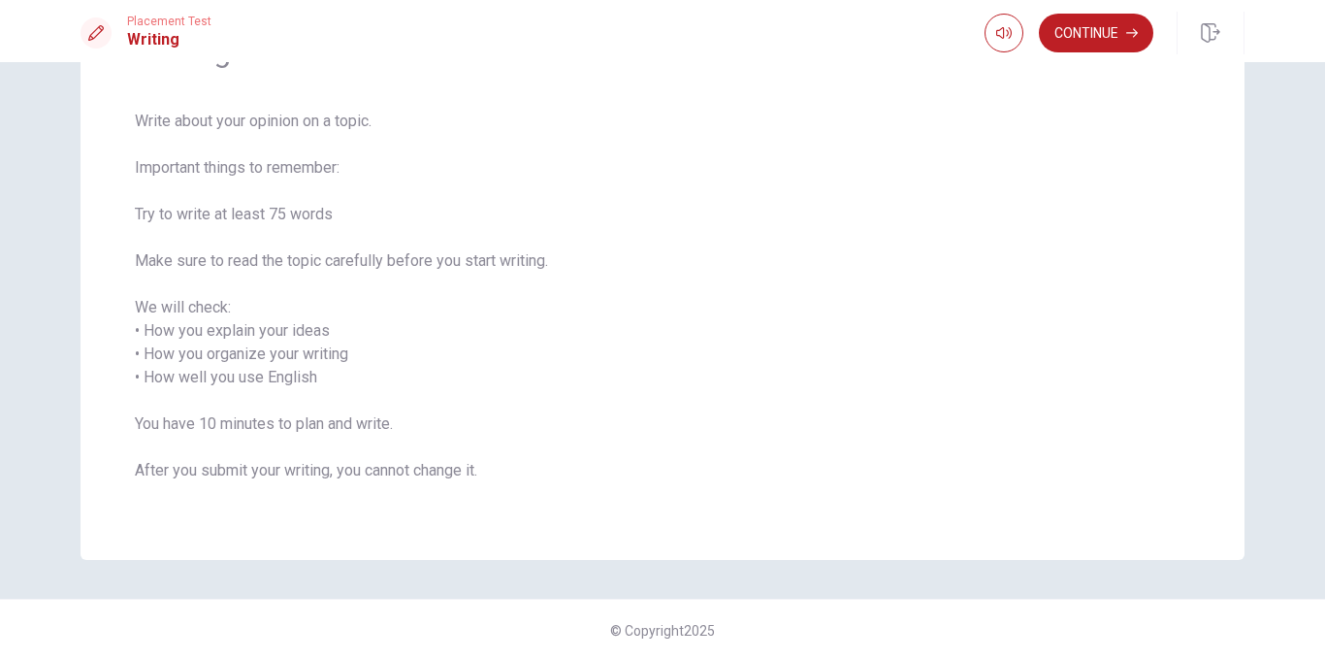
scroll to position [125, 0]
click at [1092, 47] on button "Continue" at bounding box center [1096, 33] width 114 height 39
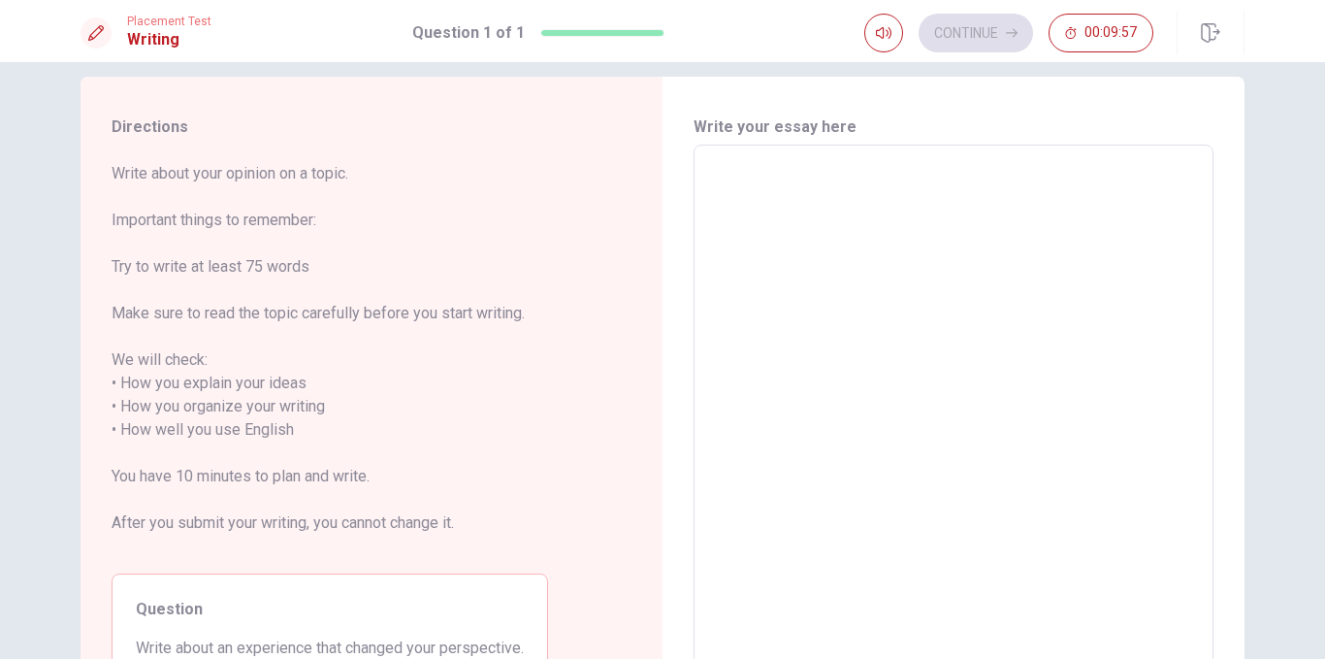
scroll to position [0, 0]
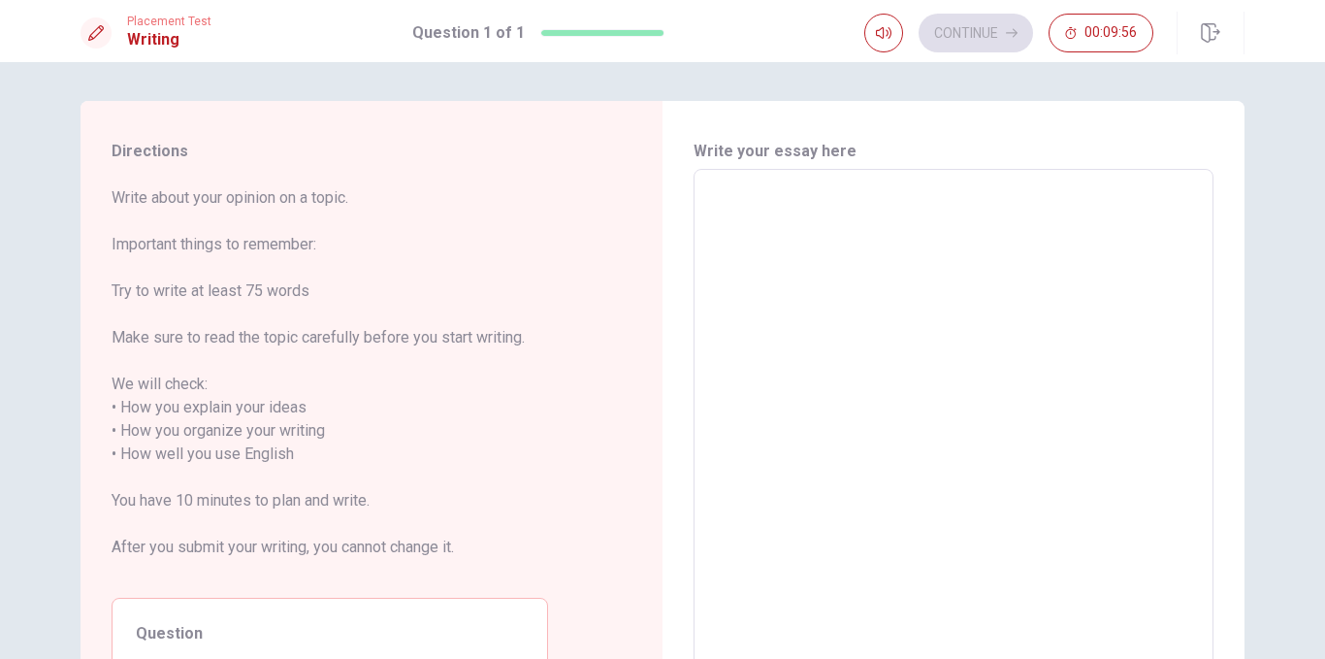
click at [812, 256] on textarea at bounding box center [953, 442] width 493 height 515
drag, startPoint x: 437, startPoint y: 429, endPoint x: 479, endPoint y: 340, distance: 98.9
click at [479, 340] on span "Write about your opinion on a topic. Important things to remember: Try to write…" at bounding box center [330, 384] width 437 height 396
click at [408, 361] on span "Write about your opinion on a topic. Important things to remember: Try to write…" at bounding box center [330, 384] width 437 height 396
click at [819, 282] on textarea at bounding box center [953, 442] width 493 height 515
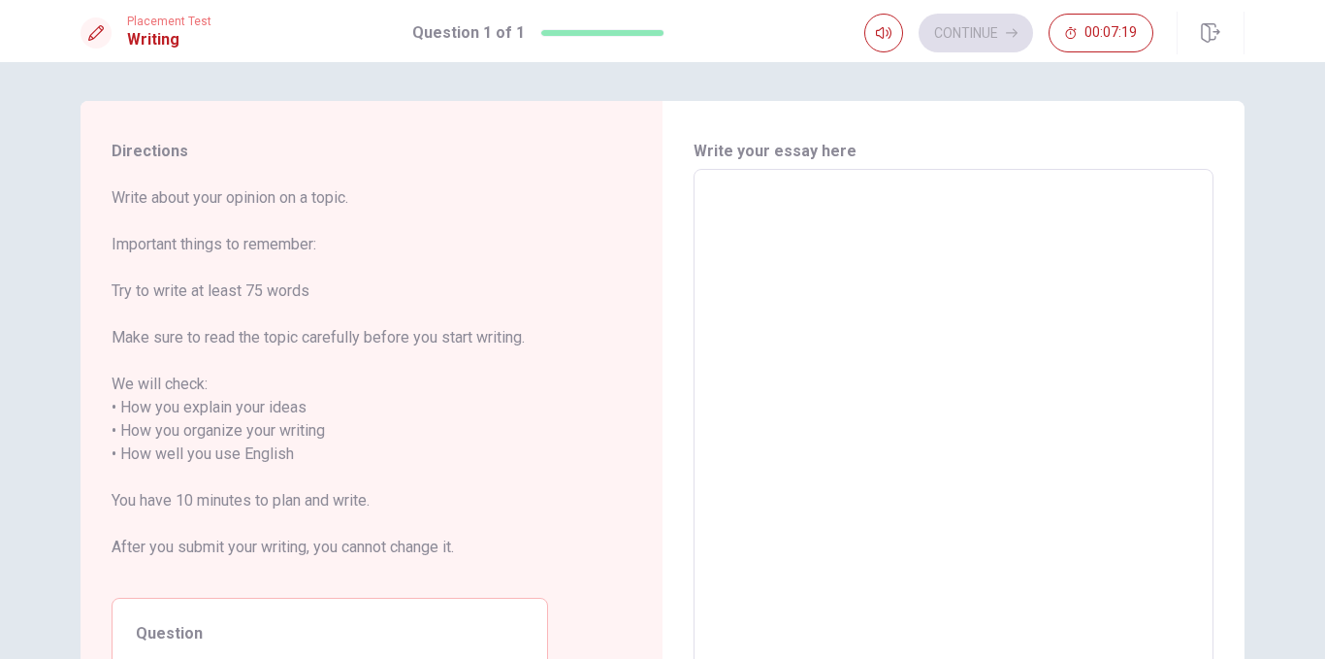
click at [745, 234] on textarea at bounding box center [953, 442] width 493 height 515
click at [738, 218] on textarea at bounding box center [953, 442] width 493 height 515
type textarea "i"
type textarea "x"
type textarea "i"
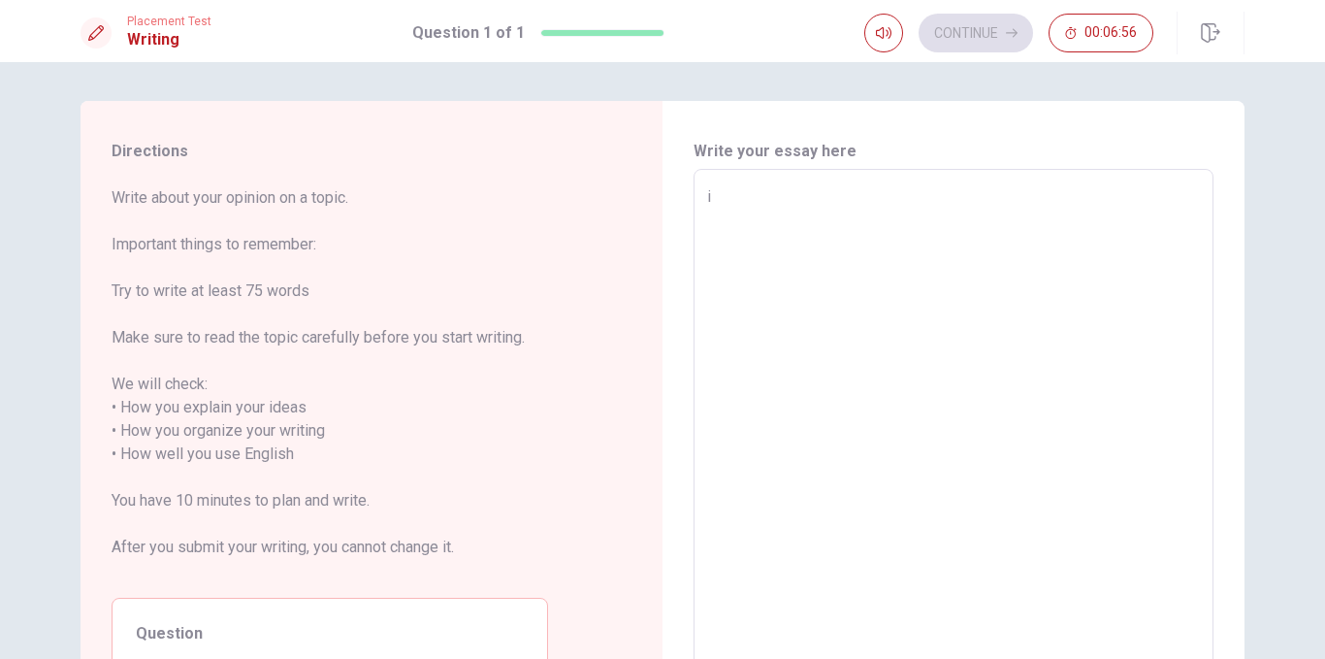
type textarea "x"
type textarea "i"
type textarea "x"
type textarea "I"
type textarea "x"
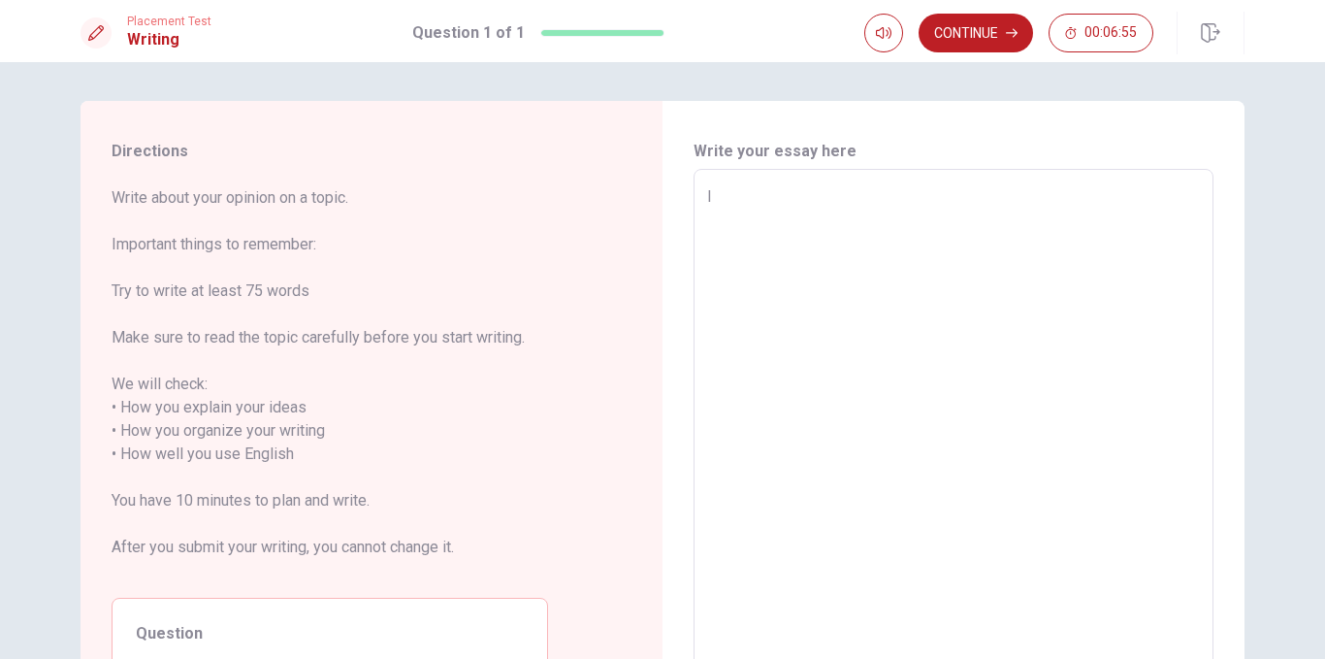
type textarea "I"
type textarea "x"
type textarea "I h"
type textarea "x"
type textarea "I ha"
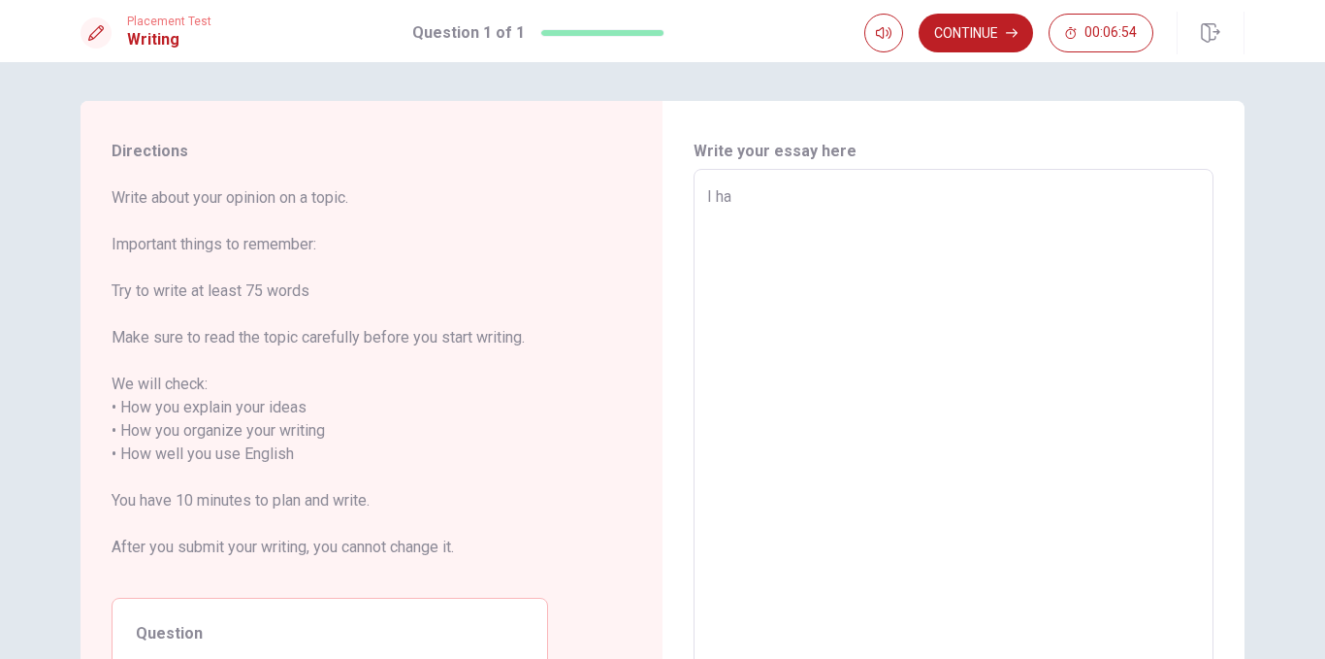
type textarea "x"
type textarea "I hav"
type textarea "x"
type textarea "I have"
type textarea "x"
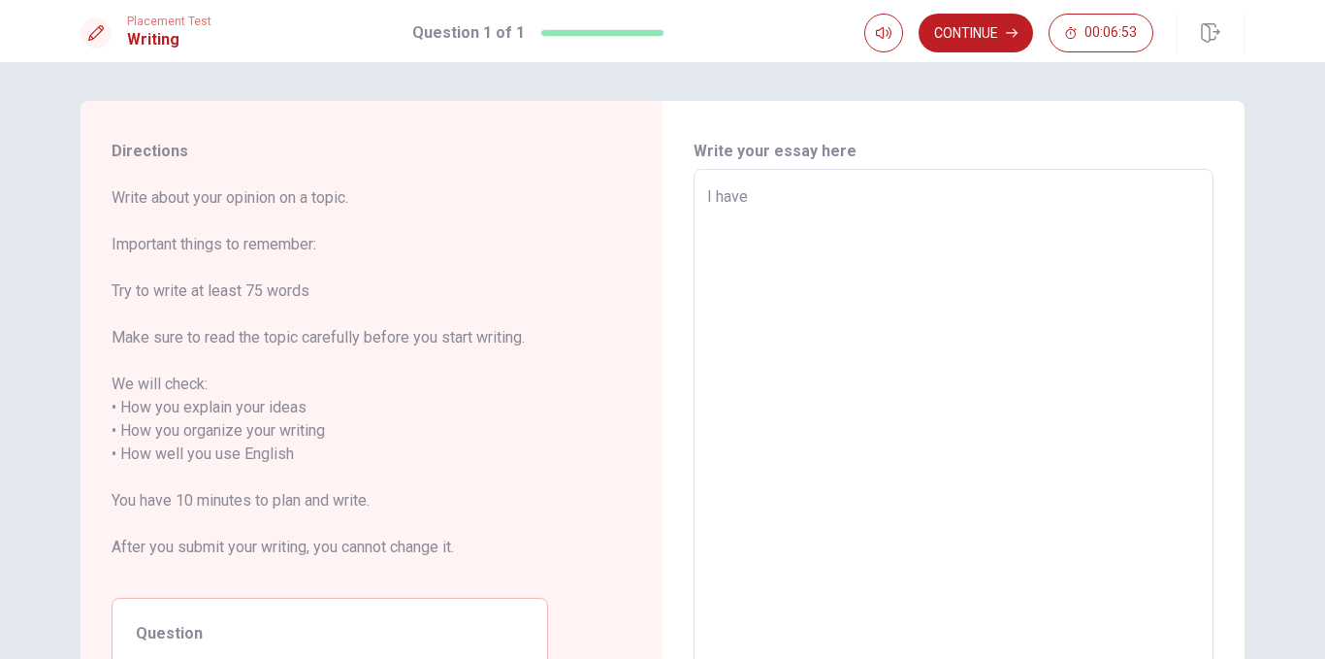
type textarea "I have"
type textarea "x"
type textarea "I have"
type textarea "x"
type textarea "I have"
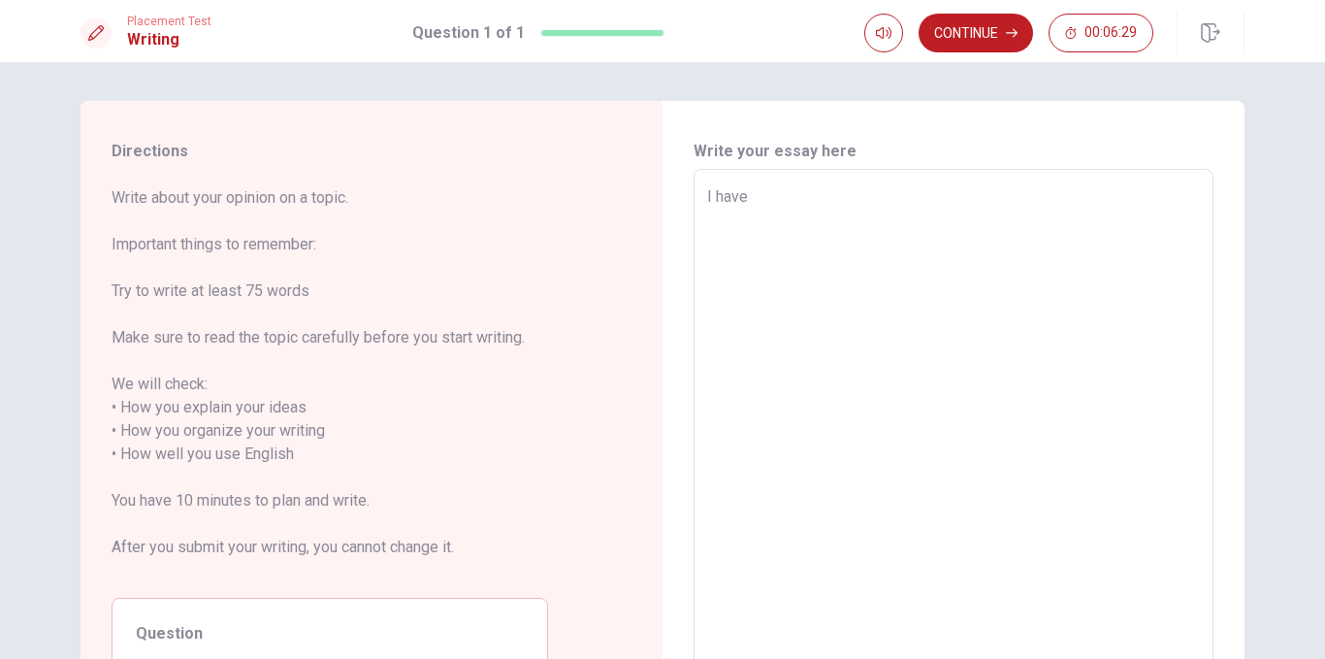
type textarea "x"
type textarea "I hav"
type textarea "x"
type textarea "I ha"
type textarea "x"
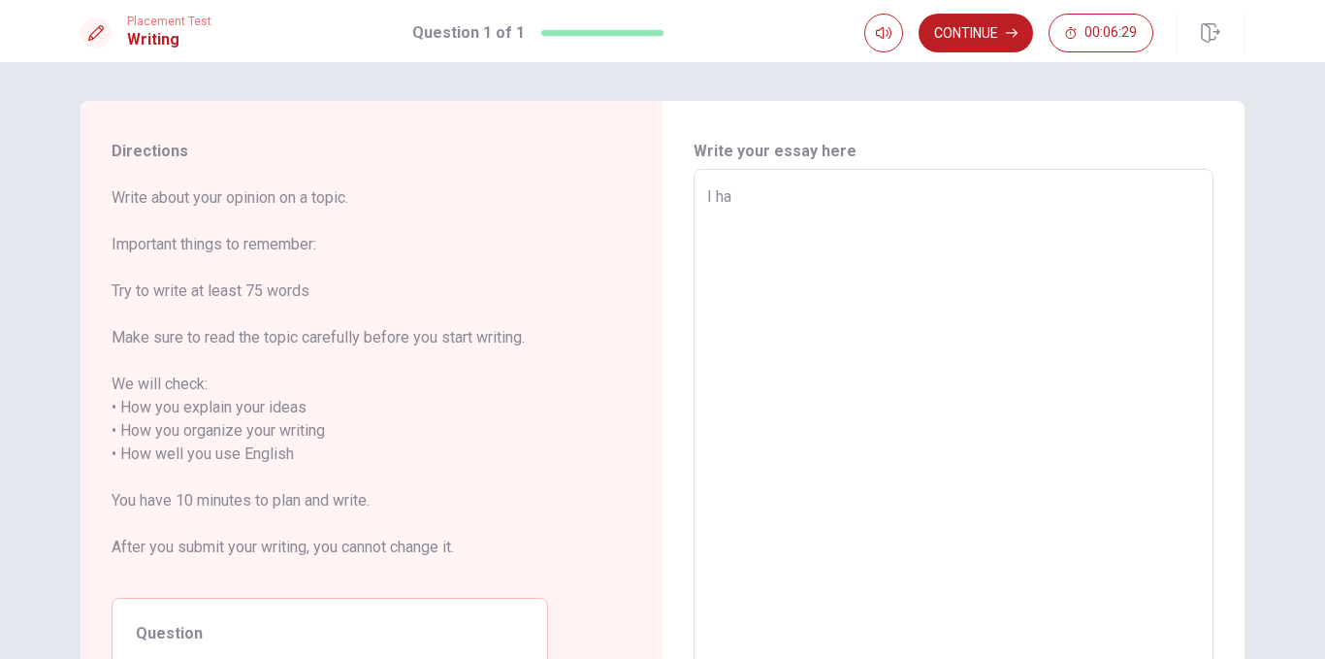
type textarea "I h"
type textarea "x"
type textarea "I"
type textarea "x"
type textarea "I"
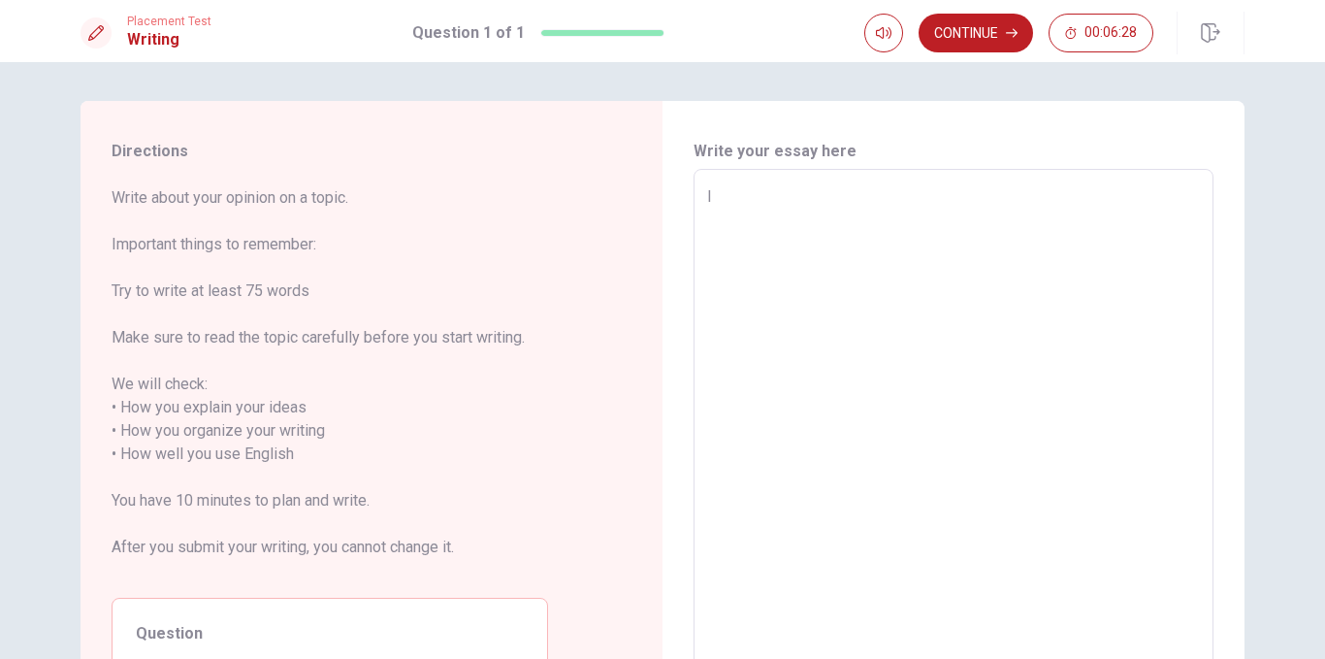
type textarea "x"
type textarea "E"
type textarea "x"
type textarea "W"
type textarea "x"
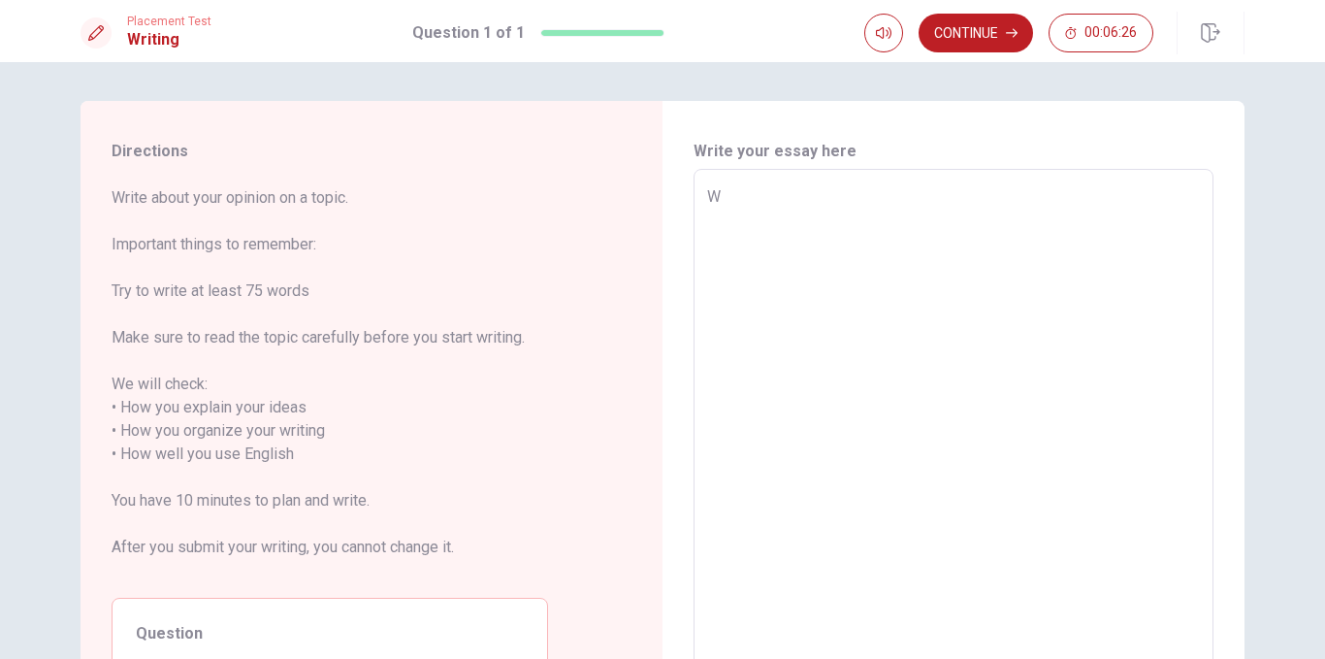
type textarea "Wh"
type textarea "x"
type textarea "Whe"
type textarea "x"
type textarea "When"
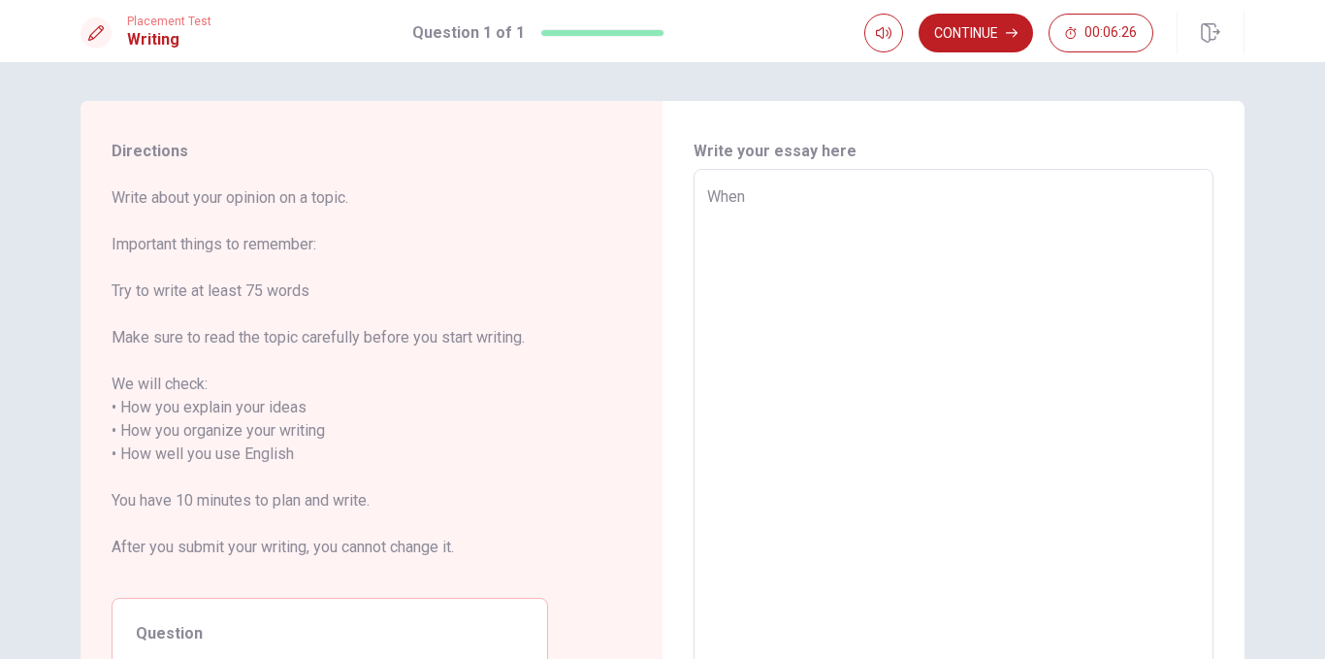
type textarea "x"
type textarea "When"
type textarea "x"
type textarea "When i"
type textarea "x"
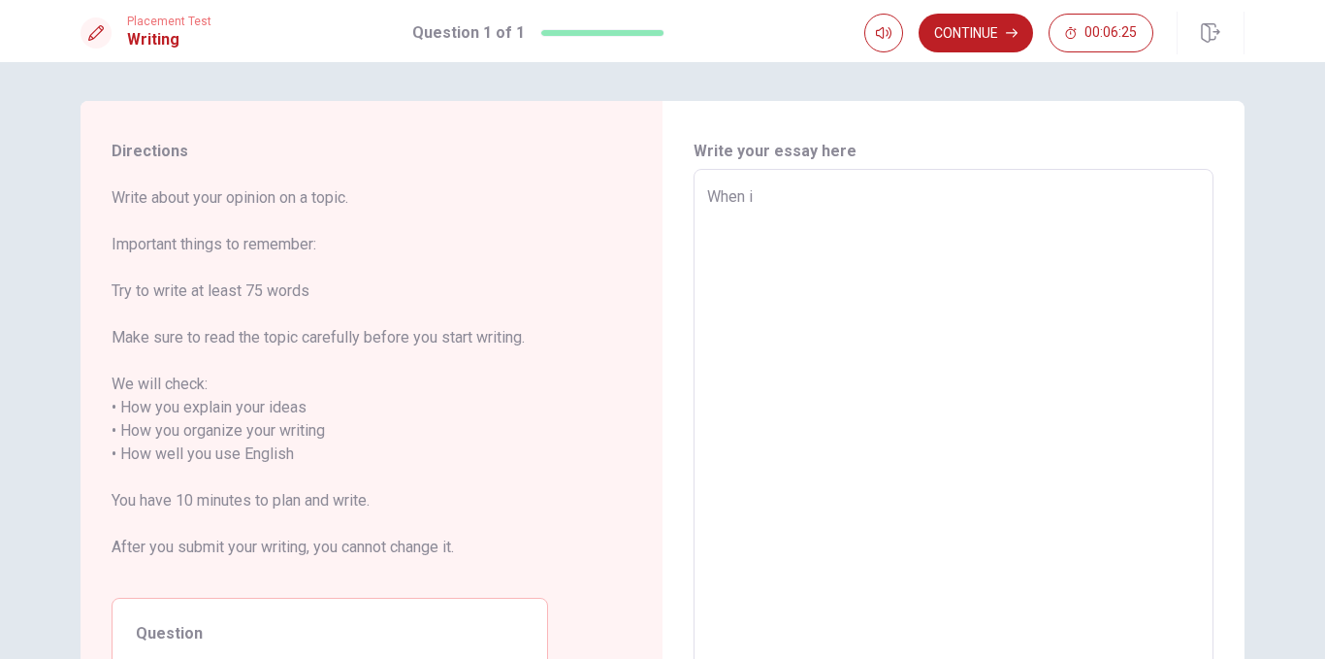
type textarea "When"
type textarea "x"
type textarea "When I"
type textarea "x"
type textarea "When I"
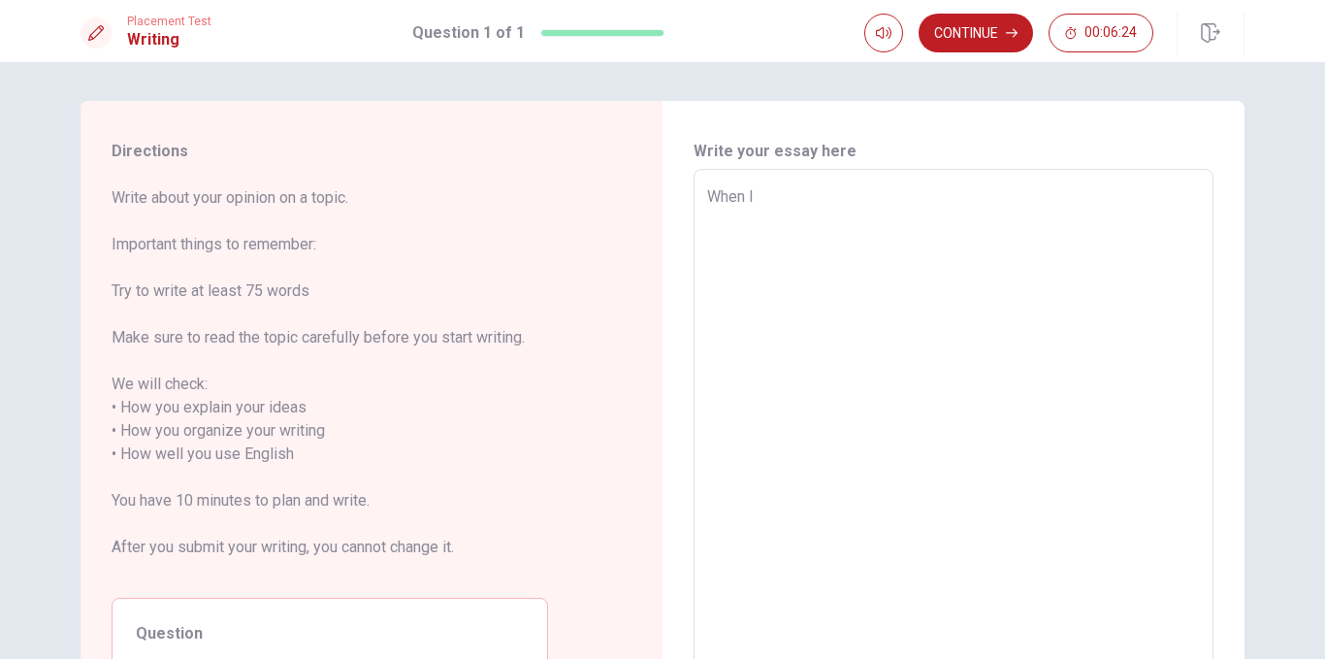
type textarea "x"
type textarea "When I w"
type textarea "x"
type textarea "When I wa"
type textarea "x"
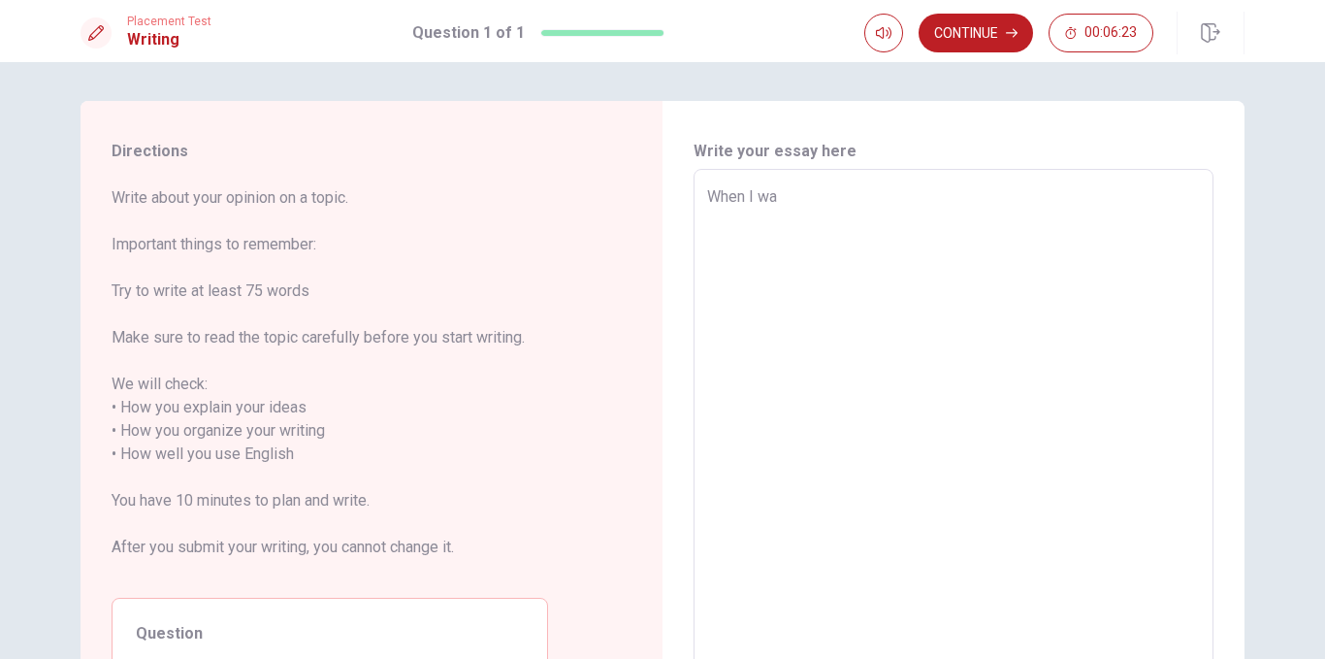
type textarea "When I was"
type textarea "x"
type textarea "When I was"
type textarea "x"
type textarea "When I was h"
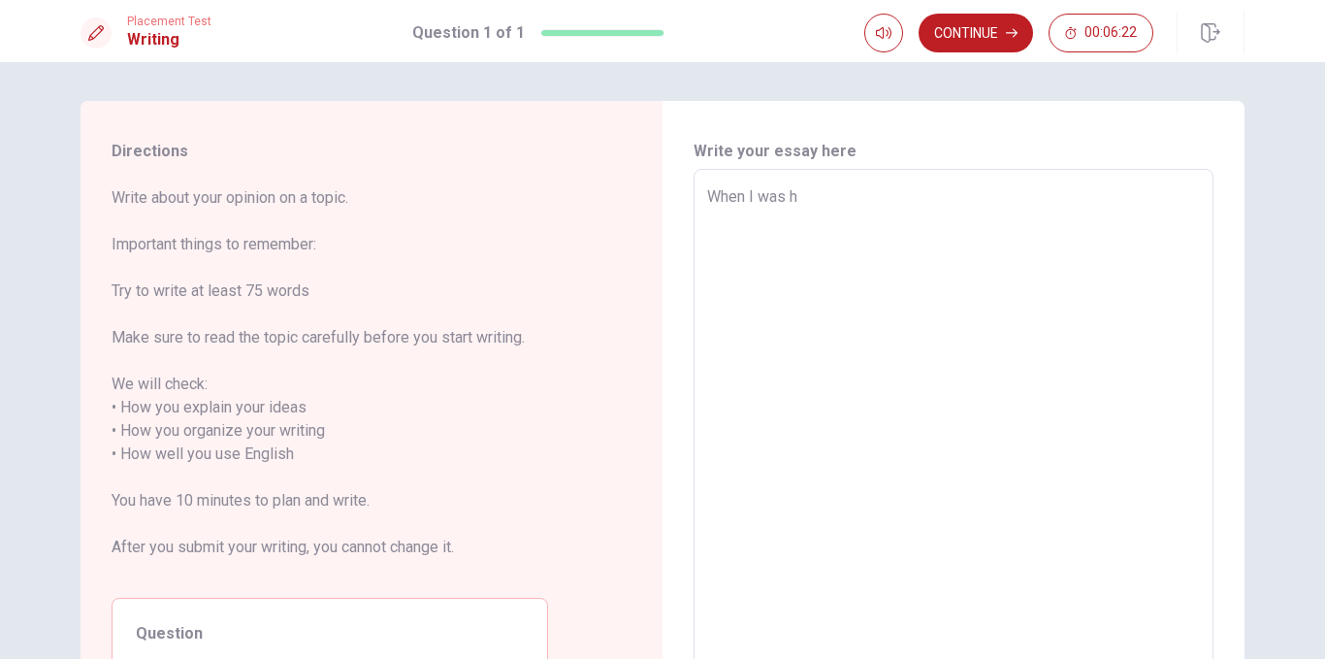
type textarea "x"
type textarea "When I was hi"
type textarea "x"
type textarea "When I was hig"
type textarea "x"
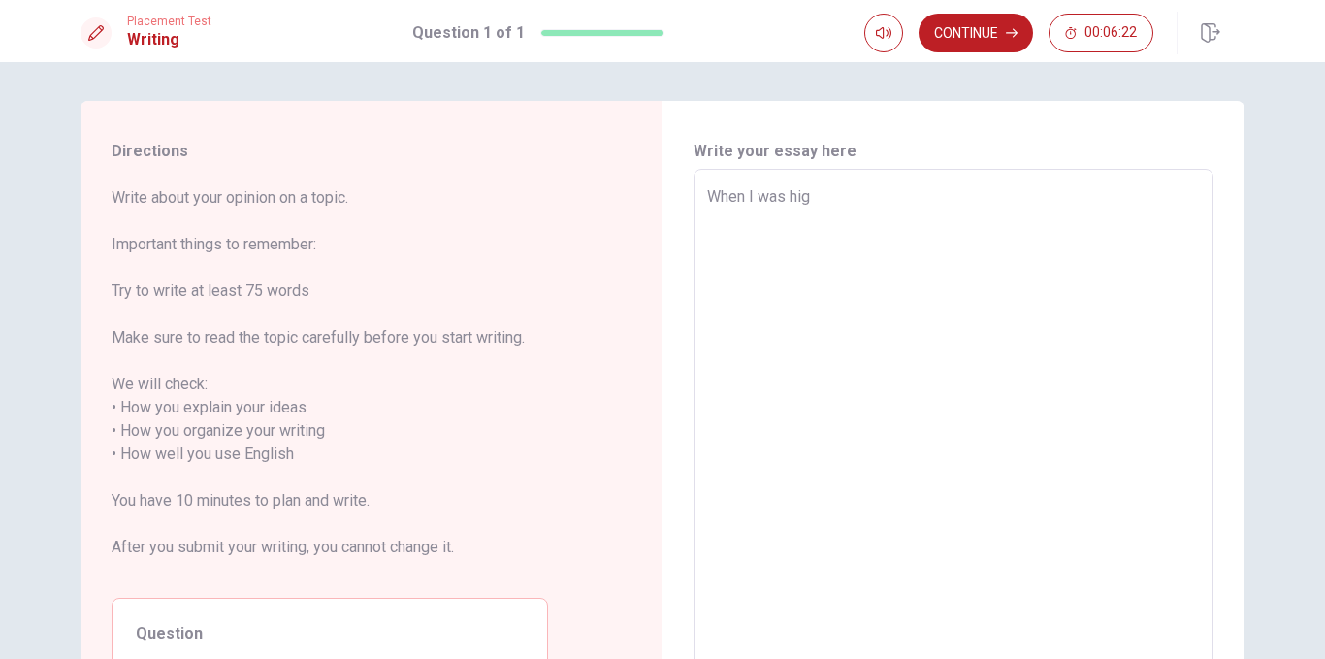
type textarea "When I was high"
type textarea "x"
type textarea "When I was high"
type textarea "x"
type textarea "When I was high s"
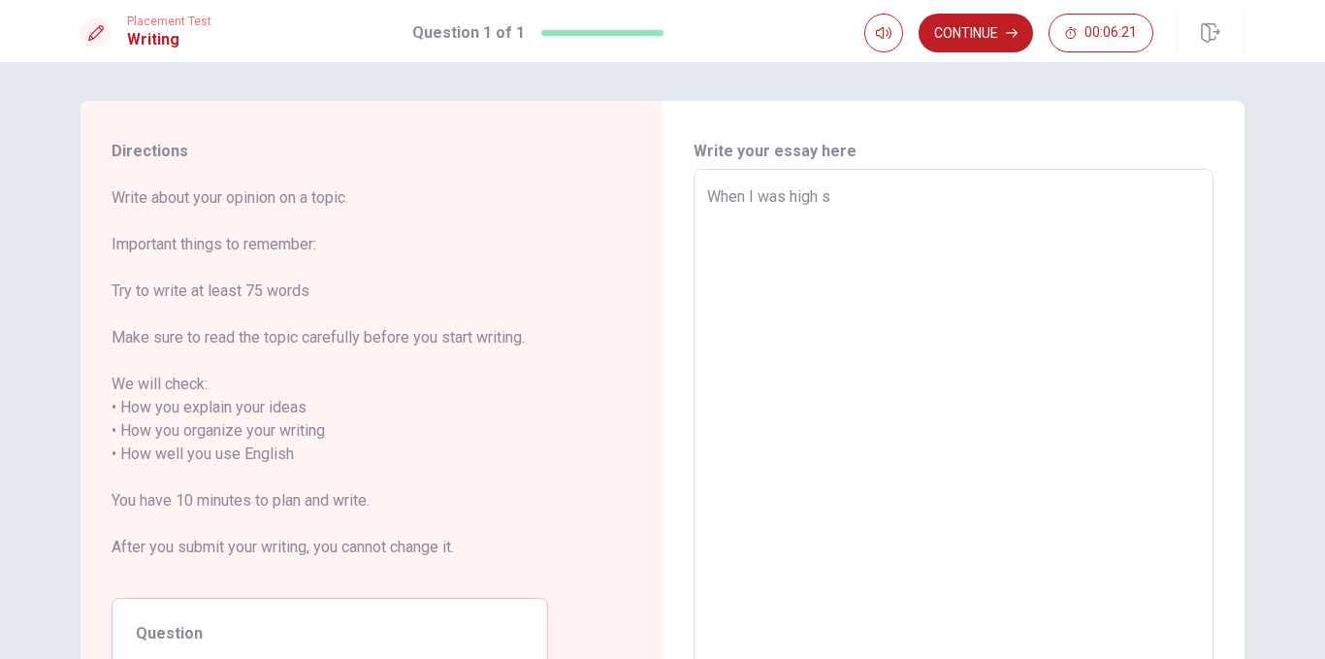
type textarea "x"
type textarea "When I was high sc"
type textarea "x"
type textarea "When I was high sco"
type textarea "x"
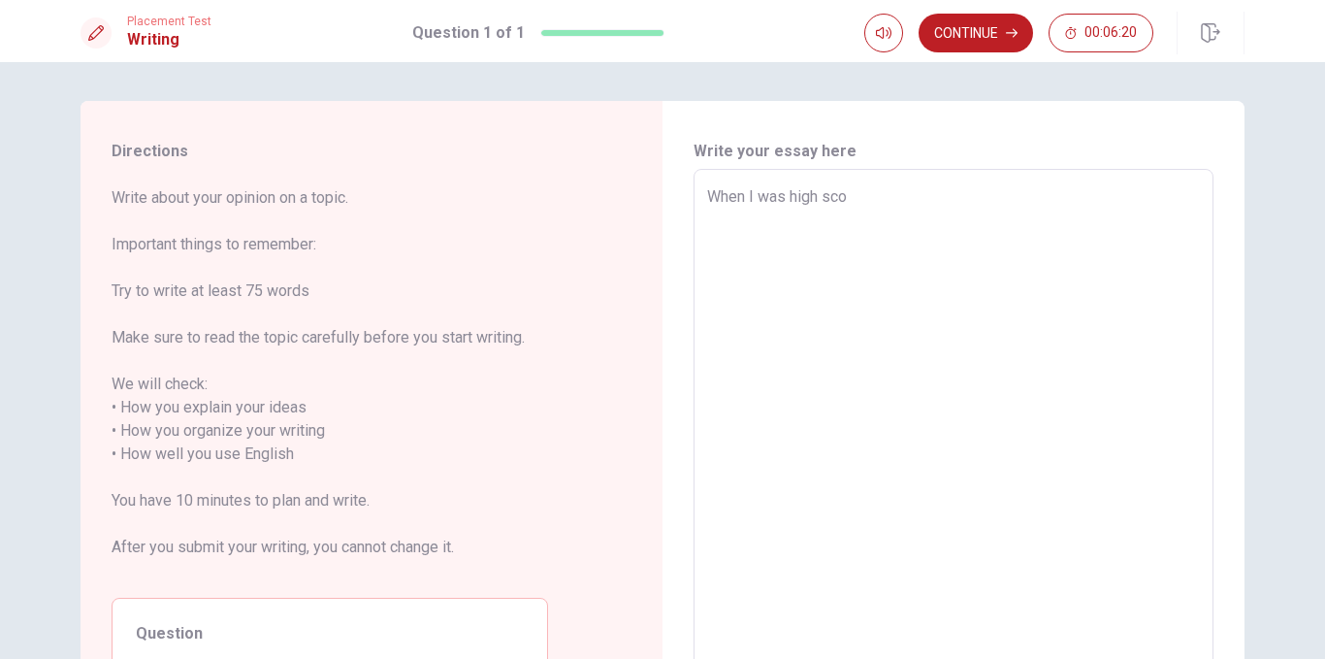
type textarea "When I was high scoo"
type textarea "x"
type textarea "When I was high scool"
type textarea "x"
type textarea "When I was high scool"
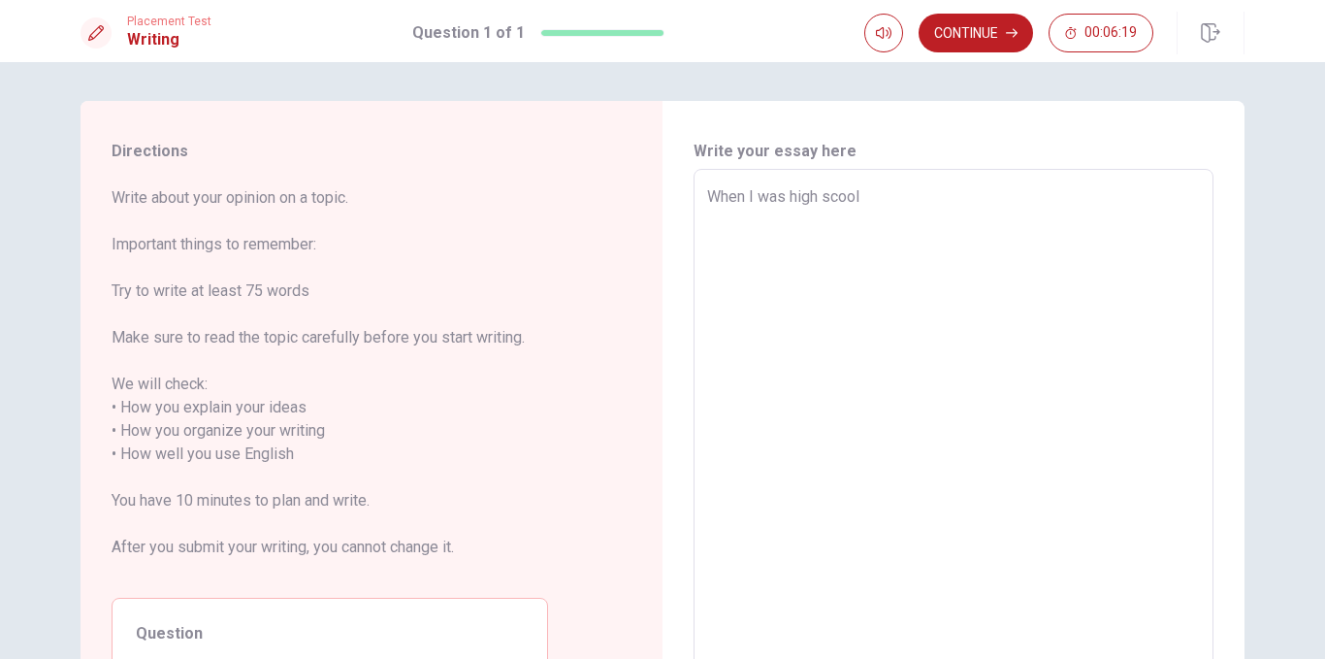
type textarea "x"
type textarea "When I was high scool s"
type textarea "x"
type textarea "When I was high scool st"
type textarea "x"
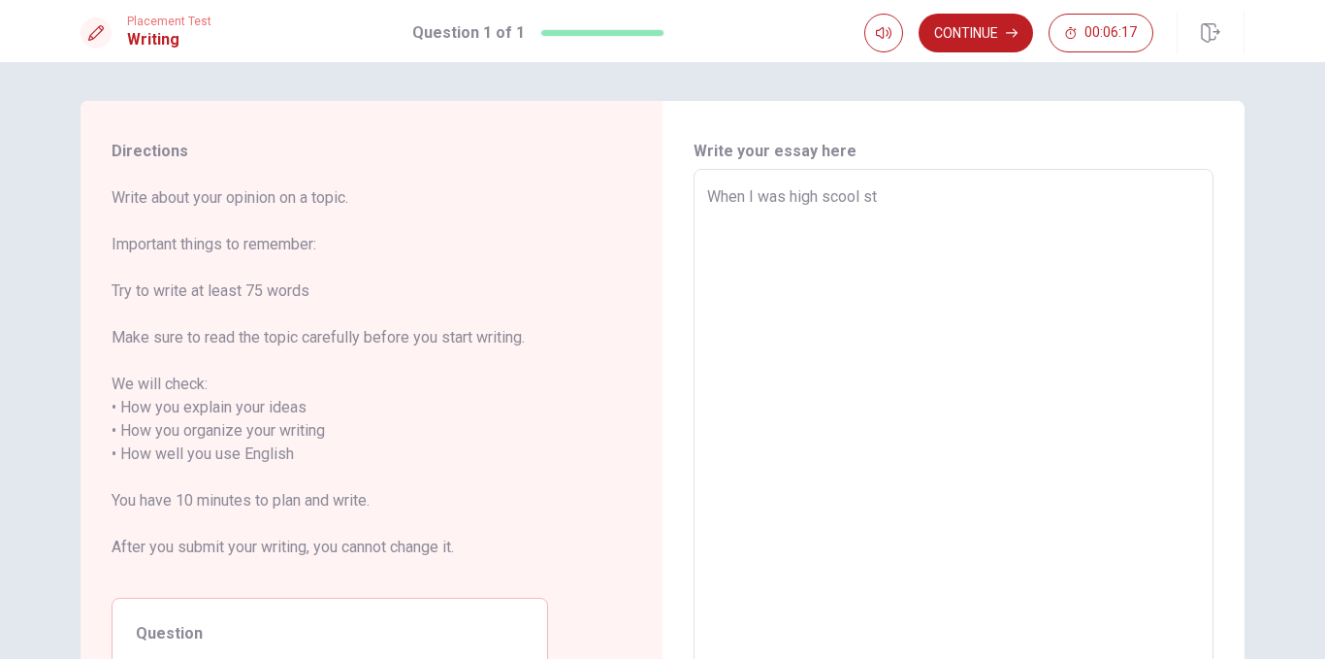
type textarea "When I was high scool stu"
type textarea "x"
type textarea "When I was high scool stud"
type textarea "x"
type textarea "When I was high scool stude"
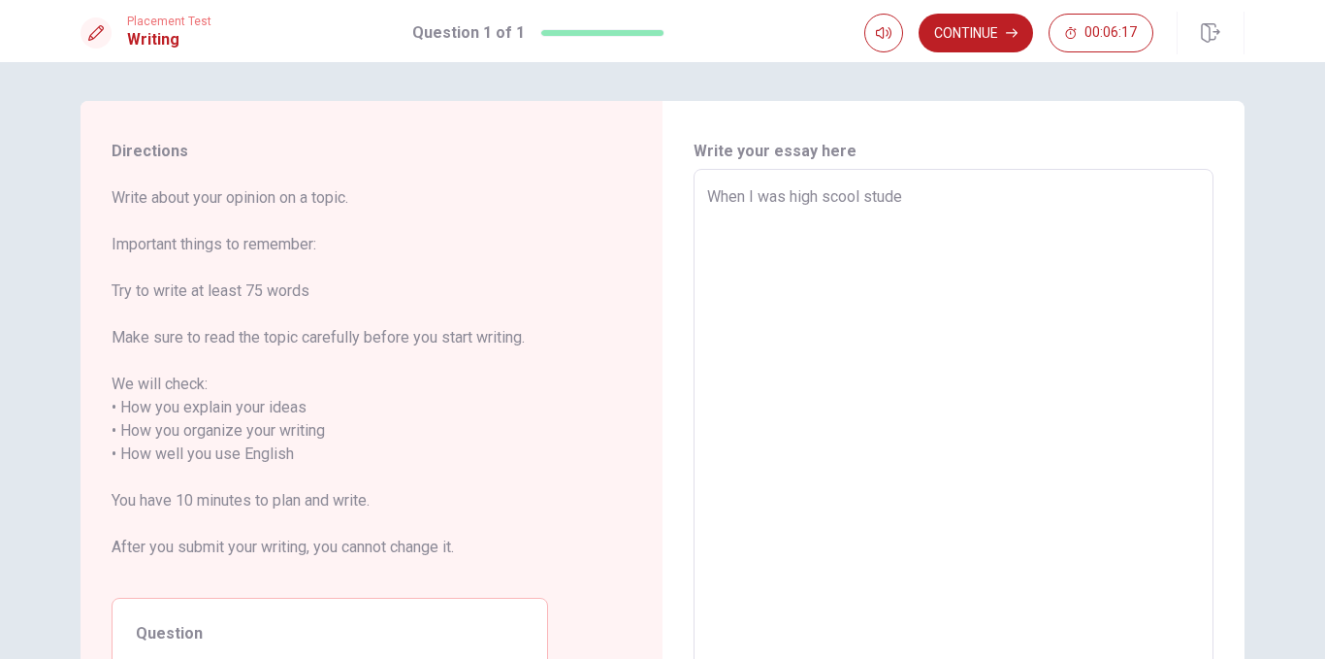
type textarea "x"
type textarea "When I was high scool studeb"
type textarea "x"
type textarea "When I was high scool stude"
type textarea "x"
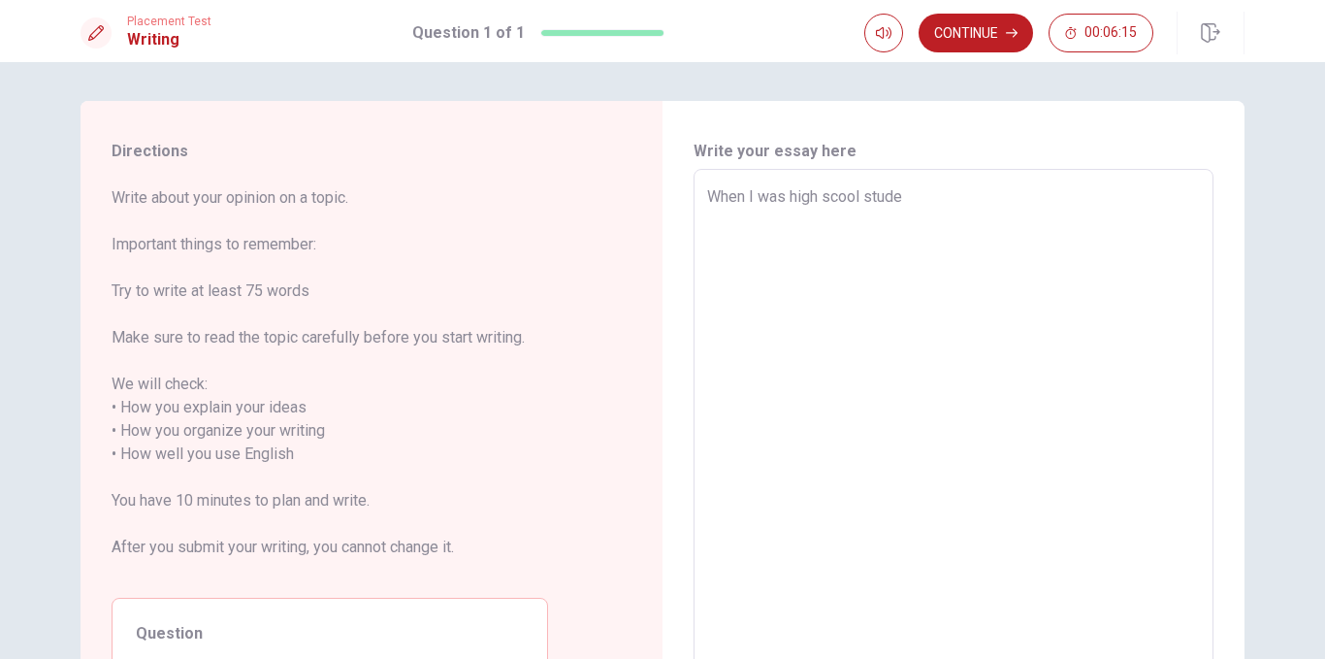
type textarea "When I was high scool studen"
type textarea "x"
type textarea "When I was high scool student"
type textarea "x"
type textarea "When I was high scool students"
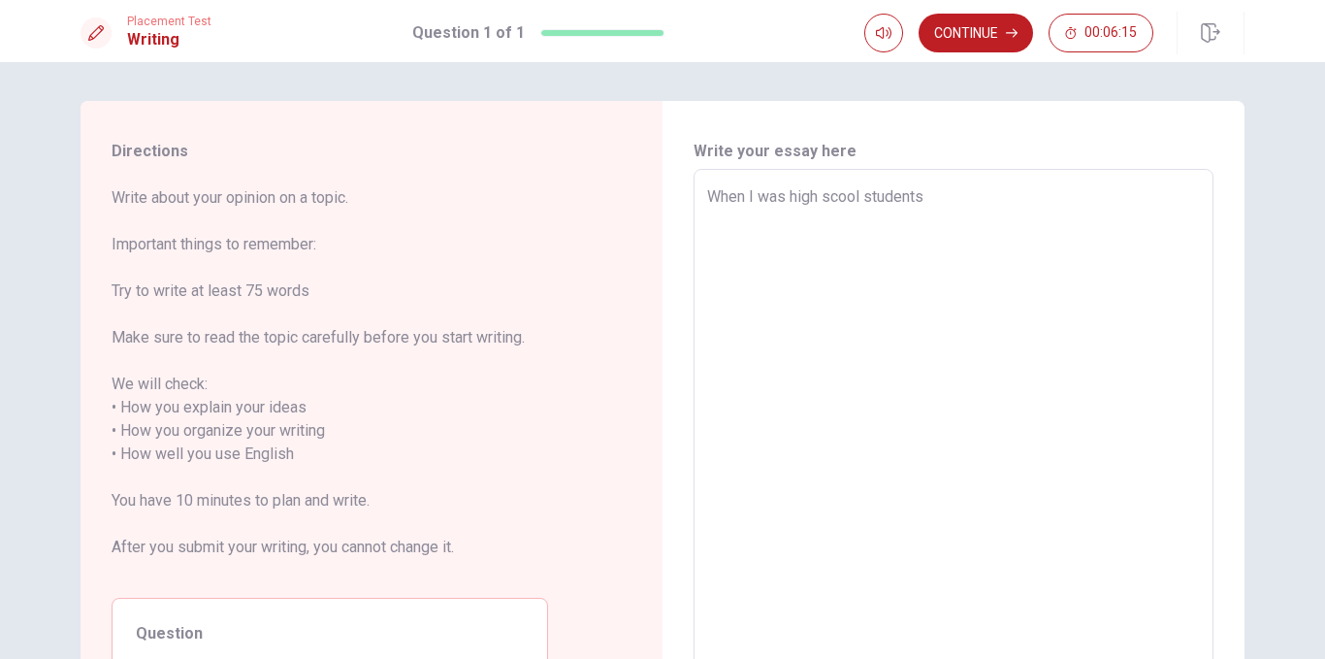
type textarea "x"
type textarea "When I was high scool student"
type textarea "x"
type textarea "When I was high scool student,"
type textarea "x"
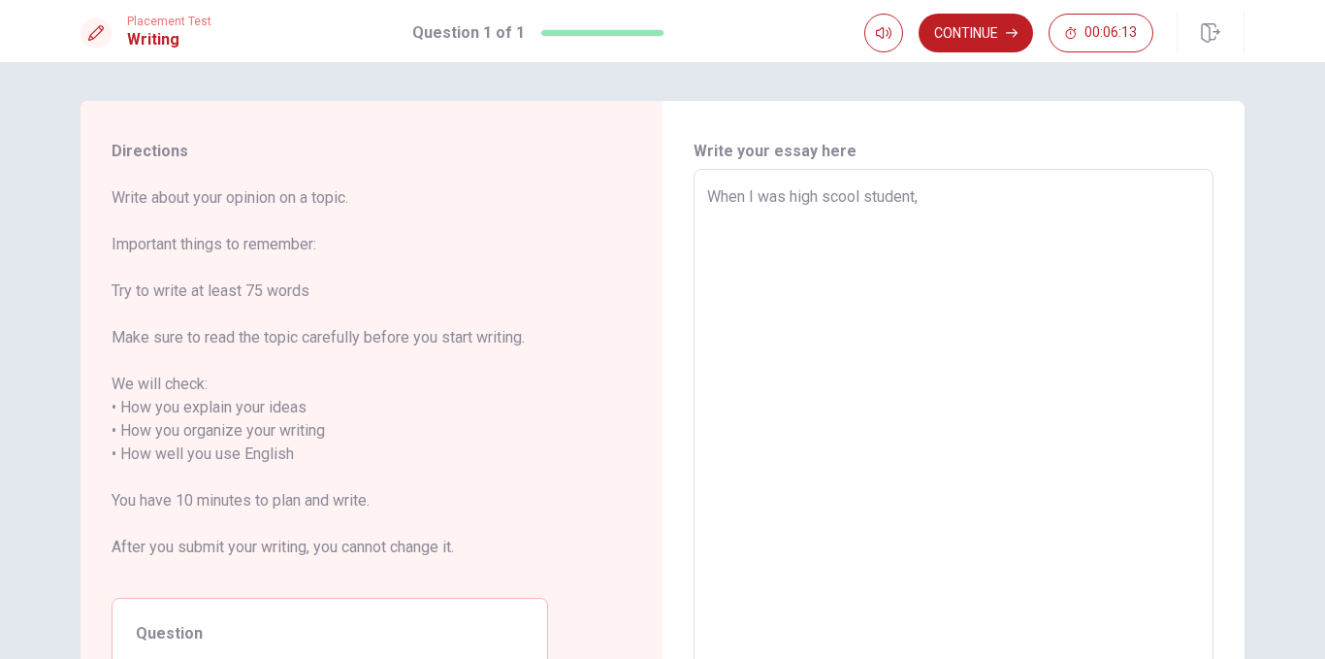
type textarea "When I was high scool student,"
type textarea "x"
type textarea "When I was high scool student, i"
type textarea "x"
type textarea "When I was high scool student, i"
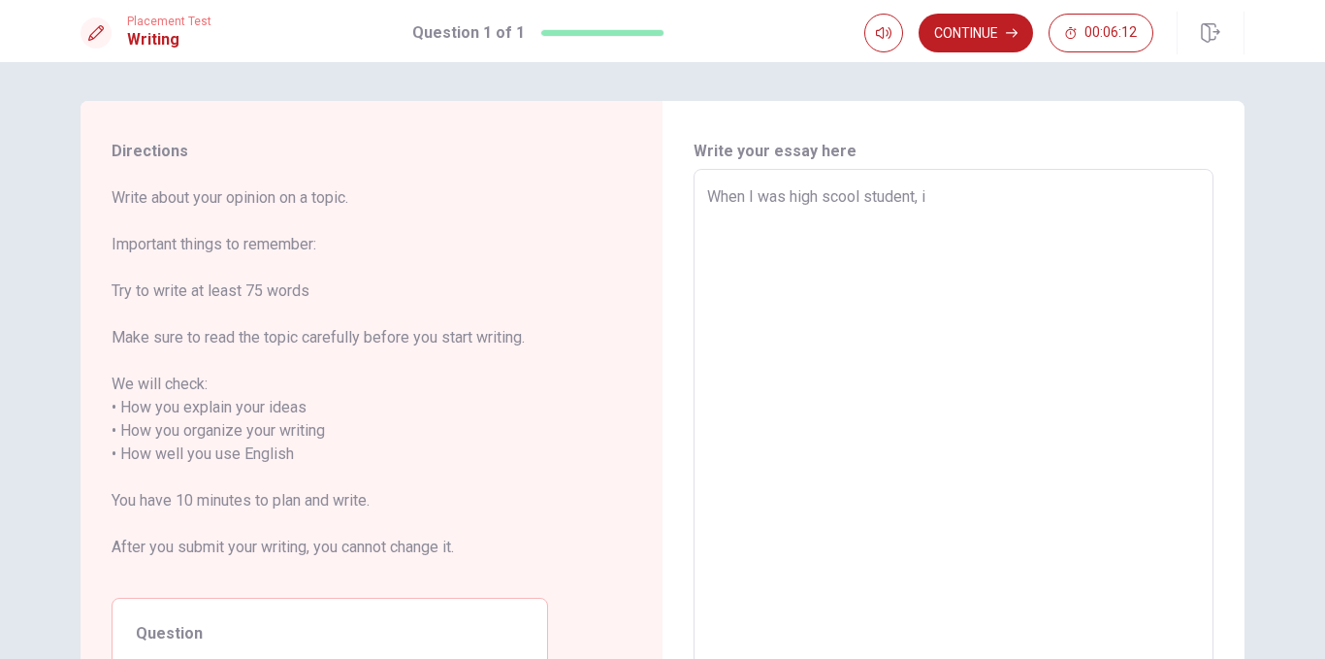
type textarea "x"
type textarea "When I was high scool student, i W"
type textarea "x"
type textarea "When I was high scool student, i"
type textarea "x"
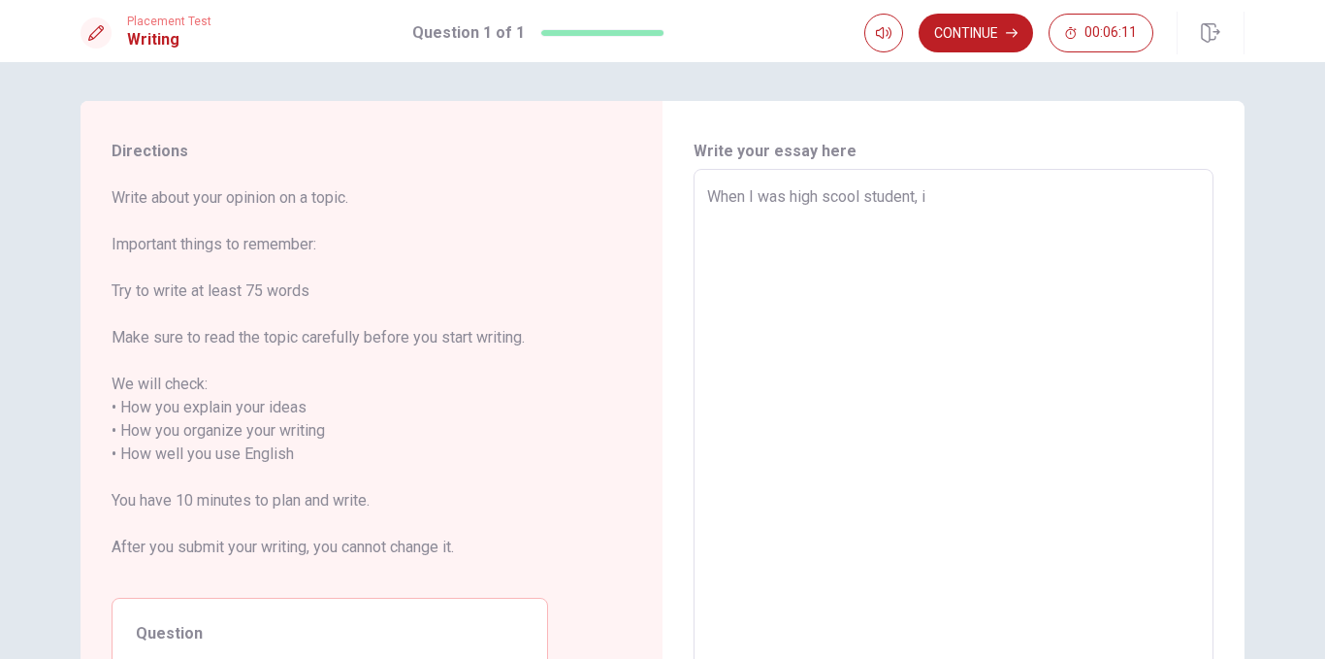
type textarea "When I was high scool student, i"
type textarea "x"
type textarea "When I was high scool student,"
type textarea "x"
type textarea "When I was high scool student,"
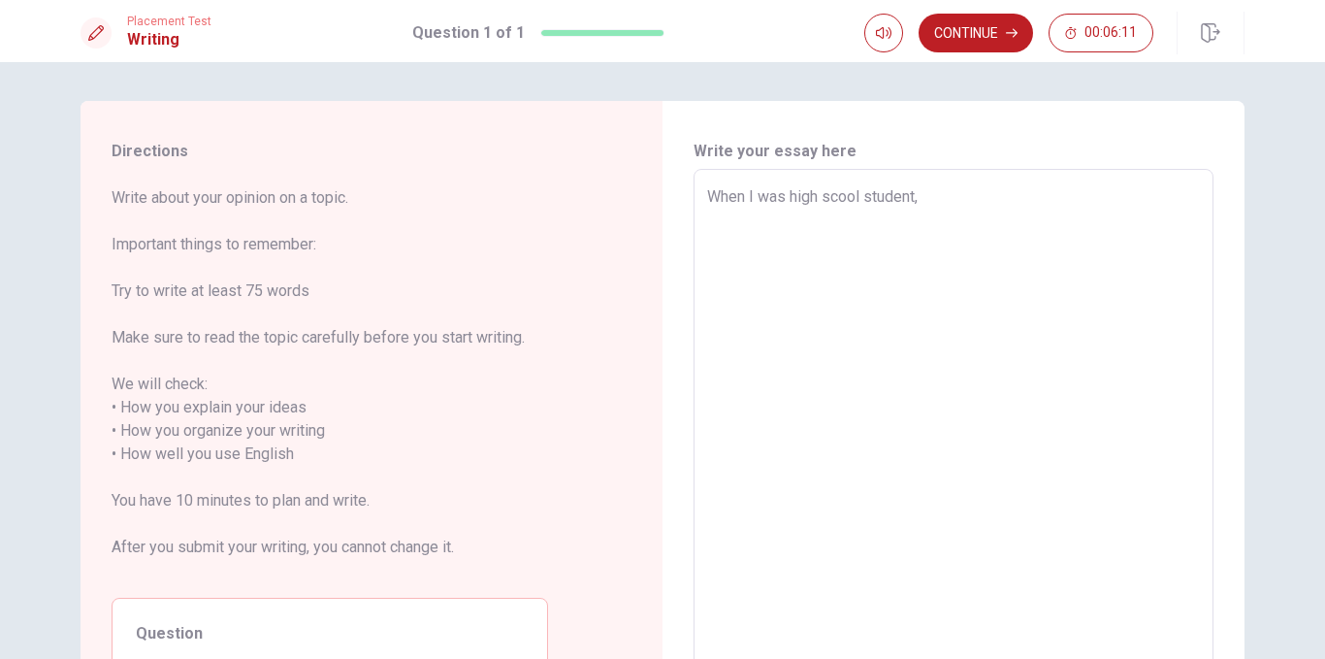
type textarea "x"
type textarea "When I was high scool student,"
type textarea "x"
type textarea "When I was high scool student,"
type textarea "x"
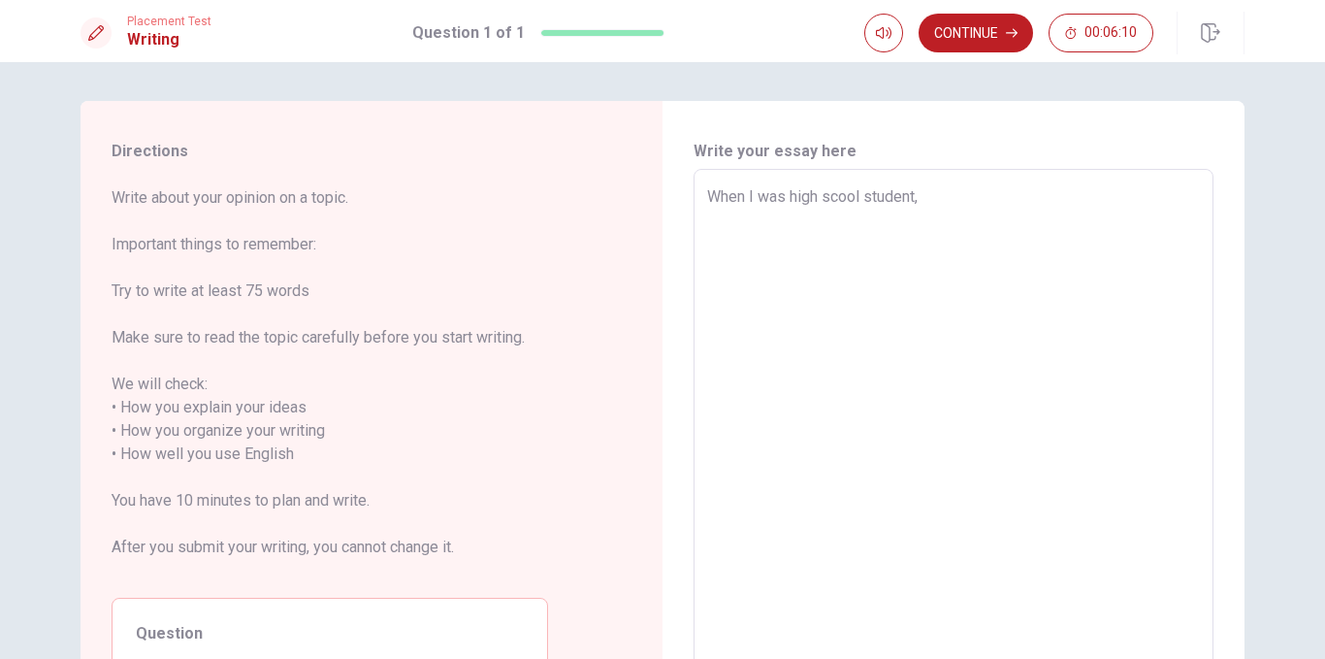
type textarea "When I was high scool student,"
type textarea "x"
type textarea "When I was high scool student, I"
type textarea "x"
type textarea "When I was high scool student, Iw"
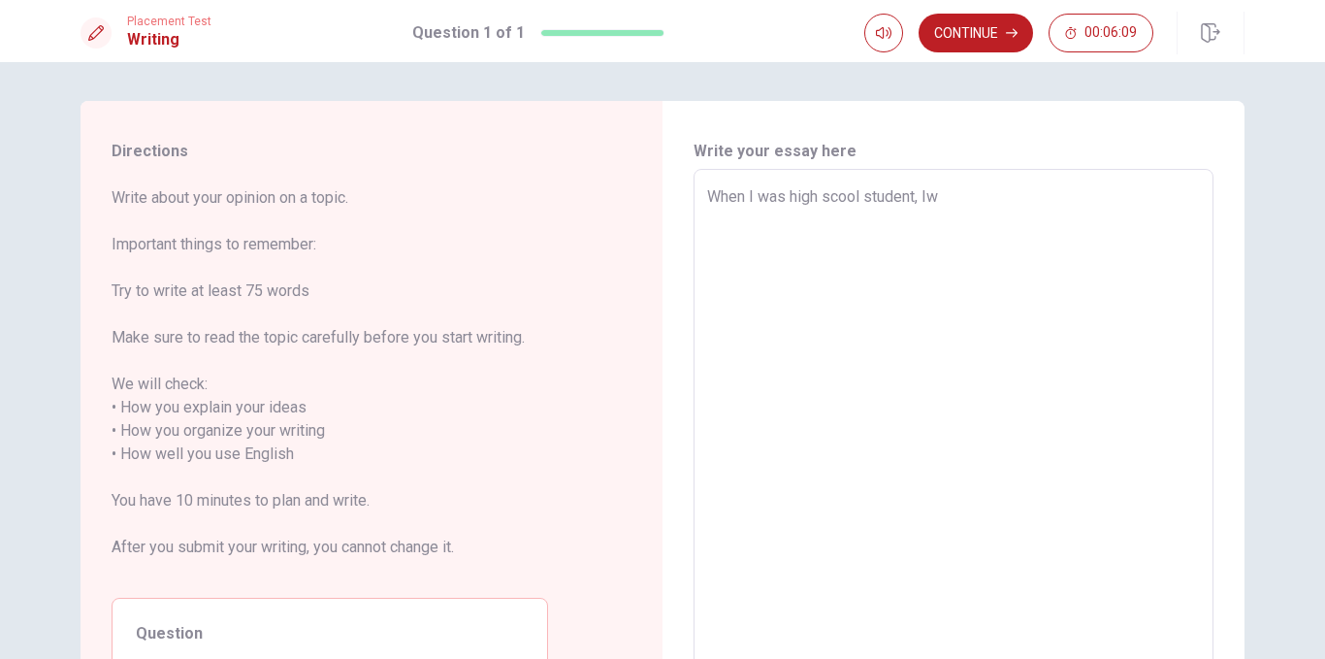
type textarea "x"
type textarea "When I was high scool student, I"
type textarea "x"
type textarea "When I was high scool student, I"
type textarea "x"
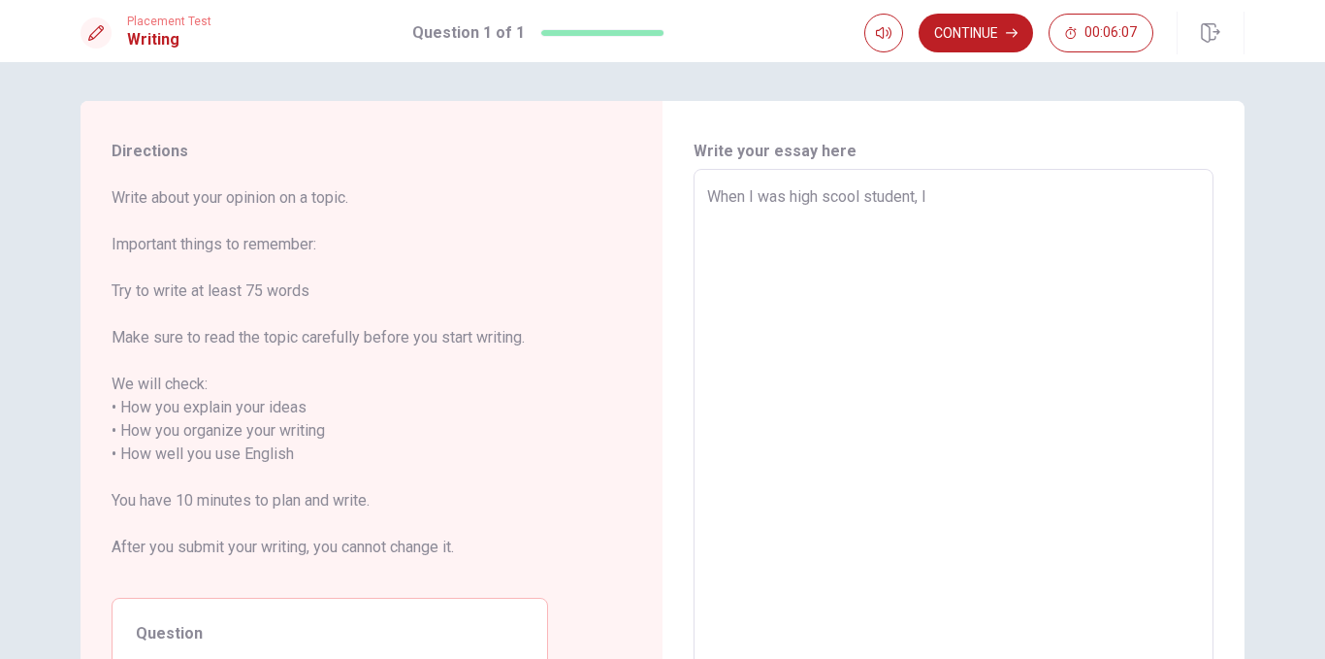
type textarea "When I was high scool student, I w"
type textarea "x"
type textarea "When I was high scool student, I we"
type textarea "x"
type textarea "When I was high scool student, I wen"
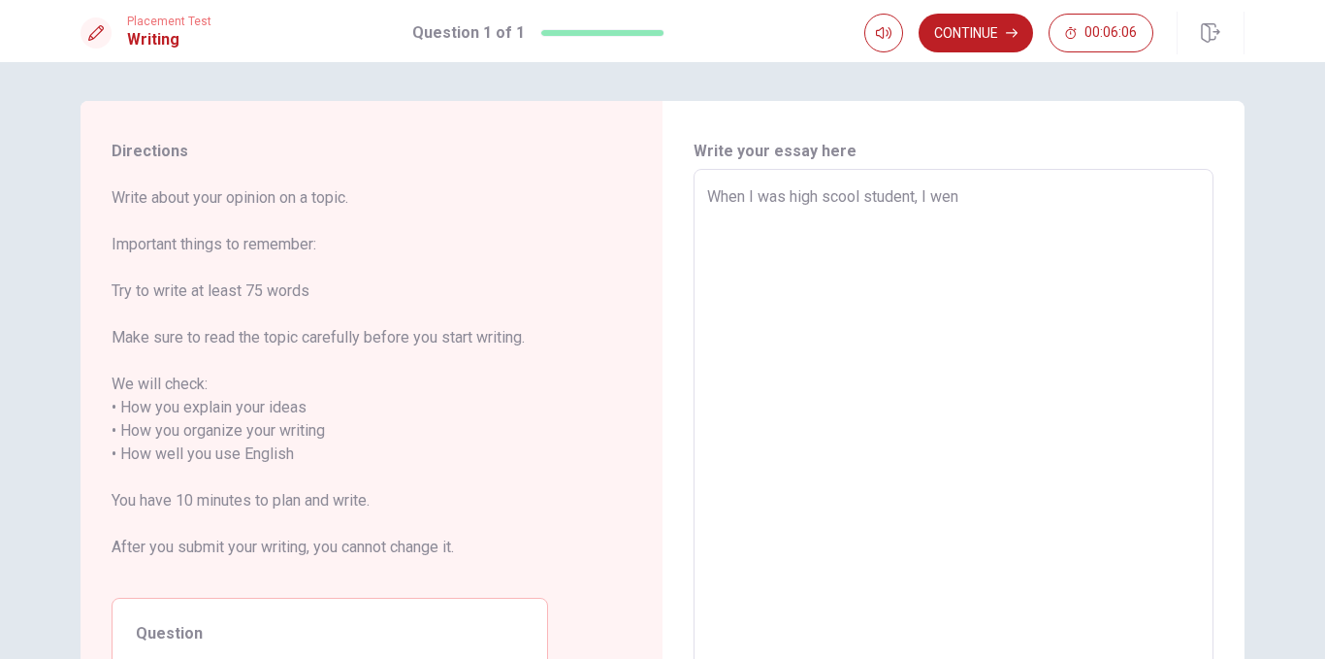
type textarea "x"
type textarea "When I was high scool student, I went"
type textarea "x"
type textarea "When I was high scool student, I went"
type textarea "x"
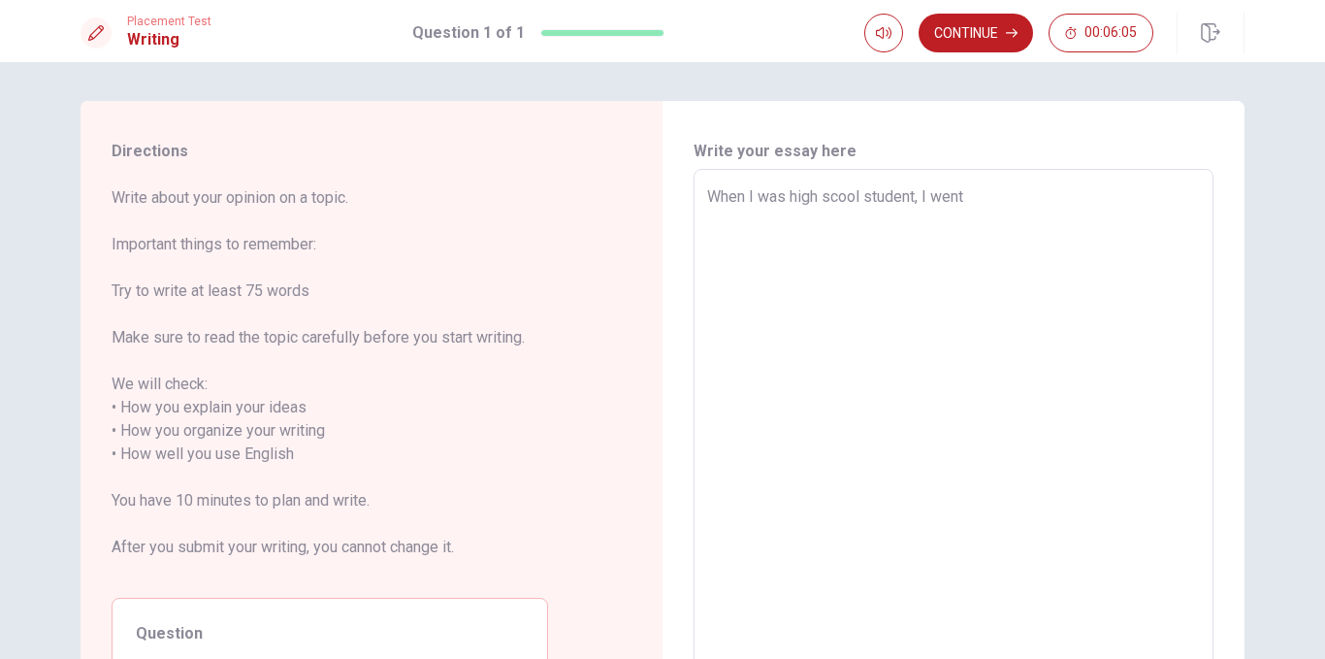
type textarea "When I was high scool student, I went t"
type textarea "x"
type textarea "When I was high scool student, I went to"
type textarea "x"
type textarea "When I was high scool student, I went to"
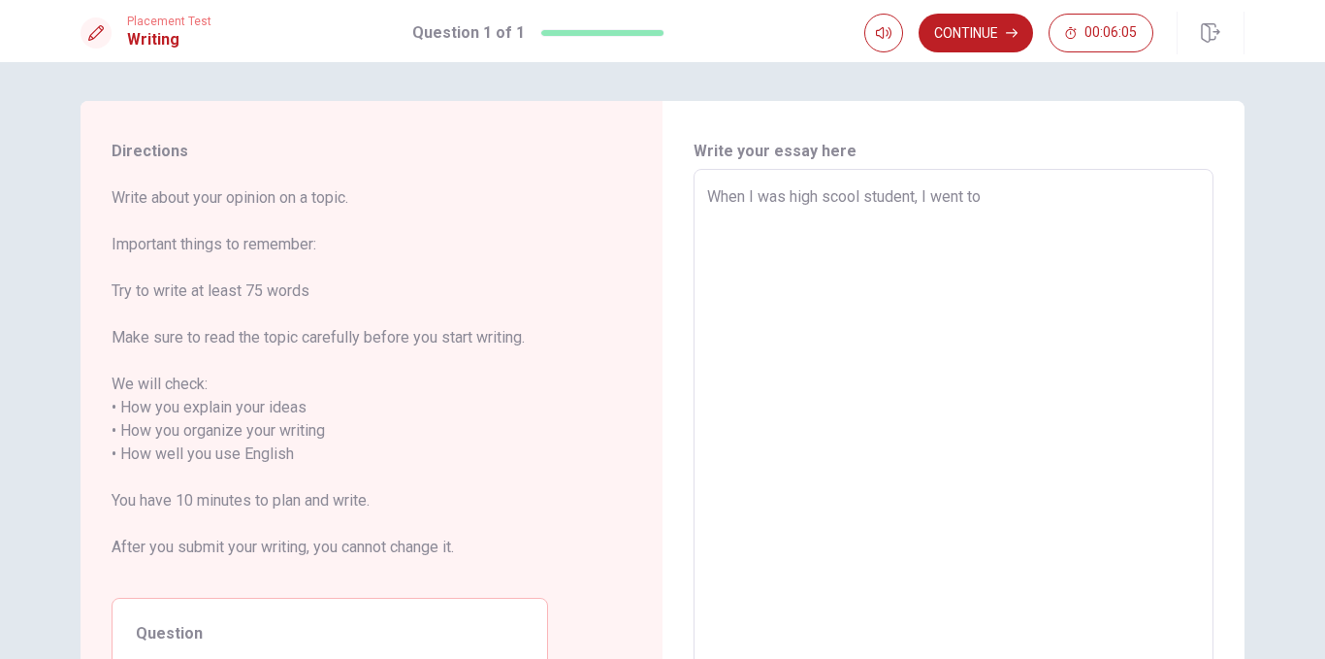
type textarea "x"
type textarea "When I was high scool student, I went to"
type textarea "x"
type textarea "When I was high scool student, I went to"
type textarea "x"
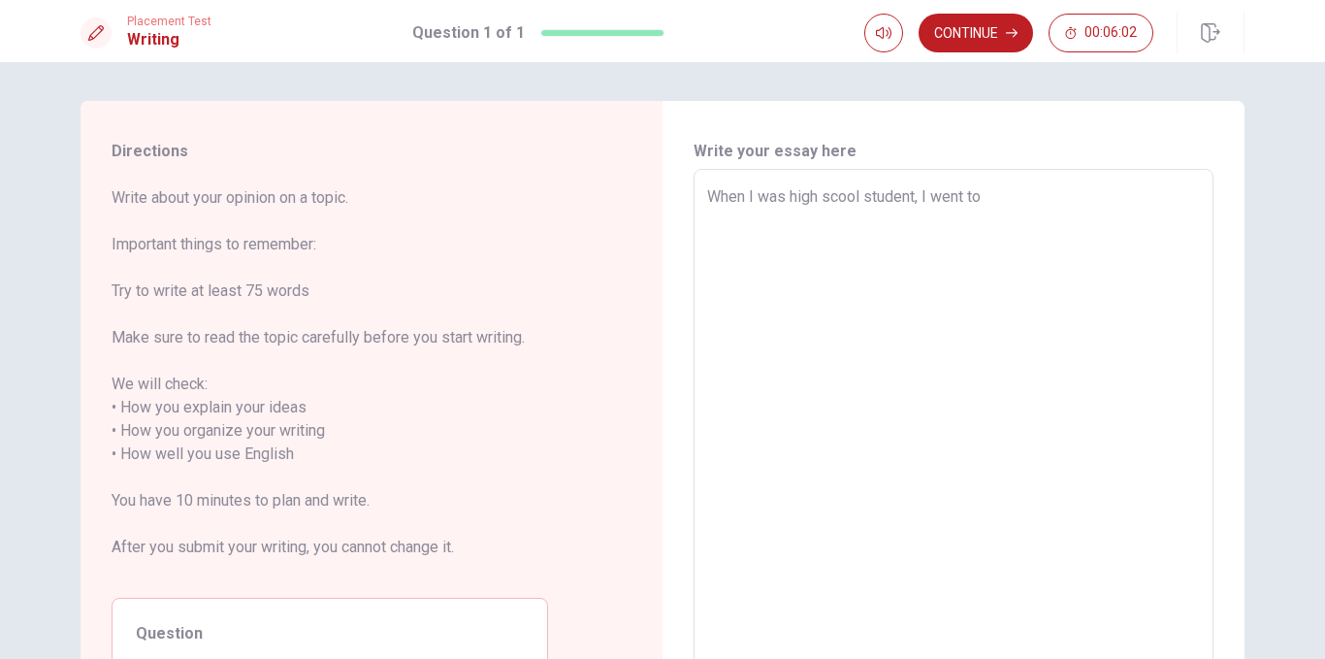
type textarea "When I was high scool student, I went to s"
type textarea "x"
type textarea "When I was high scool student, I went to [GEOGRAPHIC_DATA]"
type textarea "x"
type textarea "When I was high scool student, I went to stu"
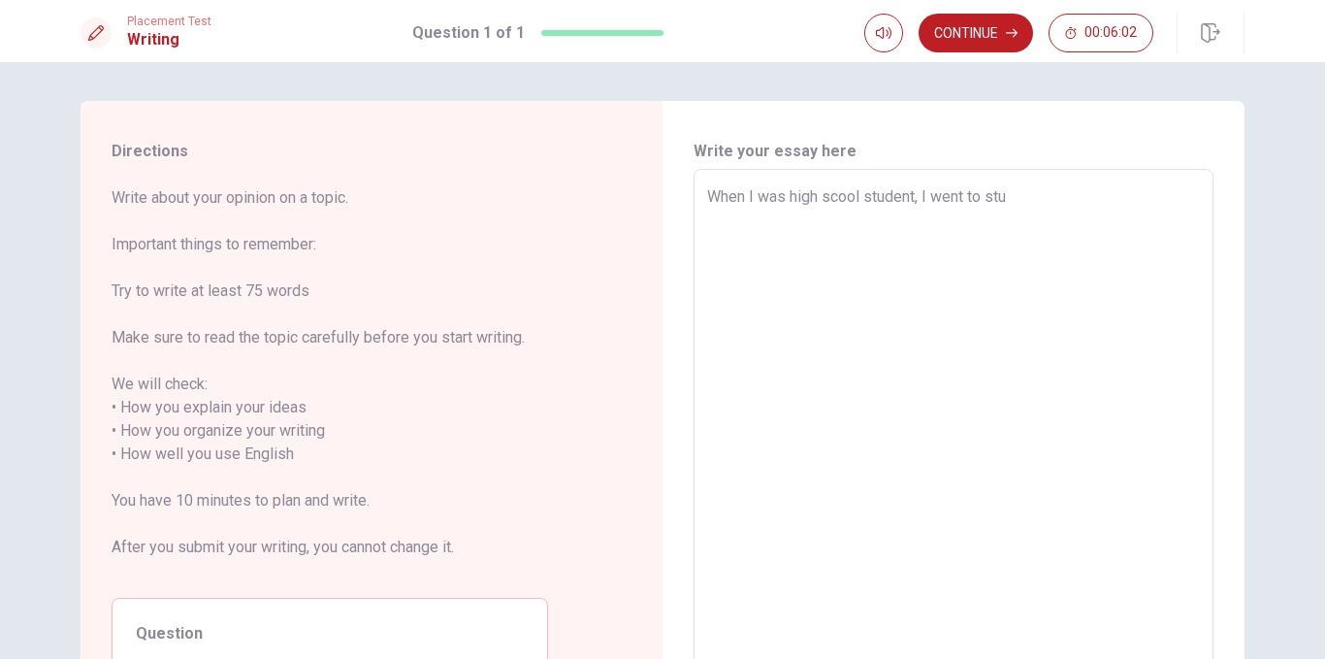
type textarea "x"
type textarea "When I was high scool student, I went to stud"
type textarea "x"
type textarea "When I was high scool student, I went to study"
type textarea "x"
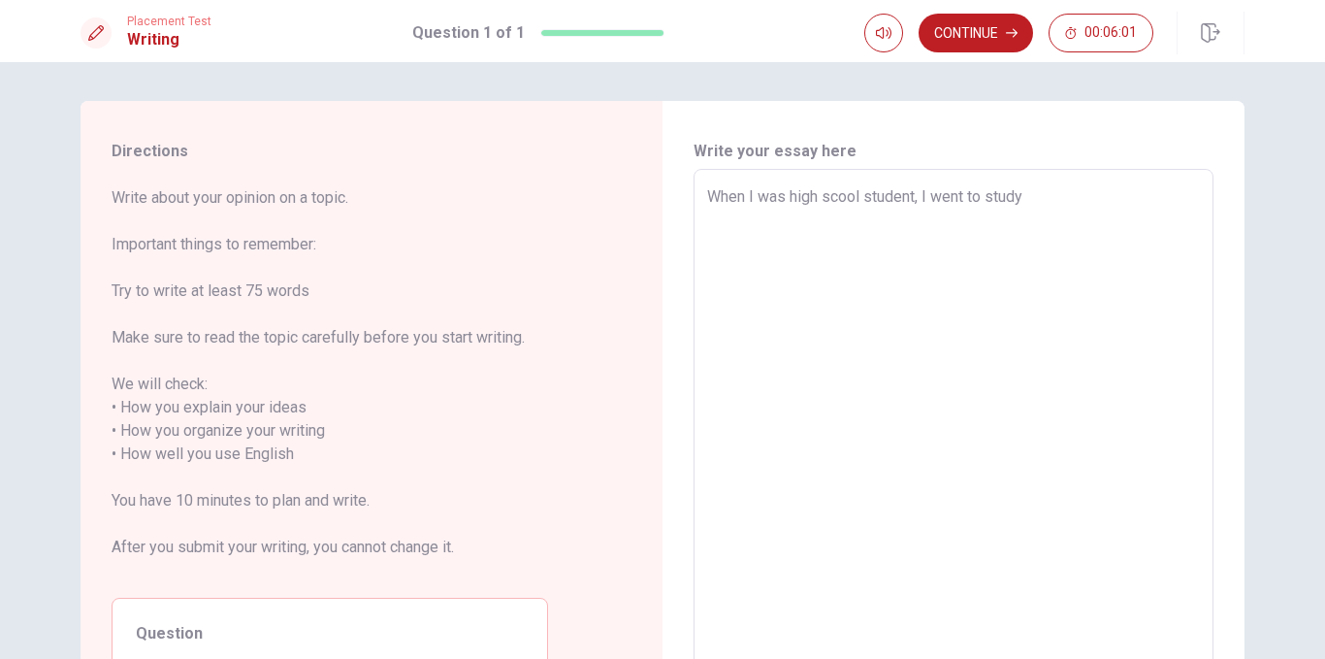
type textarea "When I was high scool student, I went to study"
type textarea "x"
type textarea "When I was high scool student, I went to study a"
type textarea "x"
type textarea "When I was high scool student, I went to study ab"
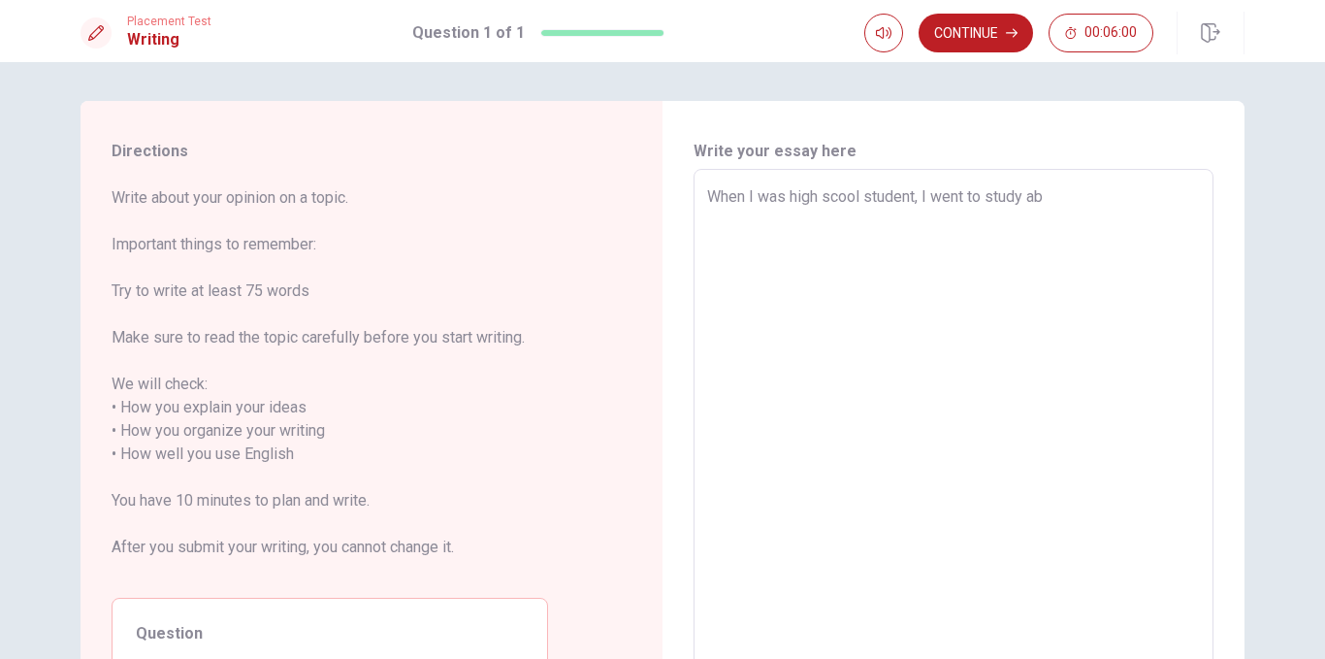
type textarea "x"
type textarea "When I was high scool student, I went to study abr"
type textarea "x"
type textarea "When I was high scool student, I went to study abro"
type textarea "x"
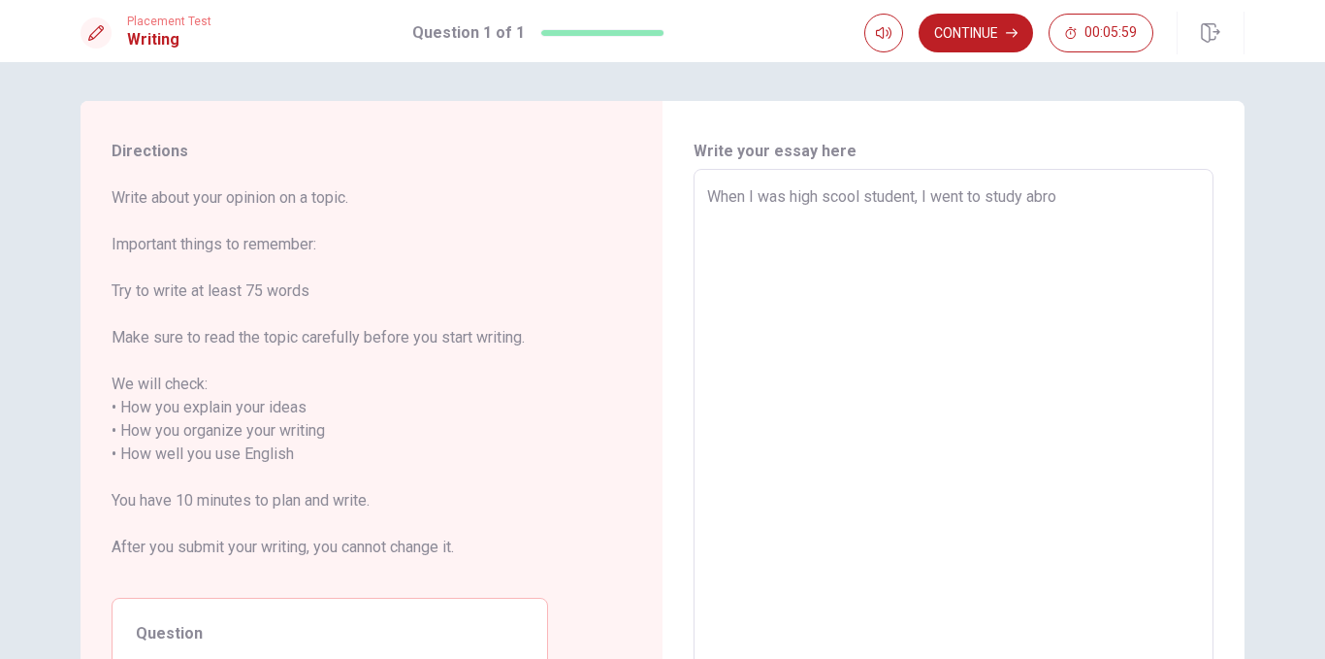
type textarea "When I was high scool student, I went to study abroa"
type textarea "x"
type textarea "When I was high scool student, I went to study abroad"
type textarea "x"
type textarea "When I was high scool student, I went to study abroad"
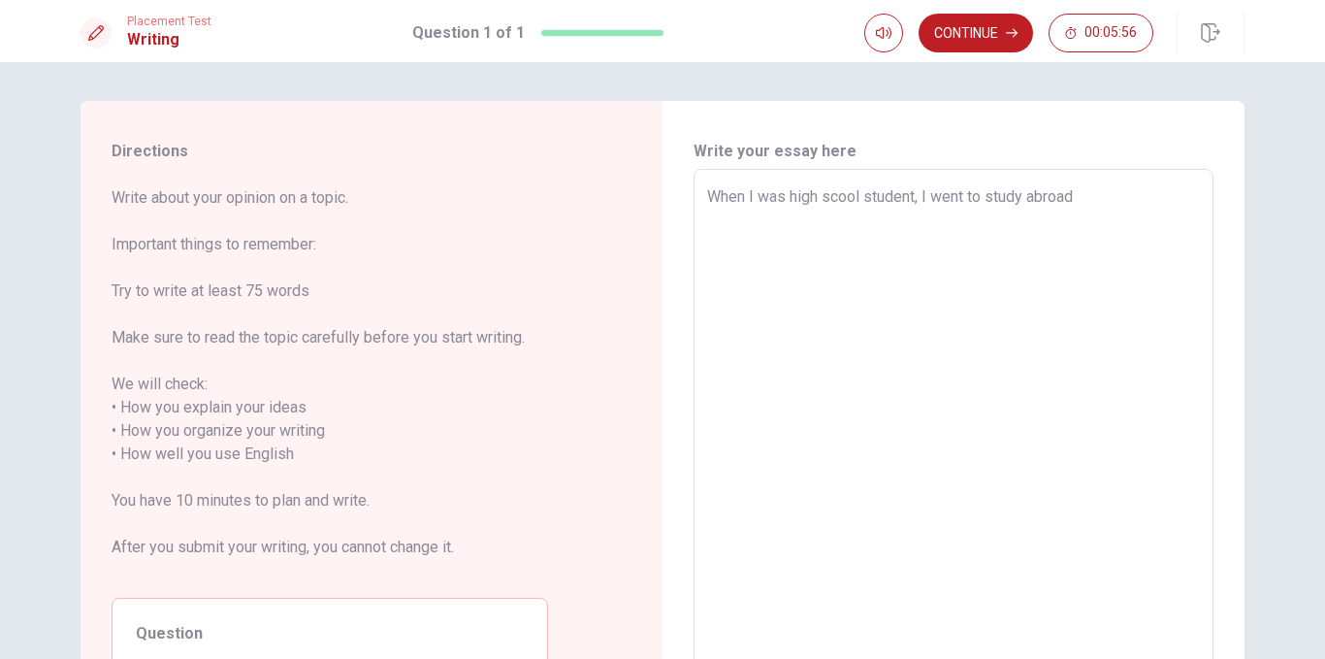
type textarea "x"
type textarea "When I was high scool student, I went to study abroad t"
type textarea "x"
type textarea "When I was high scool student, I went to study abroad to"
type textarea "x"
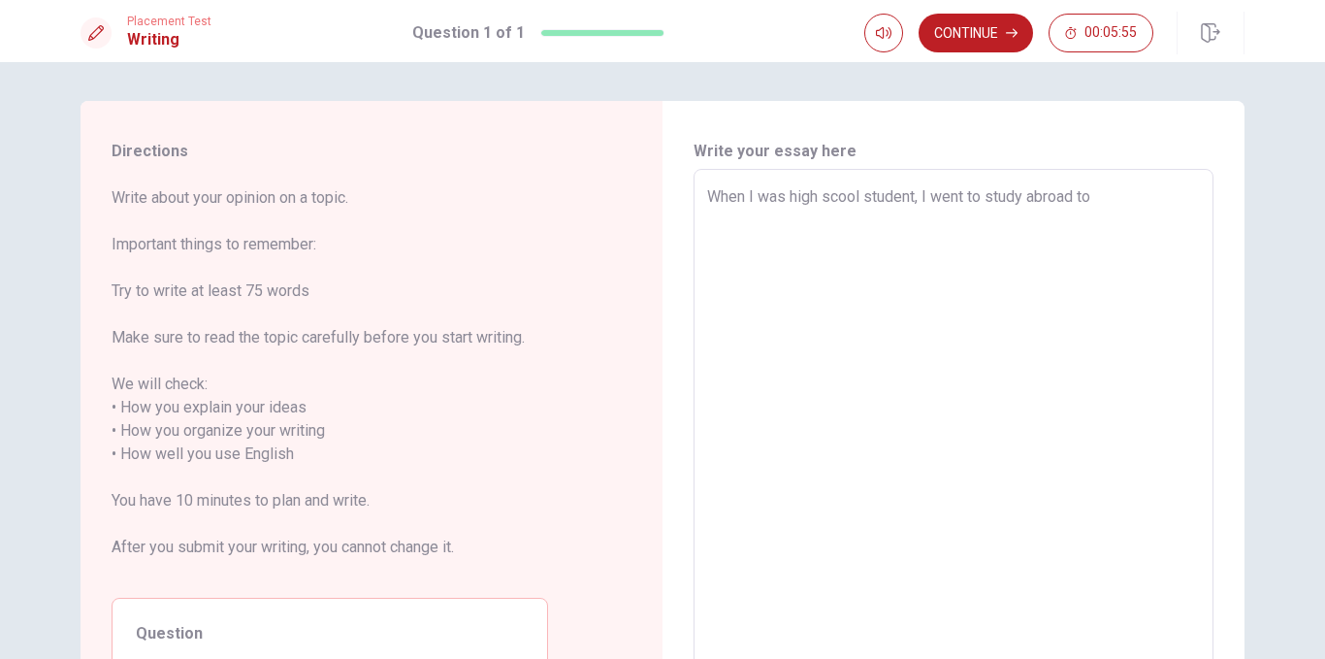
type textarea "When I was high scool student, I went to study abroad to"
type textarea "x"
type textarea "When I was high scool student, I went to study abroad to A"
type textarea "x"
type textarea "When I was high scool student, I went to study abroad to AU"
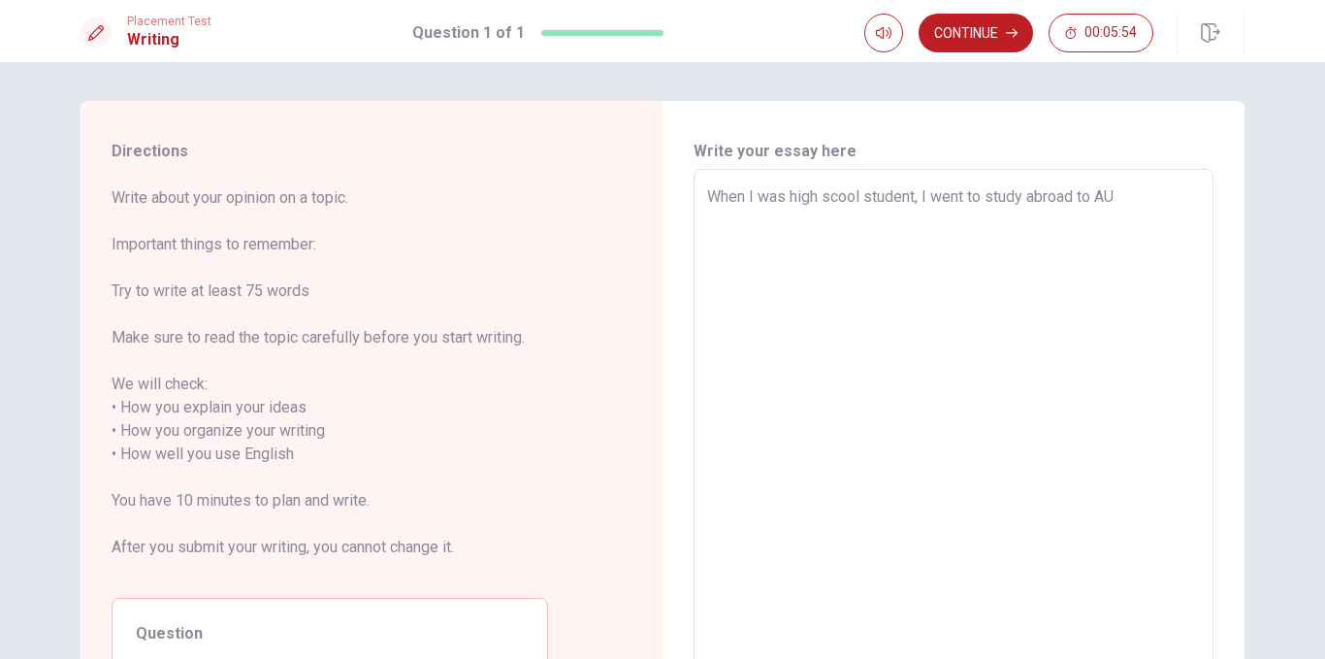
type textarea "x"
type textarea "When I was high scool student, I went to study abroad to [GEOGRAPHIC_DATA]"
type textarea "x"
click at [967, 220] on textarea "When I was high scool student, I went to study abroad to Austraria for 1 month.…" at bounding box center [953, 442] width 493 height 515
click at [1055, 216] on textarea "When I was high scool student, I went to study abroad to Austraria for 1 month.…" at bounding box center [953, 442] width 493 height 515
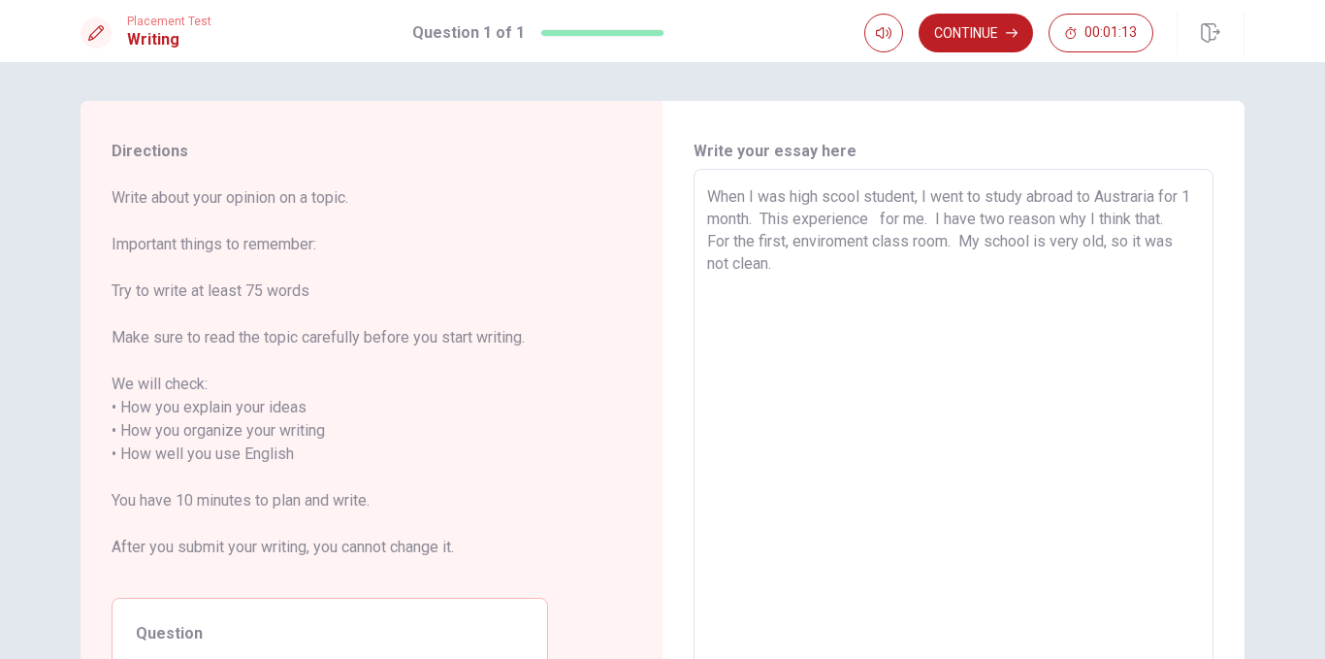
click at [887, 217] on textarea "When I was high scool student, I went to study abroad to Austraria for 1 month.…" at bounding box center [953, 442] width 493 height 515
click at [899, 275] on textarea "When I was high scool student, I went to study abroad to Austraria for 1 month.…" at bounding box center [953, 442] width 493 height 515
click at [1090, 217] on textarea "When I was high scool student, I went to study abroad to Austraria for 1 month.…" at bounding box center [953, 442] width 493 height 515
click at [920, 267] on textarea "When I was high scool student, I went to study abroad to Austraria for 1 month.…" at bounding box center [953, 442] width 493 height 515
click at [862, 243] on textarea "When I was high scool student, I went to study abroad to Austraria for 1 month.…" at bounding box center [953, 442] width 493 height 515
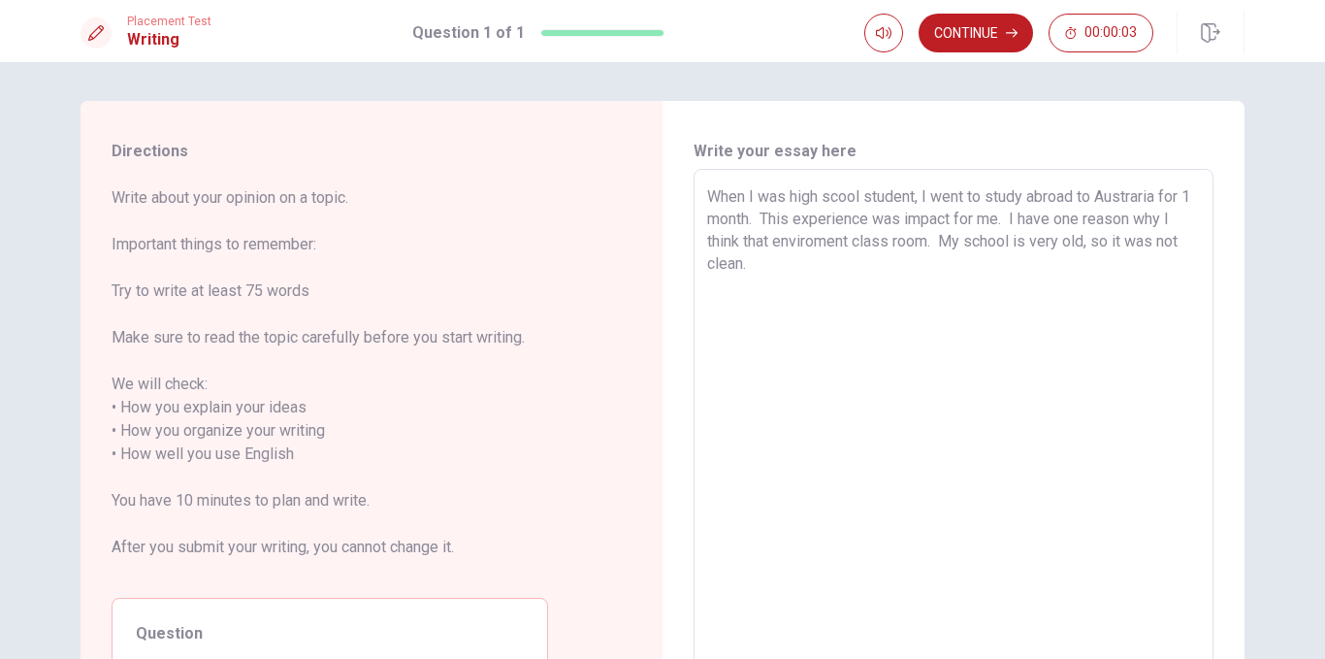
click at [819, 272] on textarea "When I was high scool student, I went to study abroad to Austraria for 1 month.…" at bounding box center [953, 442] width 493 height 515
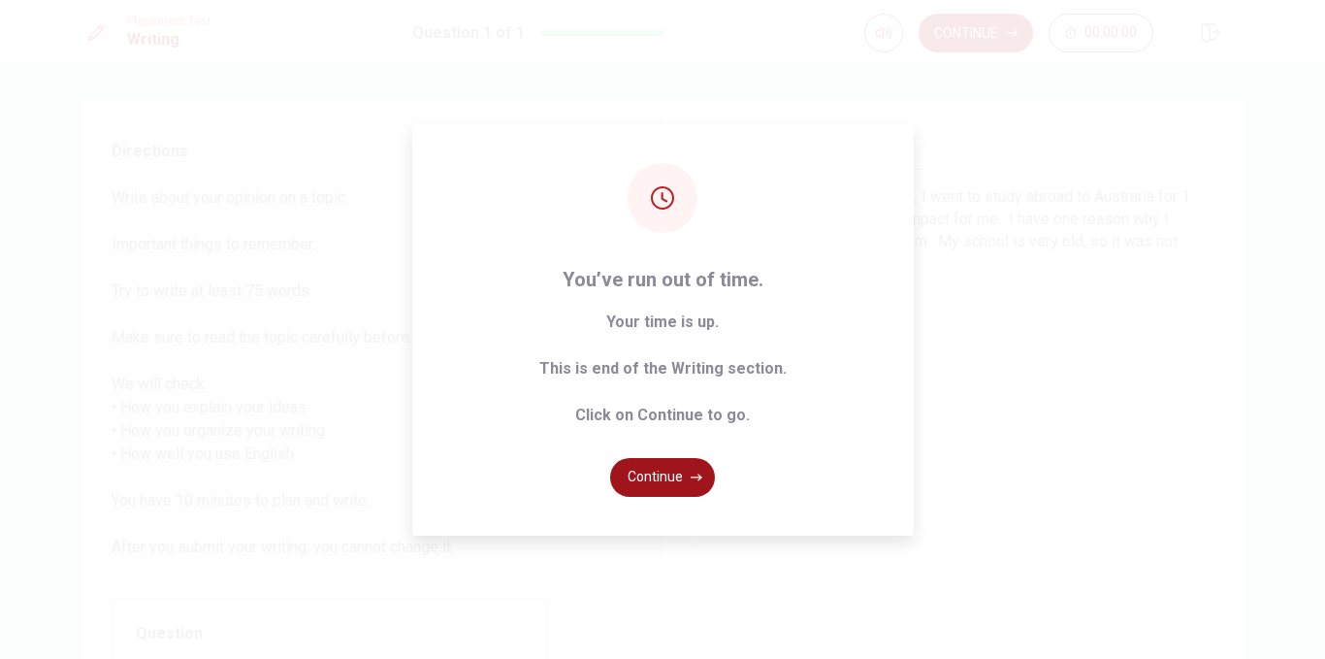
click at [666, 486] on button "Continue" at bounding box center [662, 477] width 105 height 39
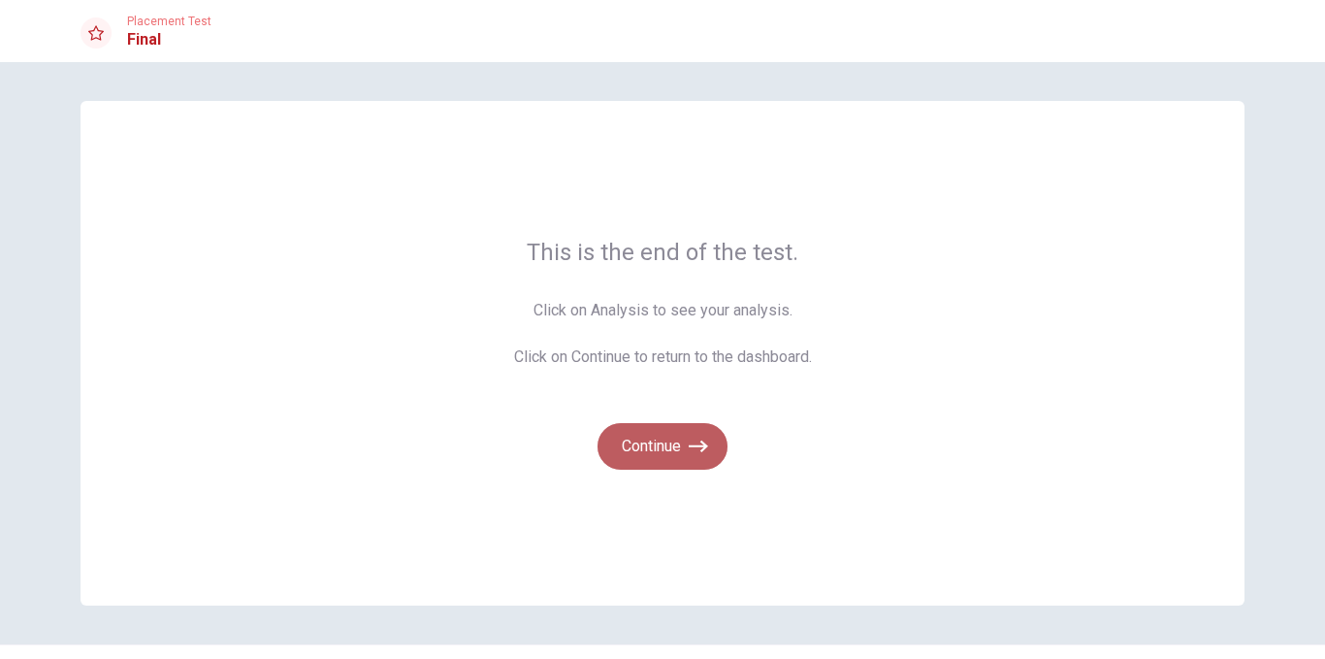
click at [671, 445] on button "Continue" at bounding box center [663, 446] width 130 height 47
